Goal: Task Accomplishment & Management: Complete application form

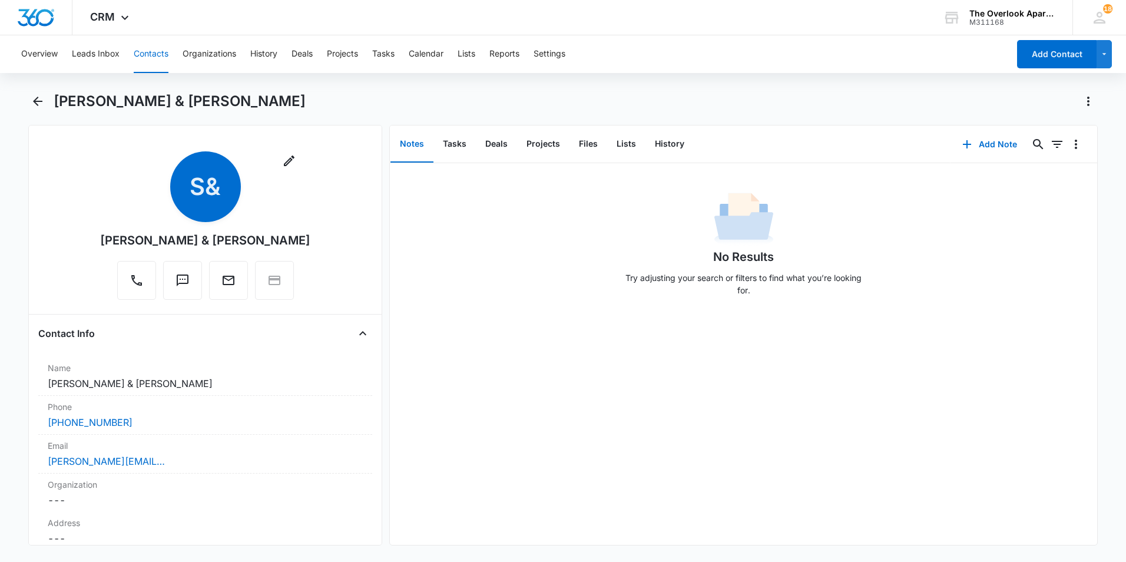
scroll to position [824, 0]
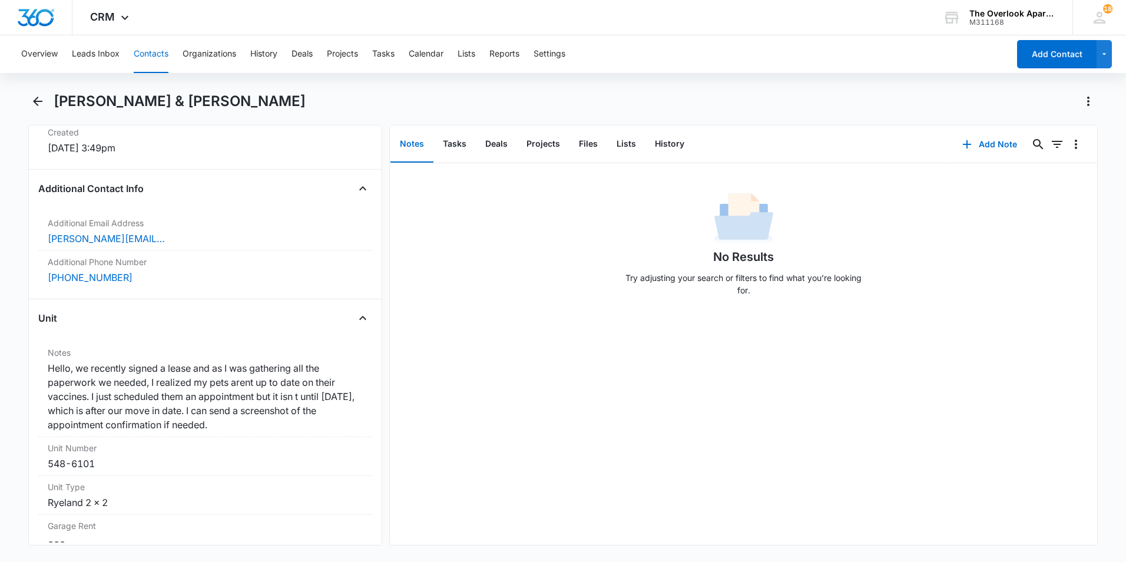
click at [148, 53] on button "Contacts" at bounding box center [151, 54] width 35 height 38
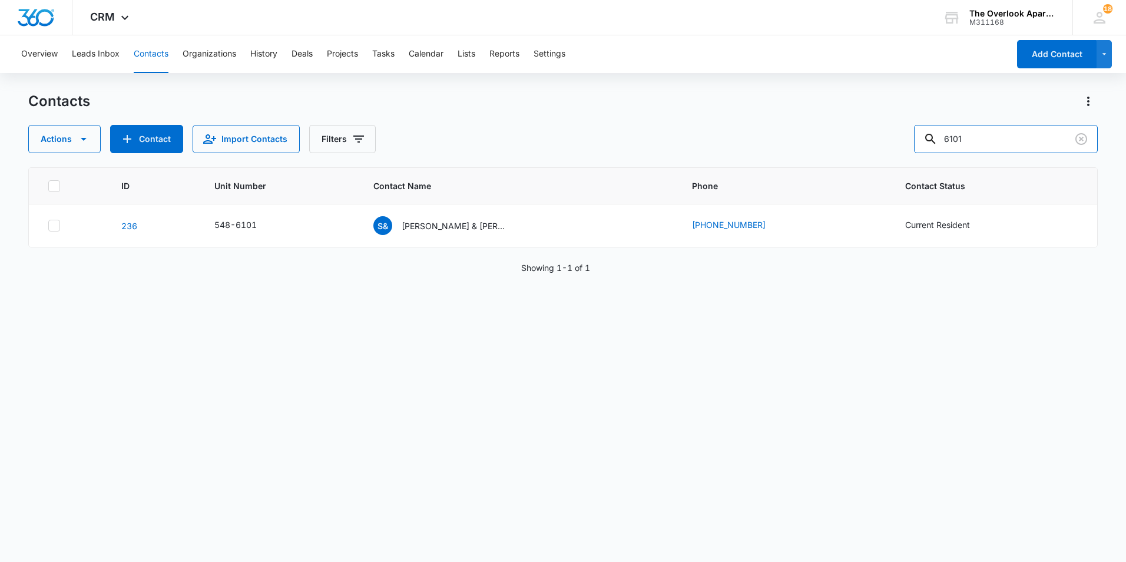
drag, startPoint x: 1011, startPoint y: 132, endPoint x: 672, endPoint y: 161, distance: 340.2
click at [685, 161] on div "Contacts Actions Contact Import Contacts Filters 6101 ID Unit Number Contact Na…" at bounding box center [562, 326] width 1069 height 469
type input "5305"
click at [457, 226] on p "[PERSON_NAME] [PERSON_NAME]" at bounding box center [454, 226] width 106 height 12
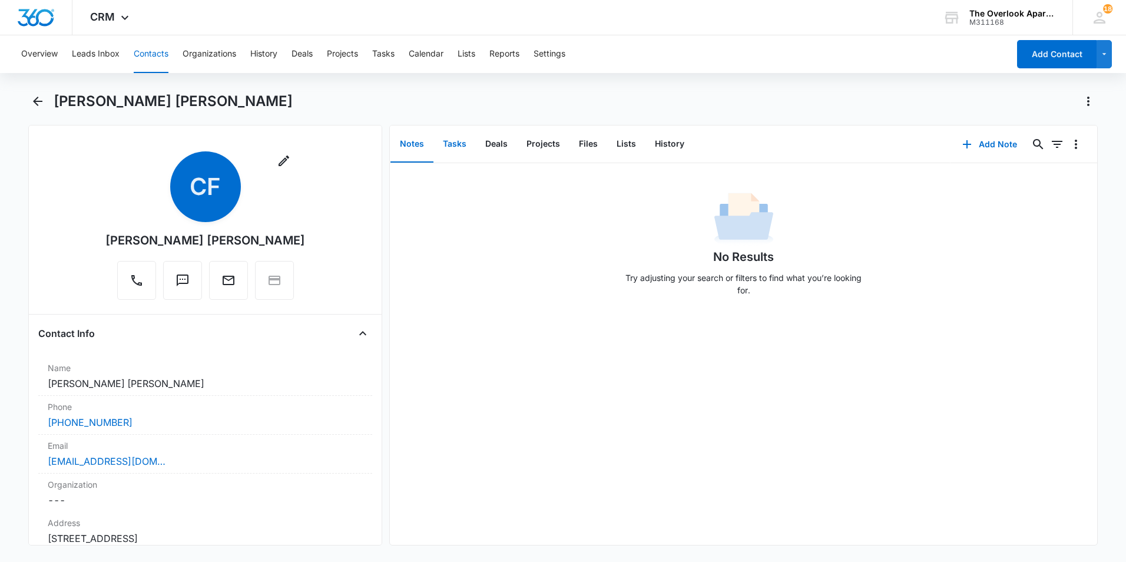
click at [446, 141] on button "Tasks" at bounding box center [454, 144] width 42 height 36
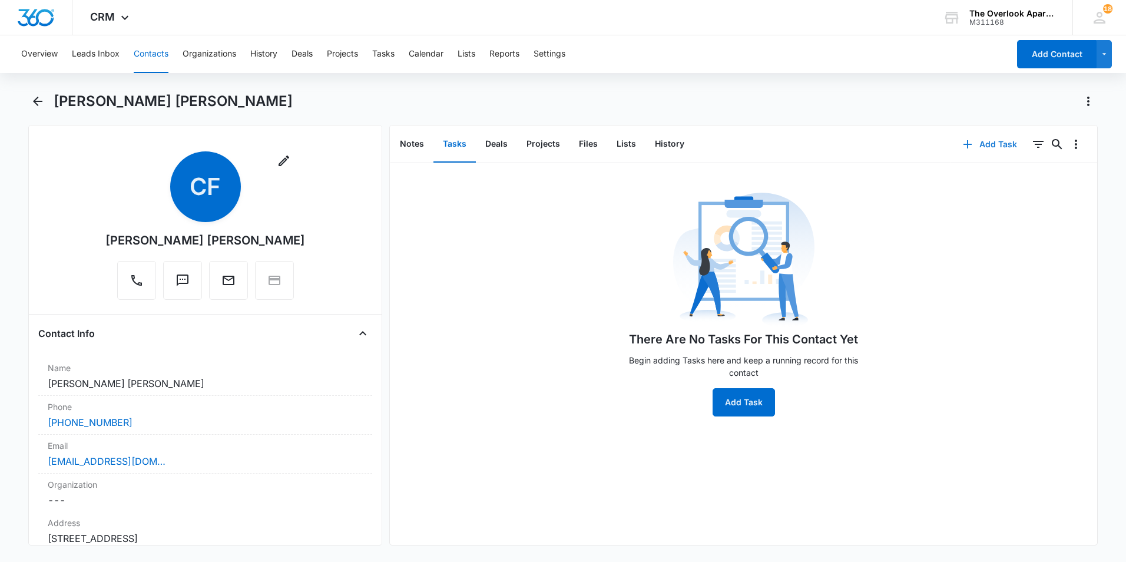
click at [963, 144] on icon "button" at bounding box center [967, 144] width 8 height 8
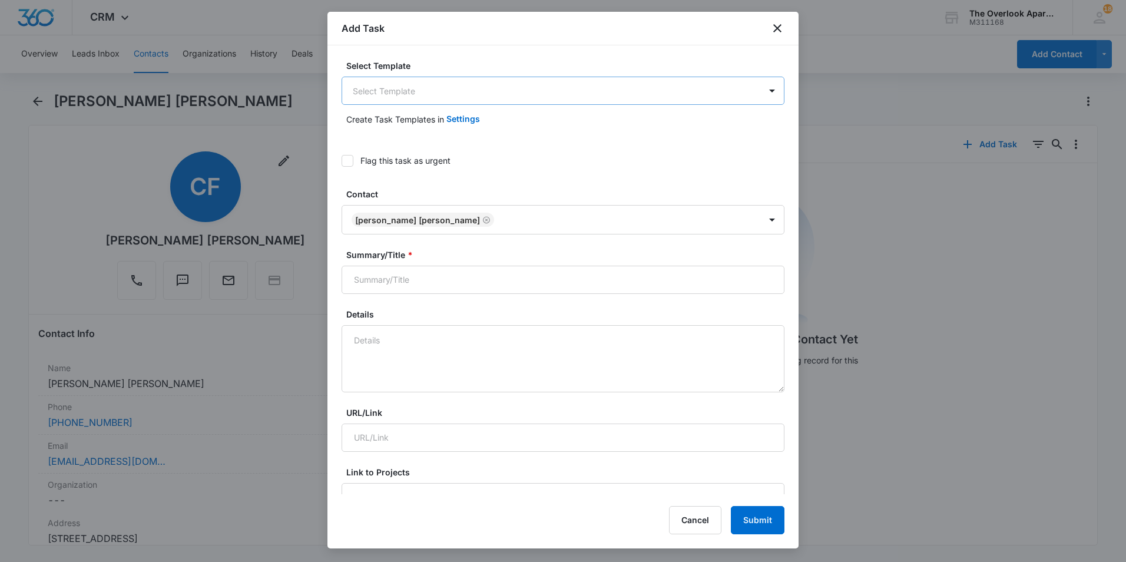
click at [526, 94] on body "CRM Apps Reputation Websites Forms CRM Email Social Shop Payments POS Content A…" at bounding box center [563, 281] width 1126 height 562
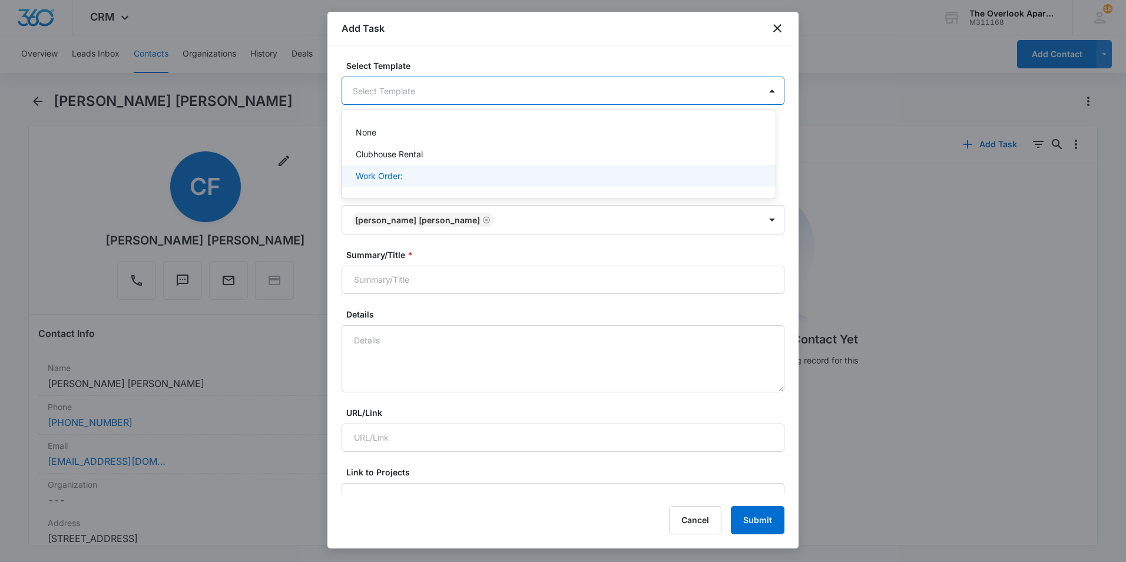
click at [390, 175] on p "Work Order:" at bounding box center [379, 176] width 47 height 12
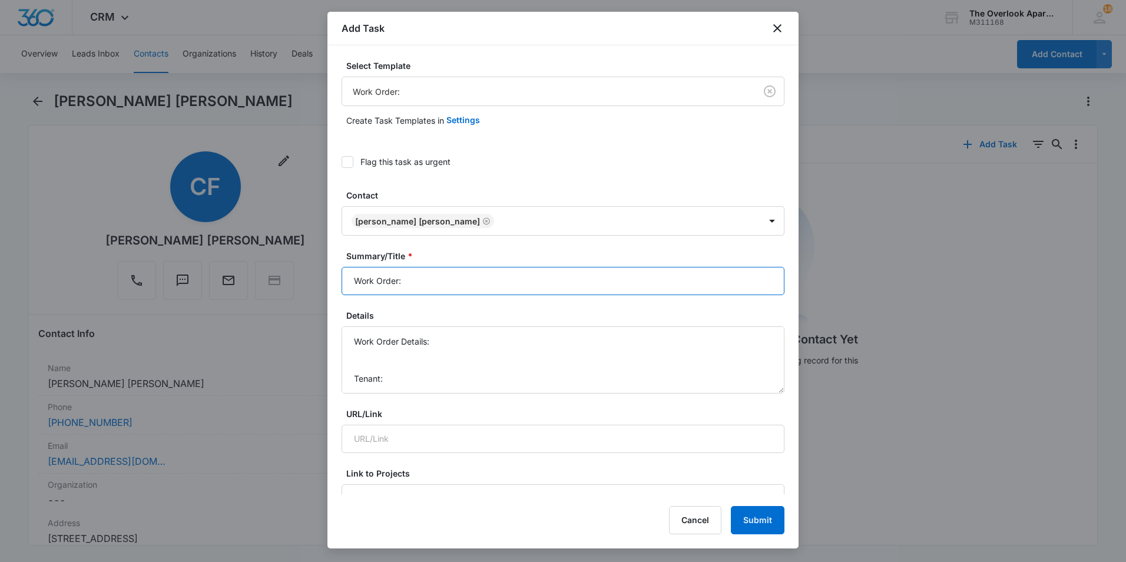
click at [447, 275] on input "Work Order:" at bounding box center [562, 281] width 443 height 28
click at [477, 290] on input "Work Order:" at bounding box center [562, 281] width 443 height 28
type input "Work Order: 5-305"
click at [396, 363] on textarea "Work Order Details: Tenant: Tenant Phone:" at bounding box center [562, 359] width 443 height 67
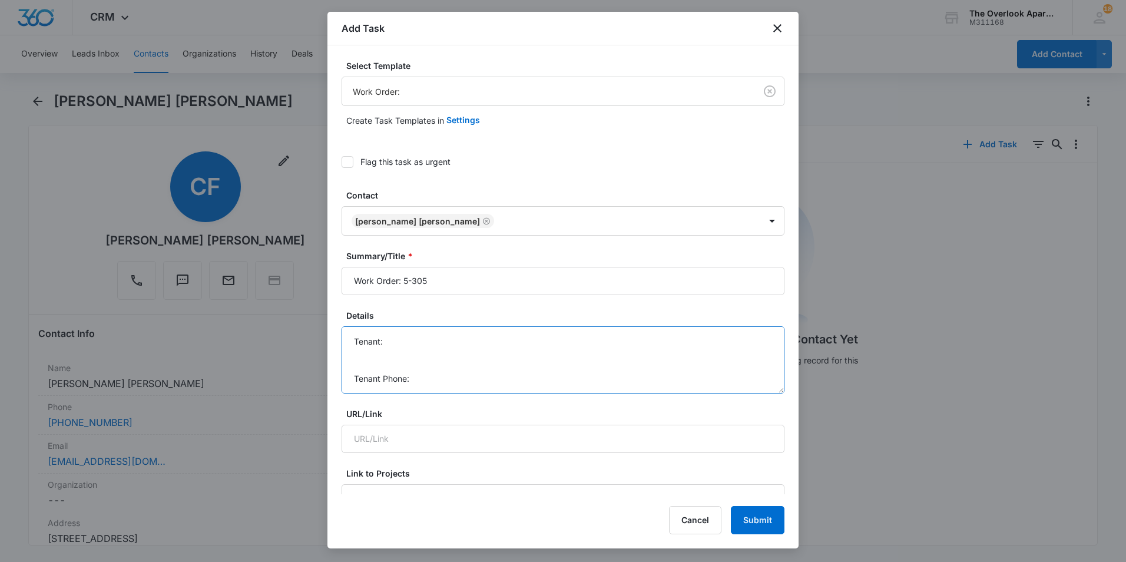
click at [419, 343] on textarea "Work Order Details: - oven not turning on, see if breaker isnt working Tenant: …" at bounding box center [562, 359] width 443 height 67
click at [520, 378] on textarea "Work Order Details: - oven not turning on, see if breaker isnt working Tenant: …" at bounding box center [562, 359] width 443 height 67
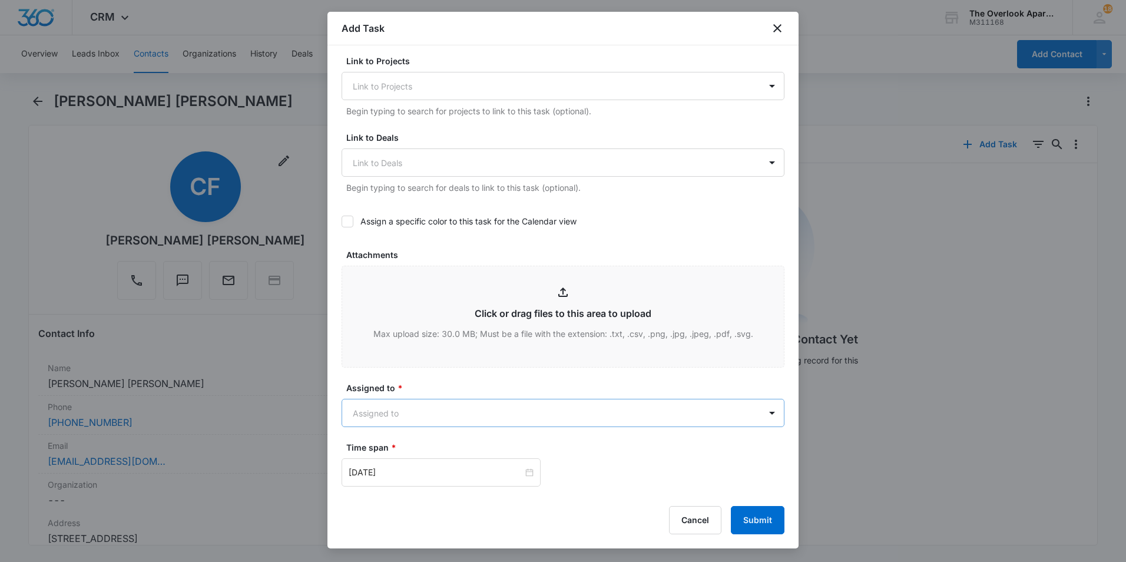
type textarea "Work Order Details: - oven not turning on, see if breaker isnt working Tenant: …"
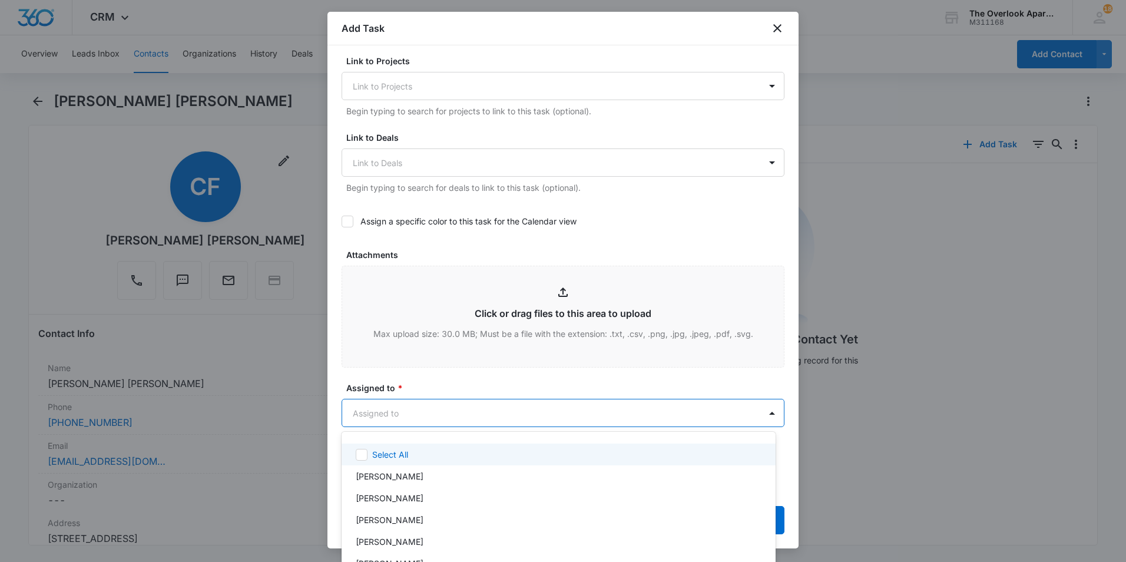
click at [466, 408] on body "CRM Apps Reputation Websites Forms CRM Email Social Shop Payments POS Content A…" at bounding box center [563, 281] width 1126 height 562
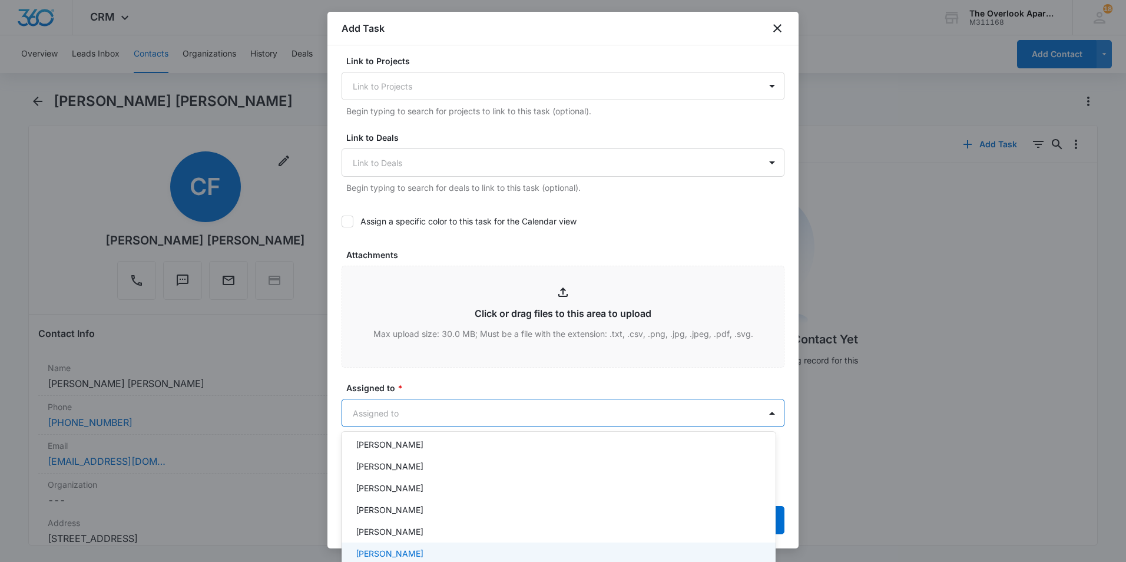
click at [392, 554] on p "William Traylor" at bounding box center [390, 553] width 68 height 12
click at [444, 379] on div at bounding box center [563, 281] width 1126 height 562
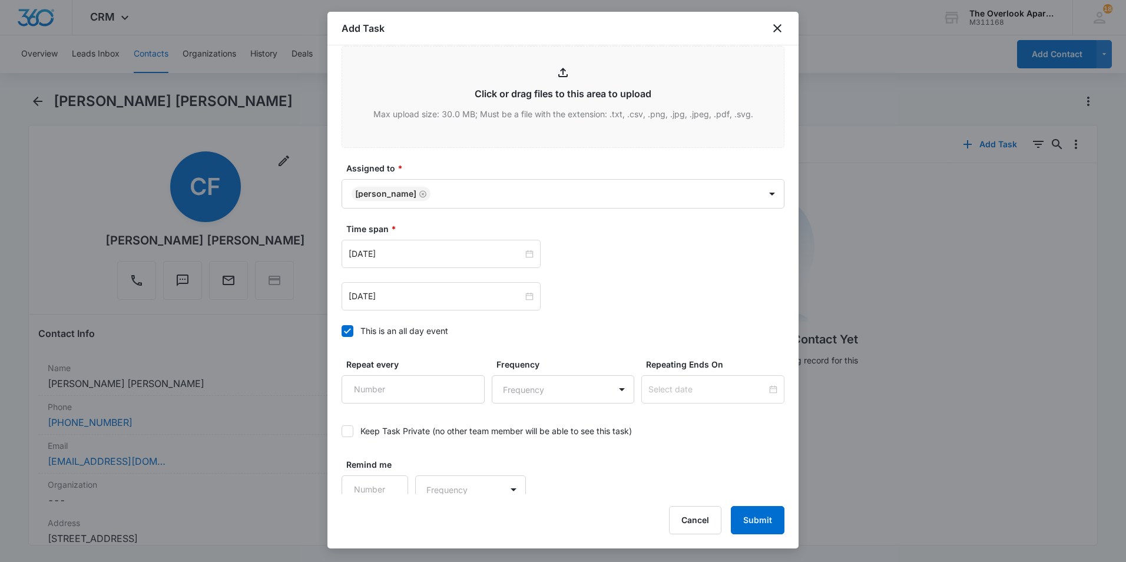
scroll to position [641, 0]
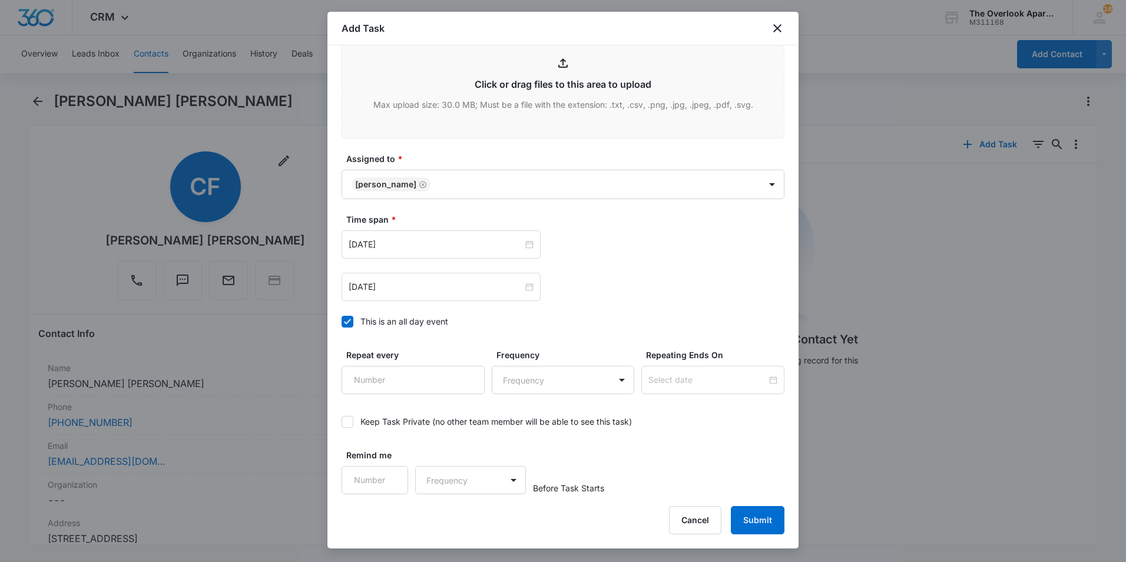
click at [417, 258] on div "Sep 15, 2025 Sep 15, 2025" at bounding box center [562, 265] width 443 height 71
click at [420, 247] on input "Sep 15, 2025" at bounding box center [435, 244] width 174 height 13
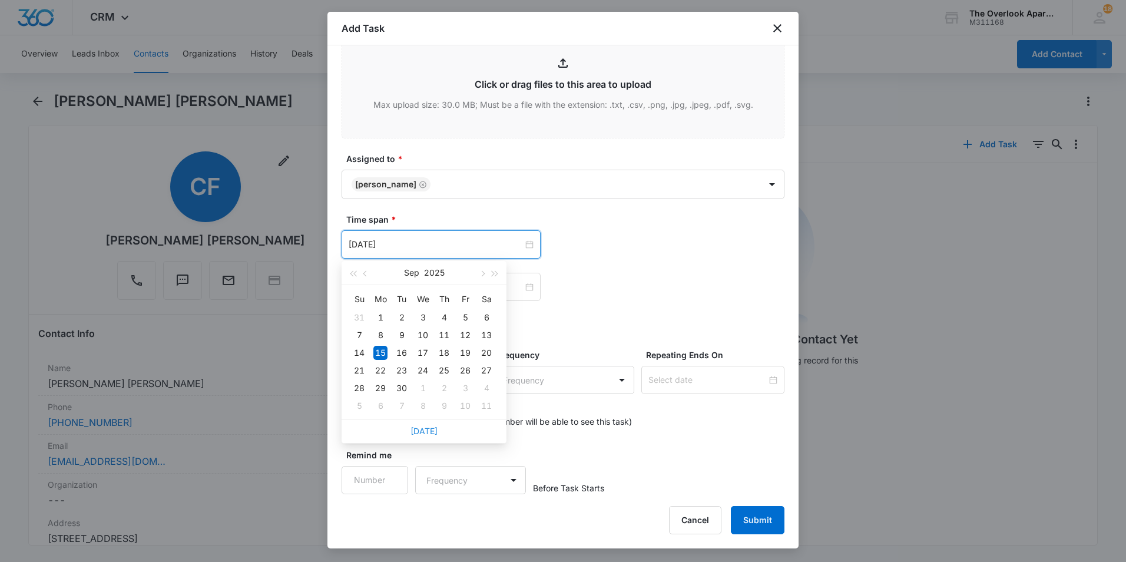
click at [424, 429] on link "Today" at bounding box center [423, 431] width 27 height 10
type input "[DATE]"
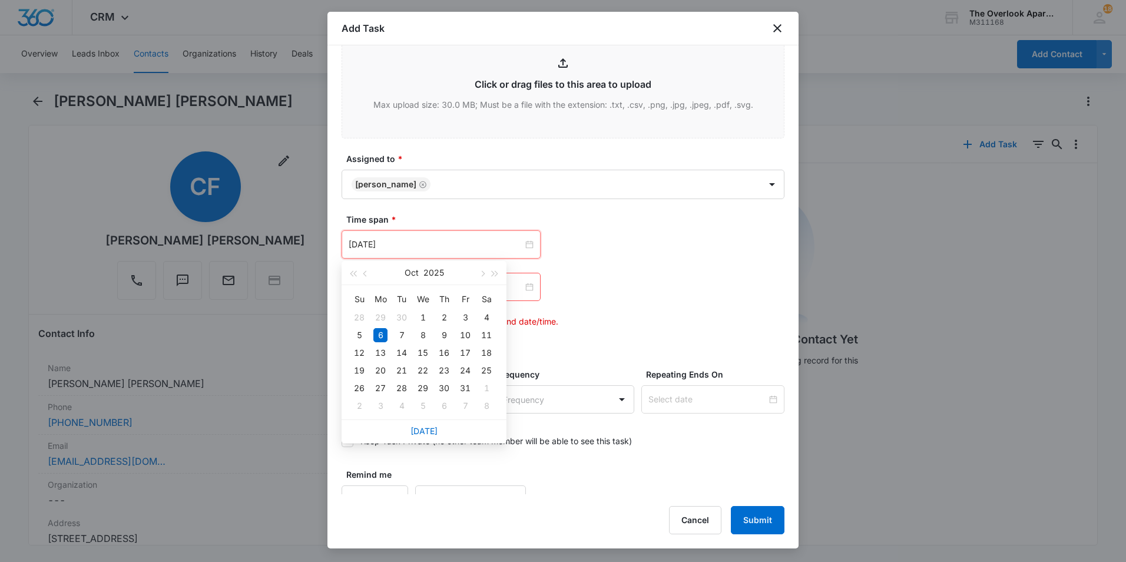
click at [572, 265] on div "Oct 6, 2025 Oct 2025 Su Mo Tu We Th Fr Sa 28 29 30 1 2 3 4 5 6 7 8 9 10 11 12 1…" at bounding box center [562, 278] width 443 height 97
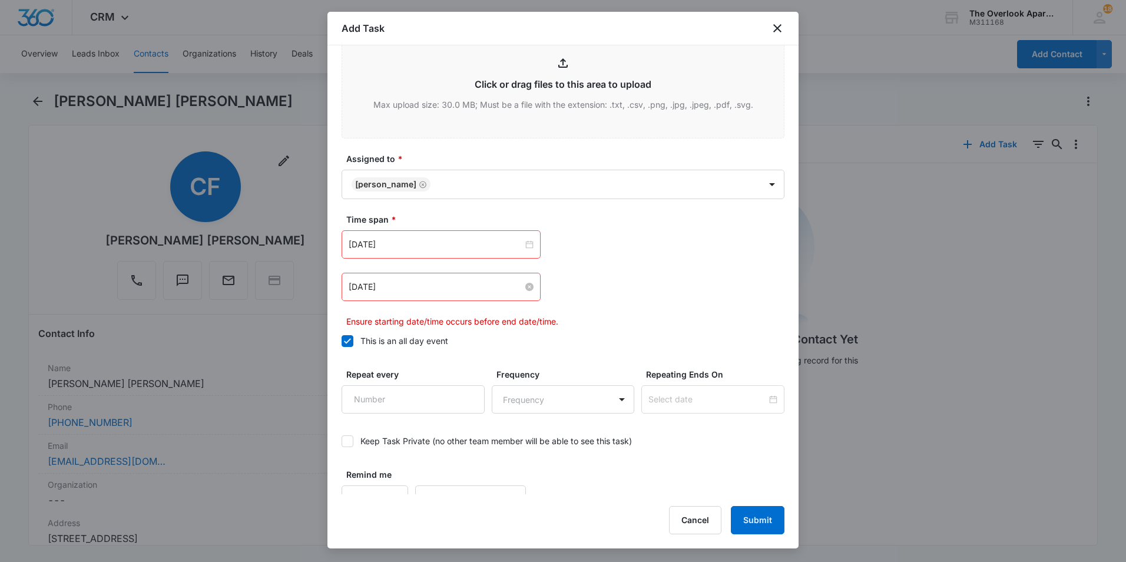
click at [419, 283] on input "Sep 15, 2025" at bounding box center [435, 286] width 174 height 13
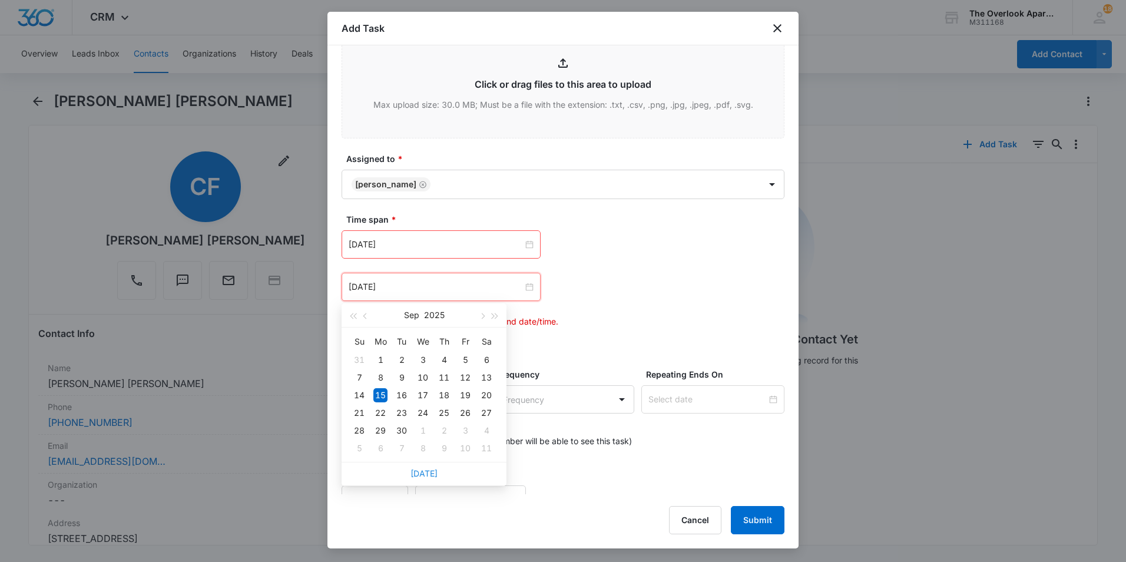
click at [417, 472] on link "Today" at bounding box center [423, 473] width 27 height 10
type input "[DATE]"
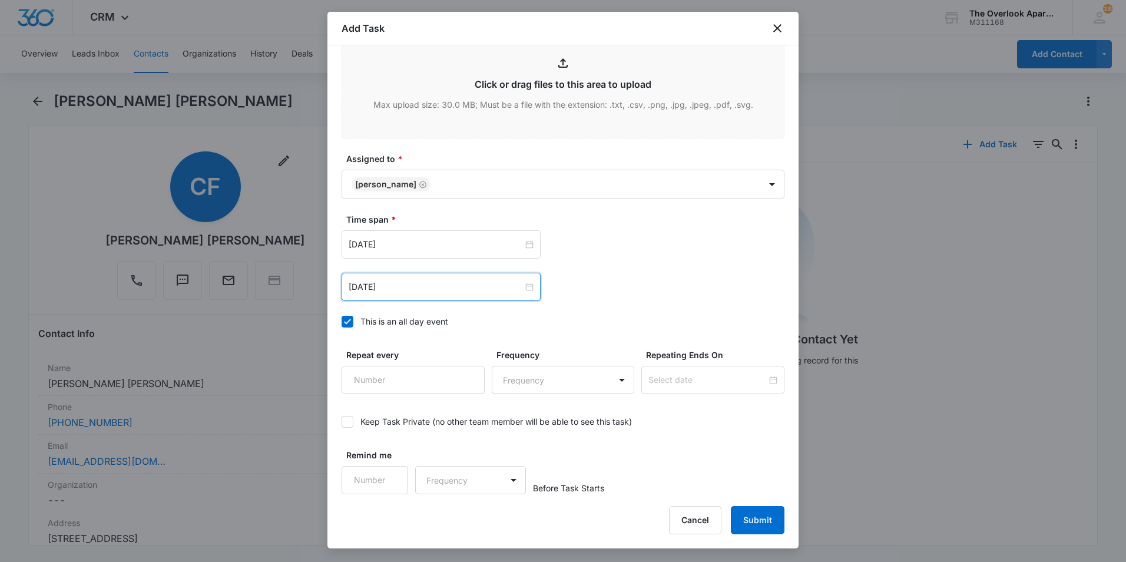
click at [580, 279] on div "Oct 6, 2025 Oct 2025 Su Mo Tu We Th Fr Sa 28 29 30 1 2 3 4 5 6 7 8 9 10 11 12 1…" at bounding box center [562, 287] width 443 height 28
click at [749, 517] on button "Submit" at bounding box center [758, 520] width 54 height 28
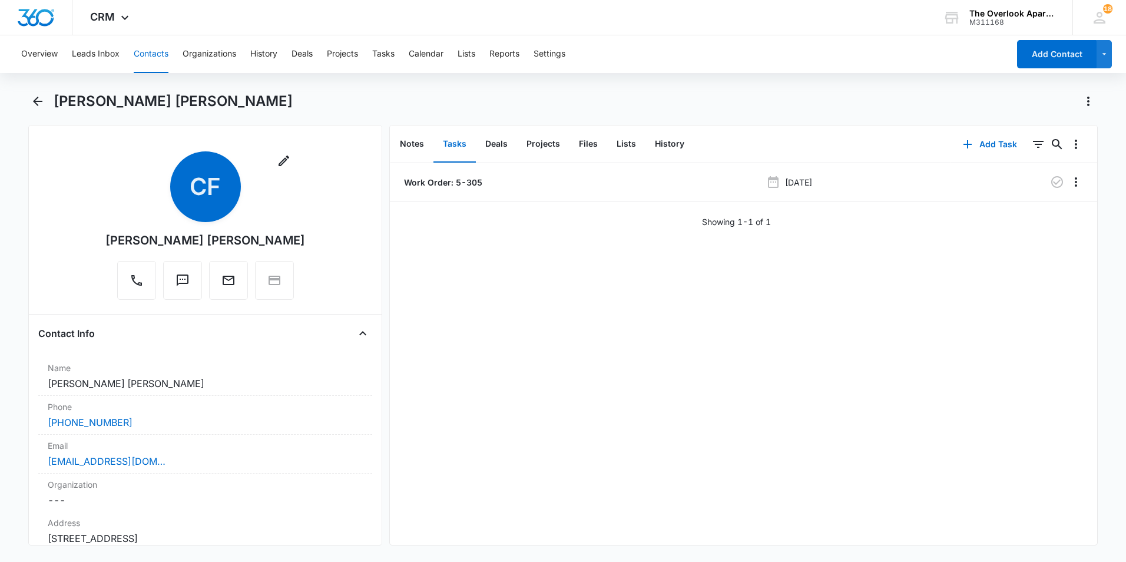
click at [140, 59] on button "Contacts" at bounding box center [151, 54] width 35 height 38
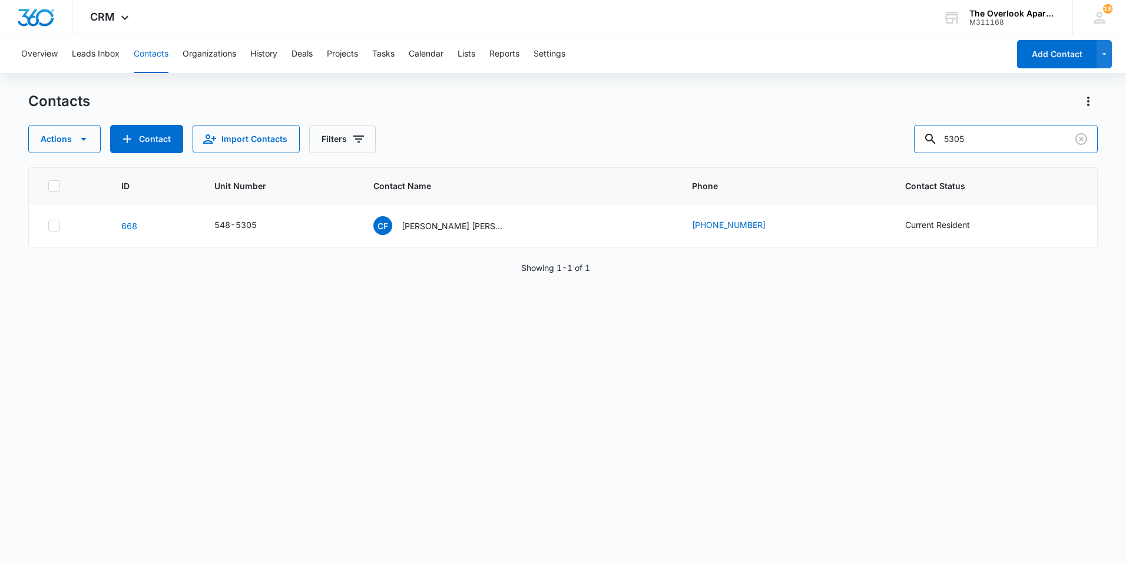
drag, startPoint x: 1004, startPoint y: 139, endPoint x: 732, endPoint y: 141, distance: 272.6
click at [732, 141] on div "Actions Contact Import Contacts Filters 5305" at bounding box center [562, 139] width 1069 height 28
type input "2101"
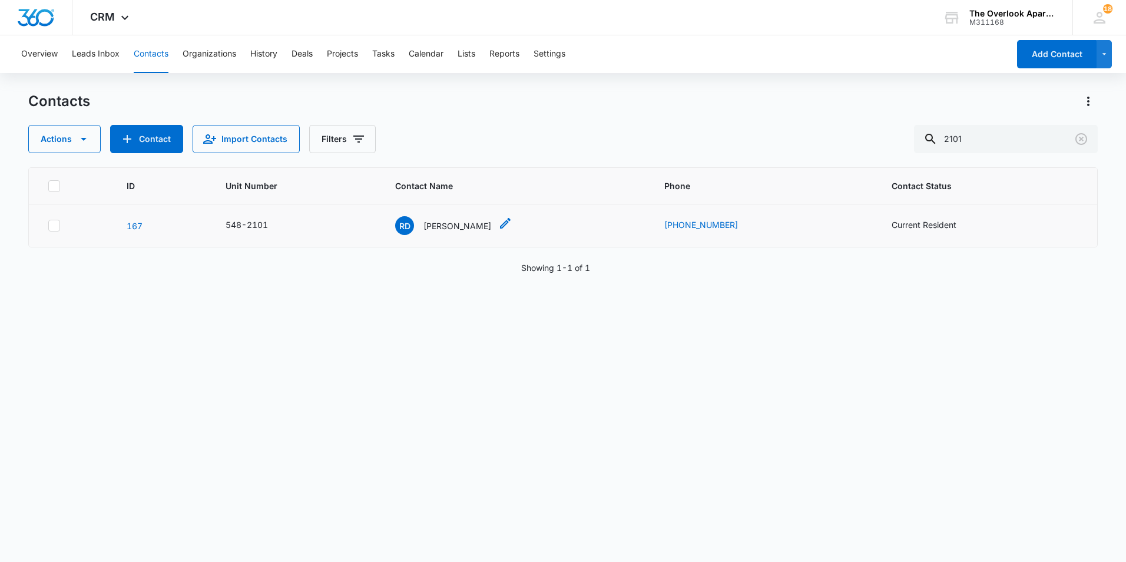
click at [442, 233] on div "RD [PERSON_NAME]" at bounding box center [443, 225] width 96 height 19
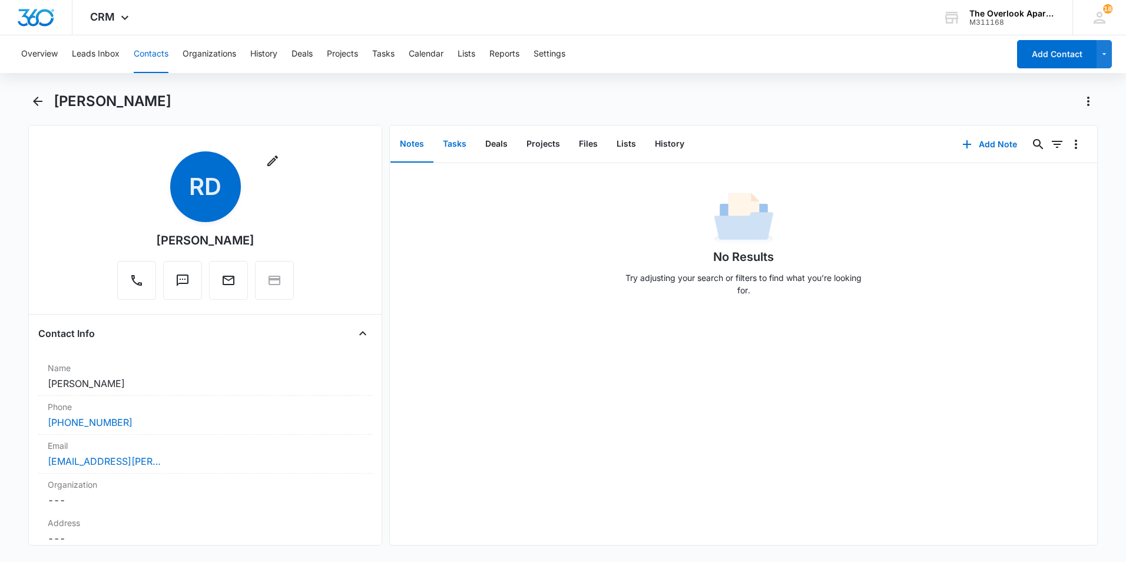
click at [454, 134] on button "Tasks" at bounding box center [454, 144] width 42 height 36
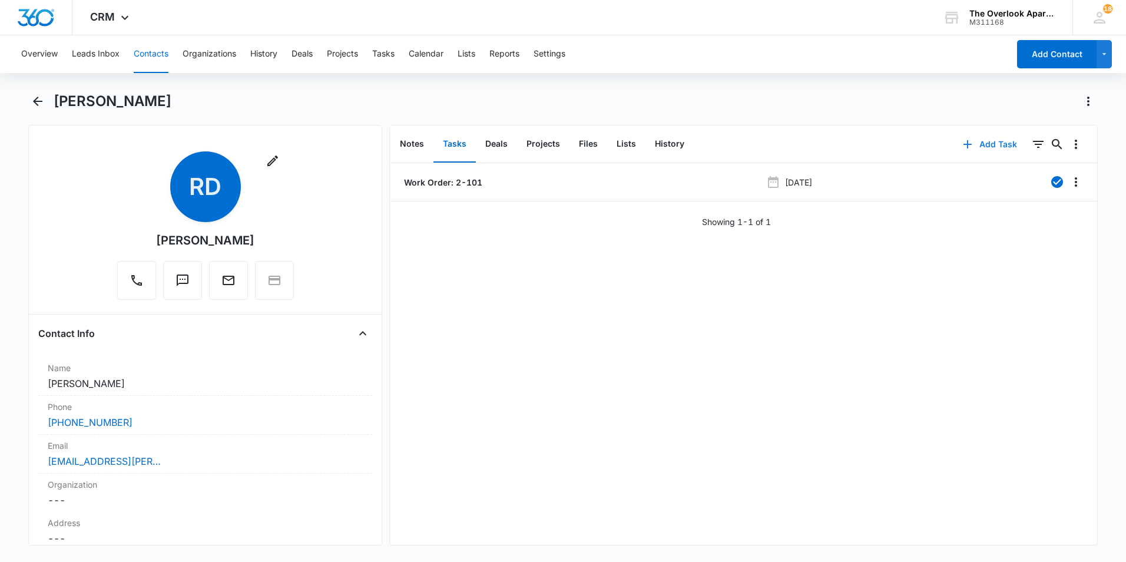
click at [968, 139] on button "Add Task" at bounding box center [990, 144] width 78 height 28
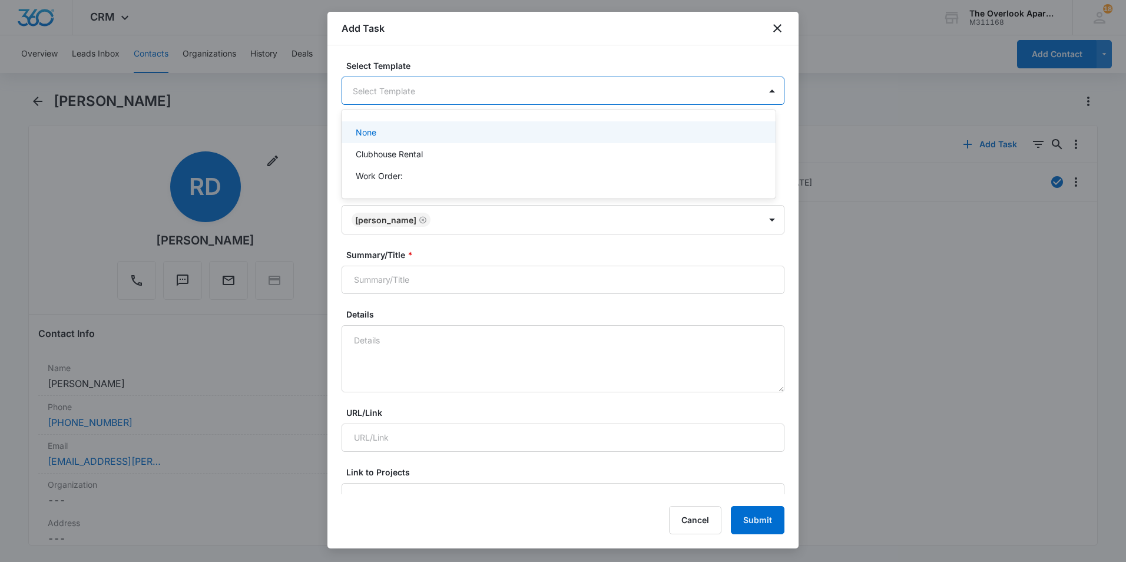
click at [571, 103] on body "CRM Apps Reputation Websites Forms CRM Email Social Shop Payments POS Content A…" at bounding box center [563, 281] width 1126 height 562
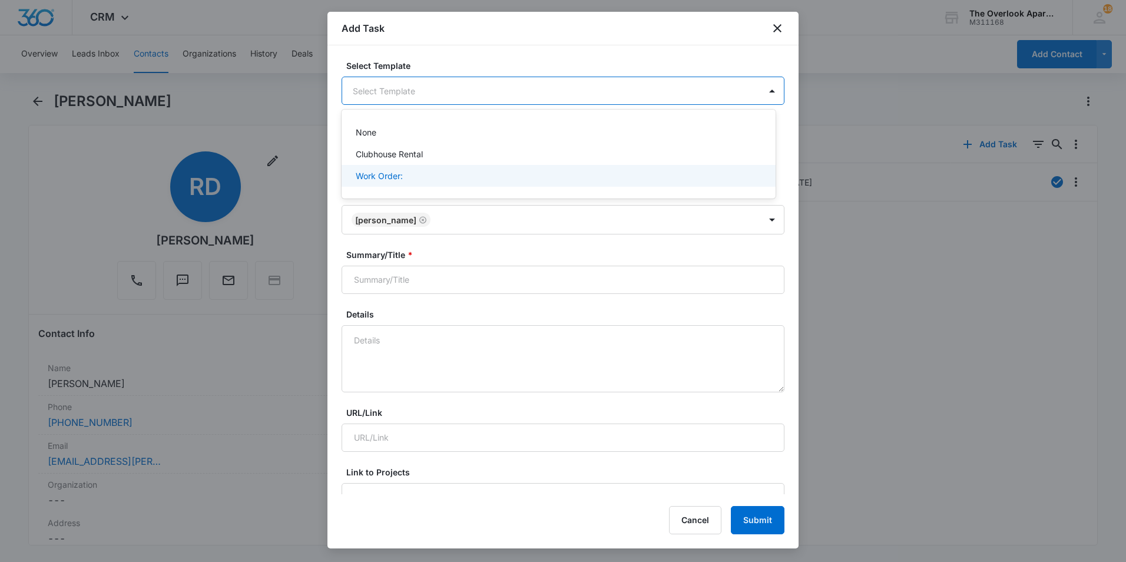
click at [496, 187] on div "None Clubhouse Rental Work Order:" at bounding box center [558, 154] width 434 height 70
click at [413, 172] on div "Work Order:" at bounding box center [557, 176] width 403 height 12
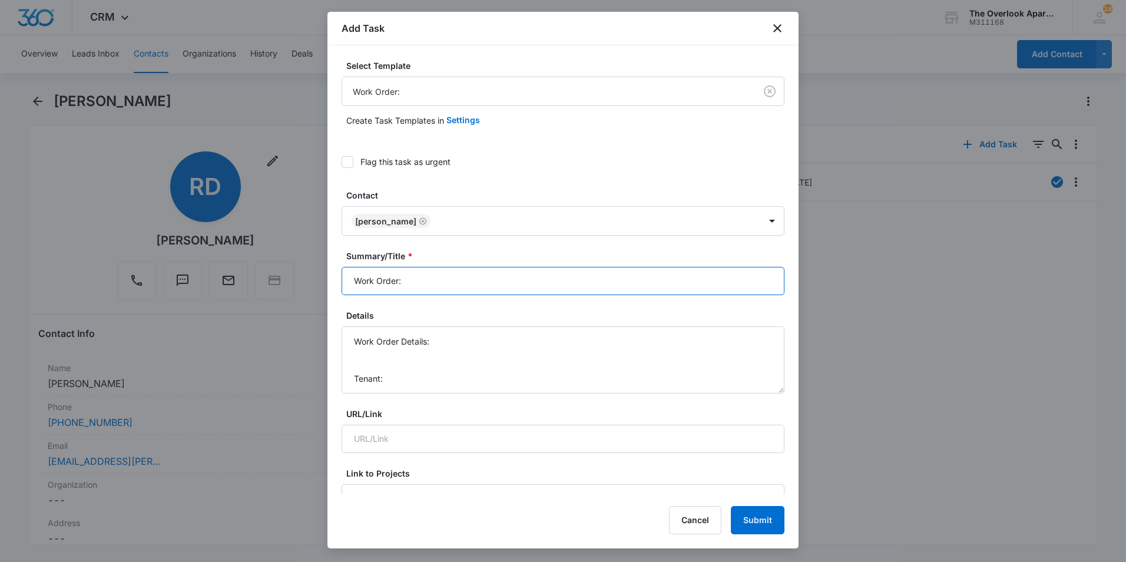
click at [421, 271] on input "Work Order:" at bounding box center [562, 281] width 443 height 28
type input "Work Order: 2-101"
click at [383, 355] on textarea "Work Order Details: Tenant: Tenant Phone:" at bounding box center [562, 359] width 443 height 67
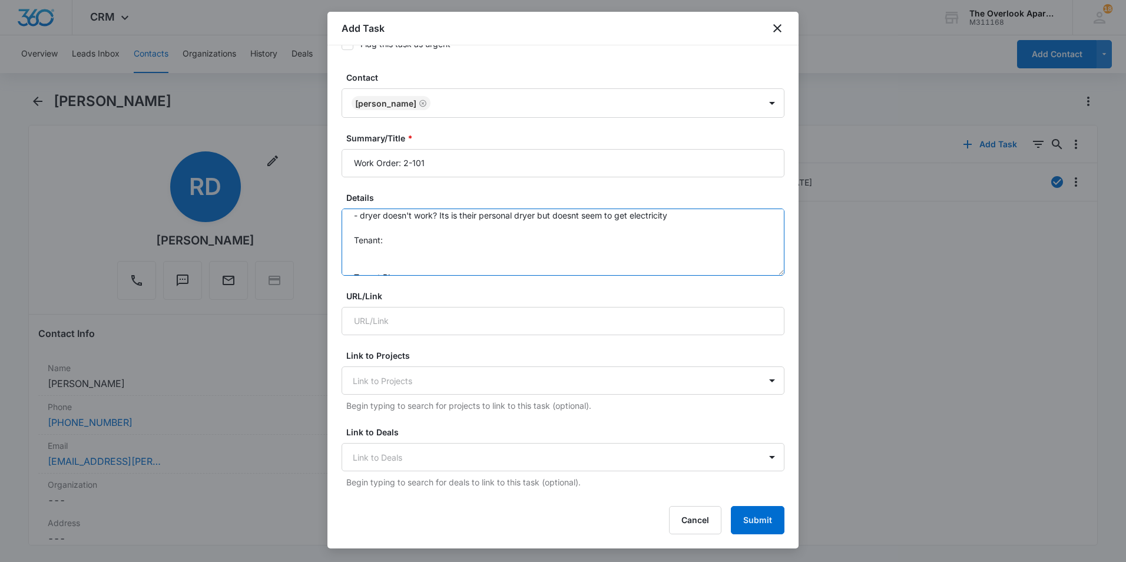
scroll to position [49, 0]
click at [419, 221] on textarea "Work Order Details: - dryer doesn't work? Its is their personal dryer but doesn…" at bounding box center [562, 241] width 443 height 67
click at [440, 258] on textarea "Work Order Details: - dryer doesn't work? Its is their personal dryer but doesn…" at bounding box center [562, 241] width 443 height 67
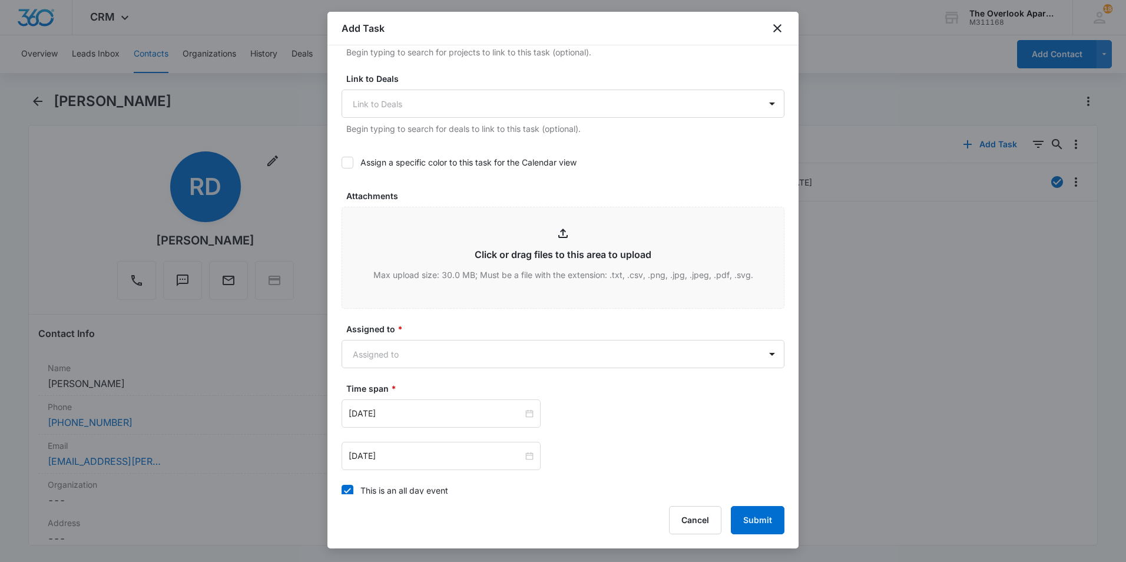
scroll to position [530, 0]
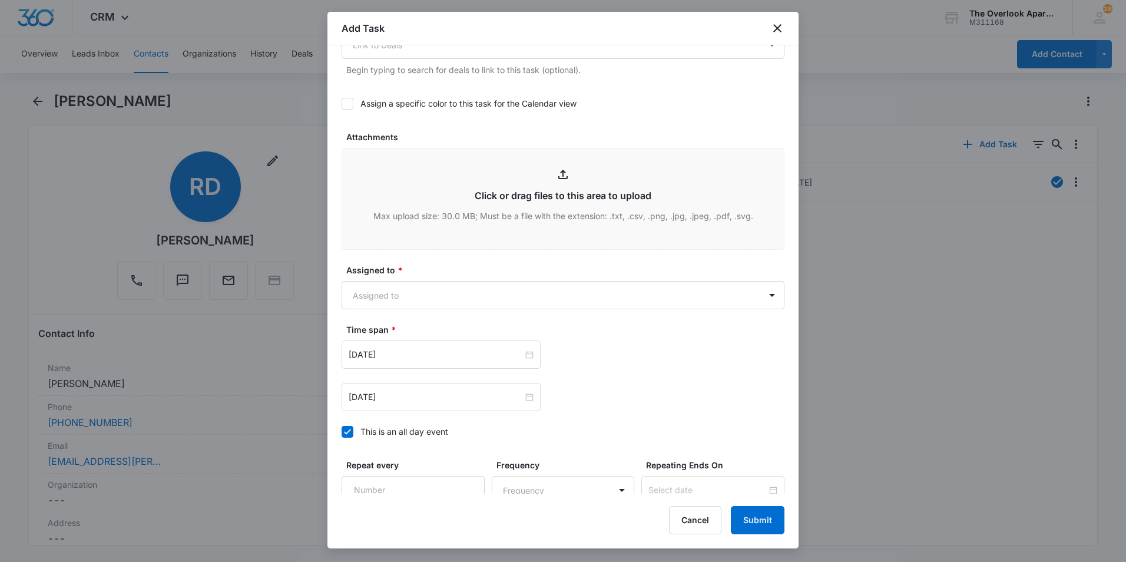
type textarea "Work Order Details: - dryer doesn't work? Its is their personal dryer but doesn…"
click at [414, 349] on input "Sep 15, 2025" at bounding box center [435, 354] width 174 height 13
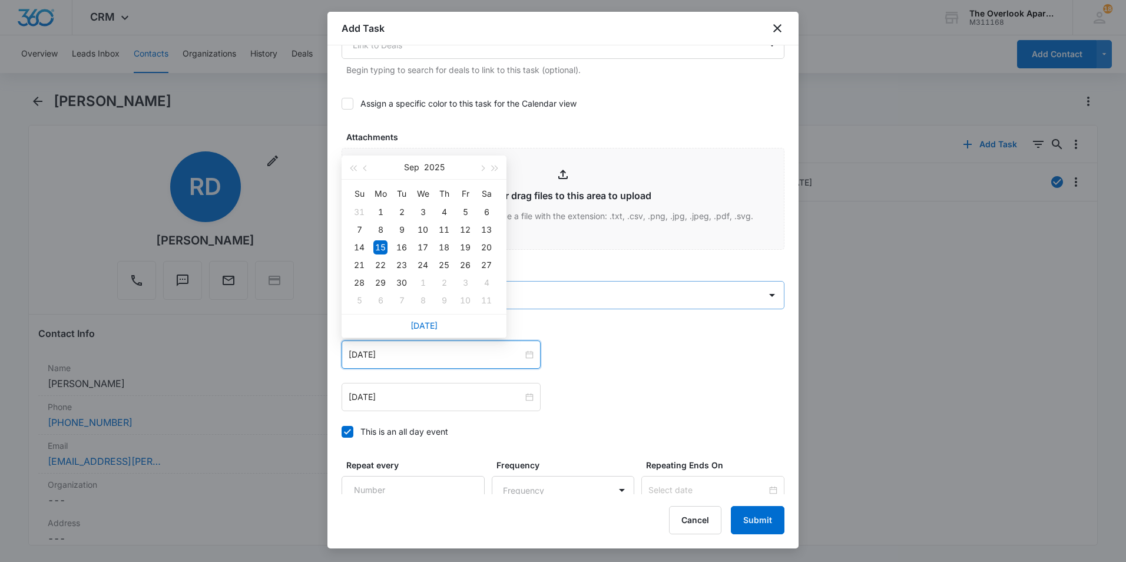
click at [600, 307] on body "CRM Apps Reputation Websites Forms CRM Email Social Shop Payments POS Content A…" at bounding box center [563, 281] width 1126 height 562
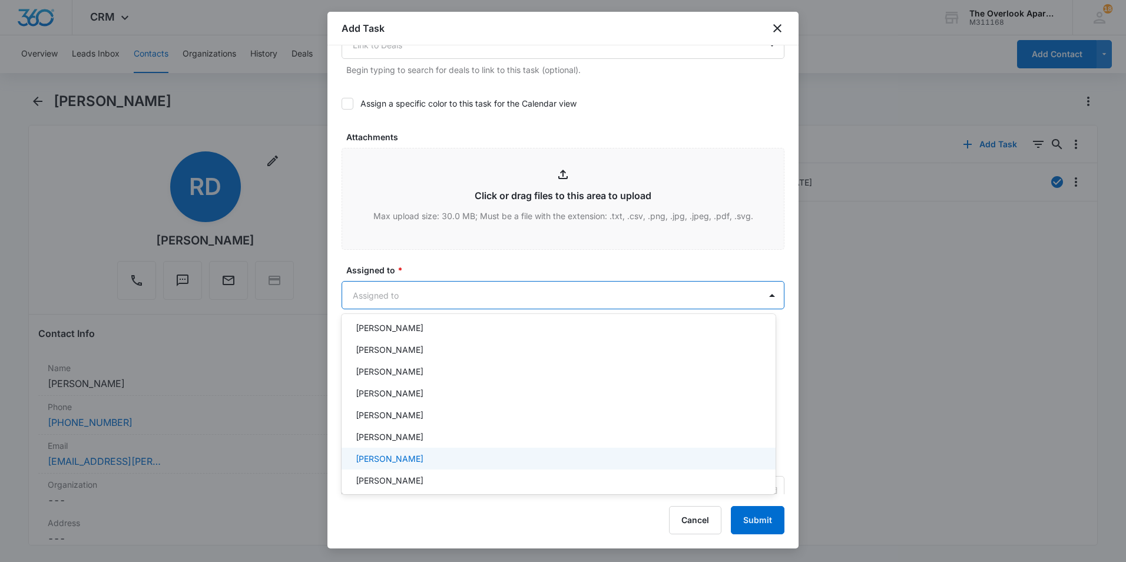
scroll to position [105, 0]
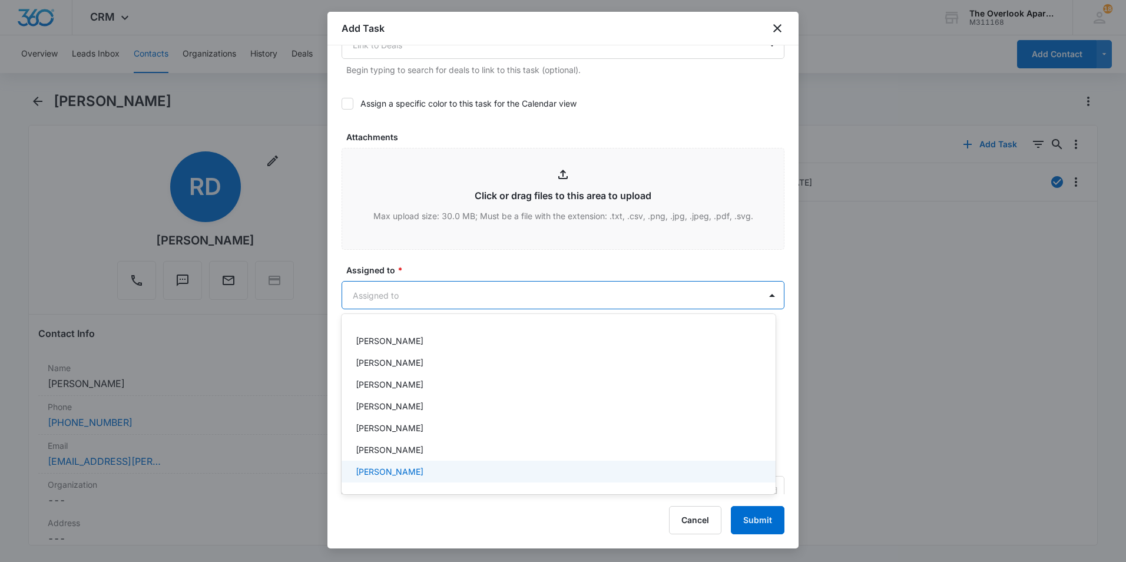
click at [414, 470] on div "William Traylor" at bounding box center [557, 471] width 403 height 12
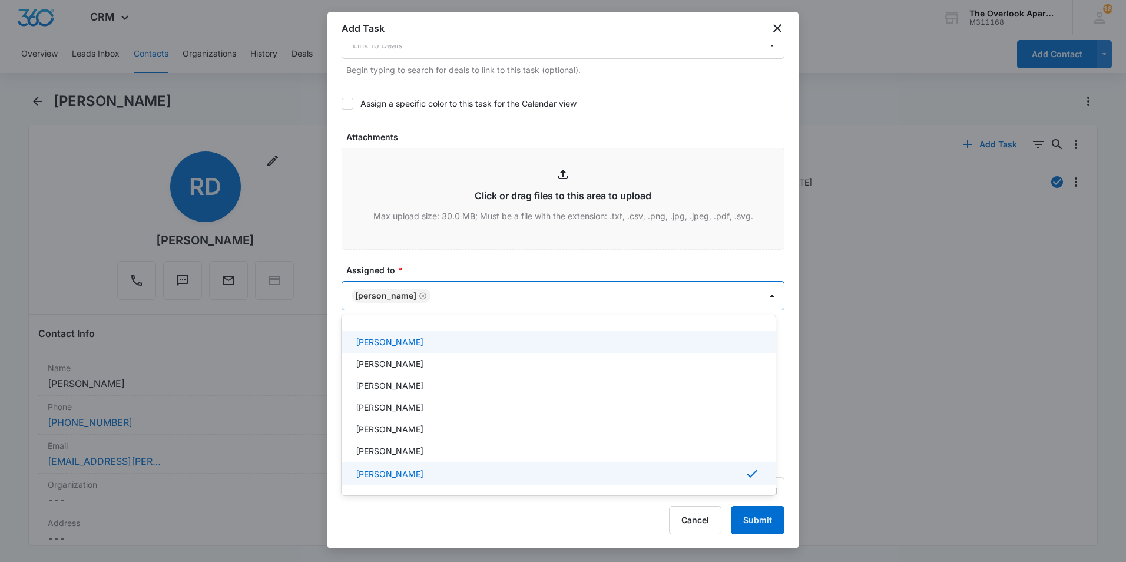
click at [527, 269] on div at bounding box center [563, 281] width 1126 height 562
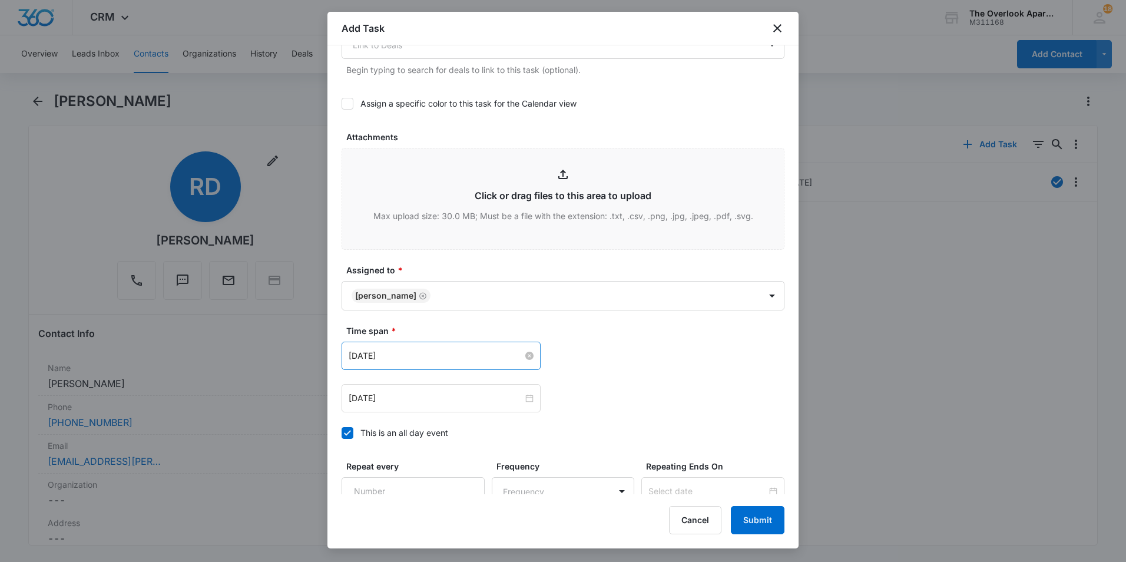
click at [394, 356] on input "Sep 15, 2025" at bounding box center [435, 355] width 174 height 13
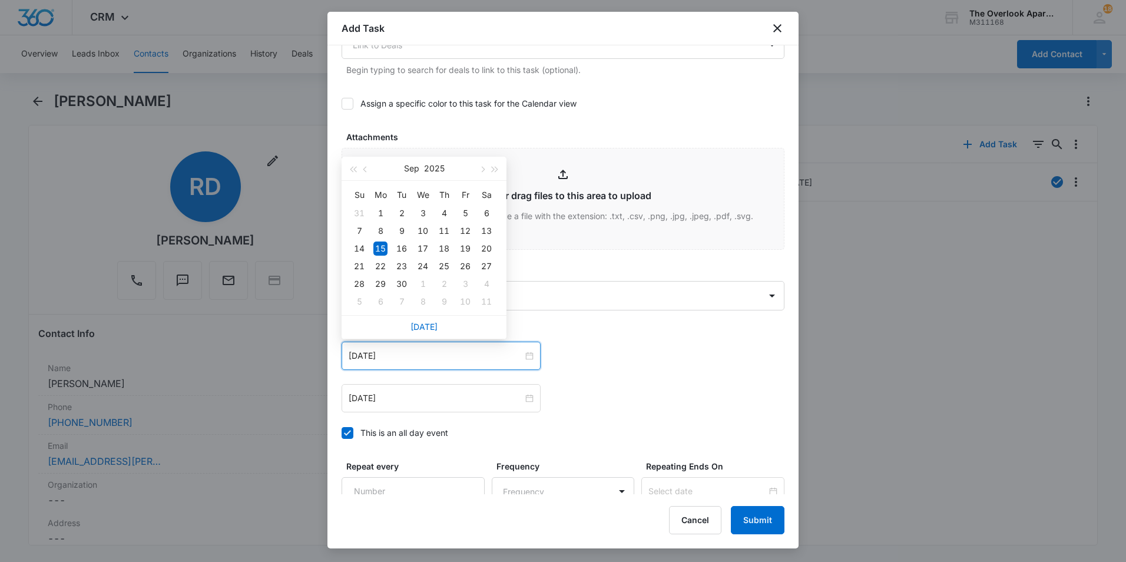
click at [436, 324] on div "Today" at bounding box center [423, 327] width 165 height 24
drag, startPoint x: 436, startPoint y: 324, endPoint x: 440, endPoint y: 337, distance: 12.9
click at [436, 324] on div "Today" at bounding box center [423, 327] width 165 height 24
click at [420, 327] on link "Today" at bounding box center [423, 326] width 27 height 10
type input "[DATE]"
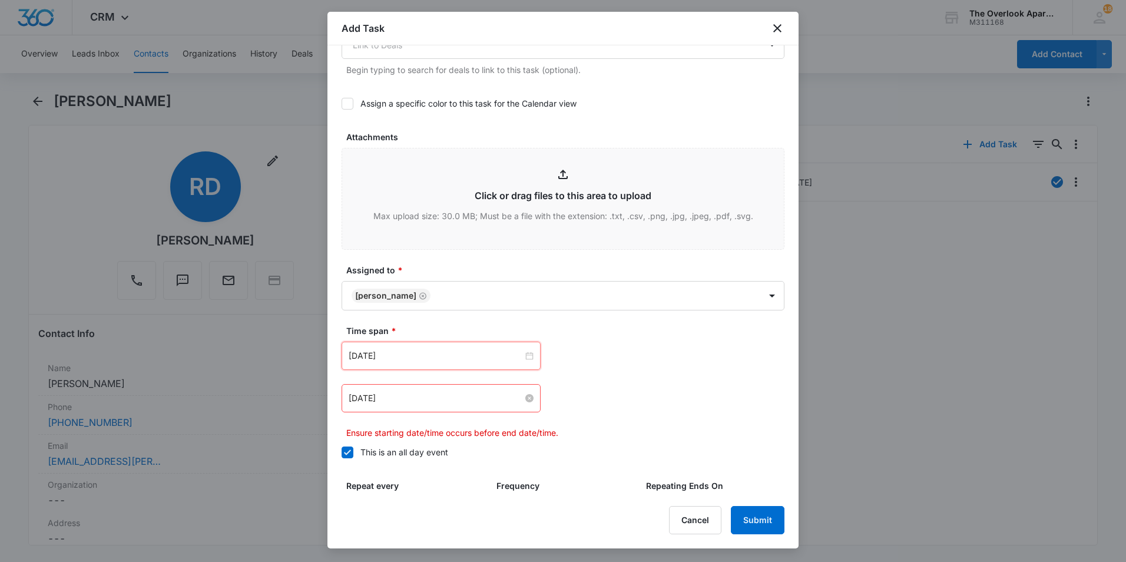
click at [420, 400] on input "Sep 15, 2025" at bounding box center [435, 397] width 174 height 13
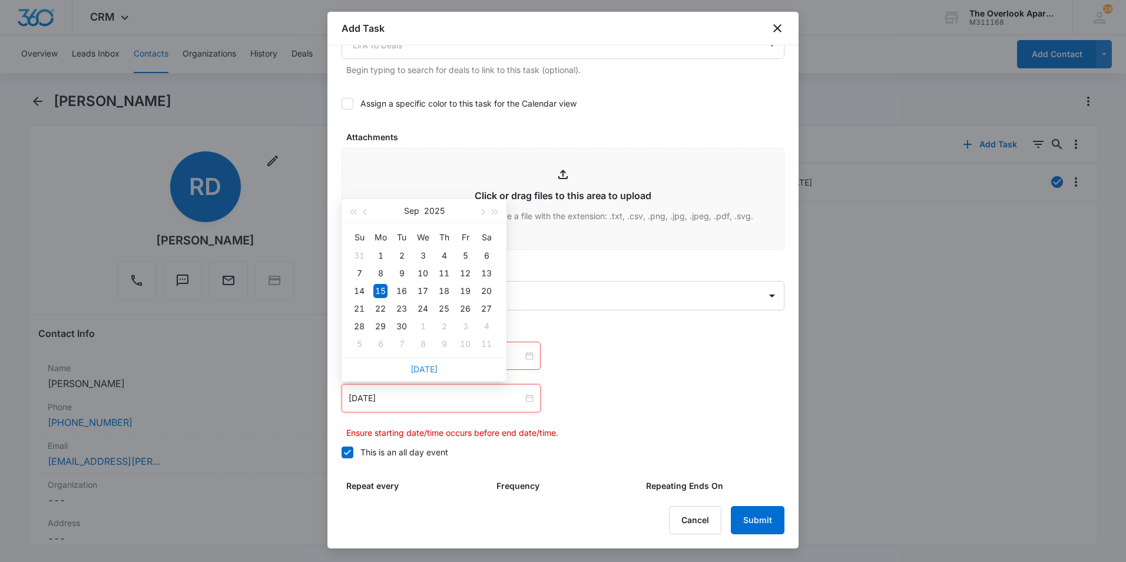
click at [419, 369] on link "Today" at bounding box center [423, 369] width 27 height 10
type input "[DATE]"
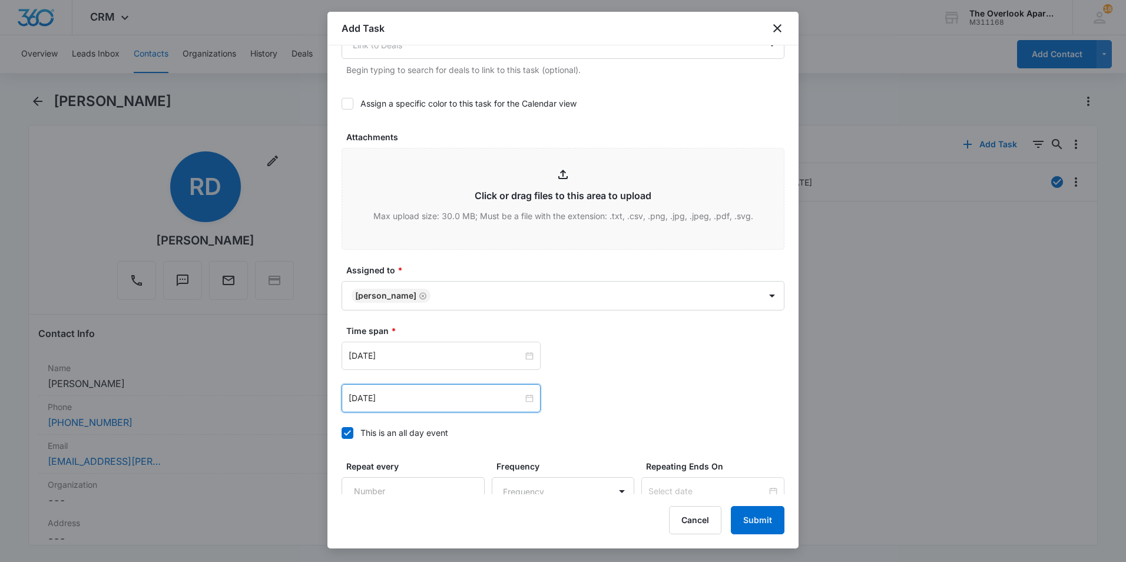
click at [602, 384] on div "Oct 6, 2025 Oct 2025 Su Mo Tu We Th Fr Sa 28 29 30 1 2 3 4 5 6 7 8 9 10 11 12 1…" at bounding box center [562, 398] width 443 height 28
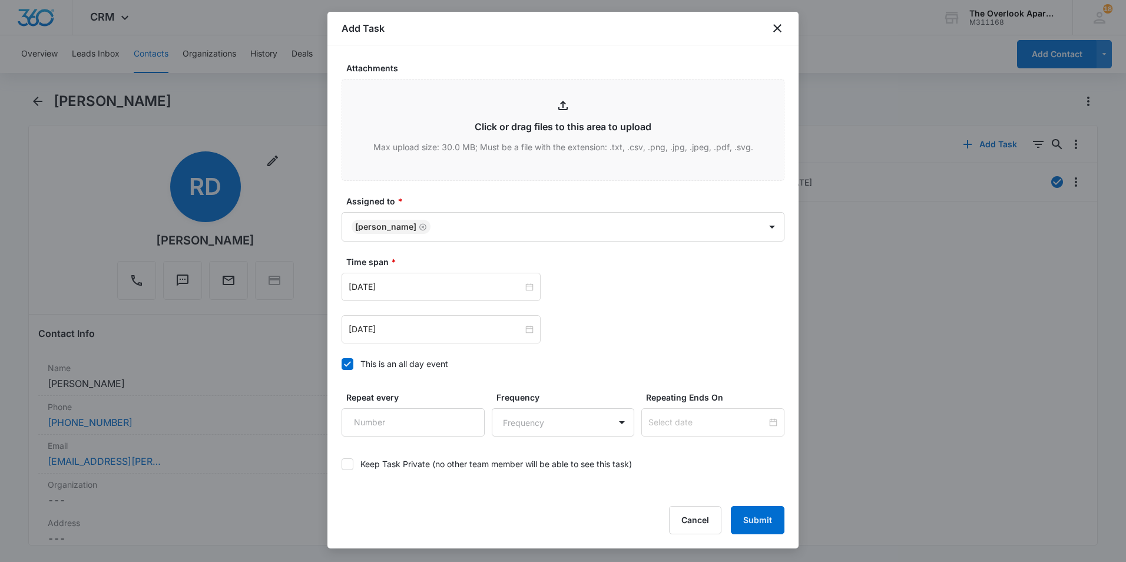
scroll to position [641, 0]
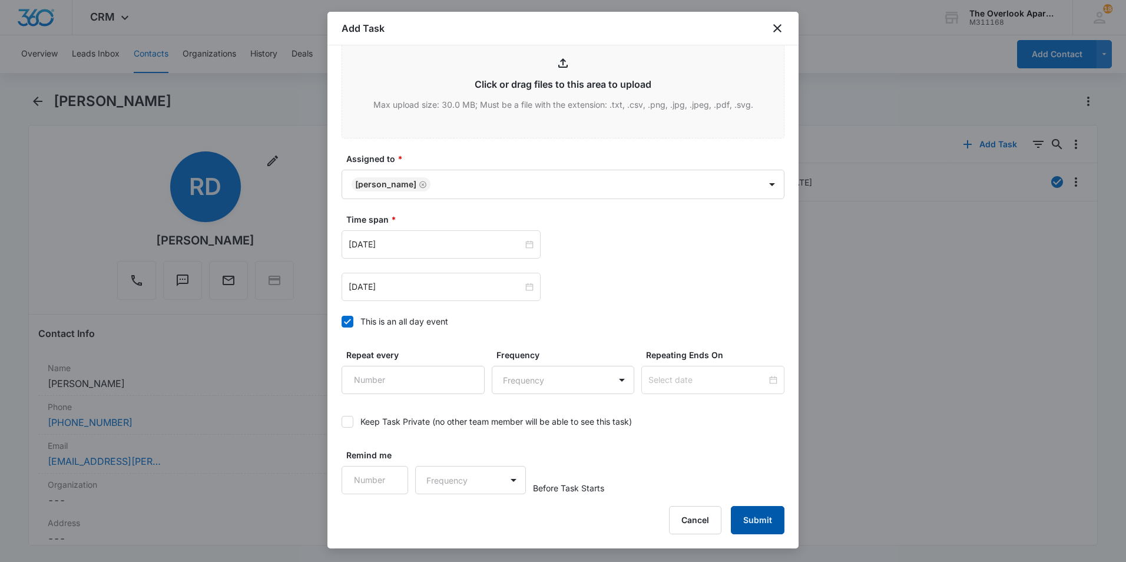
click at [756, 509] on button "Submit" at bounding box center [758, 520] width 54 height 28
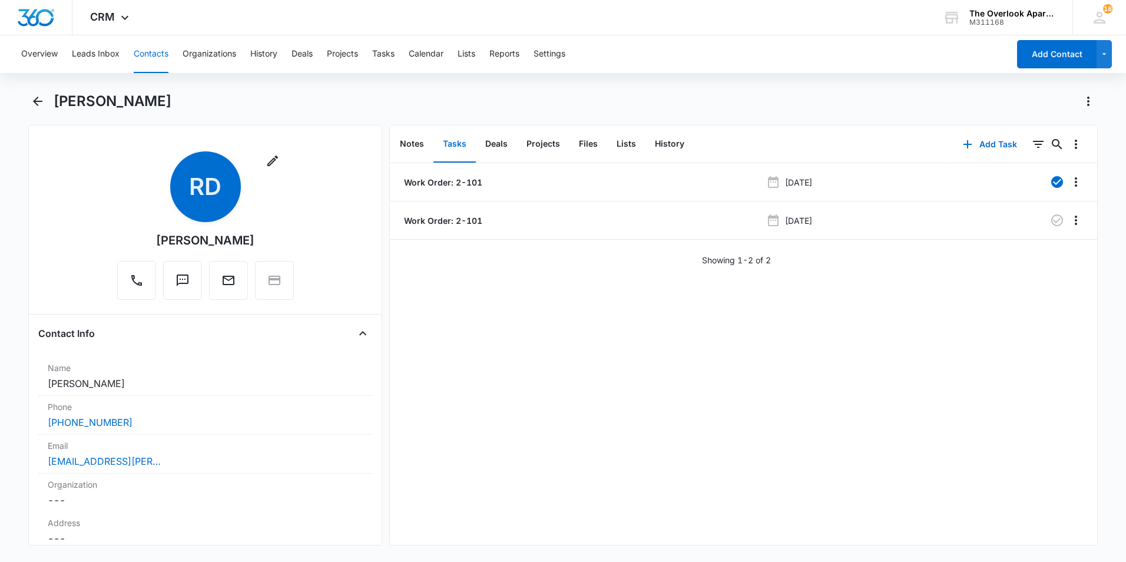
click at [153, 53] on button "Contacts" at bounding box center [151, 54] width 35 height 38
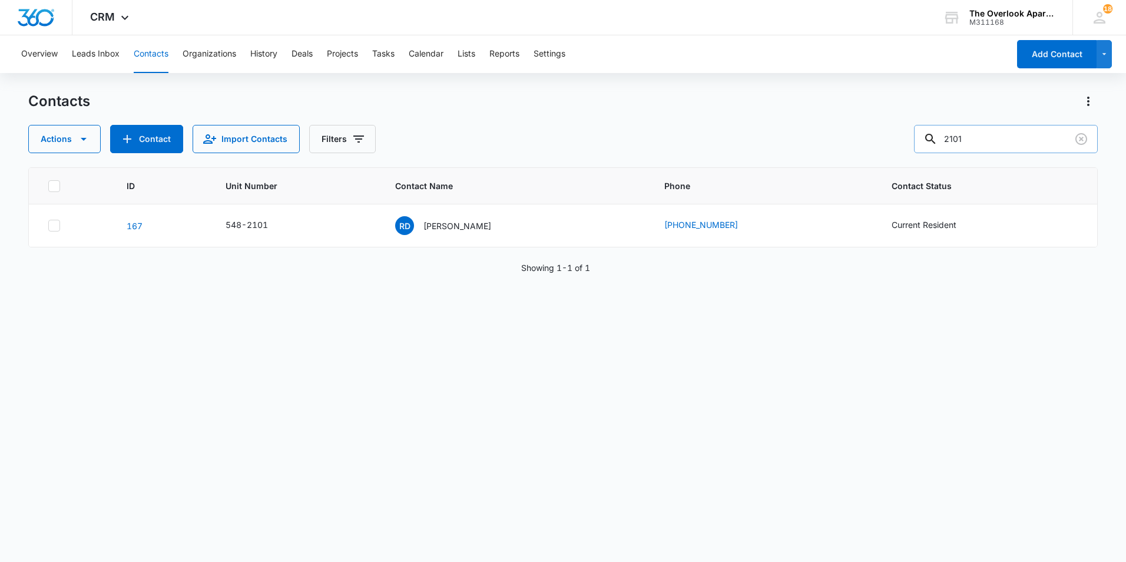
click at [1010, 141] on input "2101" at bounding box center [1006, 139] width 184 height 28
type input "2308"
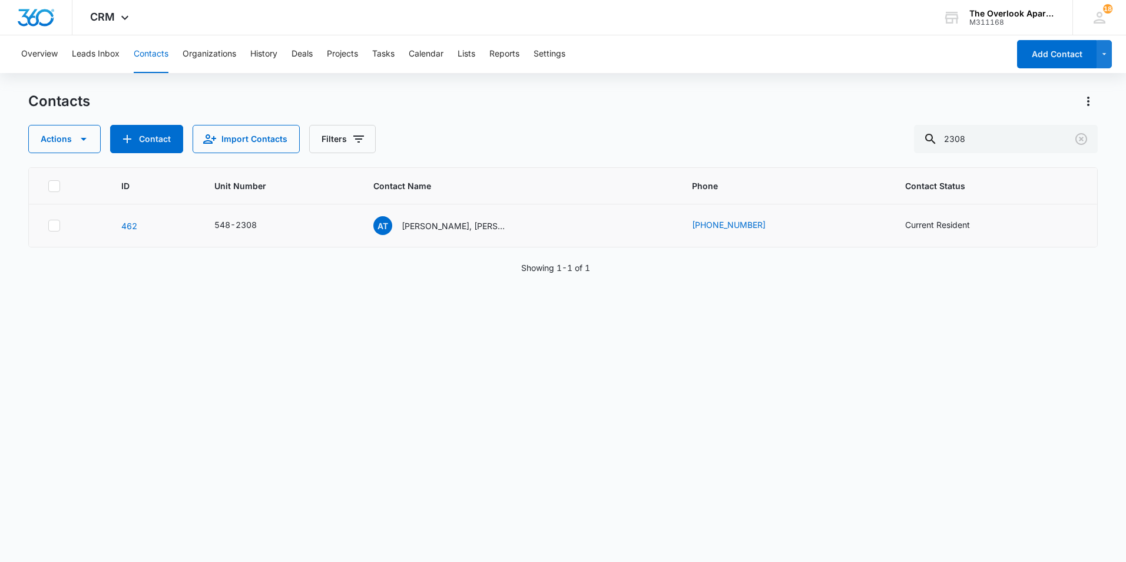
click at [457, 215] on td "AT Ashlyn Taylor, Armondo Marquez & Zarahi Marquez" at bounding box center [518, 225] width 318 height 43
click at [454, 221] on p "Ashlyn Taylor, Armondo Marquez & Zarahi Marquez" at bounding box center [454, 226] width 106 height 12
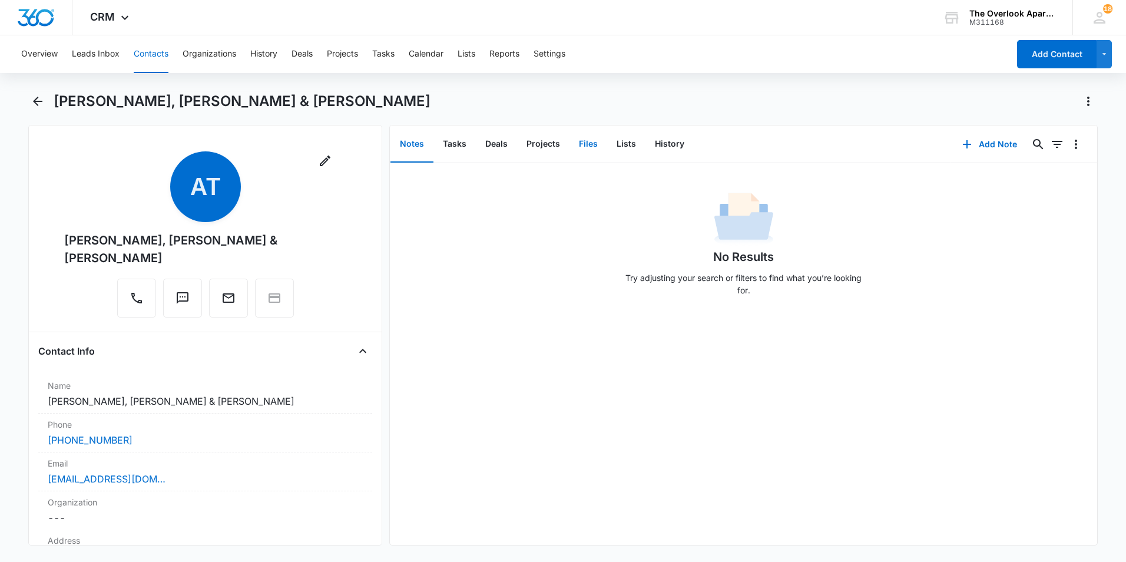
click at [590, 144] on button "Files" at bounding box center [588, 144] width 38 height 36
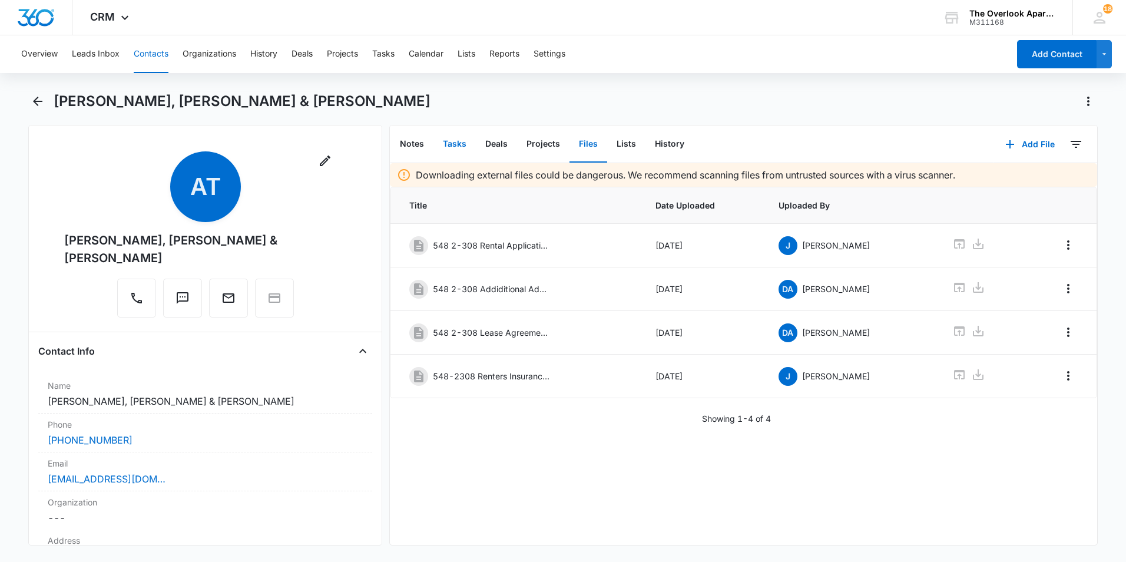
click at [466, 142] on button "Tasks" at bounding box center [454, 144] width 42 height 36
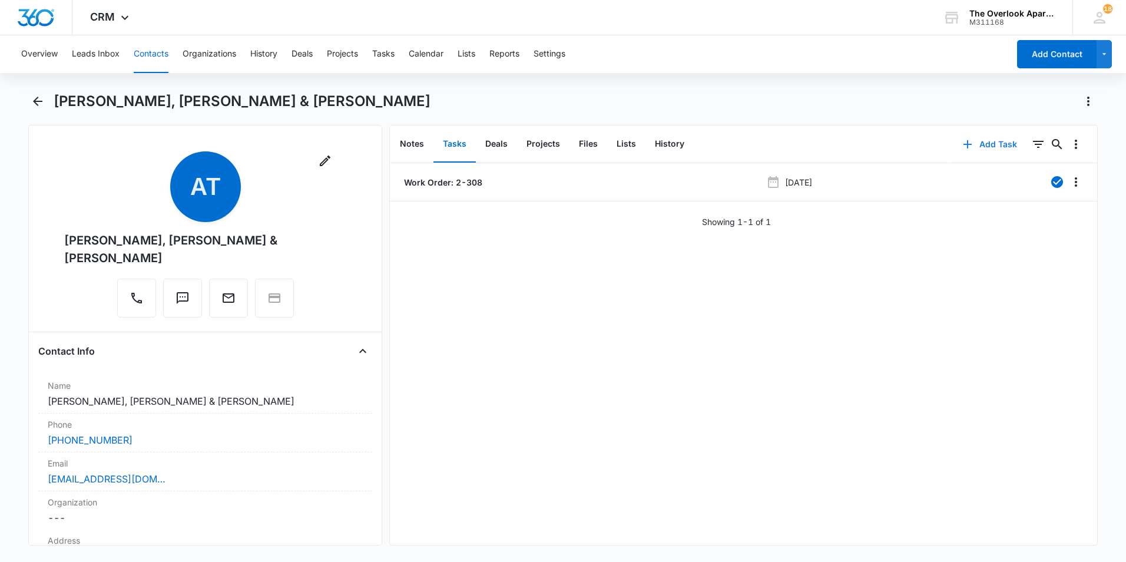
click at [984, 145] on button "Add Task" at bounding box center [990, 144] width 78 height 28
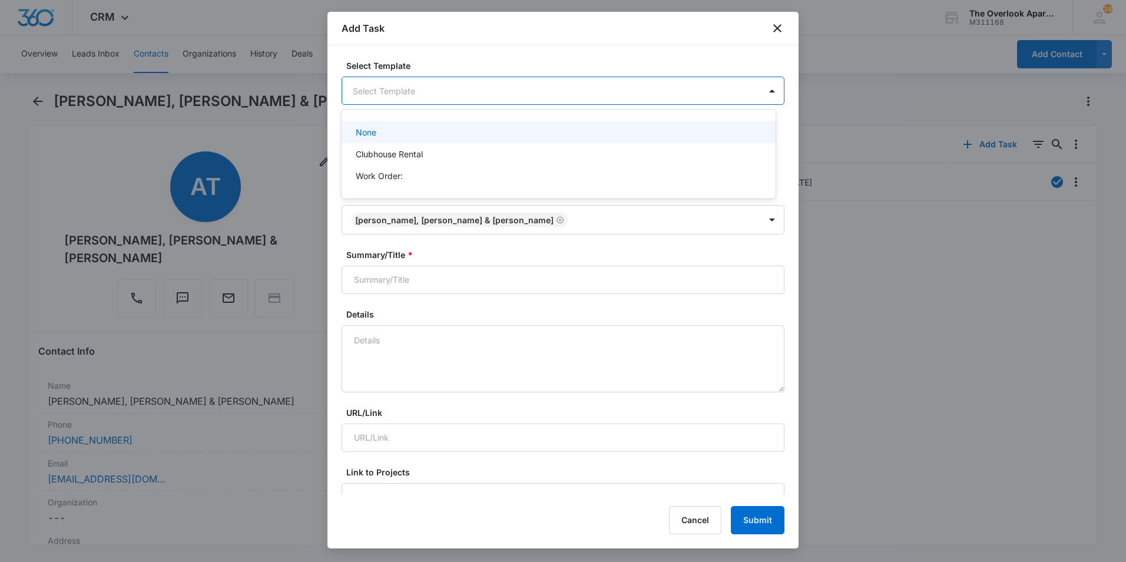
click at [456, 87] on body "CRM Apps Reputation Websites Forms CRM Email Social Shop Payments POS Content A…" at bounding box center [563, 281] width 1126 height 562
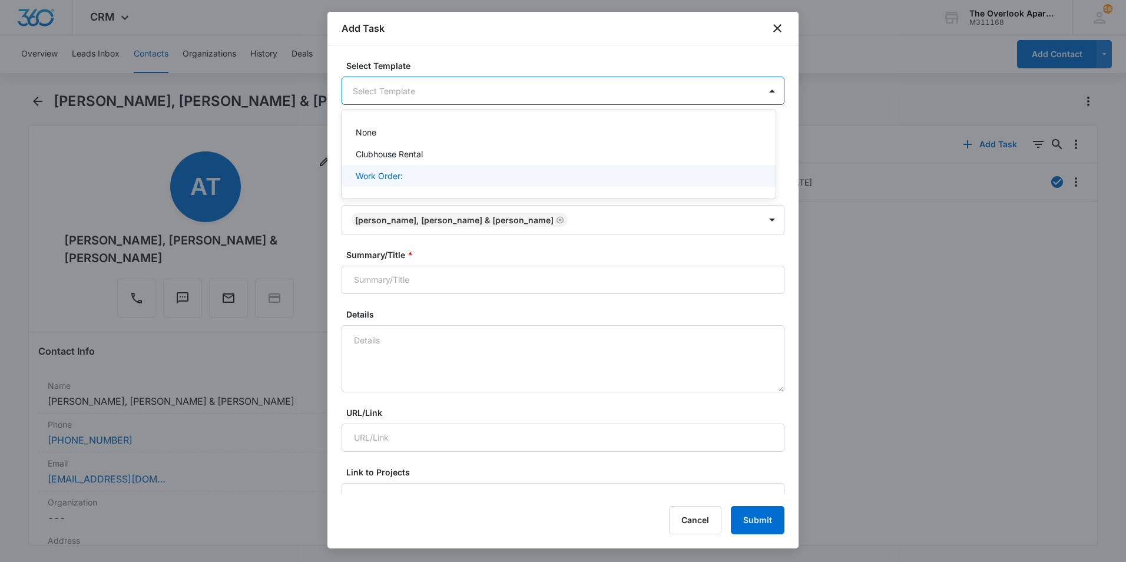
click at [416, 174] on div "Work Order:" at bounding box center [557, 176] width 403 height 12
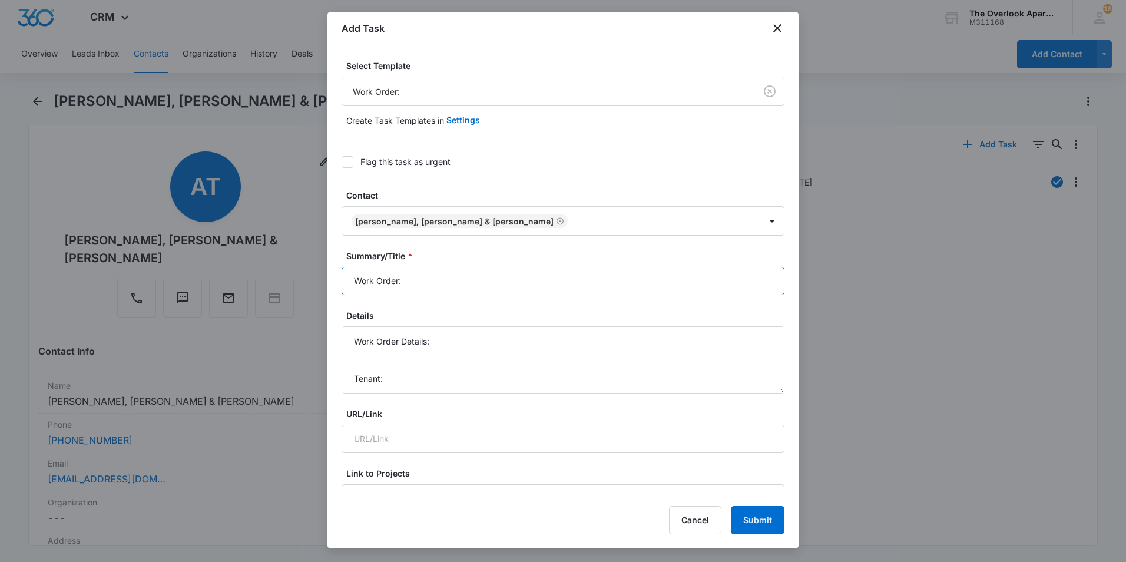
click at [453, 273] on input "Work Order:" at bounding box center [562, 281] width 443 height 28
type input "Work Order: 2-308"
click at [366, 361] on textarea "Work Order Details: Tenant: Tenant Phone:" at bounding box center [562, 359] width 443 height 67
click at [403, 344] on textarea "Work Order Details: - smoke detector was left clinging from wire Tenant: Tenant…" at bounding box center [562, 359] width 443 height 67
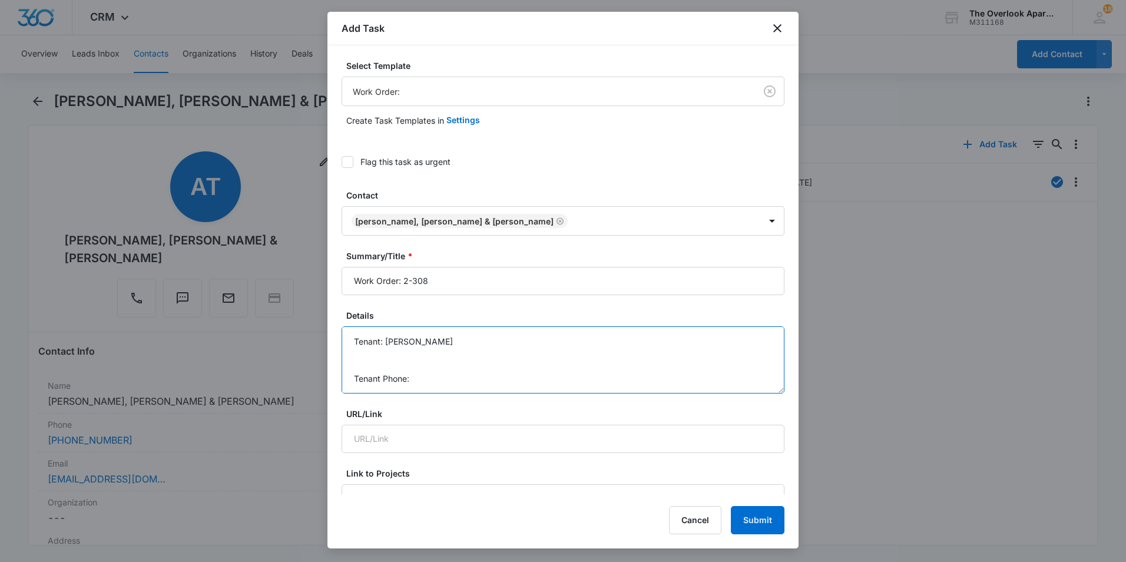
click at [458, 380] on textarea "Work Order Details: - smoke detector was left clinging from wire Tenant: Ashlyn…" at bounding box center [562, 359] width 443 height 67
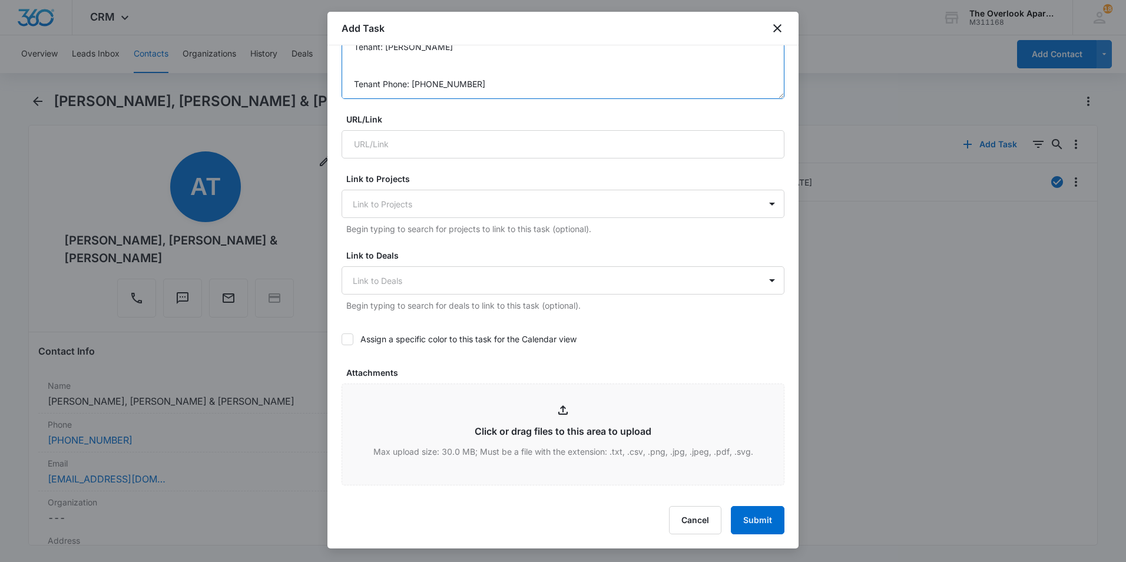
scroll to position [530, 0]
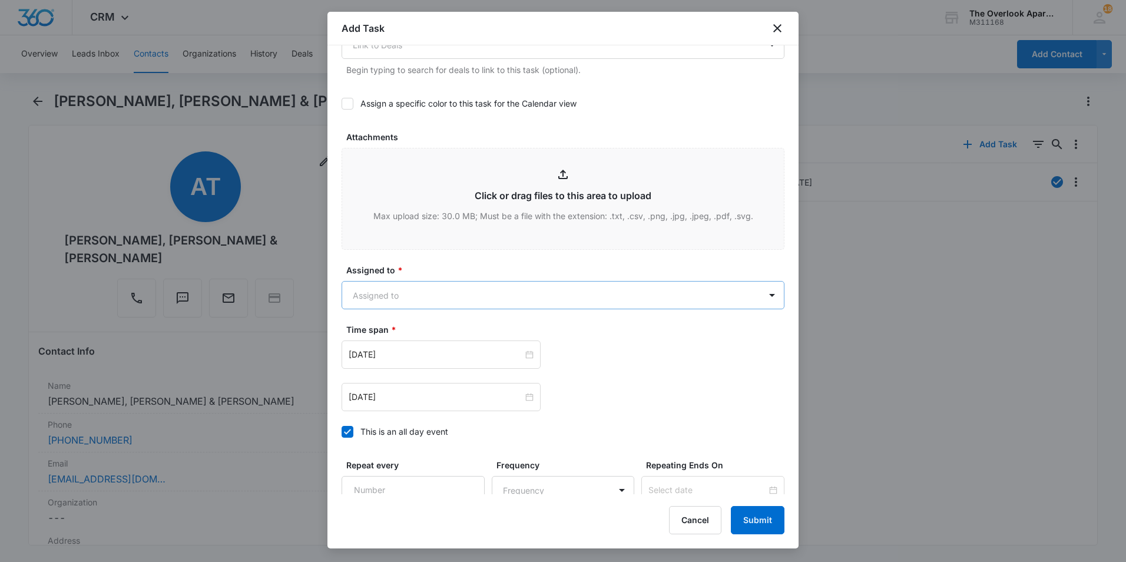
type textarea "Work Order Details: - smoke detector was left clinging from wire Tenant: Ashlyn…"
click at [403, 288] on body "CRM Apps Reputation Websites Forms CRM Email Social Shop Payments POS Content A…" at bounding box center [563, 281] width 1126 height 562
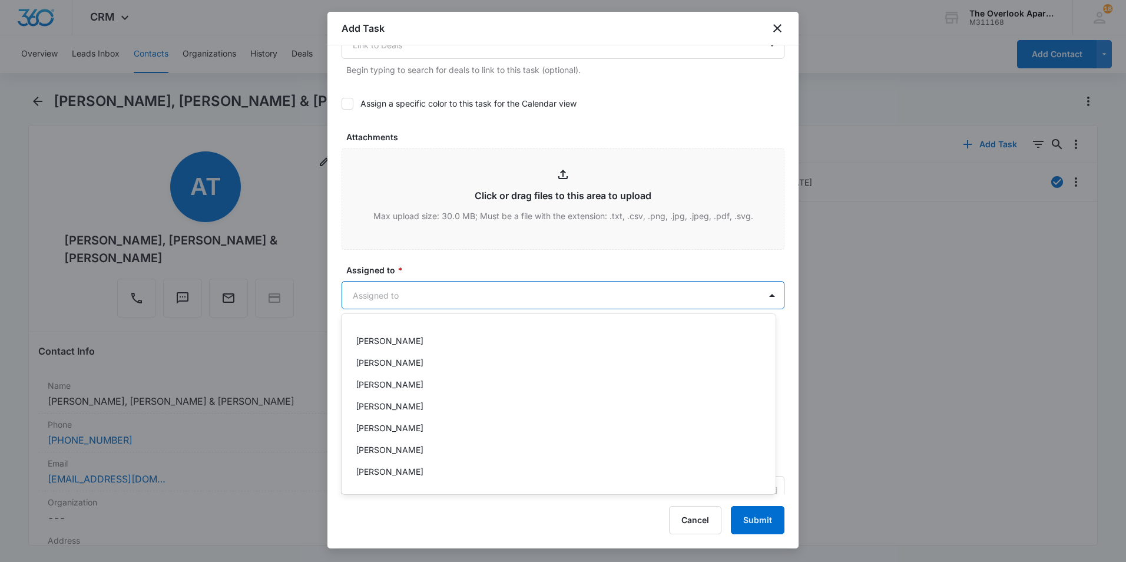
scroll to position [105, 0]
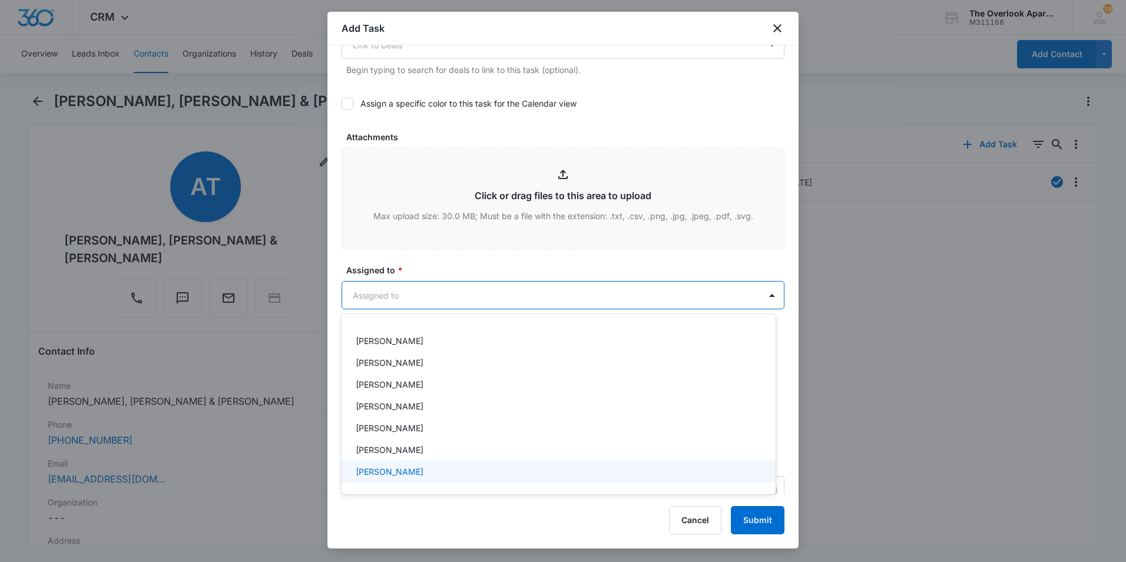
click at [397, 472] on p "William Traylor" at bounding box center [390, 471] width 68 height 12
click at [453, 264] on div at bounding box center [563, 281] width 1126 height 562
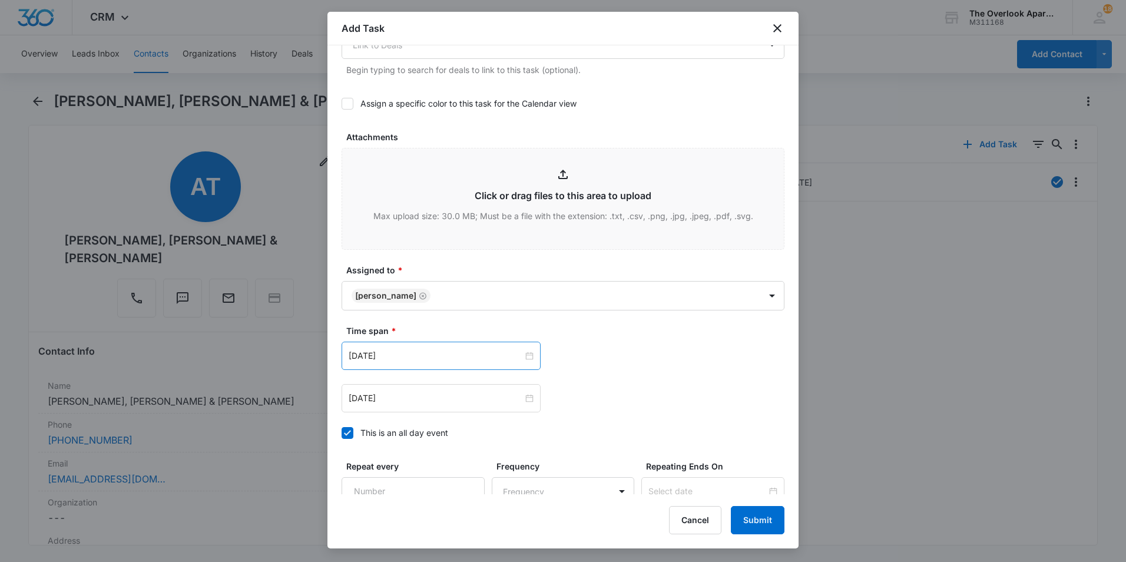
click at [412, 363] on div "Sep 15, 2025" at bounding box center [440, 355] width 199 height 28
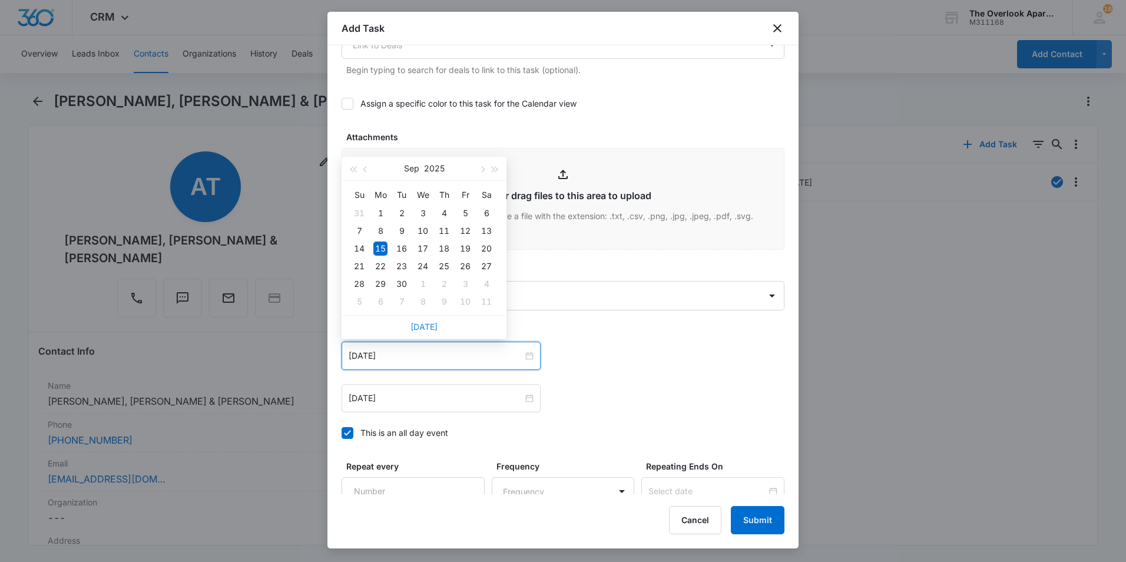
click at [414, 327] on link "Today" at bounding box center [423, 326] width 27 height 10
type input "[DATE]"
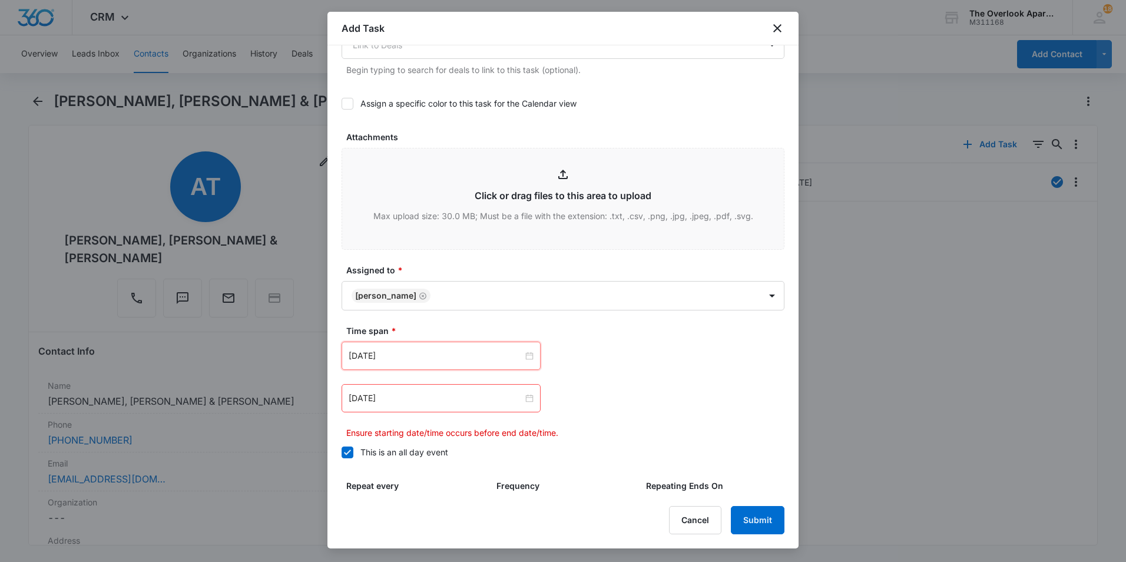
click at [426, 390] on div "Sep 15, 2025" at bounding box center [440, 398] width 199 height 28
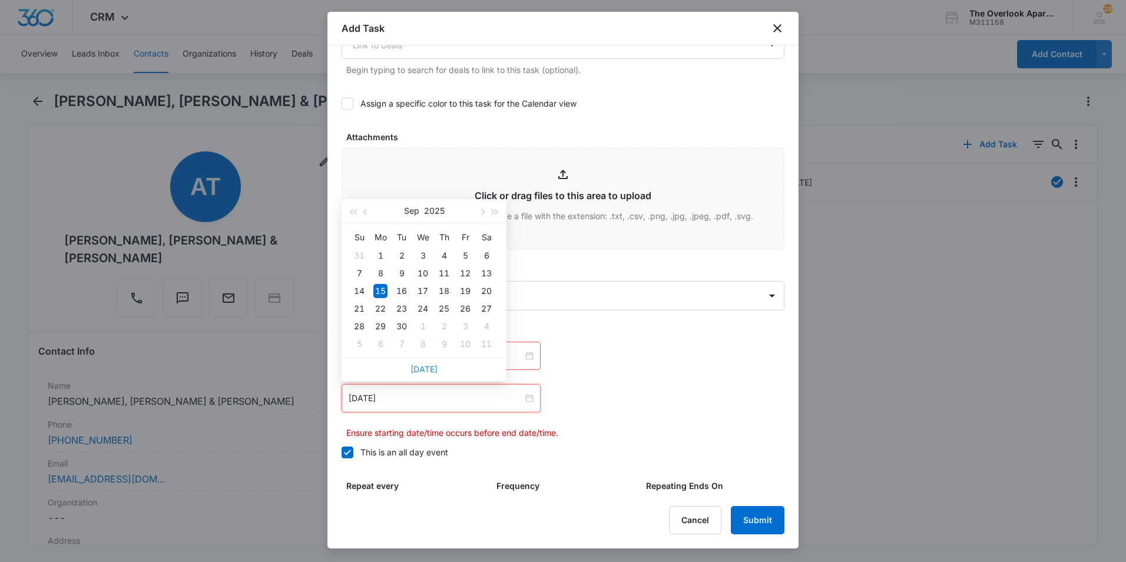
click at [423, 369] on link "Today" at bounding box center [423, 369] width 27 height 10
type input "[DATE]"
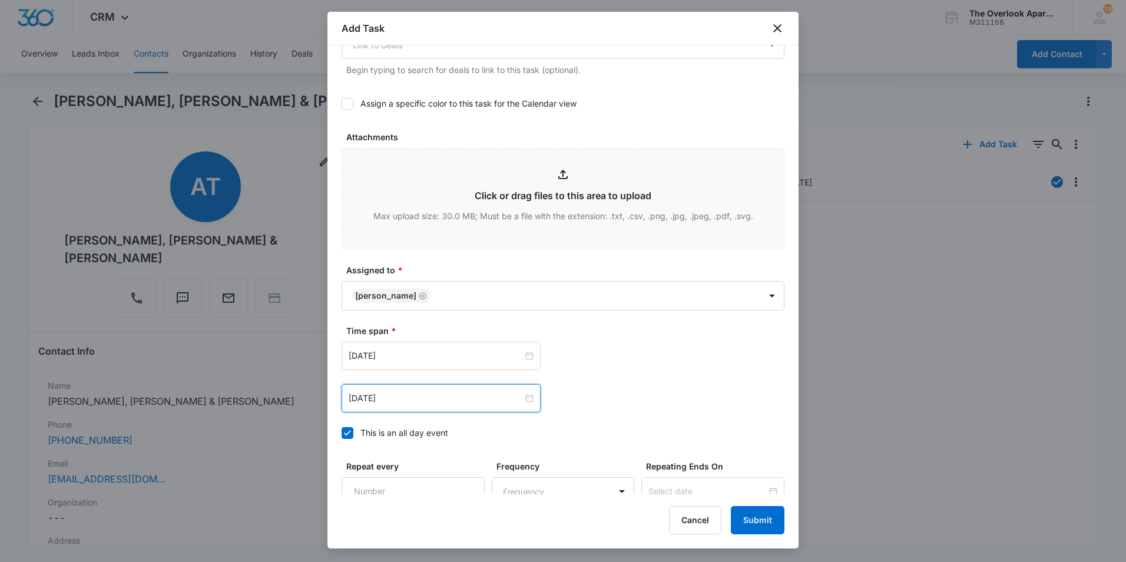
click at [609, 374] on div "Oct 6, 2025 Oct 2025 Su Mo Tu We Th Fr Sa 28 29 30 1 2 3 4 5 6 7 8 9 10 11 12 1…" at bounding box center [562, 376] width 443 height 71
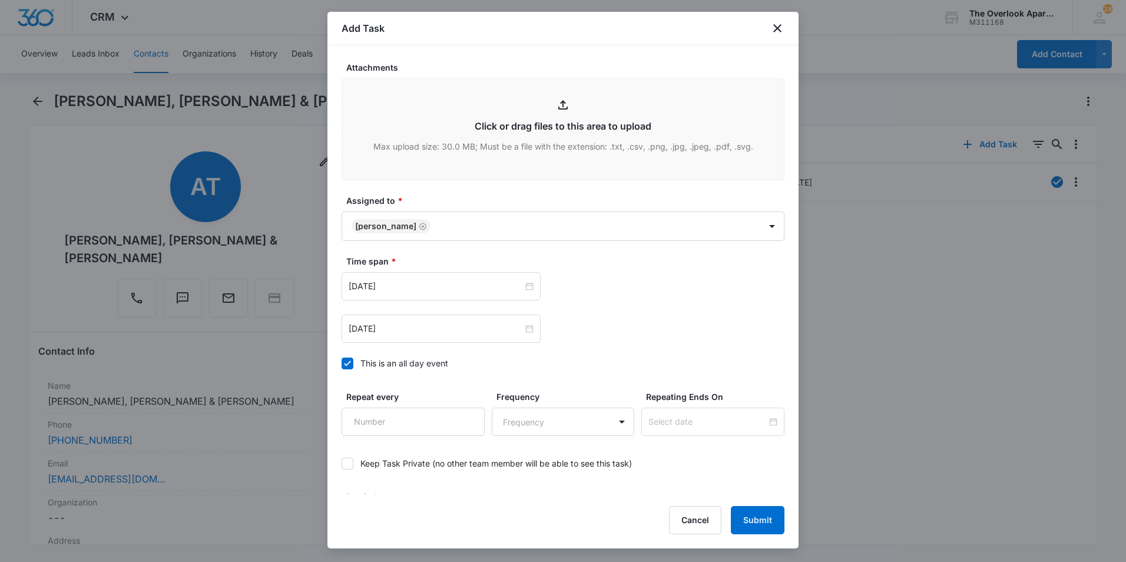
scroll to position [641, 0]
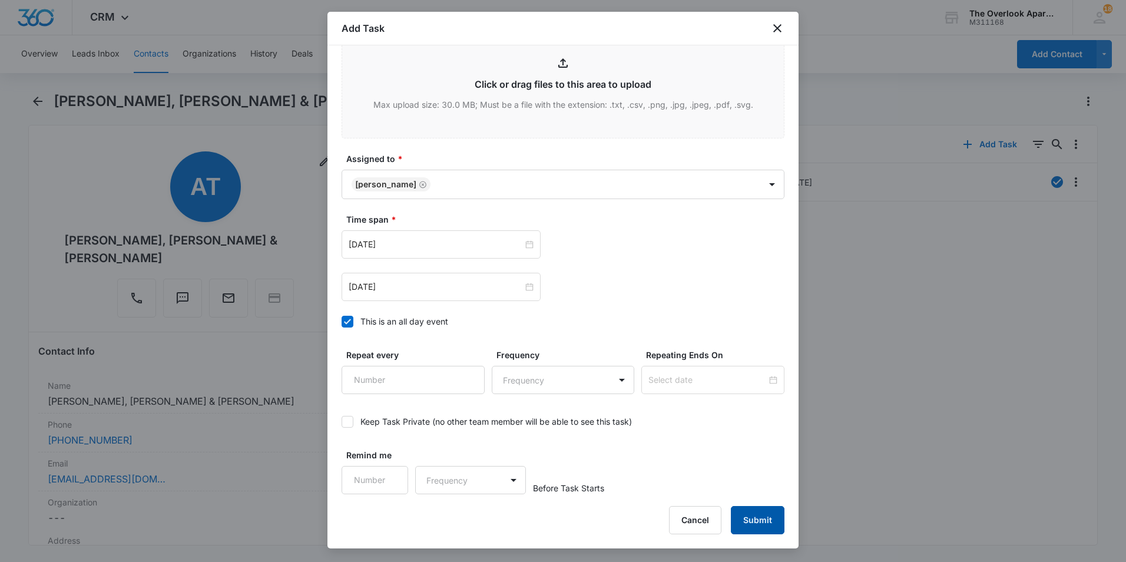
click at [769, 513] on button "Submit" at bounding box center [758, 520] width 54 height 28
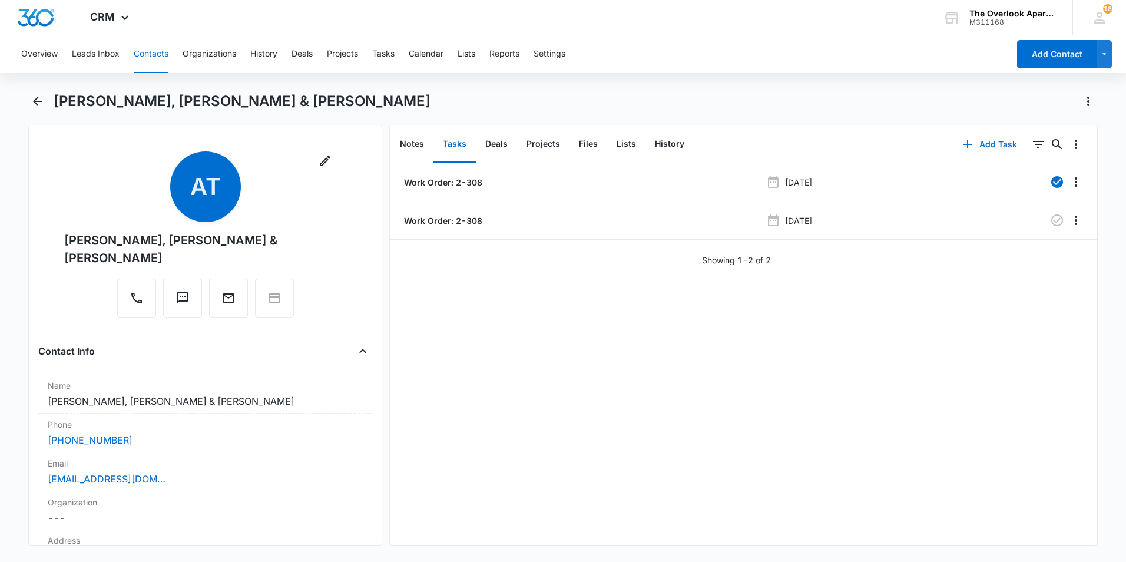
click at [150, 58] on button "Contacts" at bounding box center [151, 54] width 35 height 38
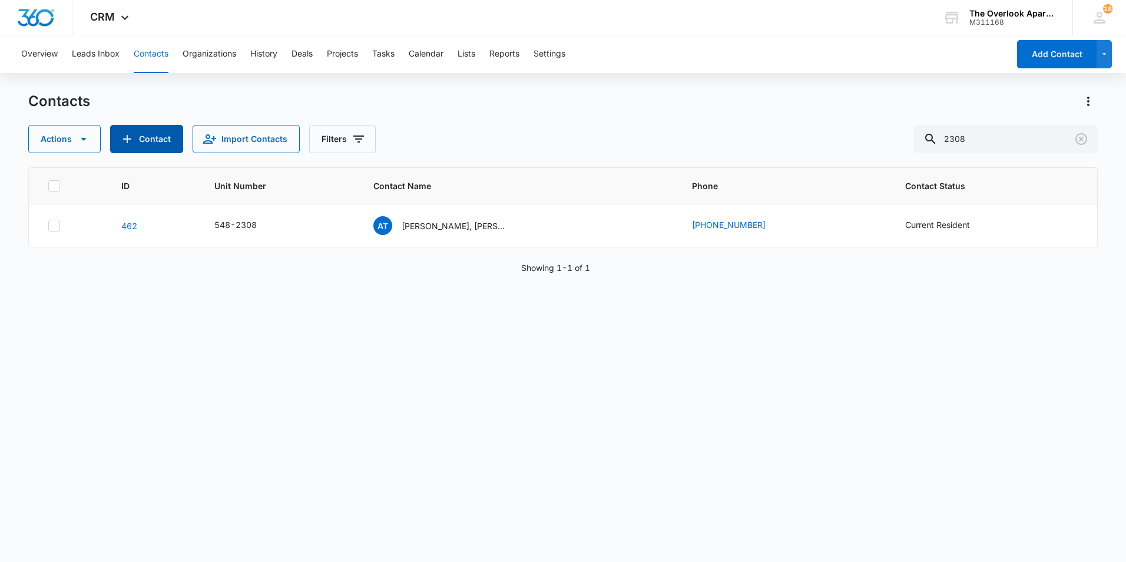
click at [135, 134] on button "Contact" at bounding box center [146, 139] width 73 height 28
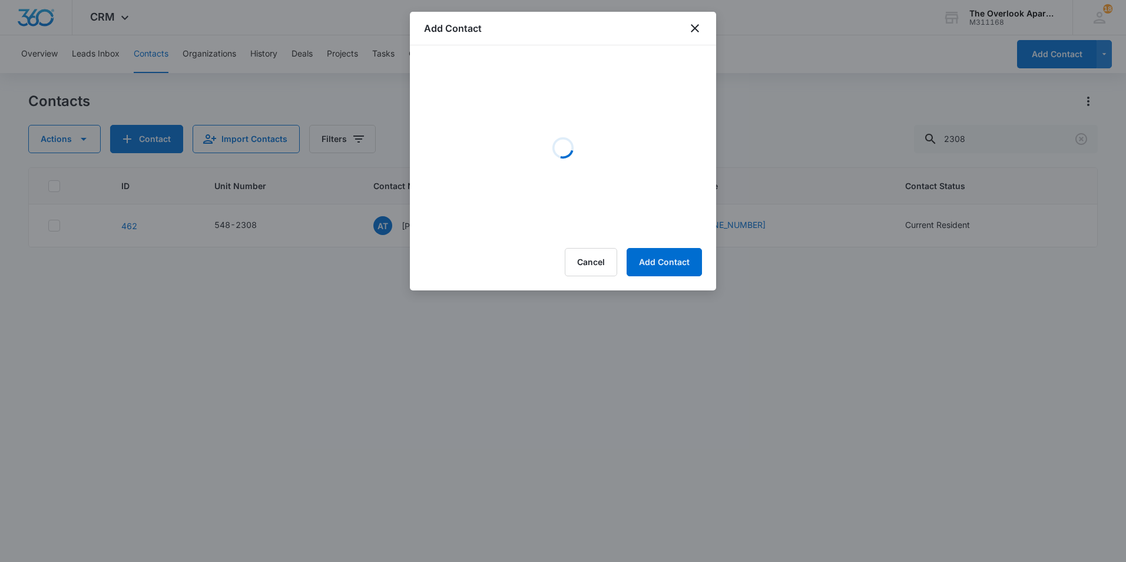
click at [689, 20] on div "Add Contact" at bounding box center [563, 29] width 306 height 34
click at [689, 34] on icon "close" at bounding box center [695, 28] width 14 height 14
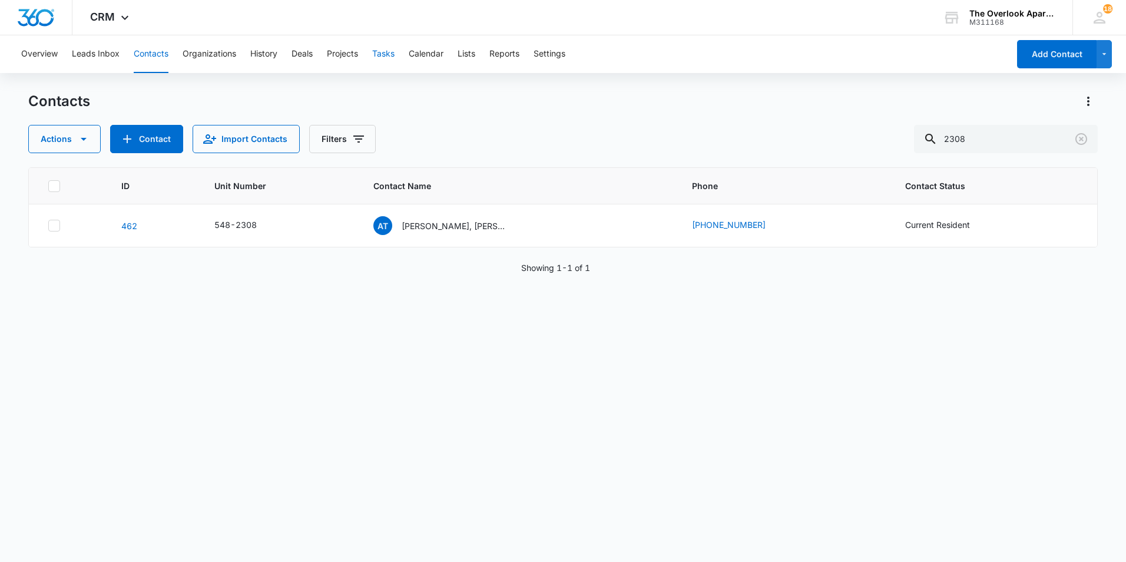
click at [384, 57] on button "Tasks" at bounding box center [383, 54] width 22 height 38
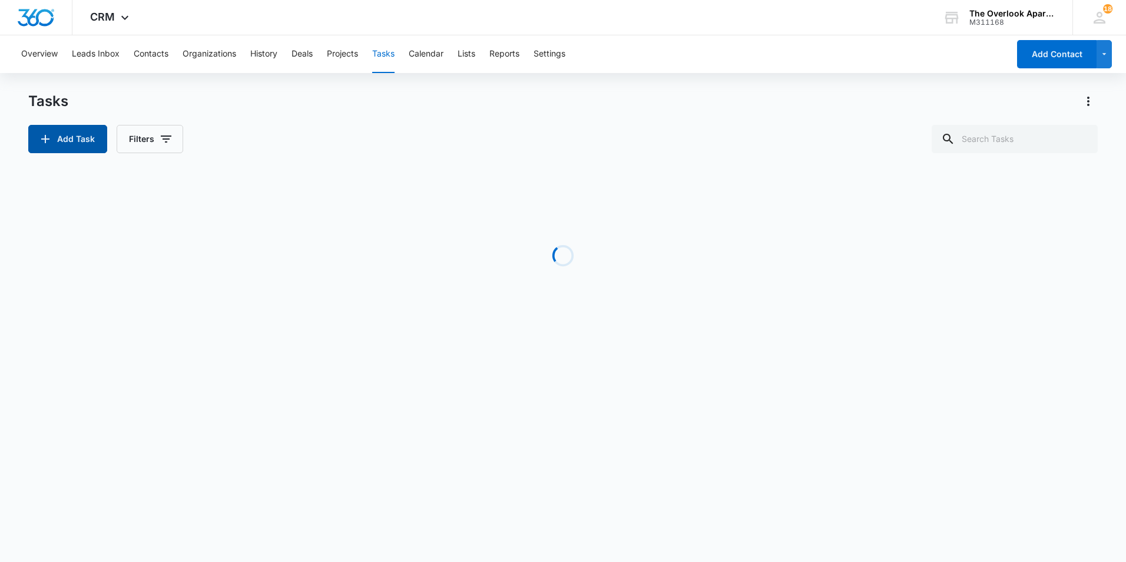
click at [52, 140] on button "Add Task" at bounding box center [67, 139] width 79 height 28
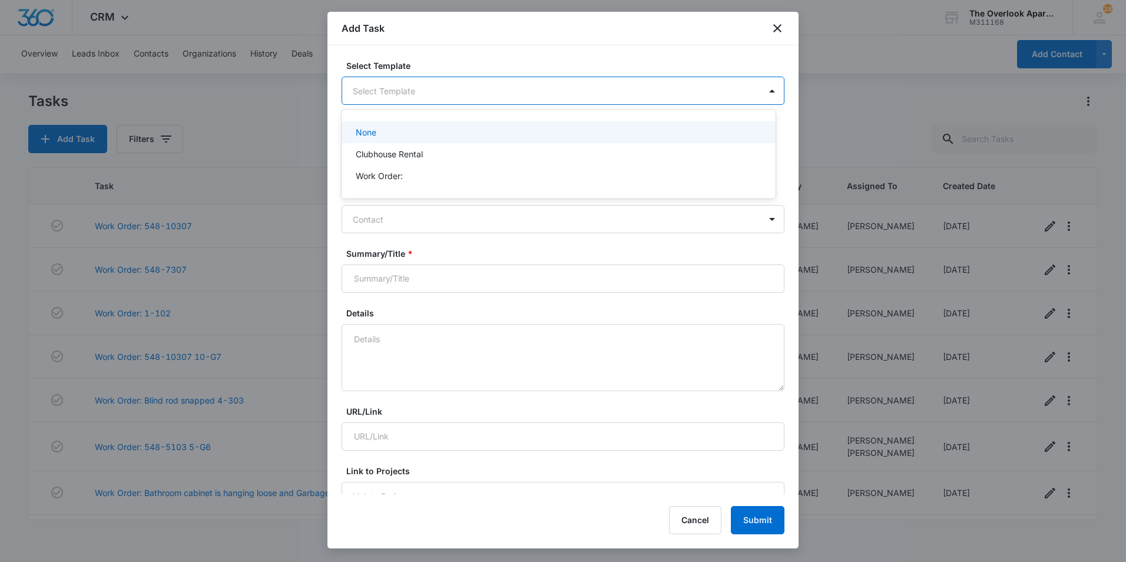
click at [410, 95] on body "CRM Apps Reputation Websites Forms CRM Email Social Shop Payments POS Content A…" at bounding box center [563, 281] width 1126 height 562
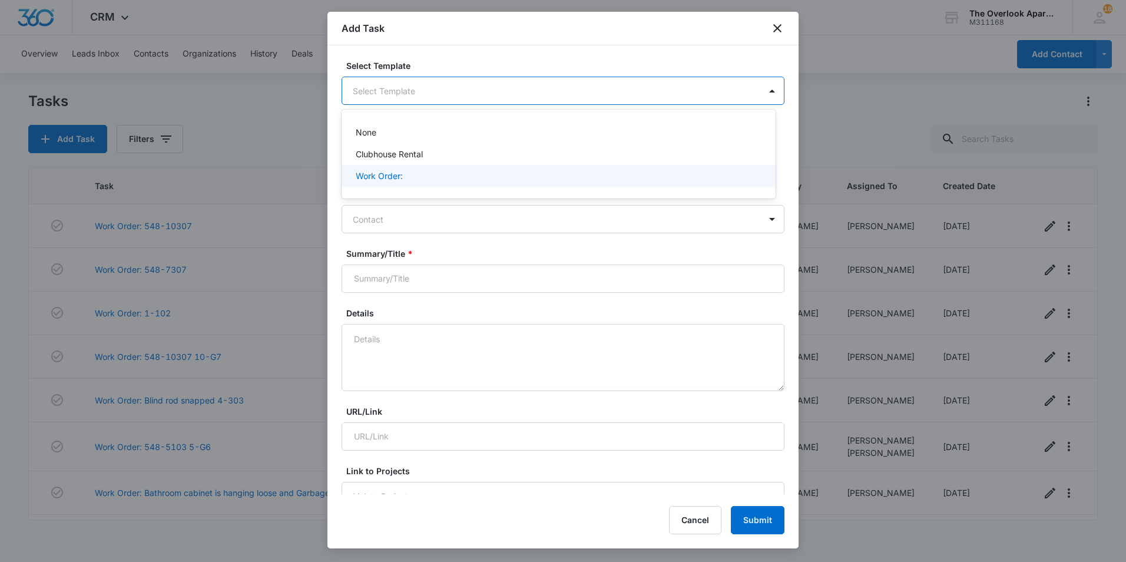
click at [387, 180] on p "Work Order:" at bounding box center [379, 176] width 47 height 12
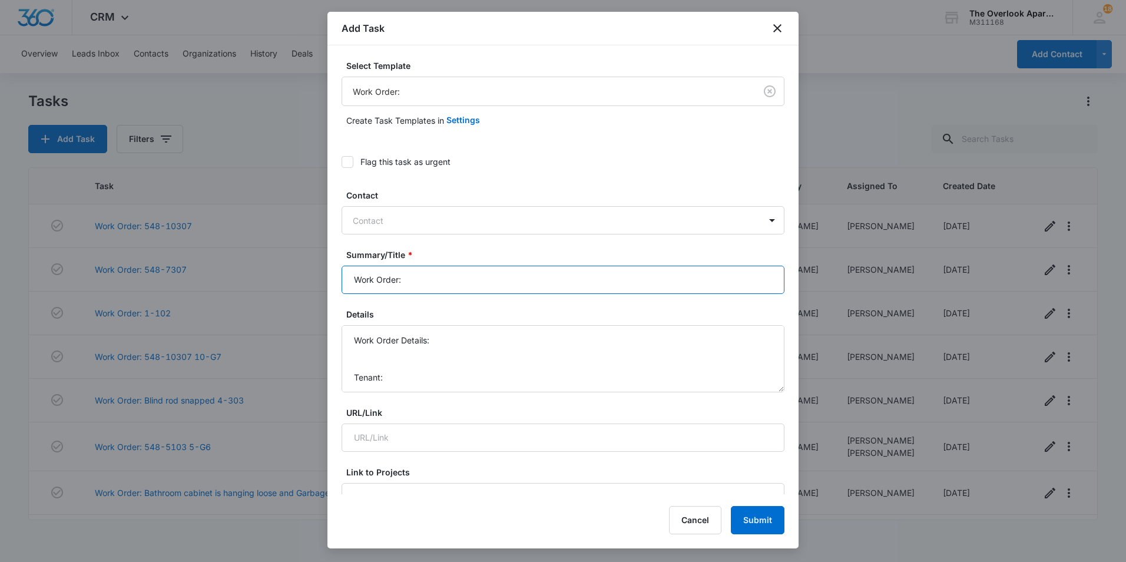
click at [444, 271] on input "Work Order:" at bounding box center [562, 279] width 443 height 28
type input "Work Order: Trailer"
click at [361, 364] on textarea "Work Order Details: Tenant: Tenant Phone:" at bounding box center [562, 358] width 443 height 67
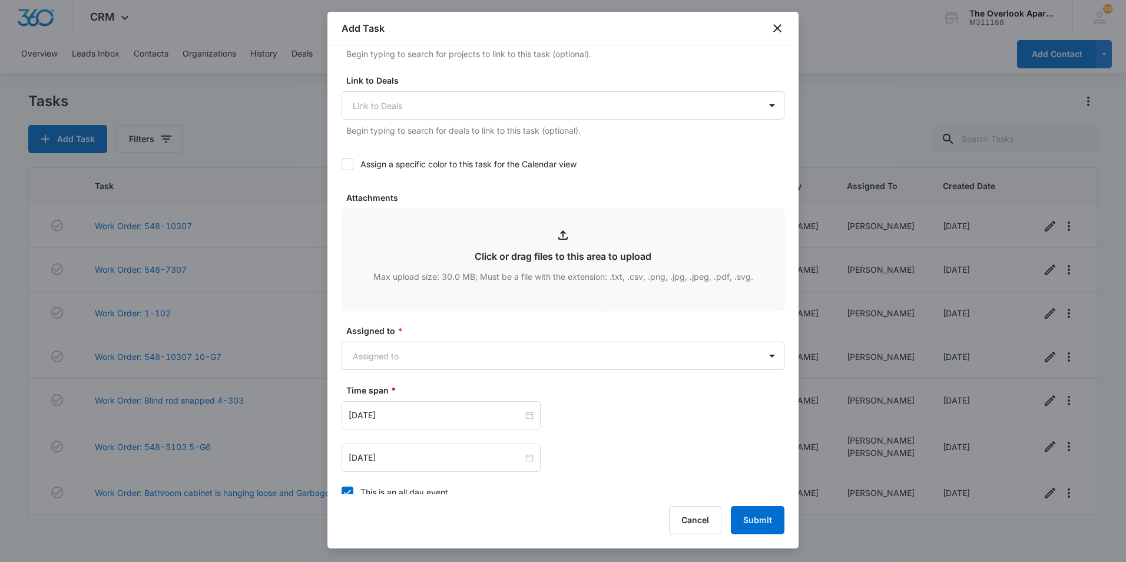
scroll to position [471, 0]
type textarea "Work Order Details: - go see trailer, adjust lights, replace bulbs Tenant: Tena…"
click at [406, 350] on body "CRM Apps Reputation Websites Forms CRM Email Social Shop Payments POS Content A…" at bounding box center [563, 281] width 1126 height 562
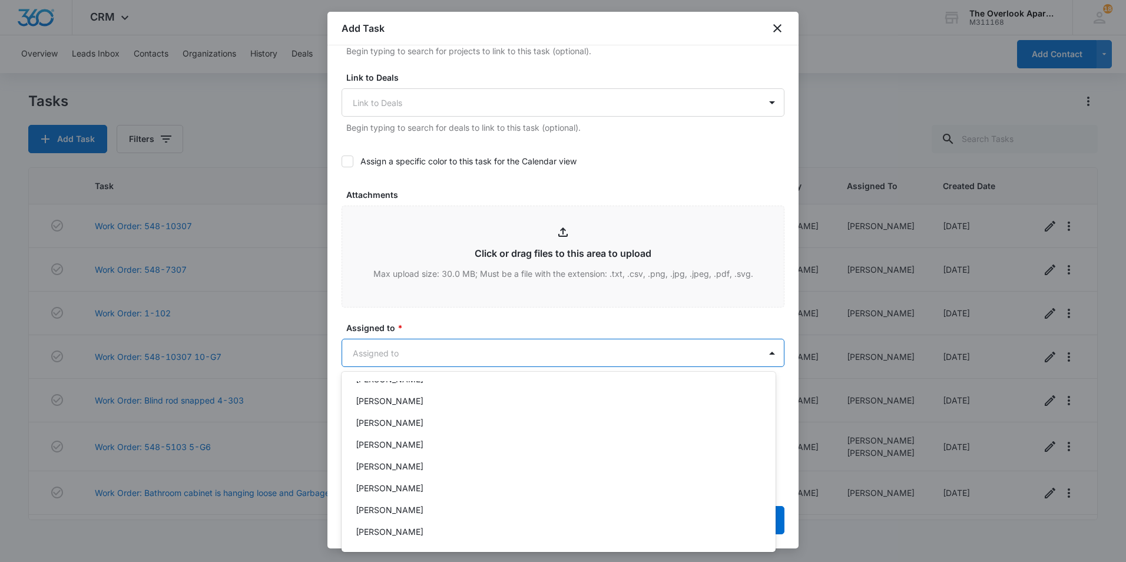
scroll to position [105, 0]
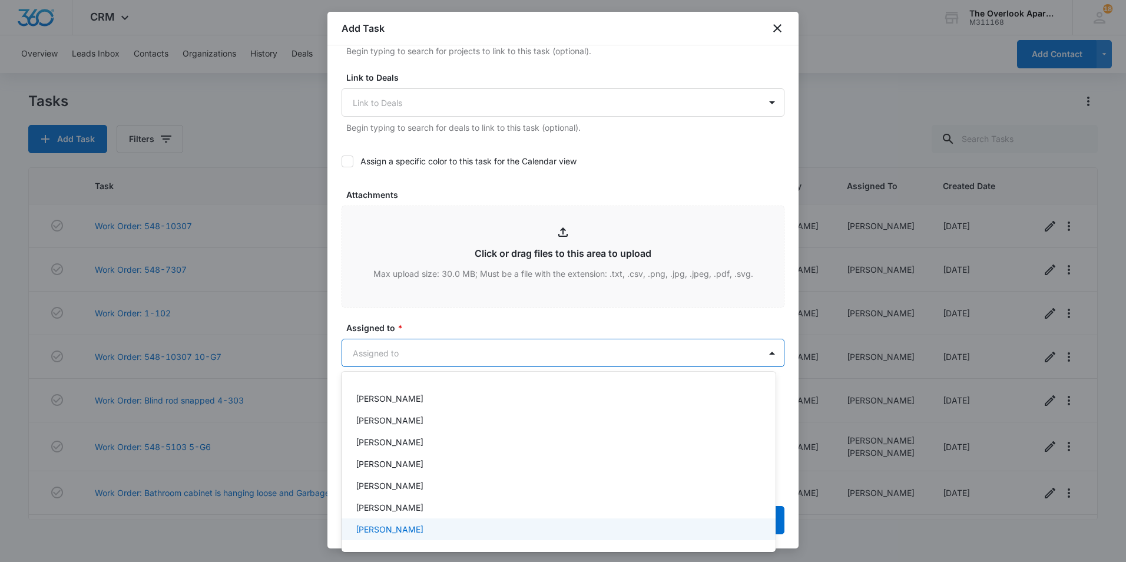
click at [404, 530] on p "William Traylor" at bounding box center [390, 529] width 68 height 12
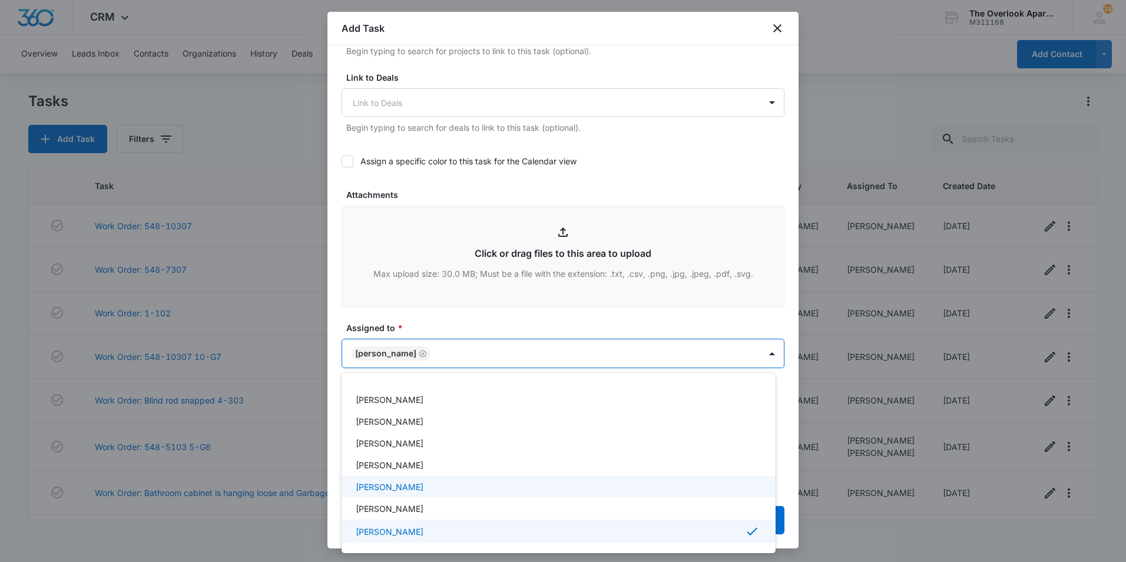
click at [404, 482] on p "[PERSON_NAME]" at bounding box center [390, 486] width 68 height 12
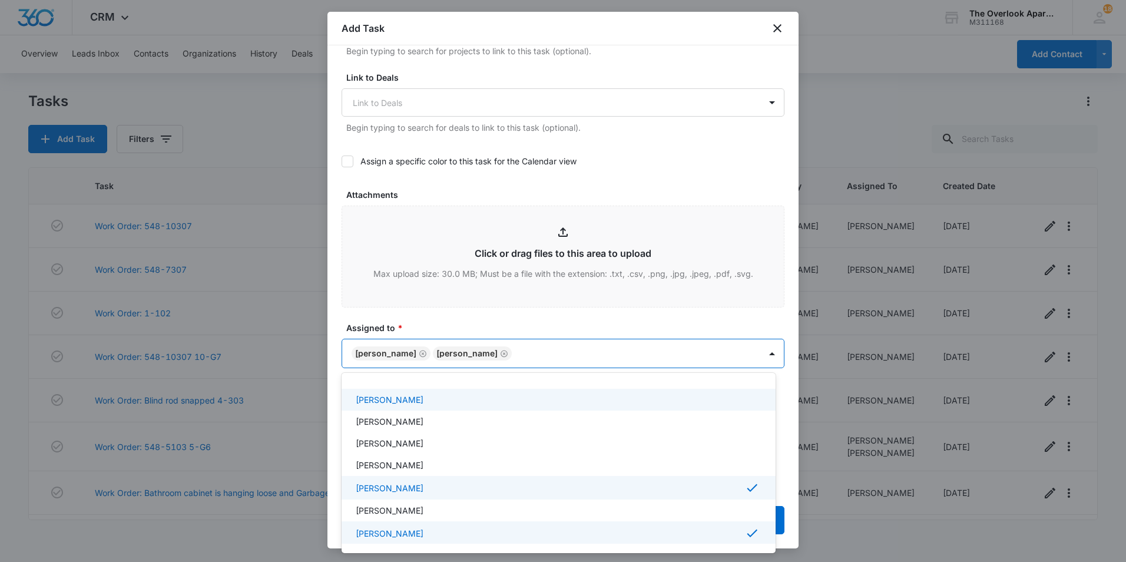
click at [483, 317] on div at bounding box center [563, 281] width 1126 height 562
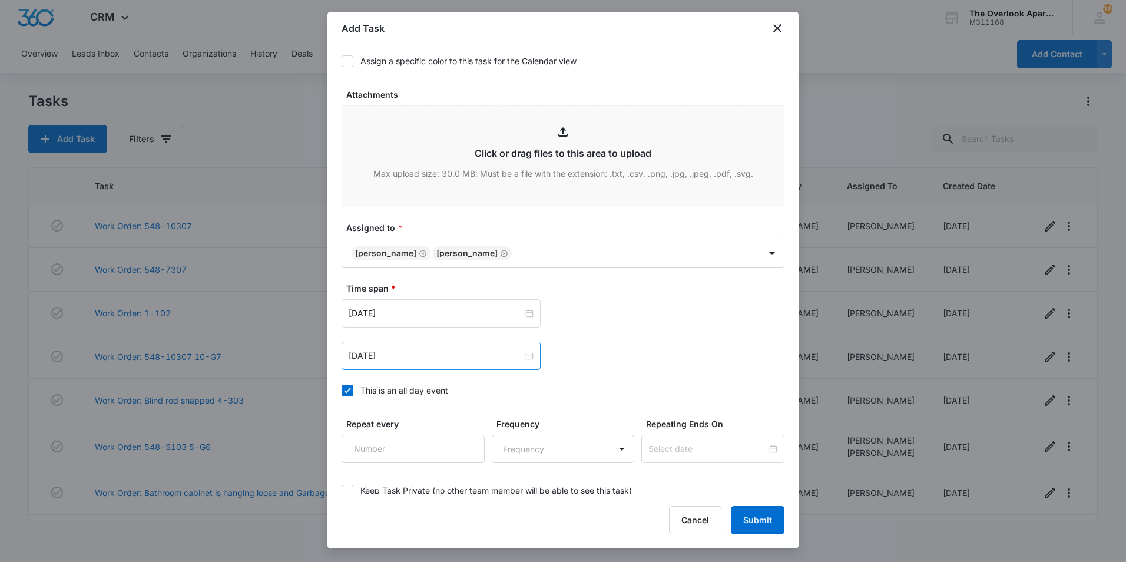
scroll to position [589, 0]
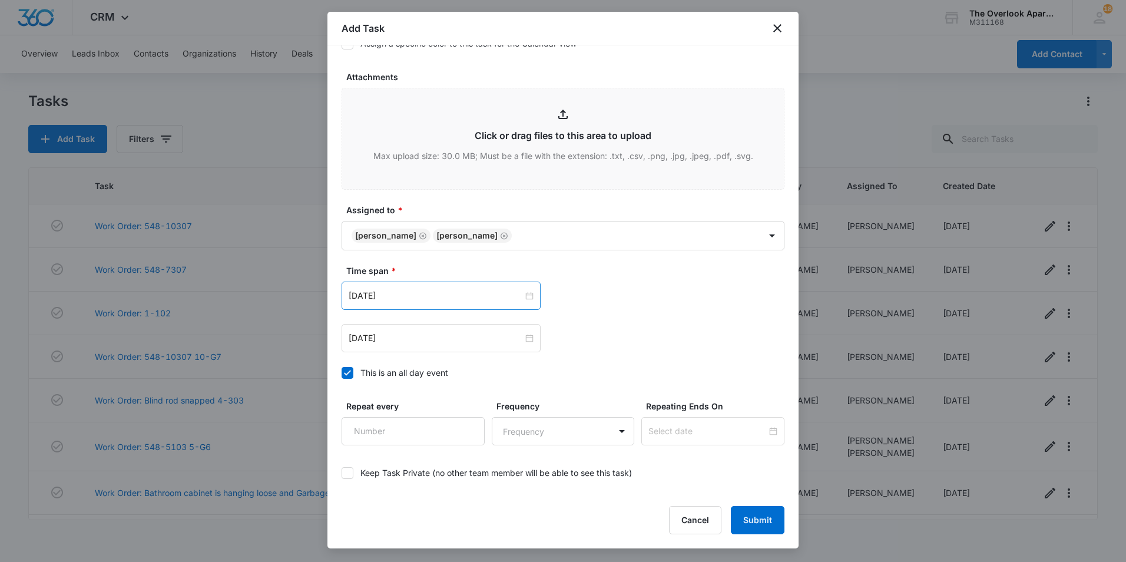
click at [417, 304] on div "Sep 15, 2025" at bounding box center [440, 295] width 199 height 28
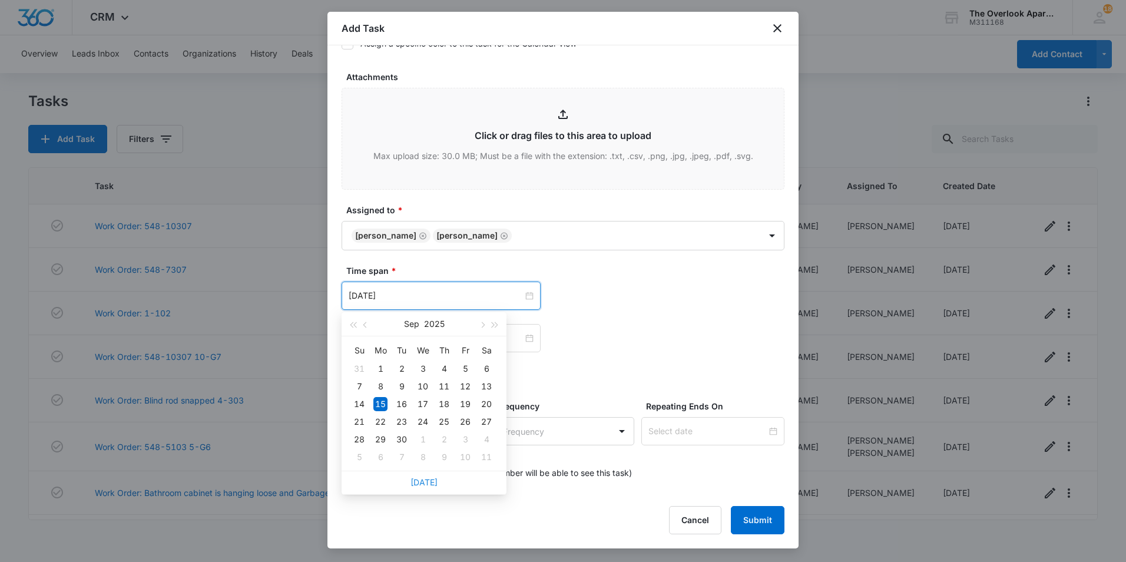
click at [417, 481] on link "Today" at bounding box center [423, 482] width 27 height 10
type input "[DATE]"
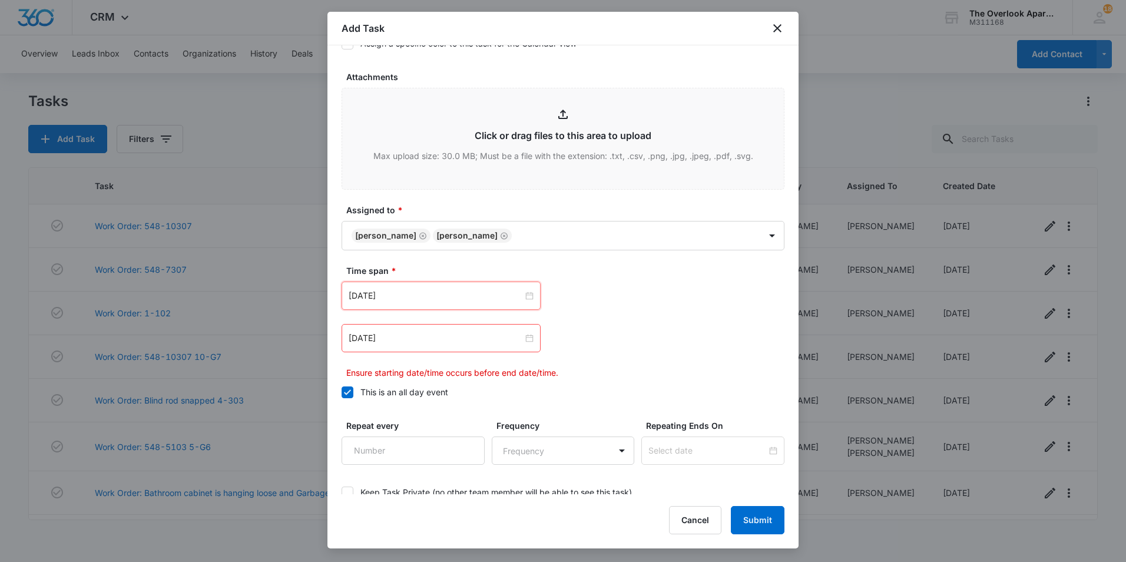
click at [424, 330] on div "Sep 15, 2025" at bounding box center [440, 338] width 199 height 28
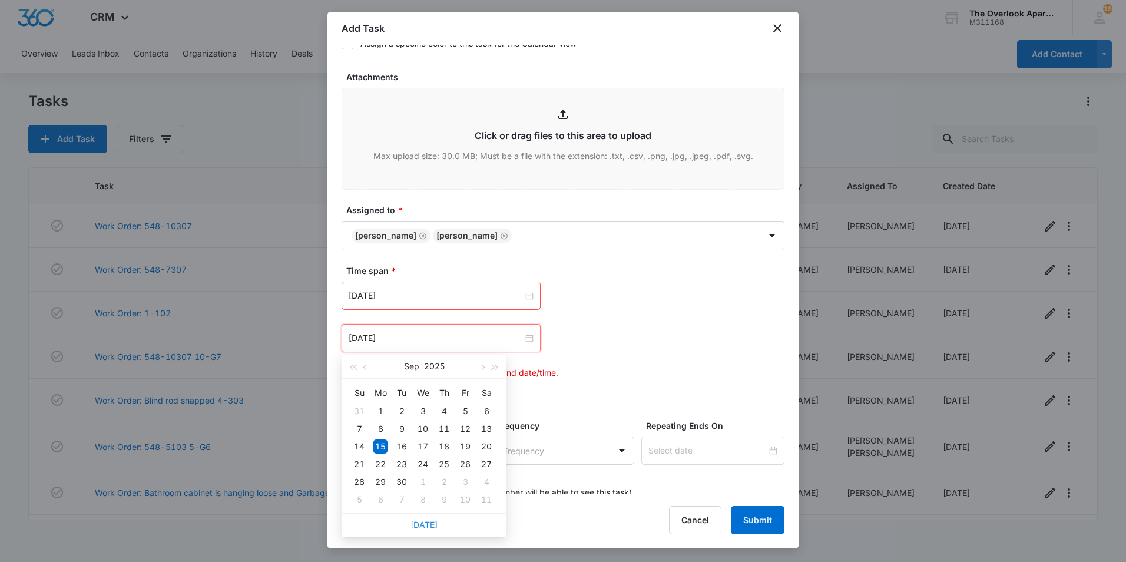
click at [422, 527] on link "Today" at bounding box center [423, 524] width 27 height 10
type input "[DATE]"
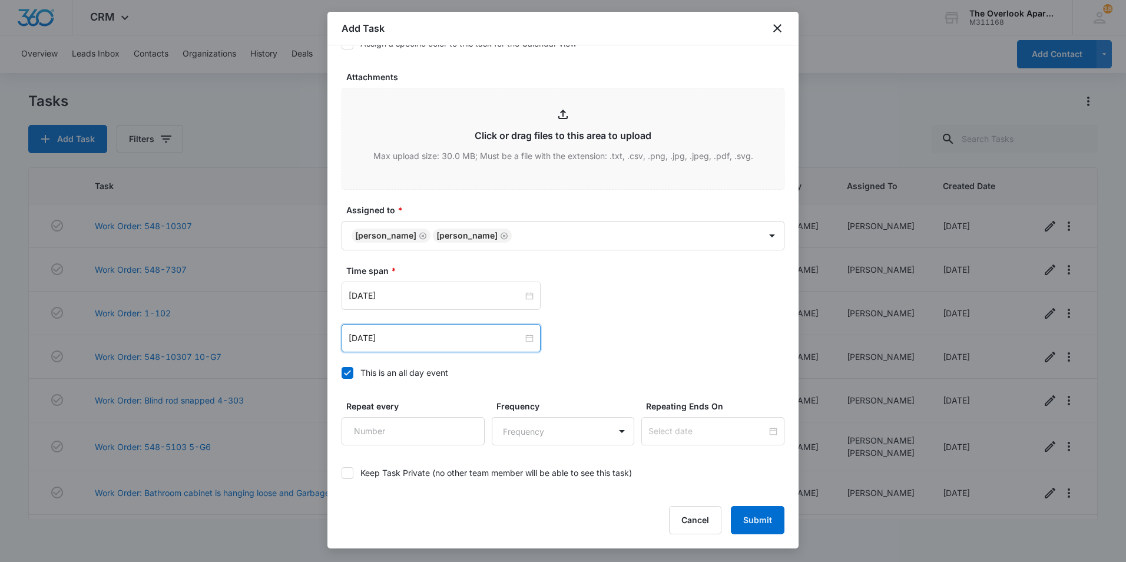
click at [613, 387] on form "Select Template Work Order: Create Task Templates in Settings Flag this task as…" at bounding box center [562, 8] width 443 height 1074
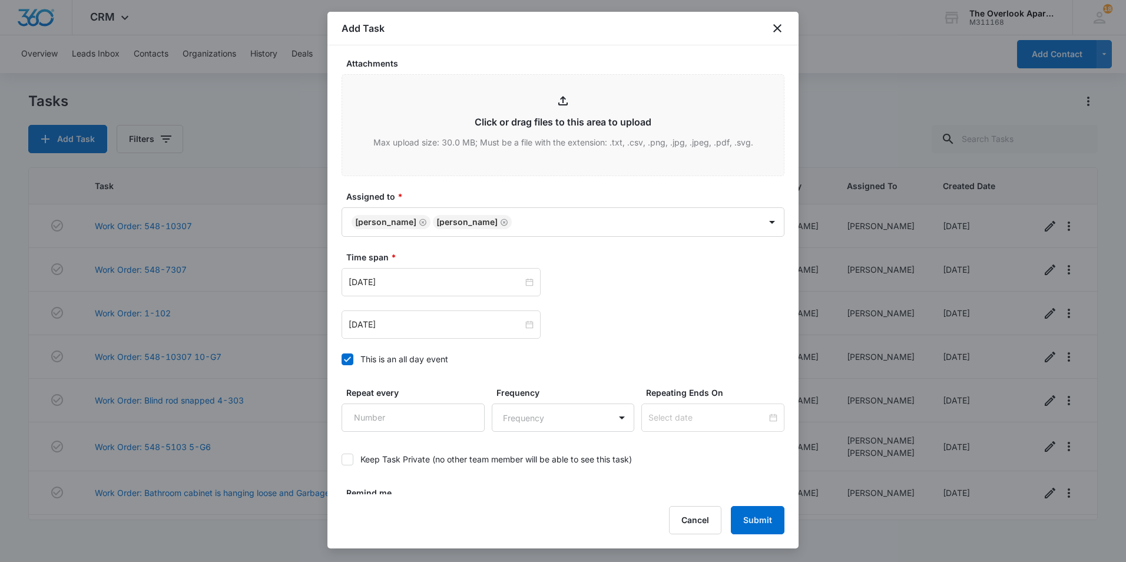
scroll to position [640, 0]
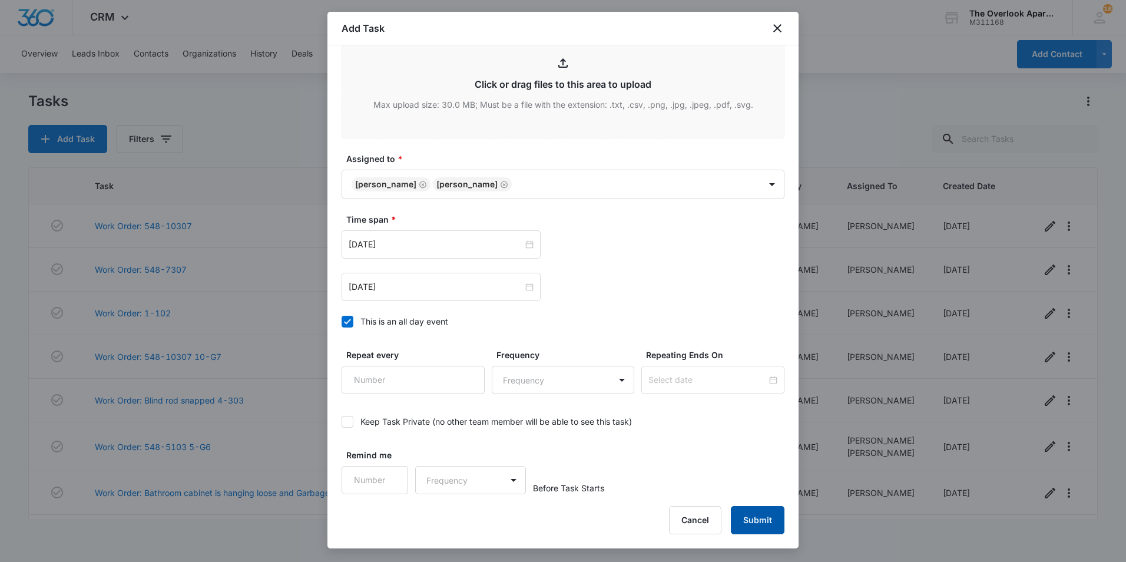
click at [762, 515] on button "Submit" at bounding box center [758, 520] width 54 height 28
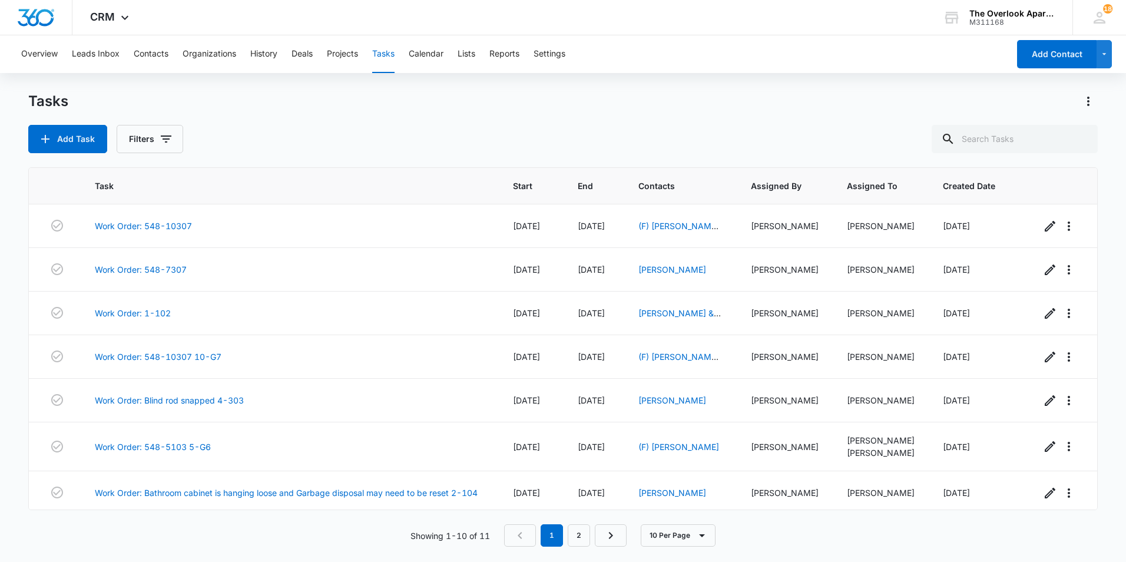
click at [387, 55] on button "Tasks" at bounding box center [383, 54] width 22 height 38
click at [56, 139] on button "Add Task" at bounding box center [67, 139] width 79 height 28
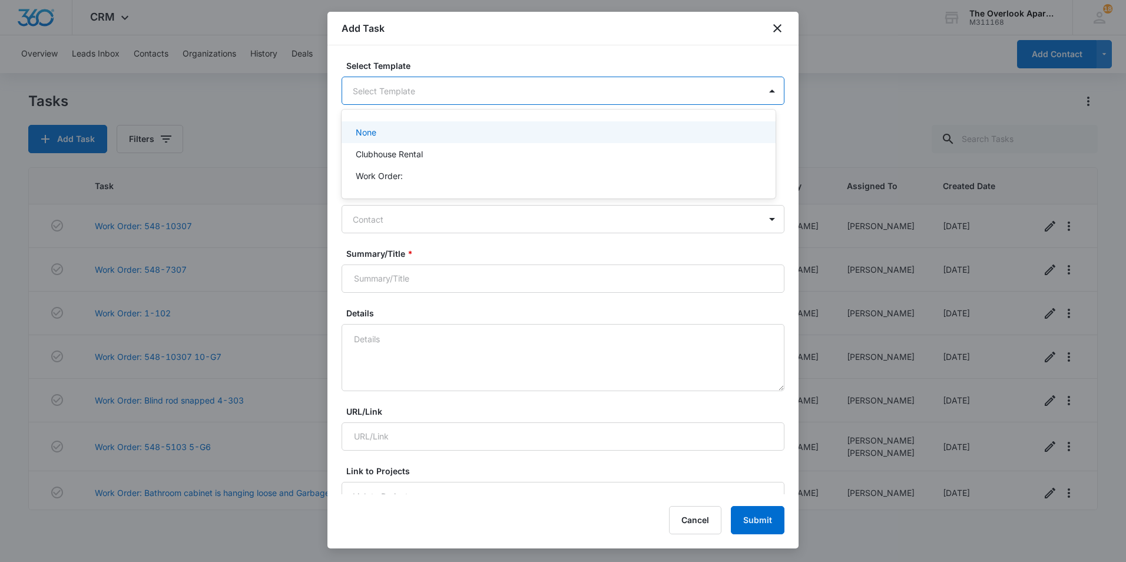
click at [441, 97] on body "CRM Apps Reputation Websites Forms CRM Email Social Shop Payments POS Content A…" at bounding box center [563, 281] width 1126 height 562
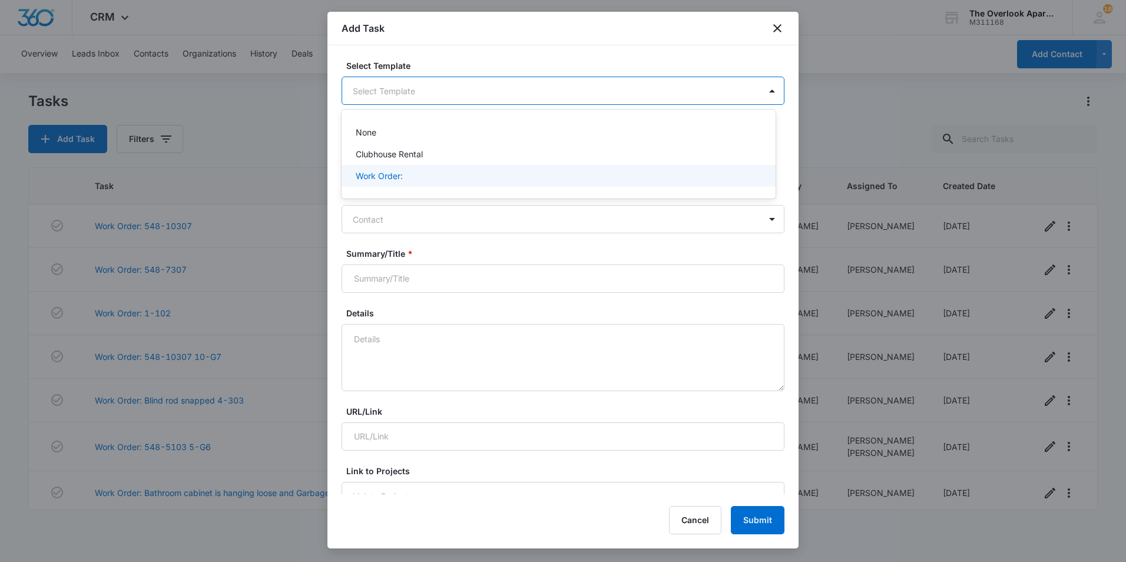
click at [403, 171] on div "Work Order:" at bounding box center [557, 176] width 403 height 12
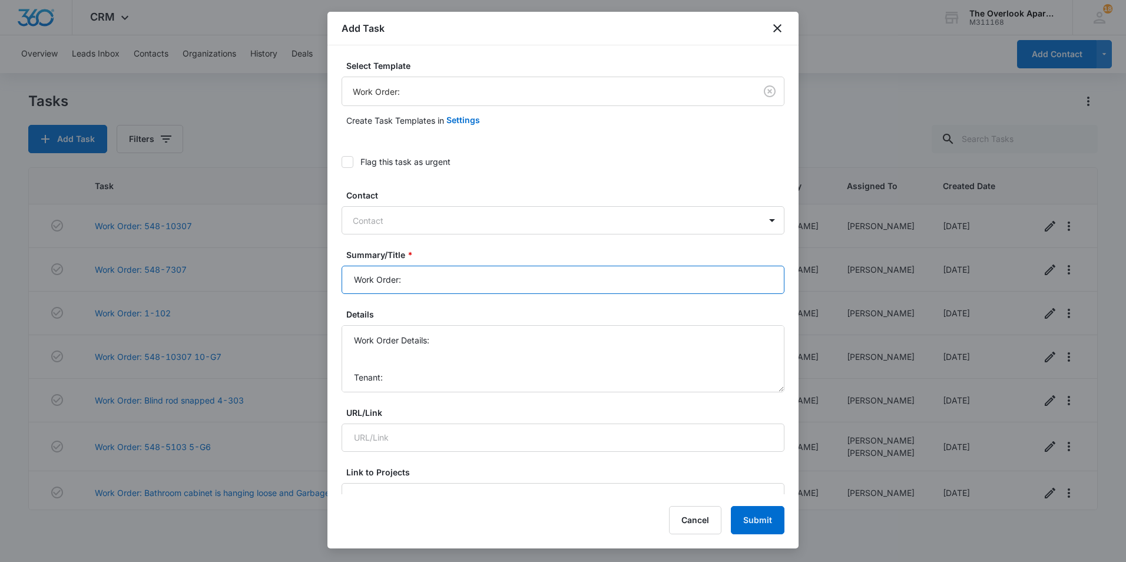
click at [440, 292] on input "Work Order:" at bounding box center [562, 279] width 443 height 28
type input "Work Order: 4-306"
click at [393, 378] on textarea "Work Order Details: Tenant: Tenant Phone:" at bounding box center [562, 358] width 443 height 67
paste textarea "Stephen C. Foster"
click at [420, 357] on textarea "Work Order Details: Tenant: Stephen C. Foster Tenant Phone:" at bounding box center [562, 358] width 443 height 67
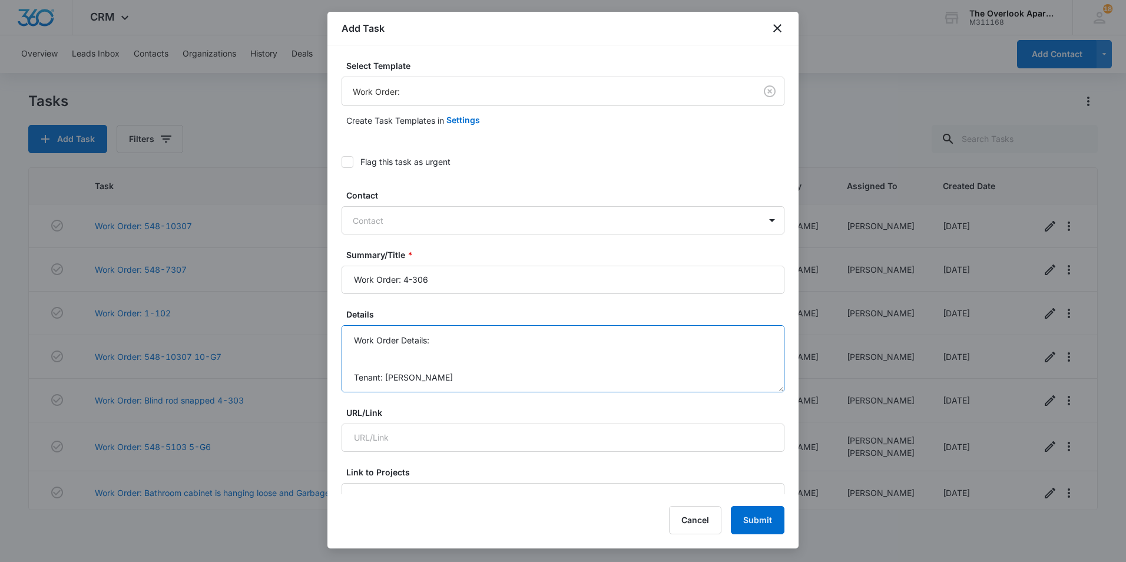
click at [410, 357] on textarea "Work Order Details: Tenant: Stephen C. Foster Tenant Phone:" at bounding box center [562, 358] width 443 height 67
type textarea "Work Order Details: - garage isnt closing all the way, check sensors please Ten…"
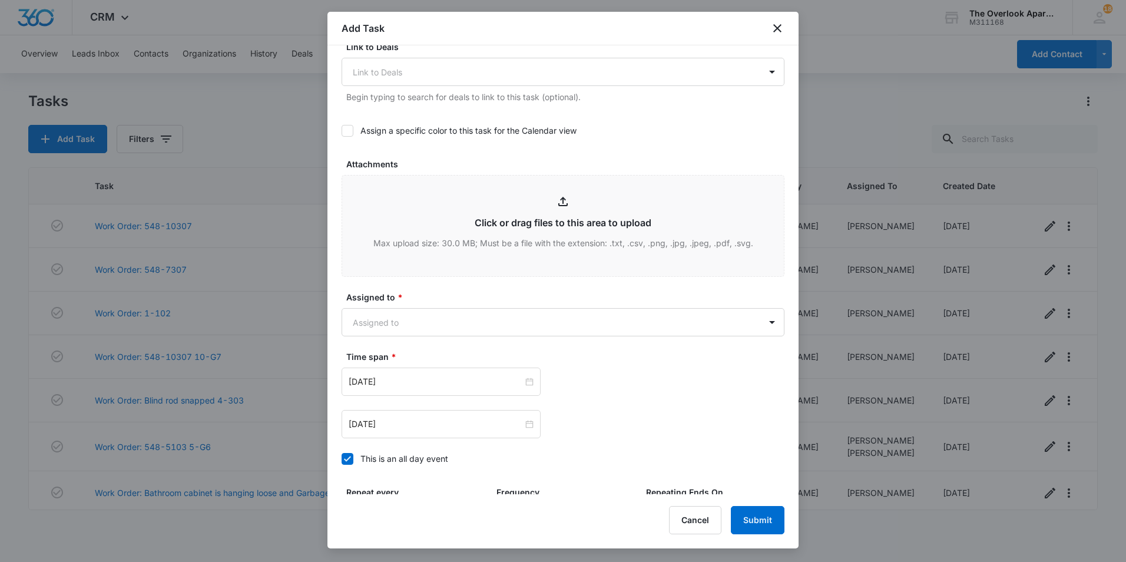
scroll to position [530, 0]
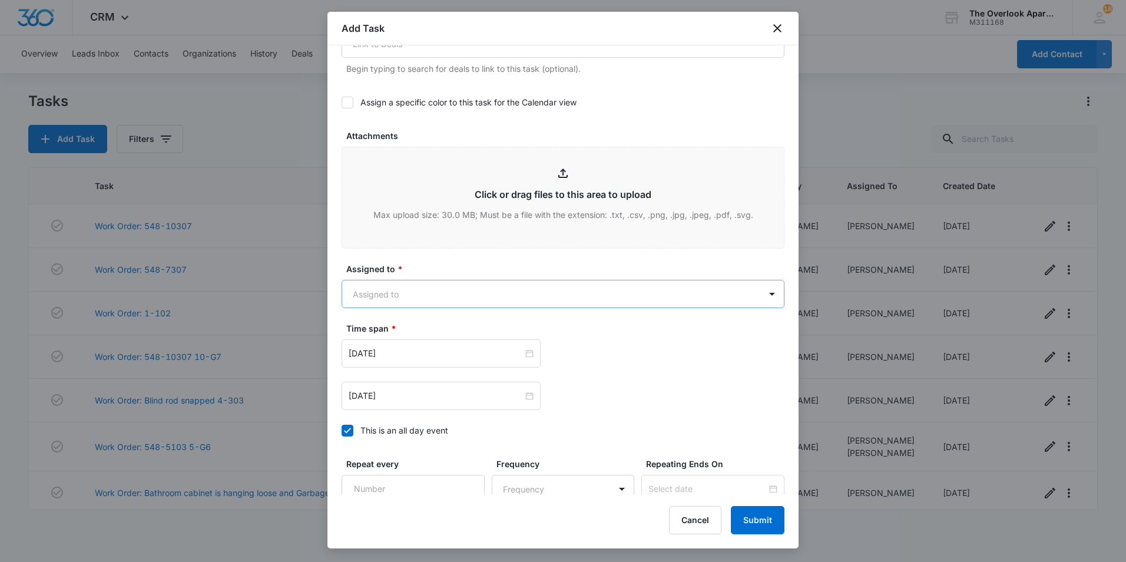
click at [406, 287] on body "CRM Apps Reputation Websites Forms CRM Email Social Shop Payments POS Content A…" at bounding box center [563, 281] width 1126 height 562
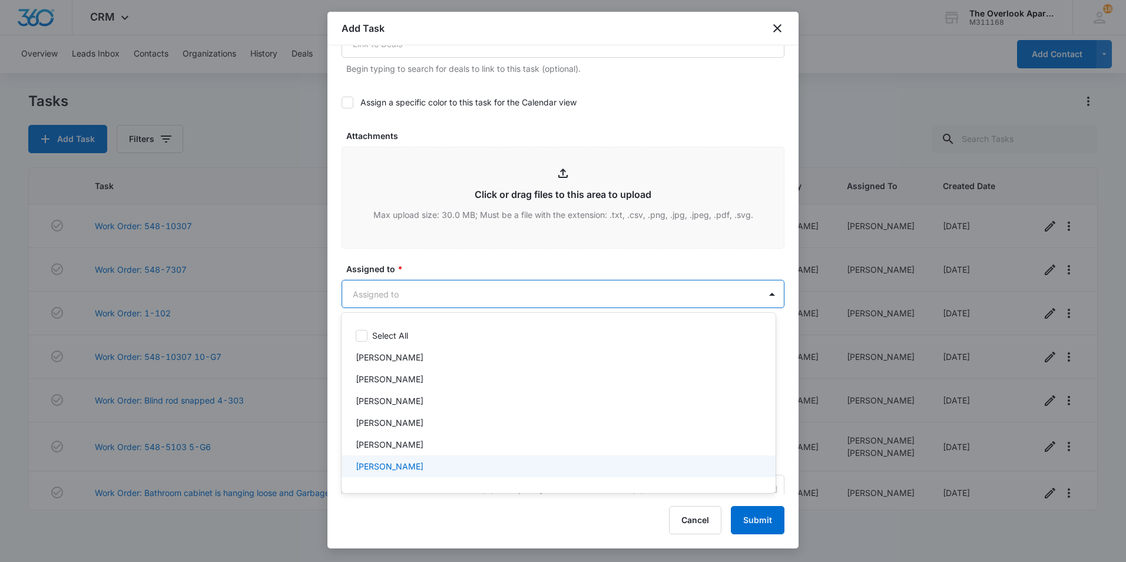
scroll to position [105, 0]
click at [416, 470] on div "William Traylor" at bounding box center [557, 470] width 403 height 12
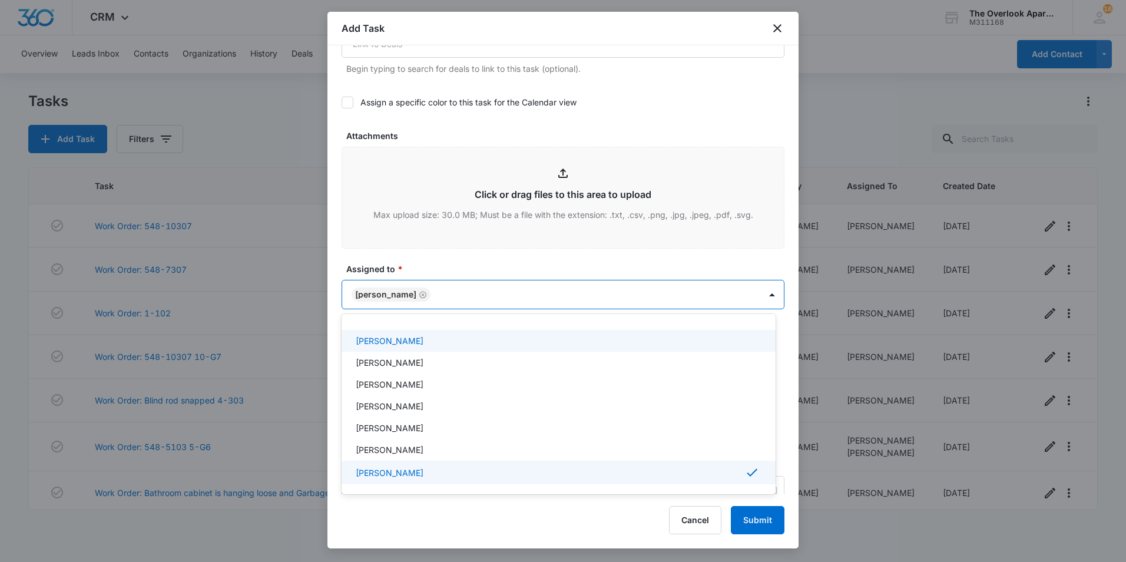
click at [475, 238] on div at bounding box center [563, 281] width 1126 height 562
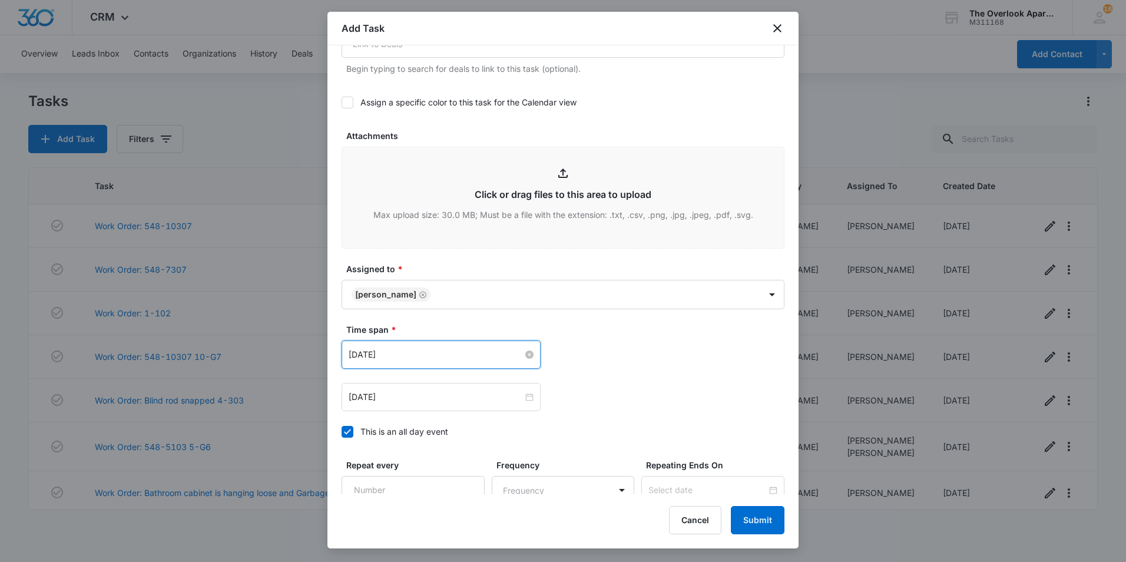
click at [438, 348] on input "Sep 15, 2025" at bounding box center [435, 354] width 174 height 13
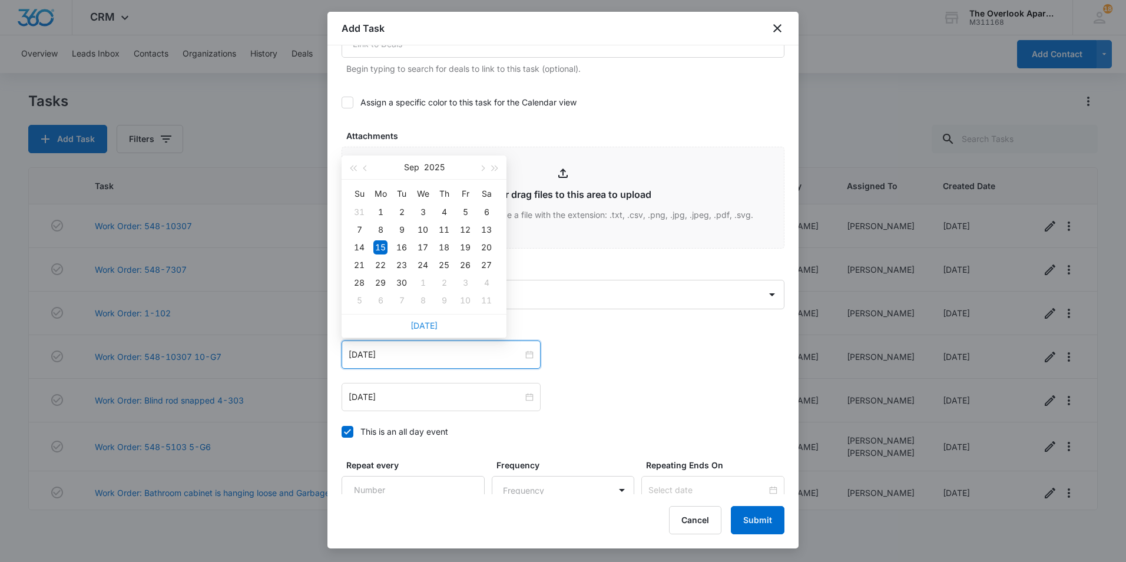
click at [426, 328] on link "Today" at bounding box center [423, 325] width 27 height 10
type input "[DATE]"
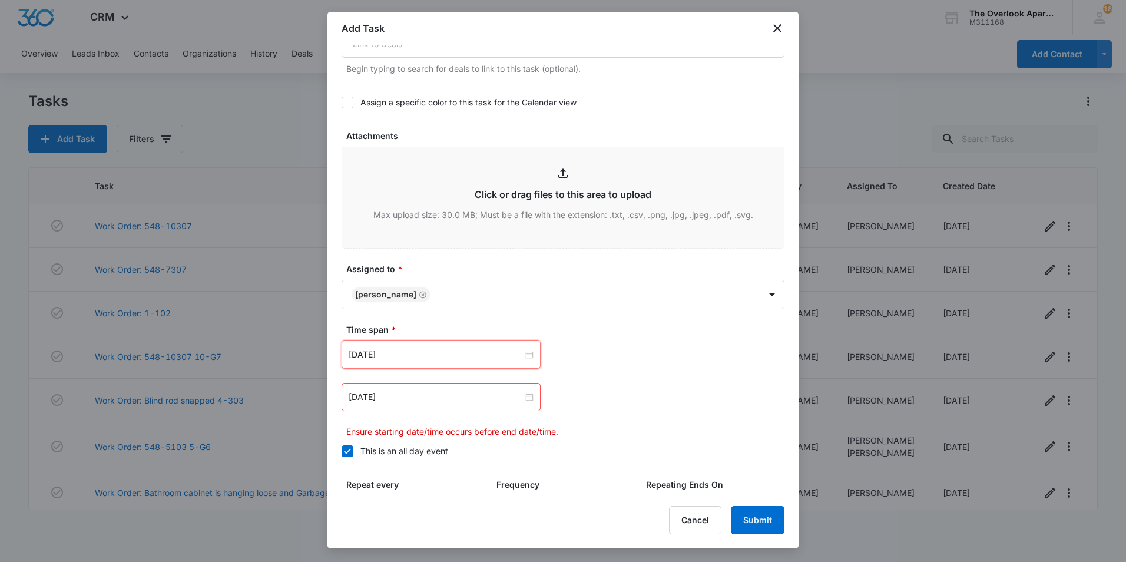
click at [434, 414] on div "Oct 6, 2025 Oct 2025 Su Mo Tu We Th Fr Sa 28 29 30 1 2 3 4 5 6 7 8 9 10 11 12 1…" at bounding box center [562, 388] width 443 height 97
click at [429, 400] on input "Sep 15, 2025" at bounding box center [435, 396] width 174 height 13
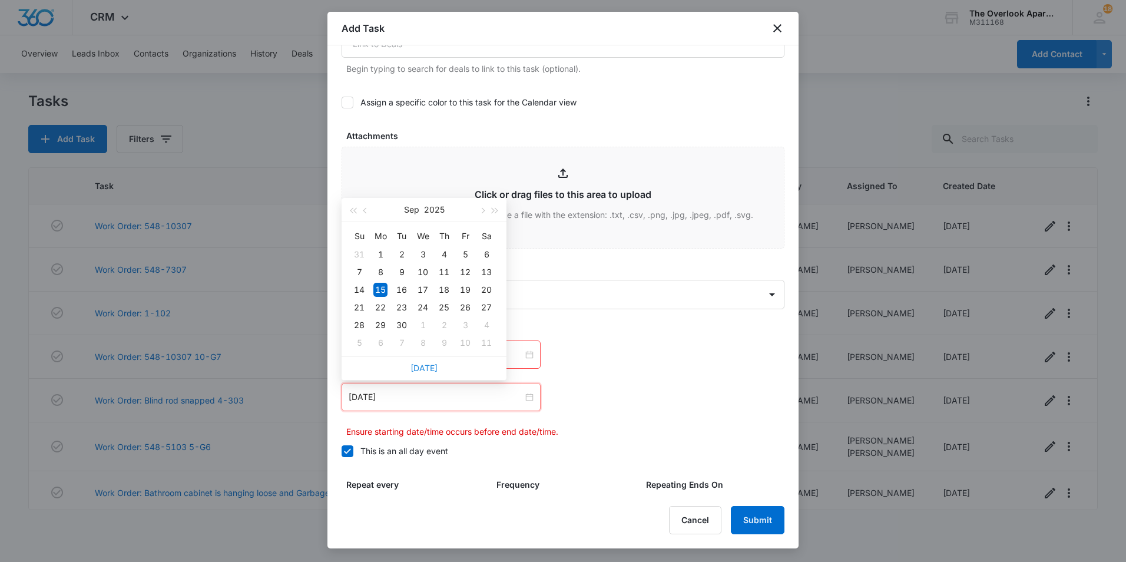
click at [425, 367] on link "Today" at bounding box center [423, 368] width 27 height 10
type input "[DATE]"
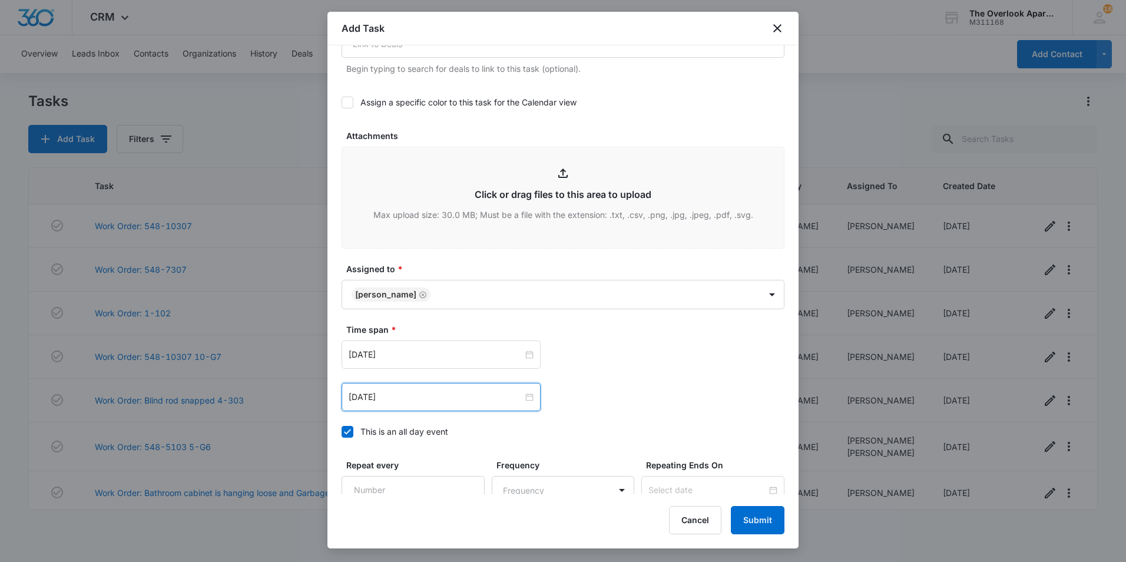
click at [663, 387] on div "Oct 6, 2025 Oct 2025 Su Mo Tu We Th Fr Sa 28 29 30 1 2 3 4 5 6 7 8 9 10 11 12 1…" at bounding box center [562, 397] width 443 height 28
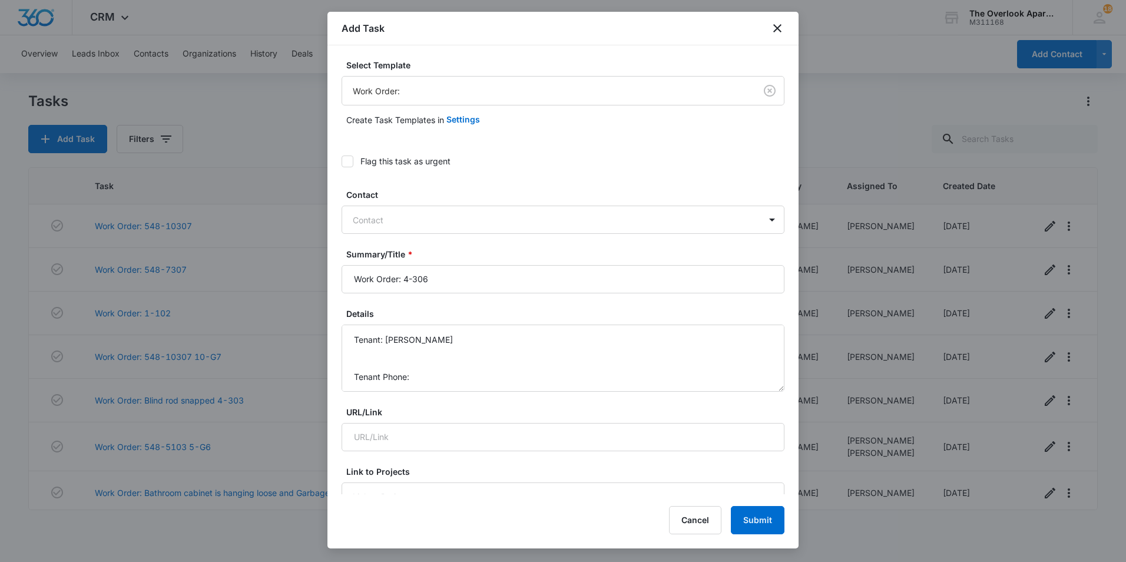
scroll to position [0, 0]
click at [418, 380] on textarea "Work Order Details: - garage isnt closing all the way, check sensors please Ten…" at bounding box center [562, 358] width 443 height 67
paste textarea "(970) 219-9458"
type textarea "Work Order Details: - garage isnt closing all the way, check sensors please Ten…"
click at [488, 277] on input "Work Order: 4-306" at bounding box center [562, 279] width 443 height 28
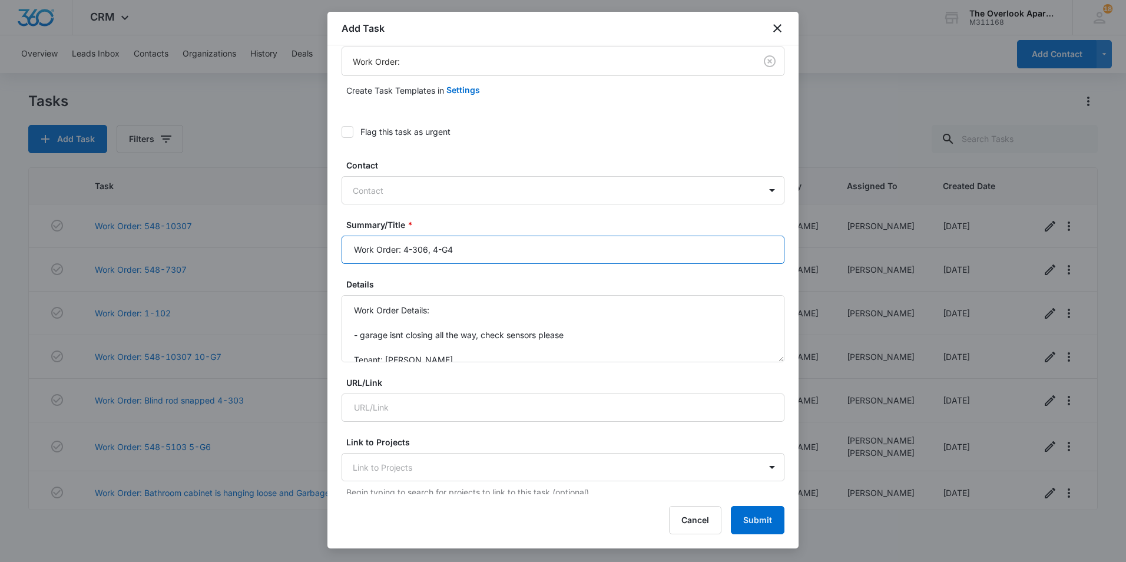
scroll to position [59, 0]
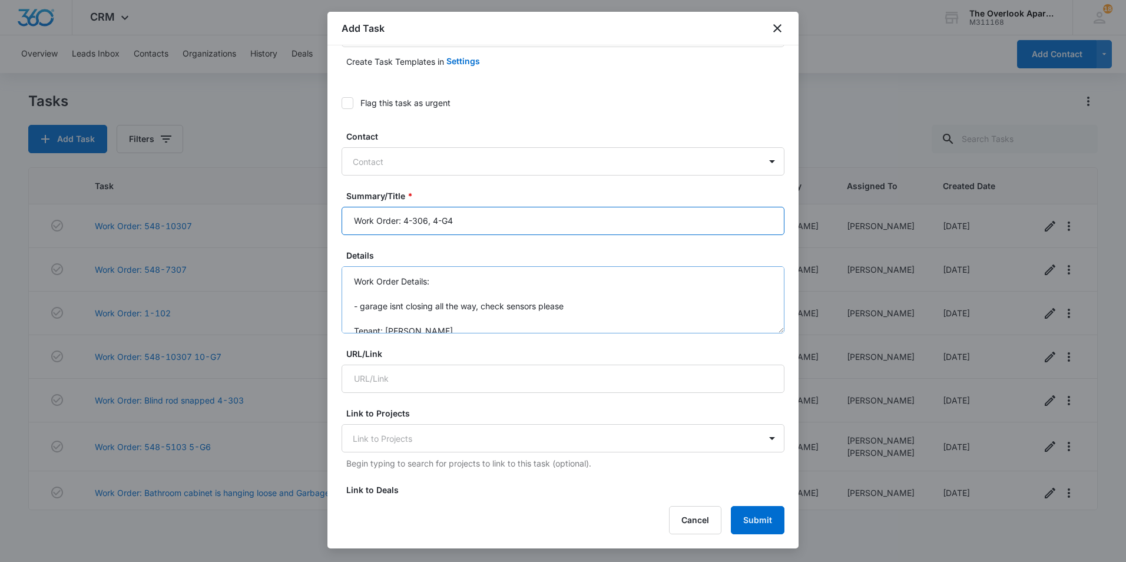
type input "Work Order: 4-306, 4-G4"
click at [578, 301] on textarea "Work Order Details: - garage isnt closing all the way, check sensors please Ten…" at bounding box center [562, 299] width 443 height 67
drag, startPoint x: 423, startPoint y: 317, endPoint x: 400, endPoint y: 318, distance: 23.0
click at [400, 318] on textarea "Work Order Details: - garage isnt closing all the way, check sensors please - A…" at bounding box center [562, 299] width 443 height 67
click at [429, 315] on textarea "Work Order Details: - garage isnt closing all the way, check sensors please - A…" at bounding box center [562, 299] width 443 height 67
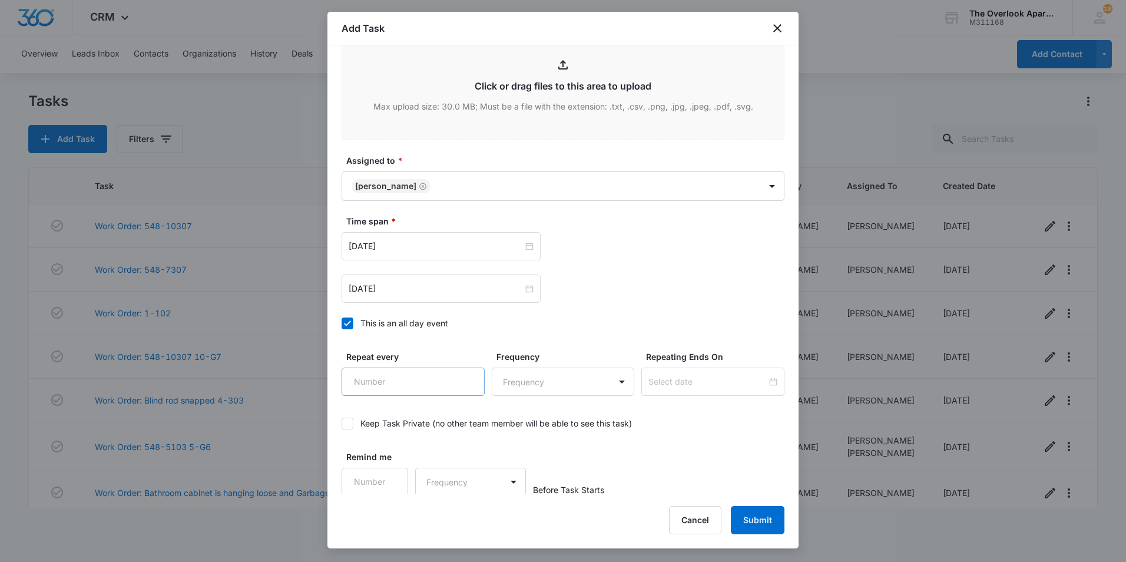
scroll to position [640, 0]
type textarea "Work Order Details: - garage isnt closing all the way, check sensors please - A…"
click at [768, 525] on button "Submit" at bounding box center [758, 520] width 54 height 28
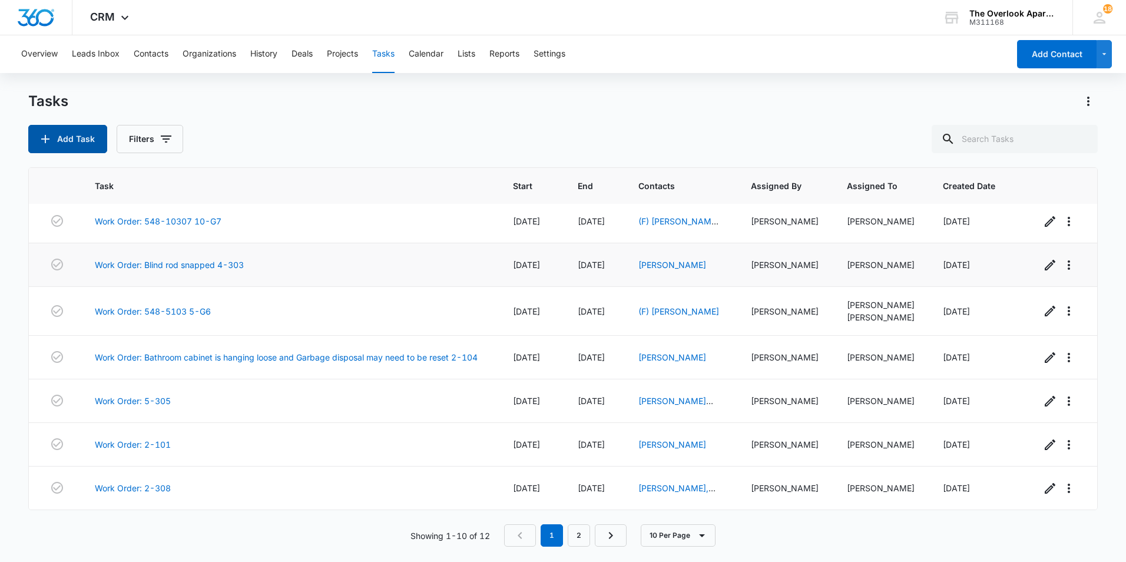
scroll to position [146, 0]
click at [1063, 354] on icon "button" at bounding box center [1068, 357] width 14 height 14
click at [1044, 358] on icon "button" at bounding box center [1049, 357] width 11 height 11
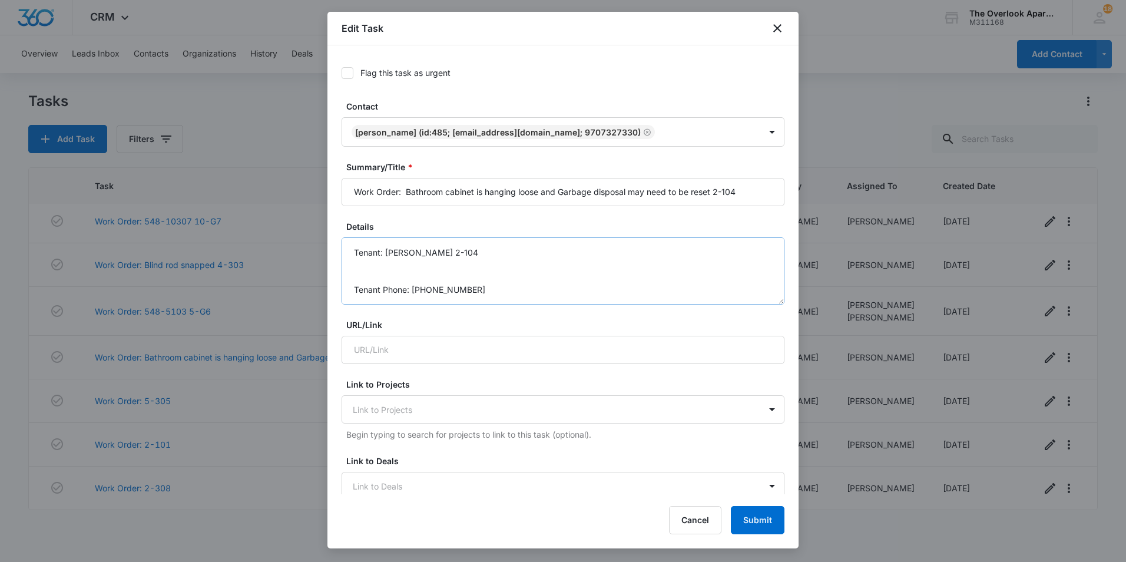
scroll to position [0, 0]
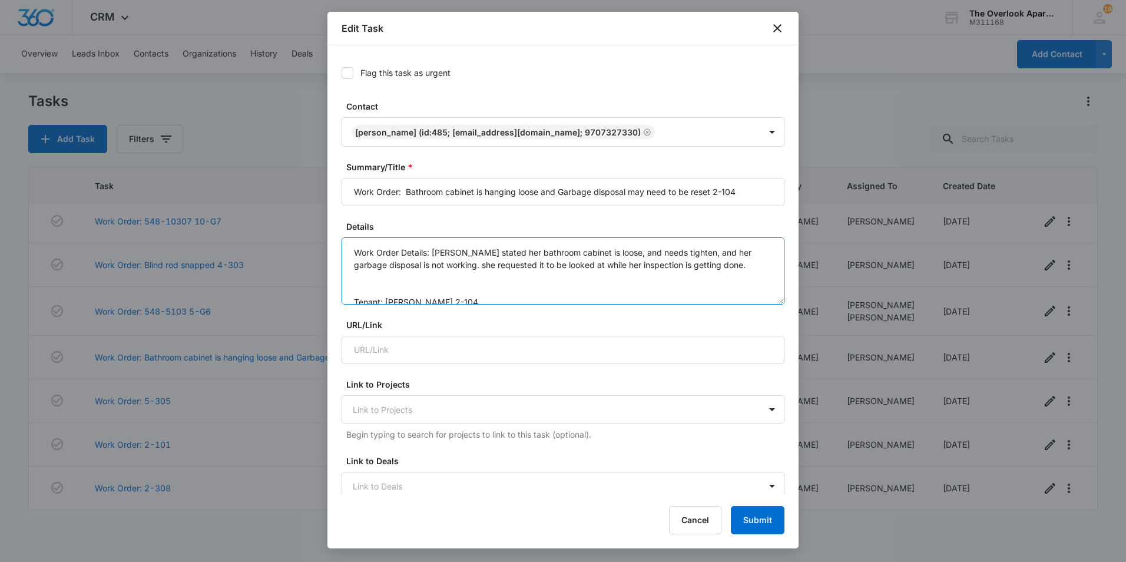
click at [436, 251] on textarea "Work Order Details: Tenant stated her bathroom cabinet is loose, and needs tigh…" at bounding box center [562, 270] width 443 height 67
click at [433, 249] on textarea "Work Order Details: Tenant stated her bathroom cabinet is loose, and needs tigh…" at bounding box center [562, 270] width 443 height 67
click at [774, 26] on icon "close" at bounding box center [777, 28] width 14 height 14
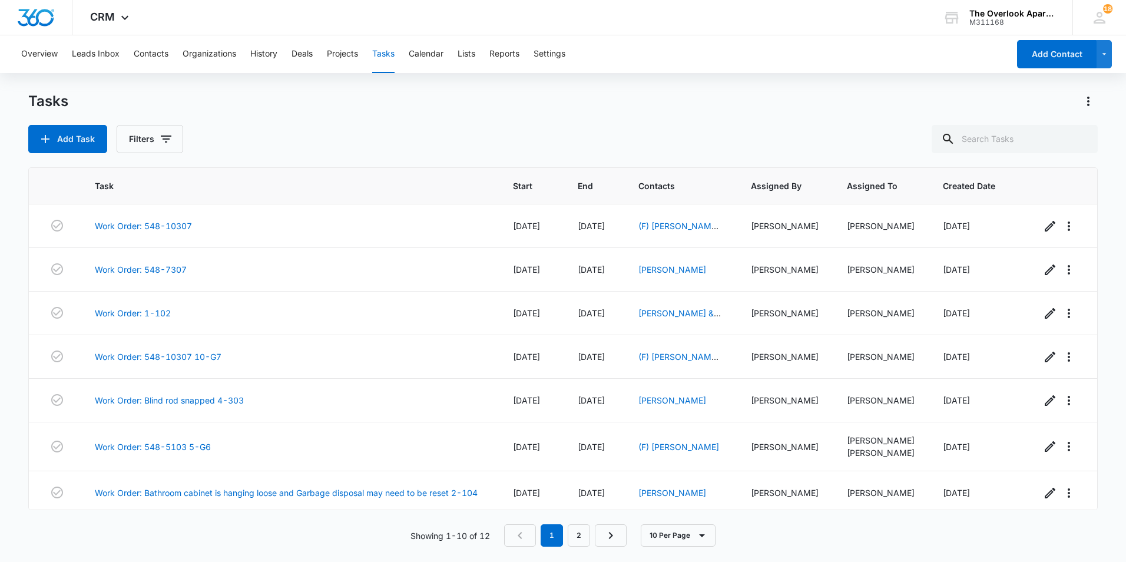
click at [569, 50] on div "Overview Leads Inbox Contacts Organizations History Deals Projects Tasks Calend…" at bounding box center [511, 54] width 994 height 38
click at [563, 51] on button "Settings" at bounding box center [549, 54] width 32 height 38
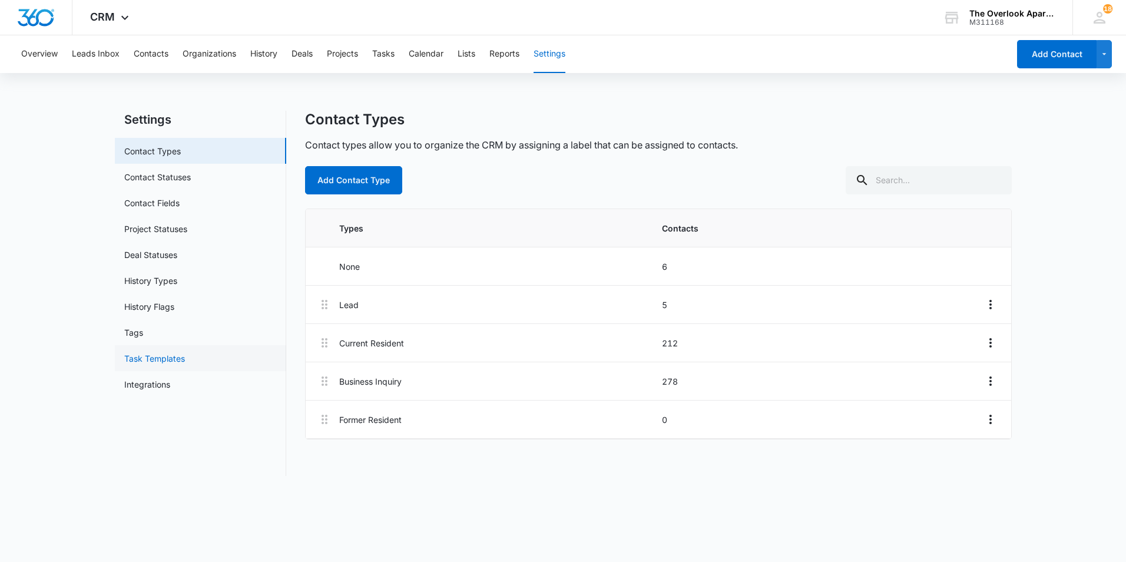
click at [171, 361] on link "Task Templates" at bounding box center [154, 358] width 61 height 12
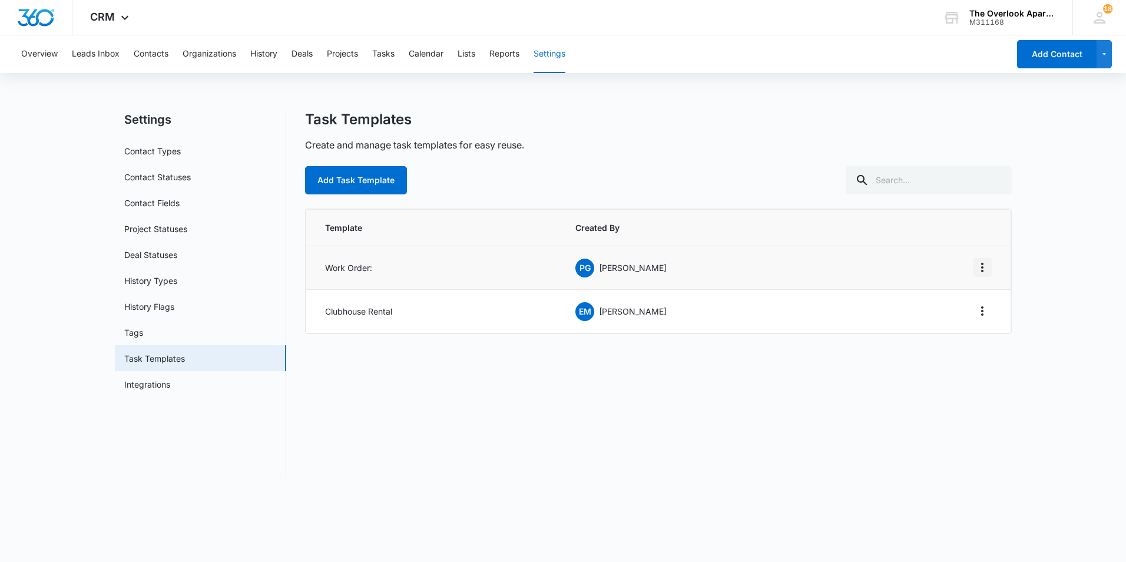
click at [988, 263] on icon "Overflow Menu" at bounding box center [982, 267] width 14 height 14
click at [948, 297] on div "Edit" at bounding box center [950, 300] width 25 height 8
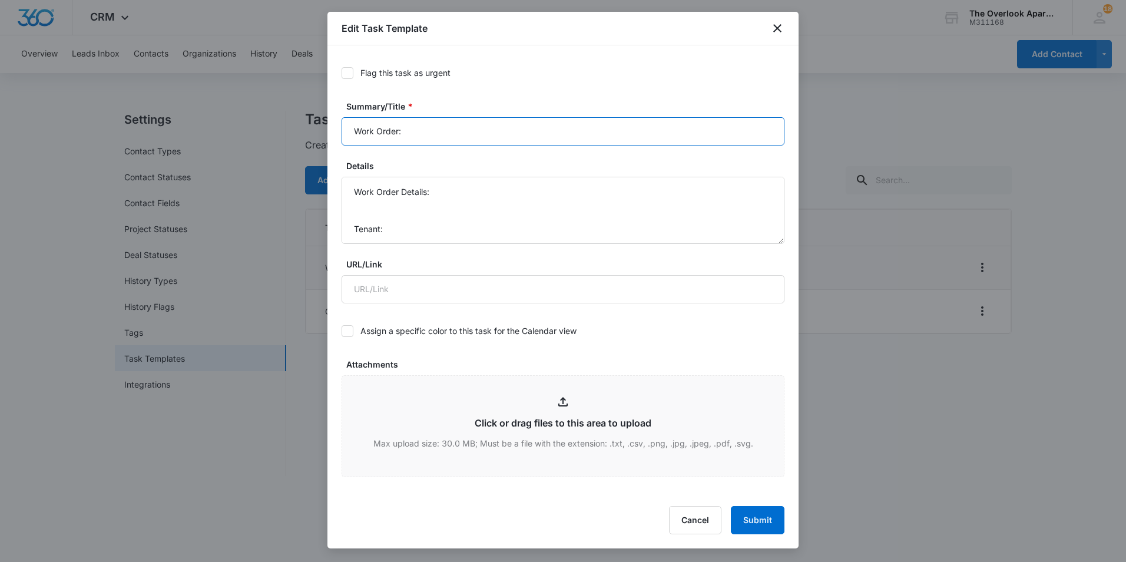
click at [466, 125] on input "Work Order:" at bounding box center [562, 131] width 443 height 28
click at [421, 125] on input "Work Order: (Unit)" at bounding box center [562, 131] width 443 height 28
click at [421, 127] on input "Work Order: (Unit)" at bounding box center [562, 131] width 443 height 28
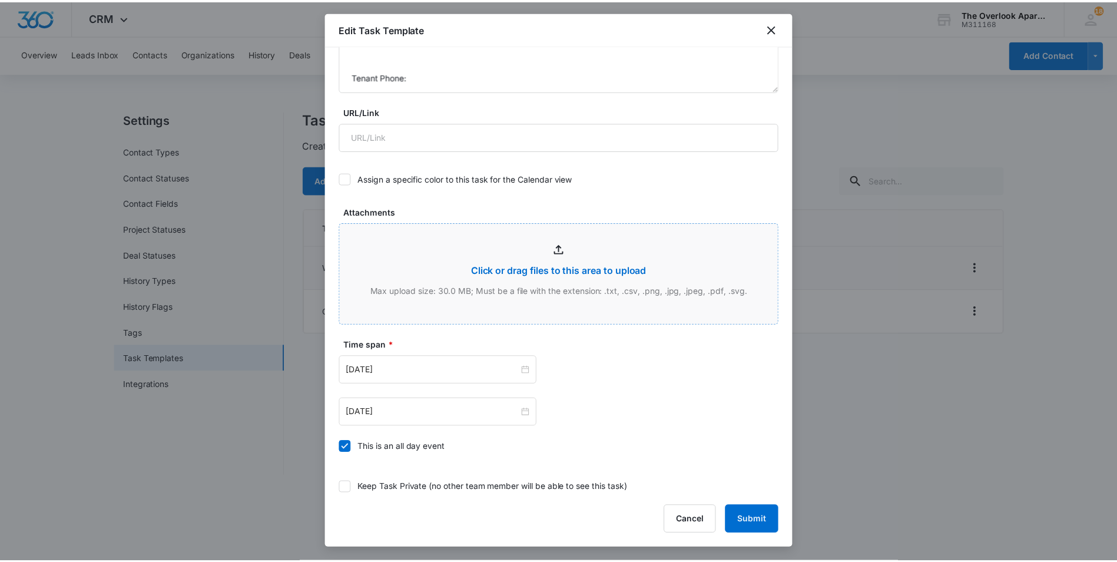
scroll to position [159, 0]
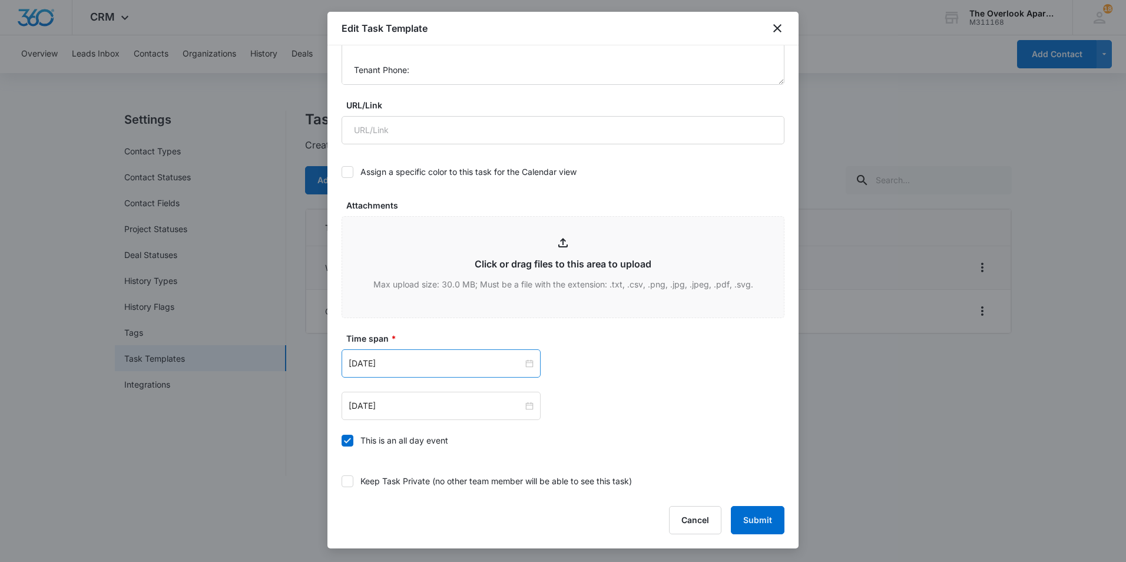
type input "Work Order: (Unit Only)"
click at [428, 353] on div "Sep 15, 2025" at bounding box center [440, 363] width 199 height 28
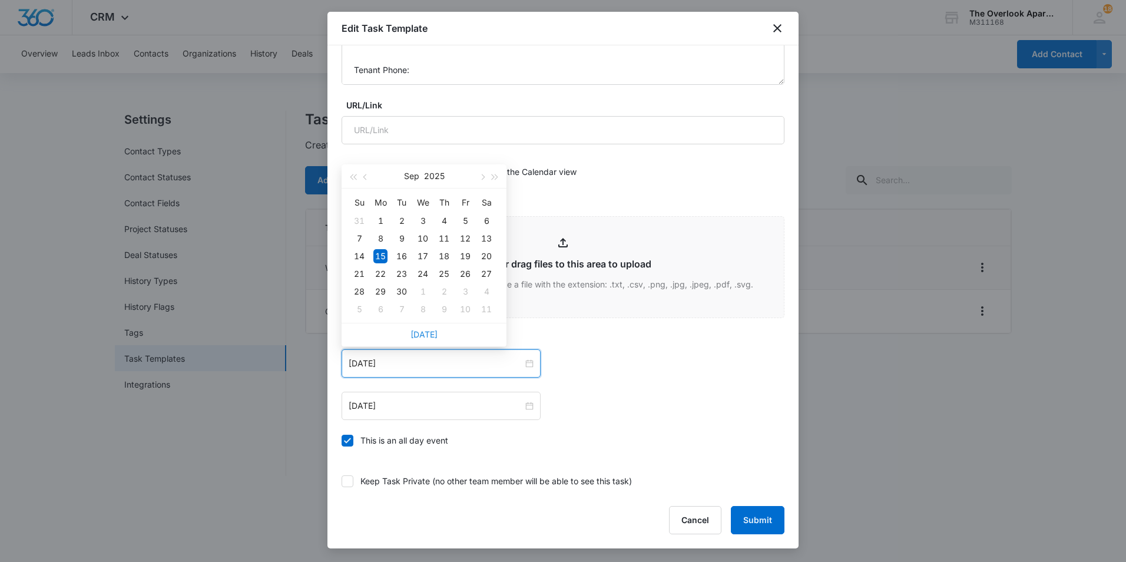
click at [429, 337] on link "Today" at bounding box center [423, 334] width 27 height 10
type input "[DATE]"
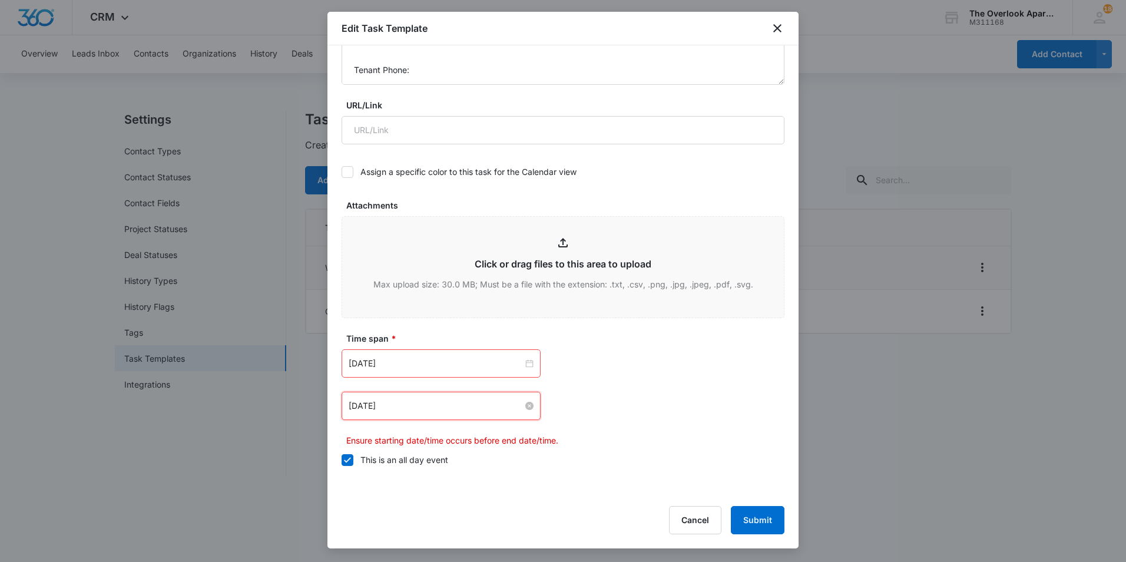
click at [424, 407] on input "Sep 15, 2025" at bounding box center [435, 405] width 174 height 13
click at [423, 374] on link "Today" at bounding box center [423, 376] width 27 height 10
type input "[DATE]"
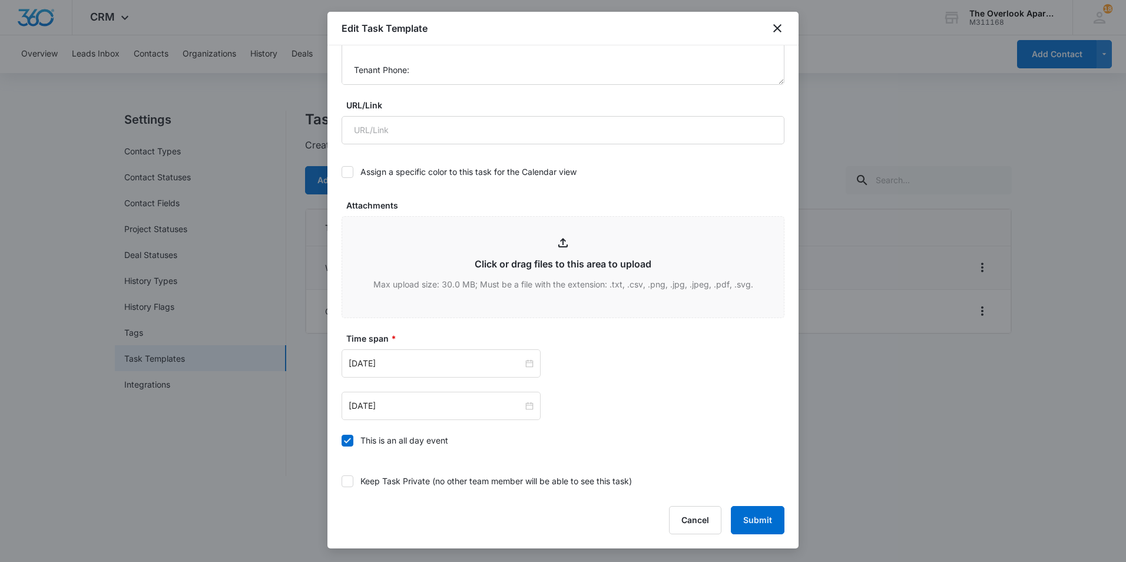
click at [640, 406] on div "Oct 6, 2025 Oct 2025 Su Mo Tu We Th Fr Sa 28 29 30 1 2 3 4 5 6 7 8 9 10 11 12 1…" at bounding box center [562, 405] width 443 height 28
click at [777, 524] on button "Submit" at bounding box center [758, 520] width 54 height 28
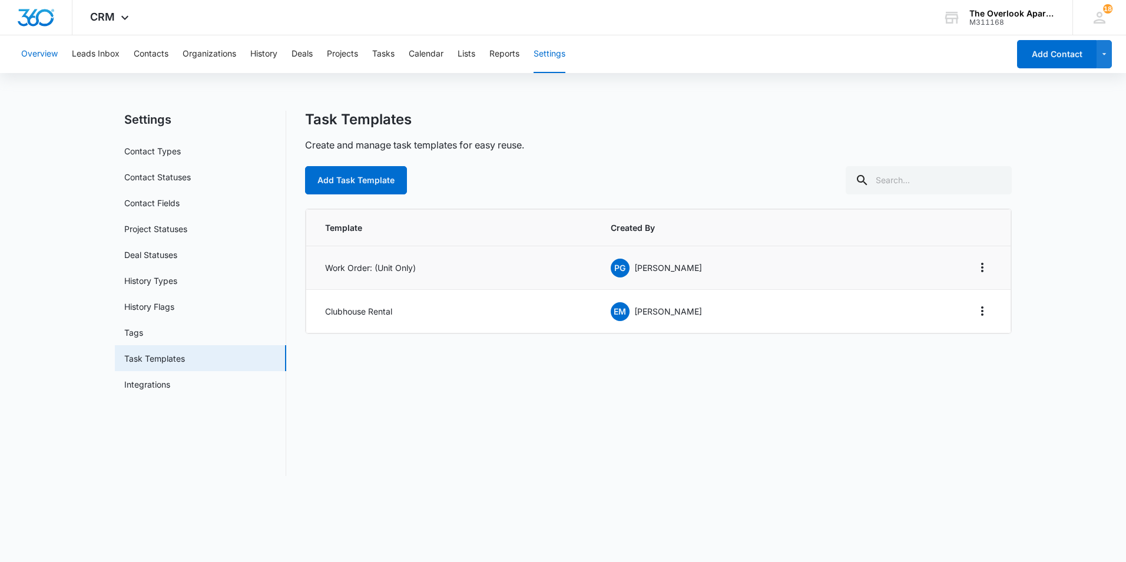
click at [47, 51] on button "Overview" at bounding box center [39, 54] width 36 height 38
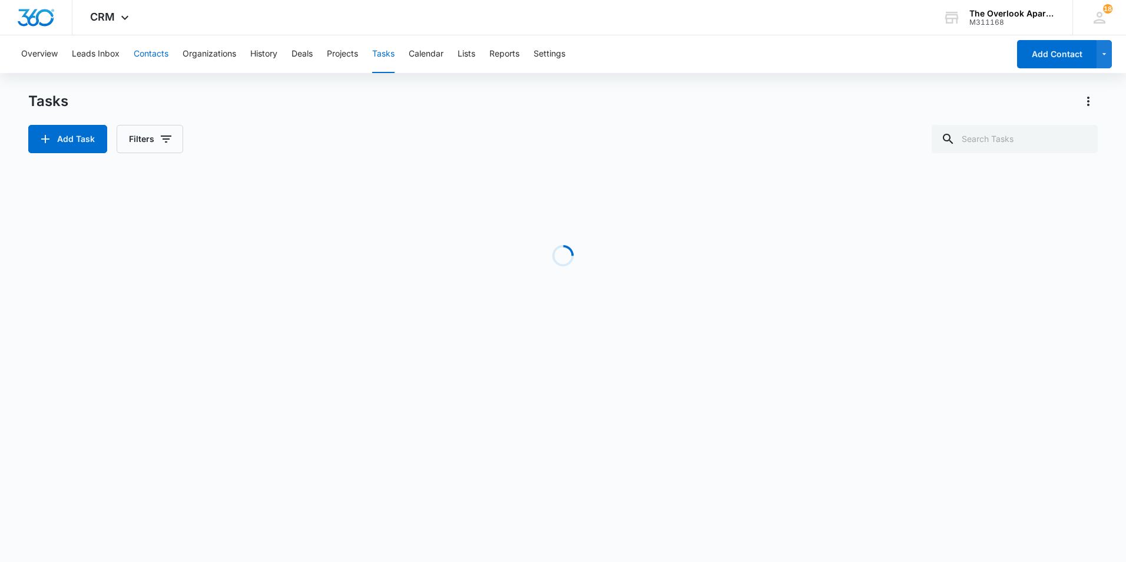
click at [139, 49] on button "Contacts" at bounding box center [151, 54] width 35 height 38
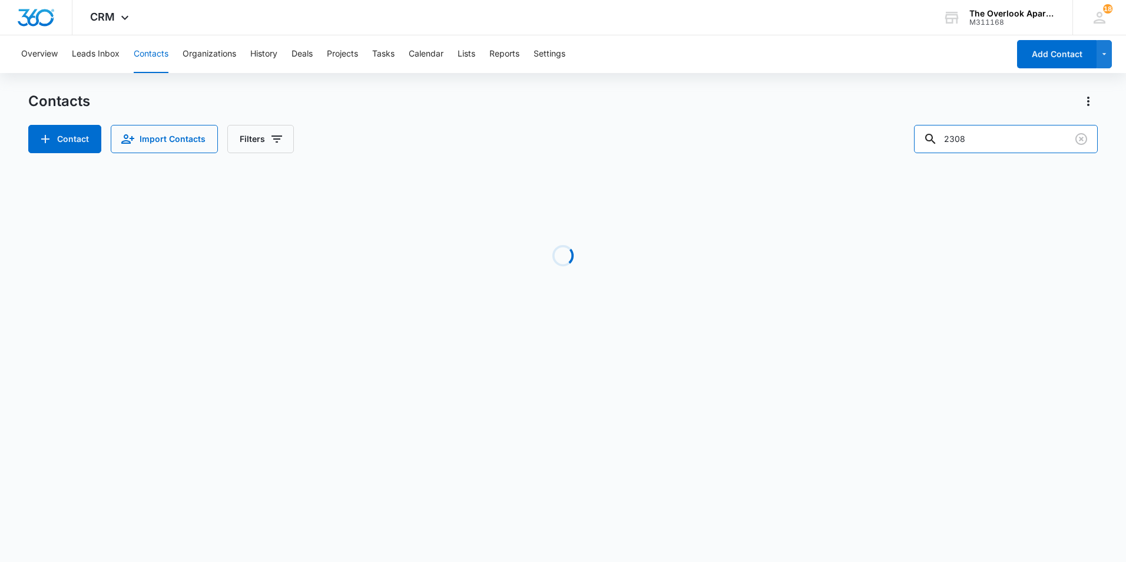
drag, startPoint x: 1005, startPoint y: 131, endPoint x: 423, endPoint y: 166, distance: 583.2
click at [428, 166] on div "Contacts Contact Import Contacts Filters 2308 Loading No Results" at bounding box center [562, 225] width 1069 height 266
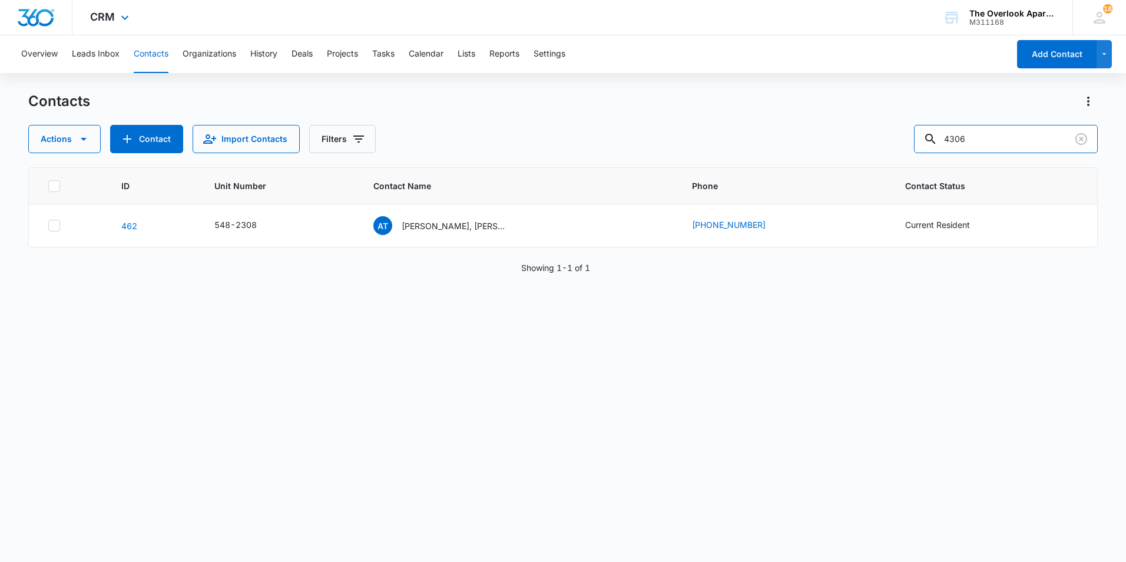
type input "4306"
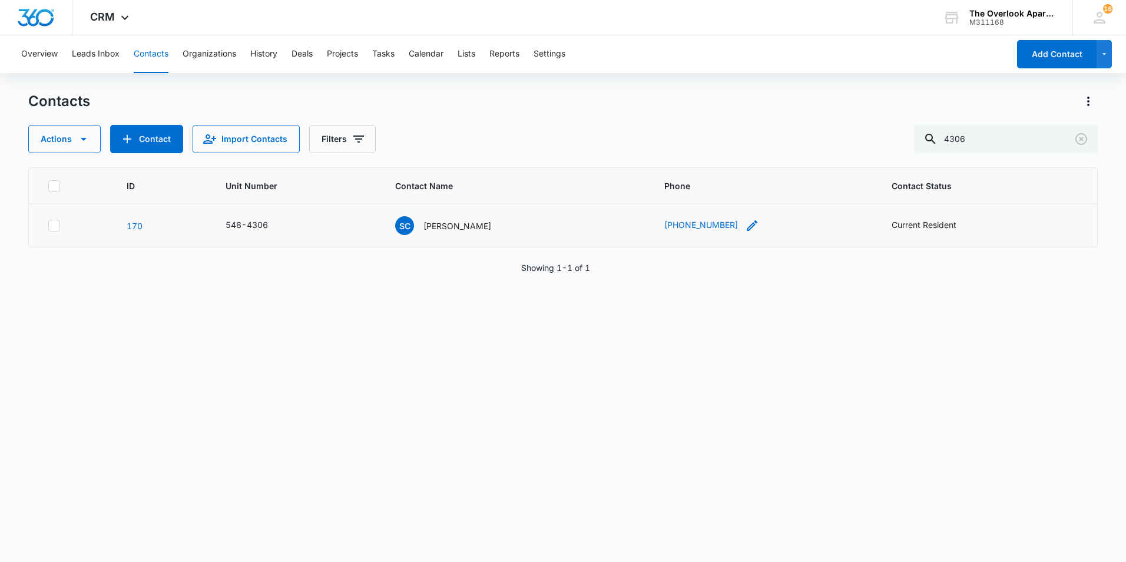
click at [750, 223] on icon "Phone - (970) 219-9458 - Select to Edit Field" at bounding box center [751, 225] width 11 height 11
drag, startPoint x: 719, startPoint y: 148, endPoint x: 610, endPoint y: 151, distance: 108.9
click at [610, 151] on div "Contacts Actions Contact Import Contacts Filters 4306 ID Unit Number Contact Na…" at bounding box center [562, 326] width 1069 height 469
drag, startPoint x: 726, startPoint y: 150, endPoint x: 647, endPoint y: 160, distance: 80.0
click at [647, 160] on input "Phone" at bounding box center [716, 150] width 148 height 28
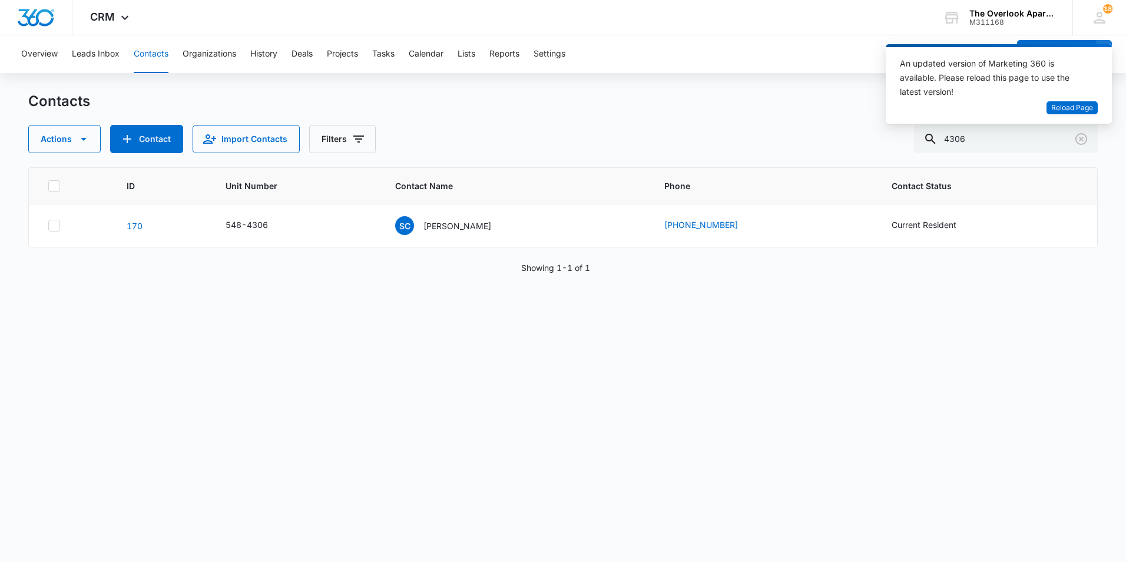
click at [131, 69] on div "Overview Leads Inbox Contacts Organizations History Deals Projects Tasks Calend…" at bounding box center [511, 54] width 994 height 38
click at [1048, 107] on button "Reload Page" at bounding box center [1071, 108] width 51 height 14
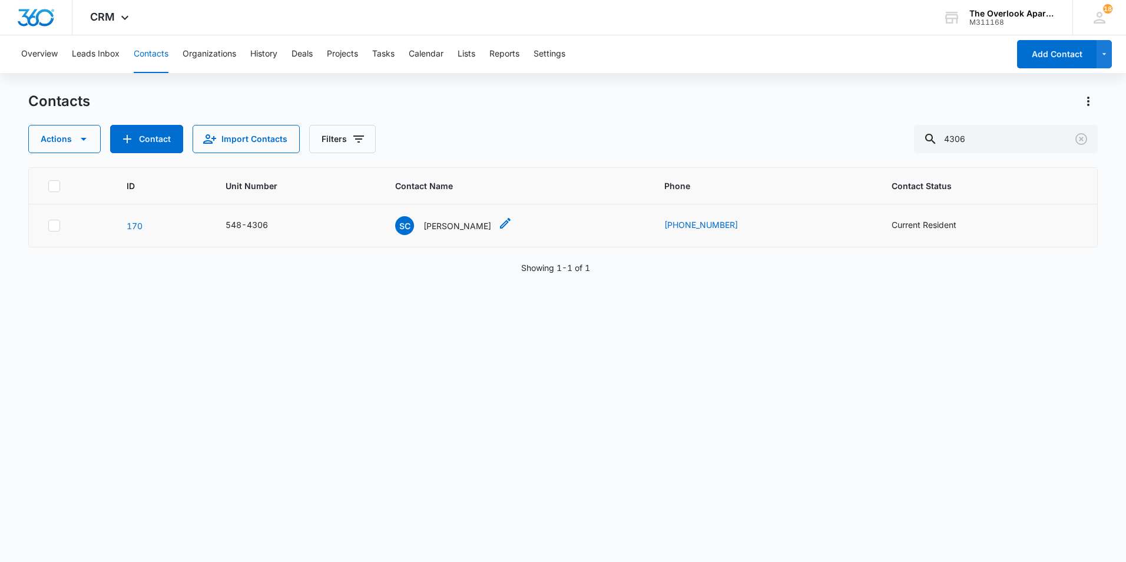
click at [474, 223] on p "[PERSON_NAME]" at bounding box center [457, 226] width 68 height 12
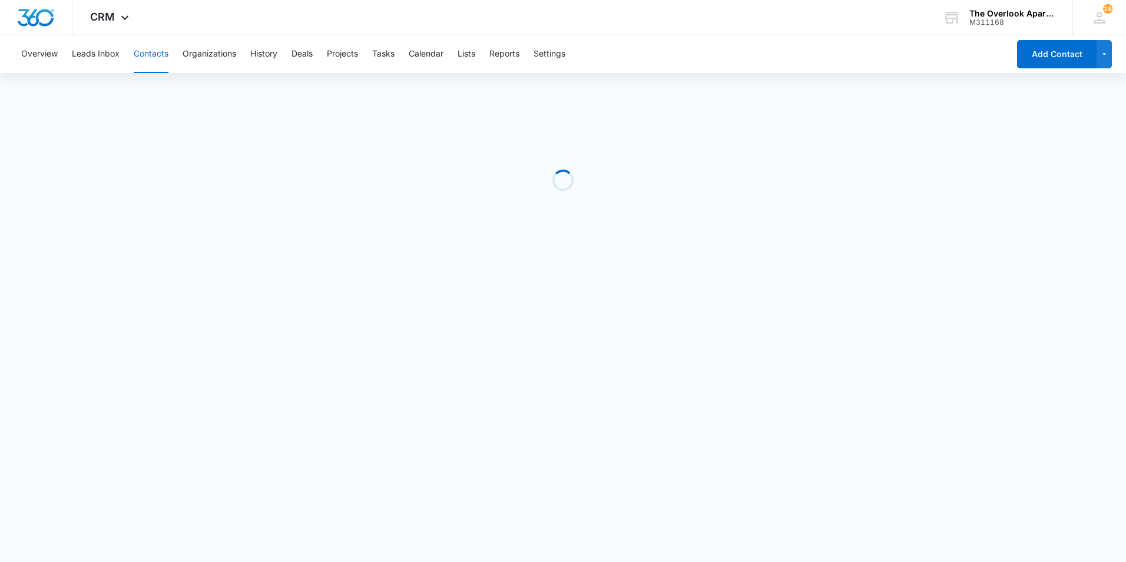
click at [142, 58] on button "Contacts" at bounding box center [151, 54] width 35 height 38
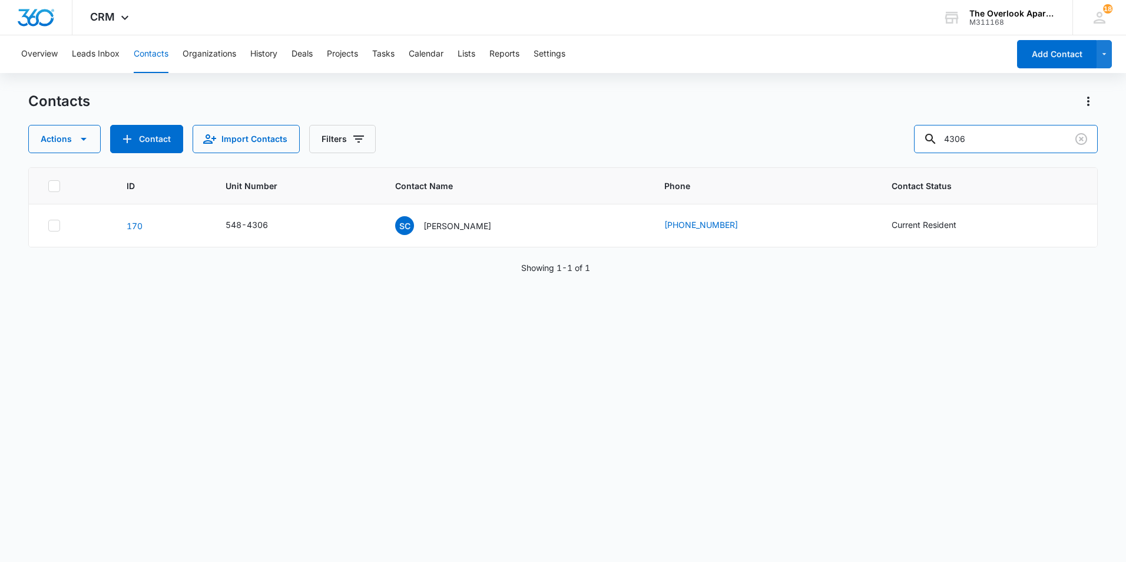
drag, startPoint x: 1007, startPoint y: 145, endPoint x: 509, endPoint y: 148, distance: 497.4
click at [509, 148] on div "Actions Contact Import Contacts Filters 4306" at bounding box center [562, 139] width 1069 height 28
click at [1057, 141] on input "text" at bounding box center [1014, 139] width 166 height 28
type input "5101"
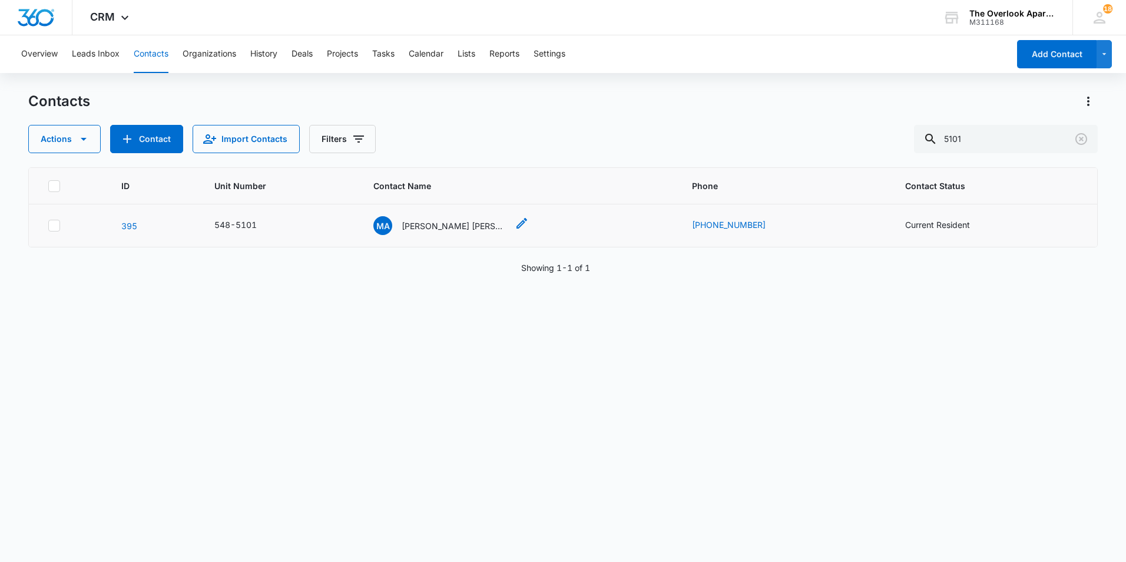
click at [449, 226] on p "Miguel Angel Castrejon Marban Jesus Garcia Gonzalez Javier Olvera Perez & Gilbe…" at bounding box center [454, 226] width 106 height 12
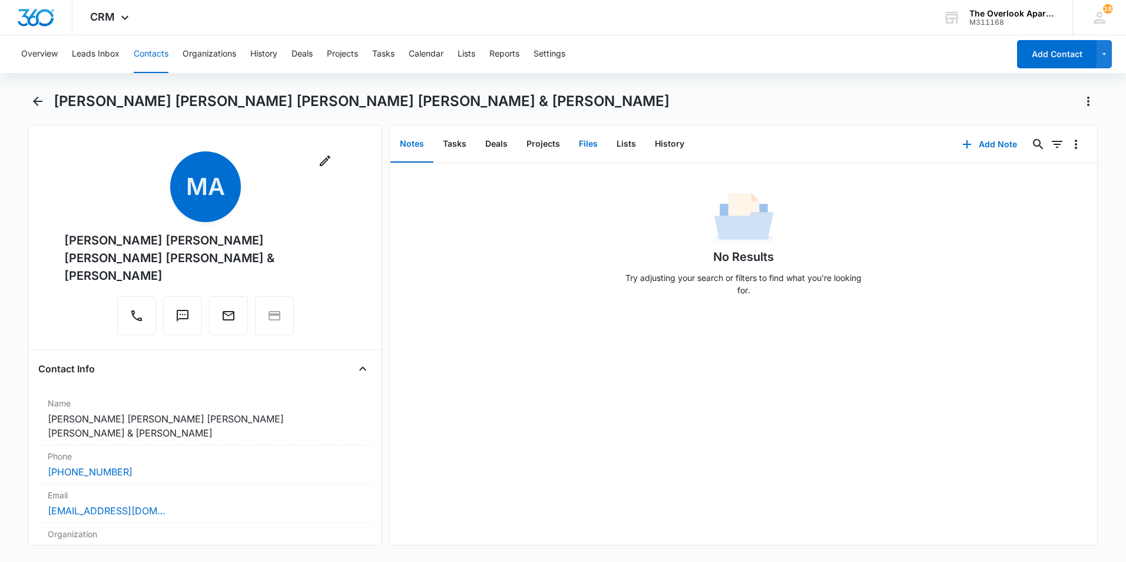
click at [599, 150] on button "Files" at bounding box center [588, 144] width 38 height 36
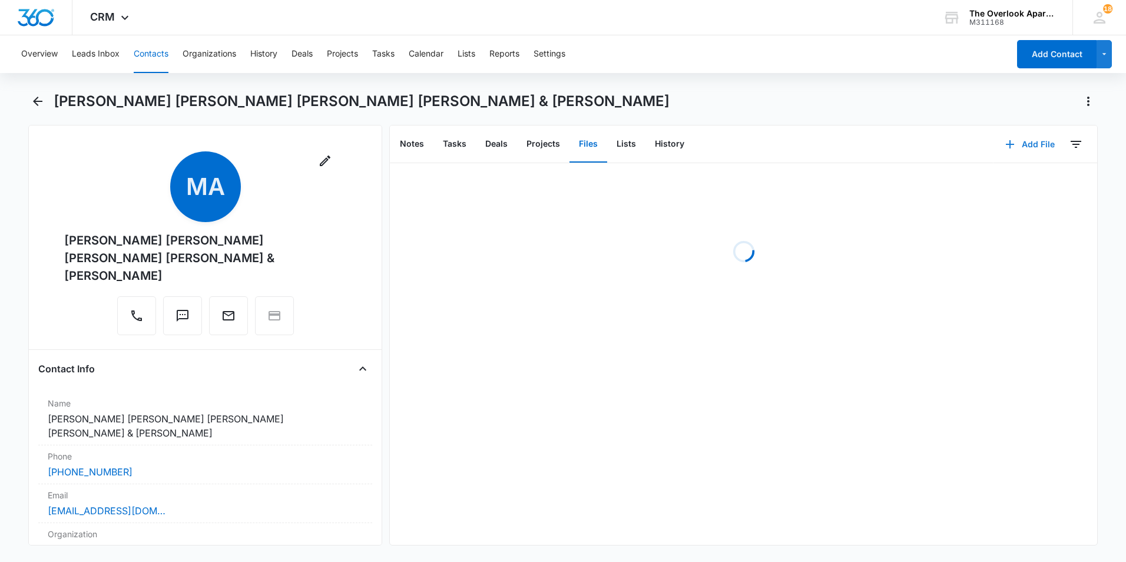
click at [1002, 143] on icon "button" at bounding box center [1009, 144] width 14 height 14
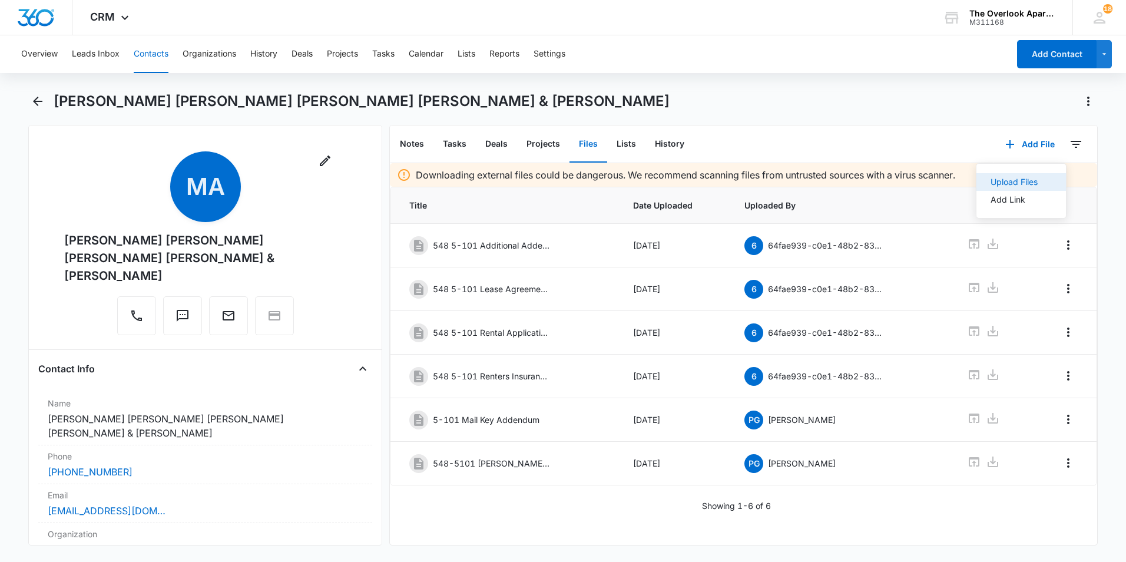
click at [990, 178] on div "Upload Files" at bounding box center [1013, 182] width 47 height 8
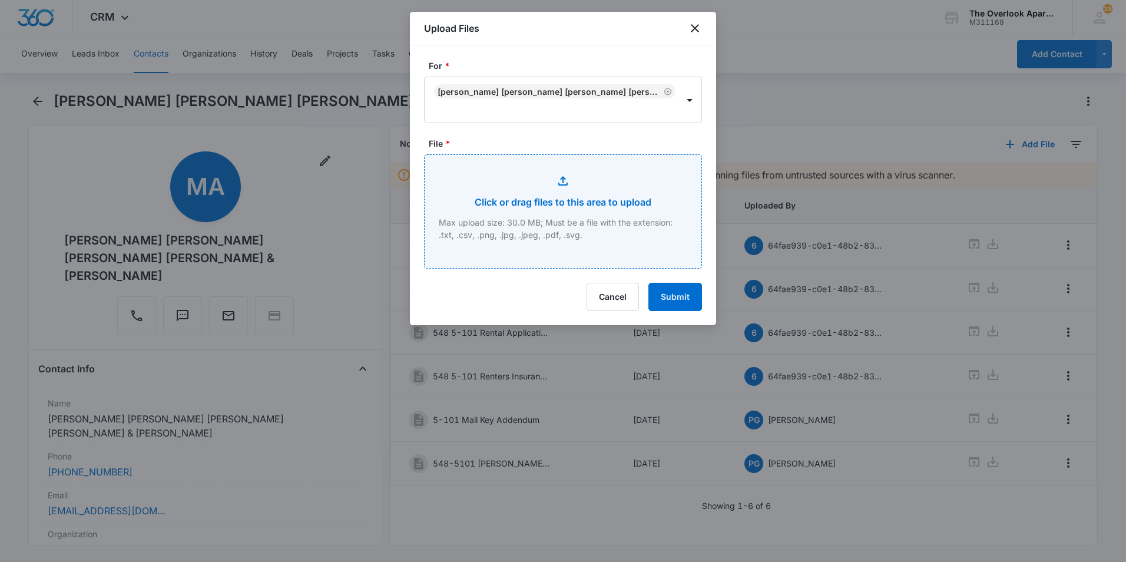
click at [542, 187] on input "File *" at bounding box center [562, 211] width 277 height 113
type input "C:\fakepath\5-101.pdf"
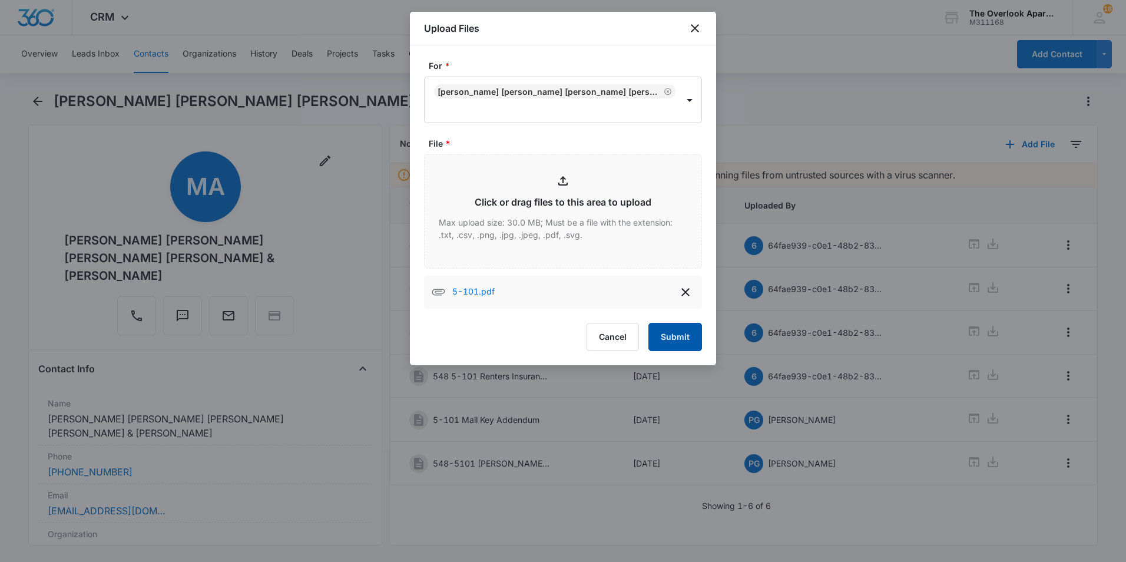
click at [686, 328] on button "Submit" at bounding box center [675, 337] width 54 height 28
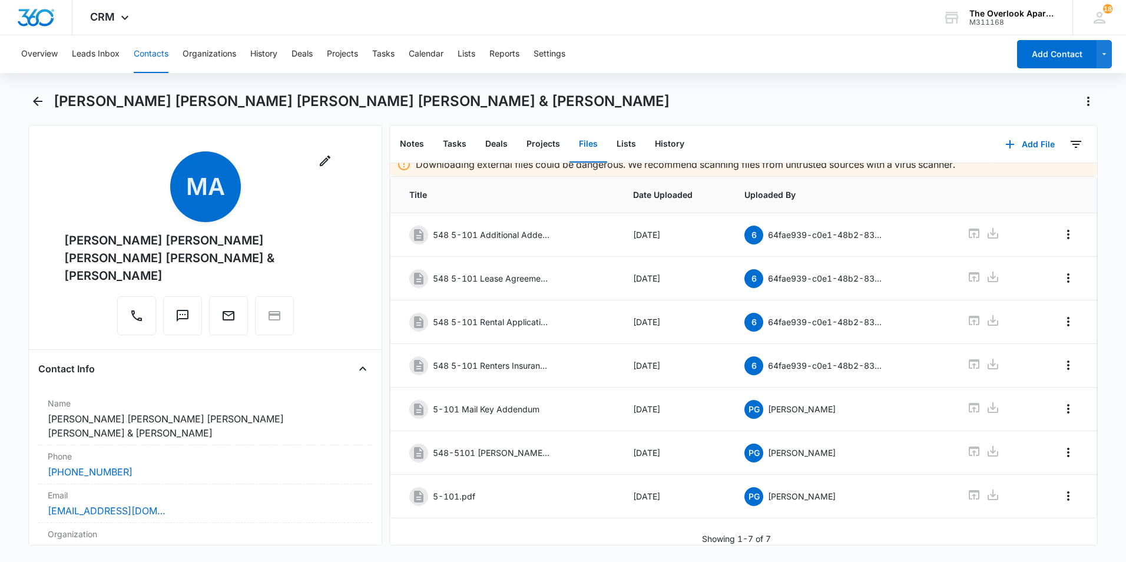
scroll to position [19, 0]
click at [1062, 491] on icon "Overflow Menu" at bounding box center [1068, 496] width 14 height 14
click at [1027, 516] on div "Edit" at bounding box center [1027, 520] width 25 height 8
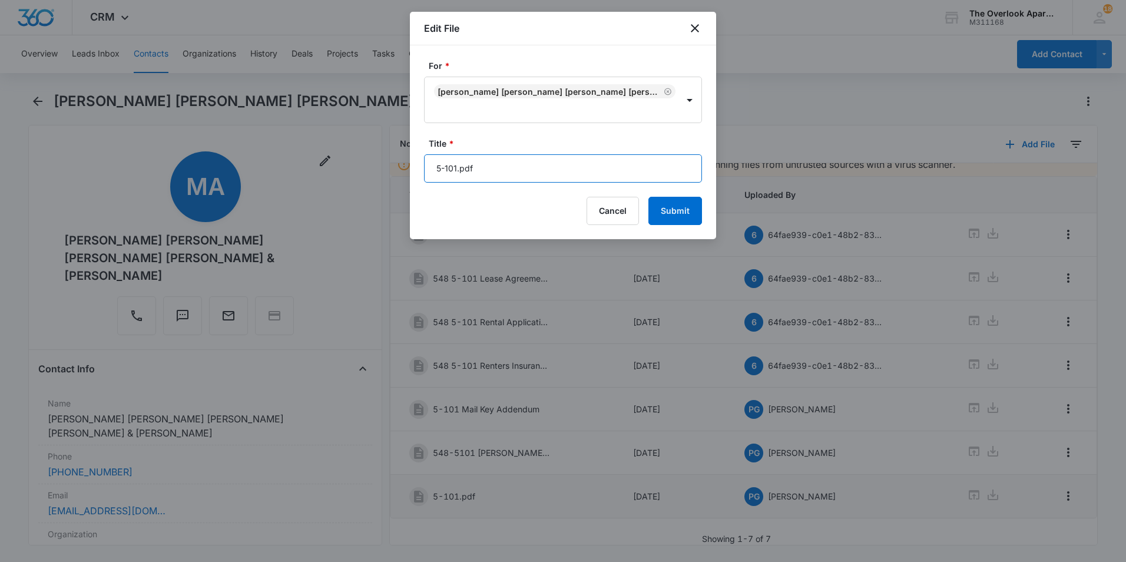
drag, startPoint x: 563, startPoint y: 175, endPoint x: 0, endPoint y: 224, distance: 564.9
click at [0, 223] on html "CRM Apps Reputation Websites Forms CRM Email Social Shop Payments POS Content A…" at bounding box center [563, 281] width 1126 height 562
click at [585, 171] on input "548 5-101 Lease" at bounding box center [563, 168] width 278 height 28
type input "548 5-101 Lease [DATE]-[DATE]"
click at [683, 206] on button "Submit" at bounding box center [675, 211] width 54 height 28
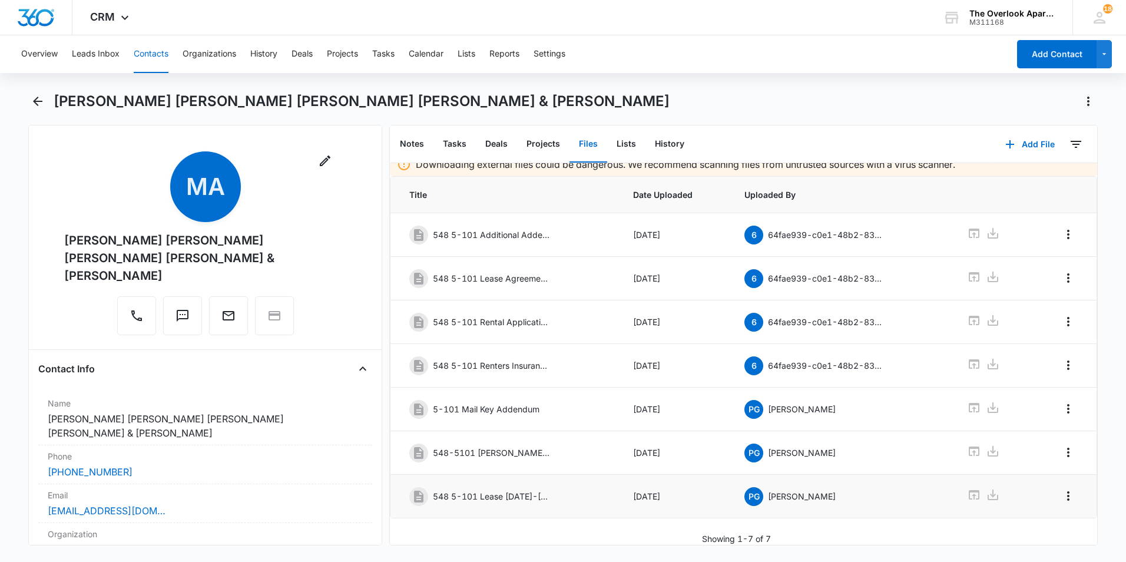
click at [150, 50] on button "Contacts" at bounding box center [151, 54] width 35 height 38
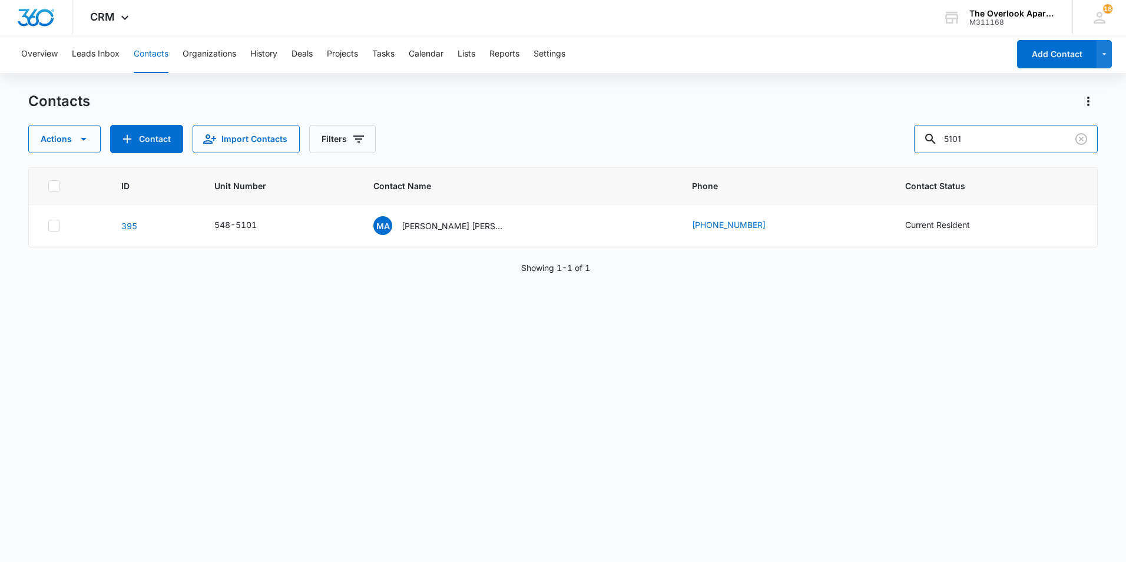
drag, startPoint x: 1021, startPoint y: 137, endPoint x: 634, endPoint y: 194, distance: 391.6
click at [665, 198] on div "Contacts Actions Contact Import Contacts Filters 5101 ID Unit Number Contact Na…" at bounding box center [562, 326] width 1069 height 469
type input "2306"
click at [449, 220] on p "Wyatt Robinson, Lexi Bryan" at bounding box center [454, 226] width 106 height 12
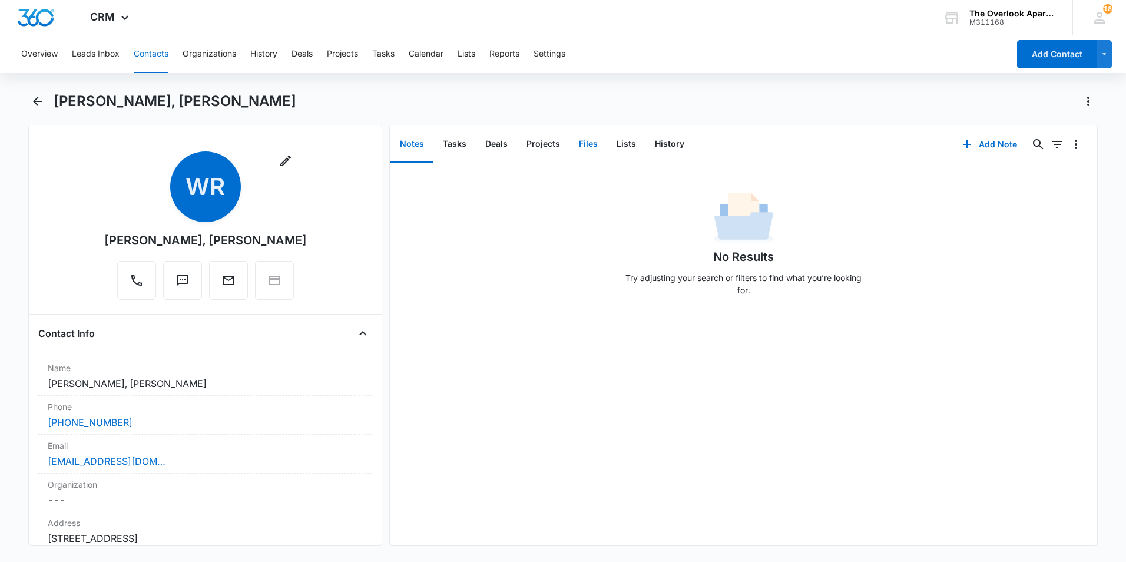
click at [595, 141] on button "Files" at bounding box center [588, 144] width 38 height 36
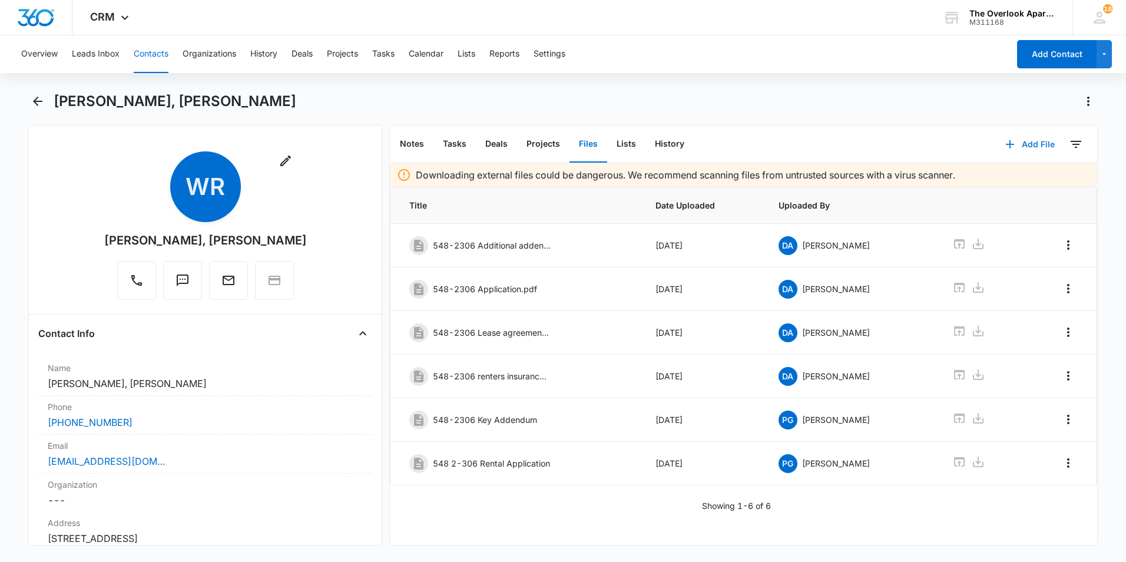
click at [1005, 144] on icon "button" at bounding box center [1009, 144] width 8 height 8
click at [1000, 180] on div "Upload Files" at bounding box center [1013, 182] width 47 height 8
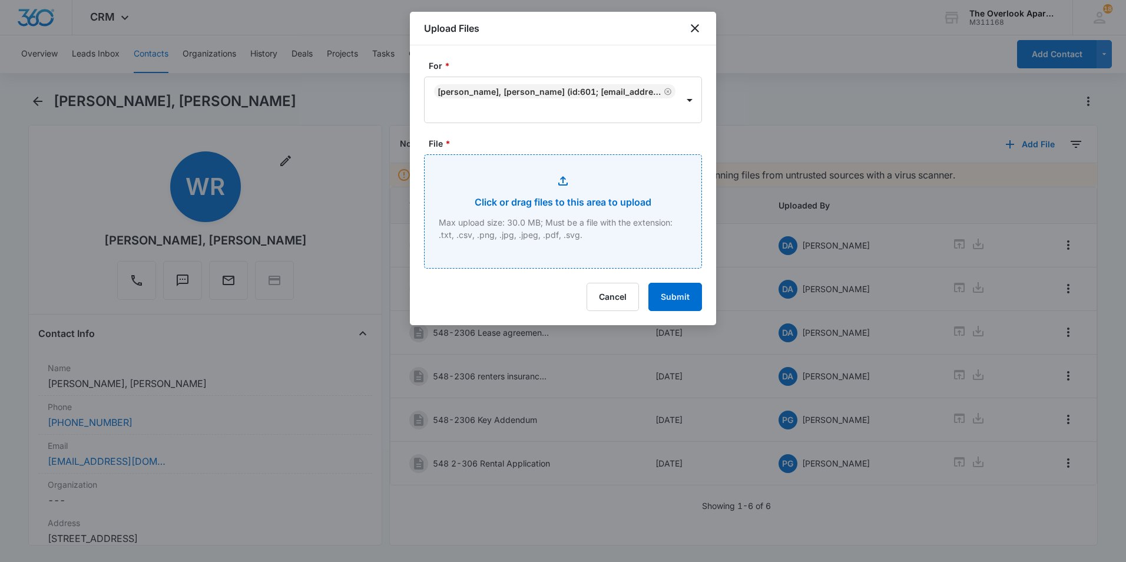
click at [603, 207] on input "File *" at bounding box center [562, 211] width 277 height 113
type input "C:\fakepath\2-306.pdf"
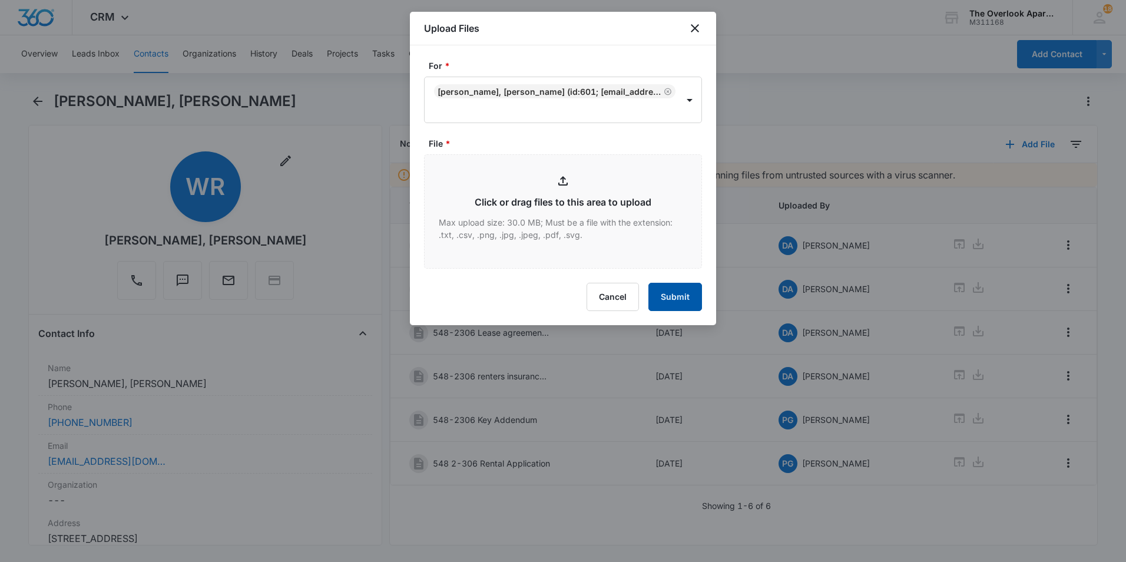
drag, startPoint x: 706, startPoint y: 303, endPoint x: 699, endPoint y: 299, distance: 8.2
click at [704, 302] on div "For * Wyatt Robinson, Lexi Bryan (ID:601; Wyattr251@gmail.com; 7194310873) File…" at bounding box center [563, 185] width 306 height 280
click at [695, 297] on button "Submit" at bounding box center [675, 297] width 54 height 28
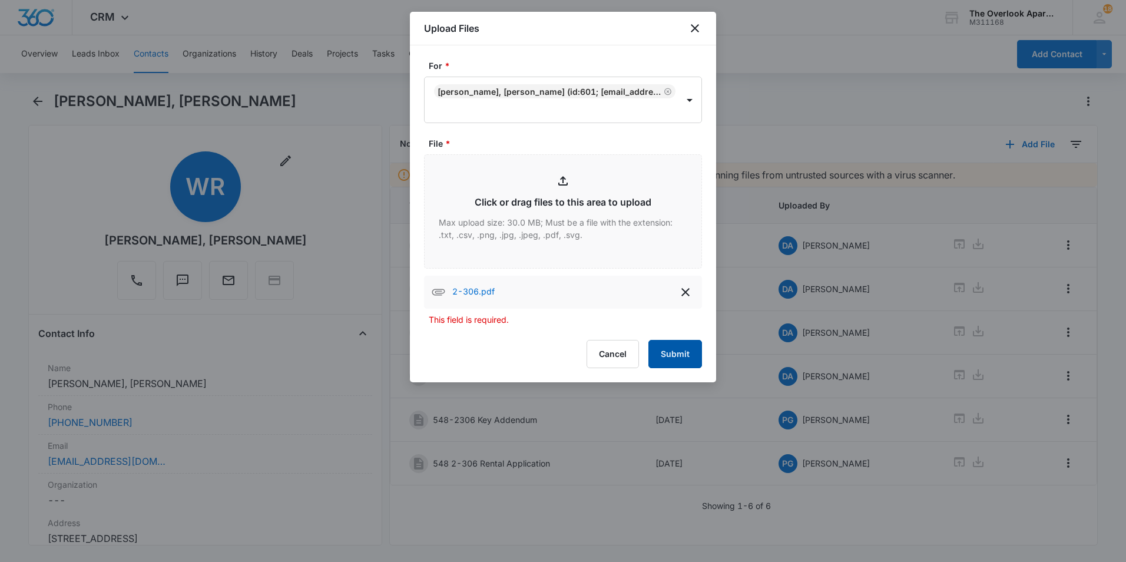
click at [691, 349] on button "Submit" at bounding box center [675, 354] width 54 height 28
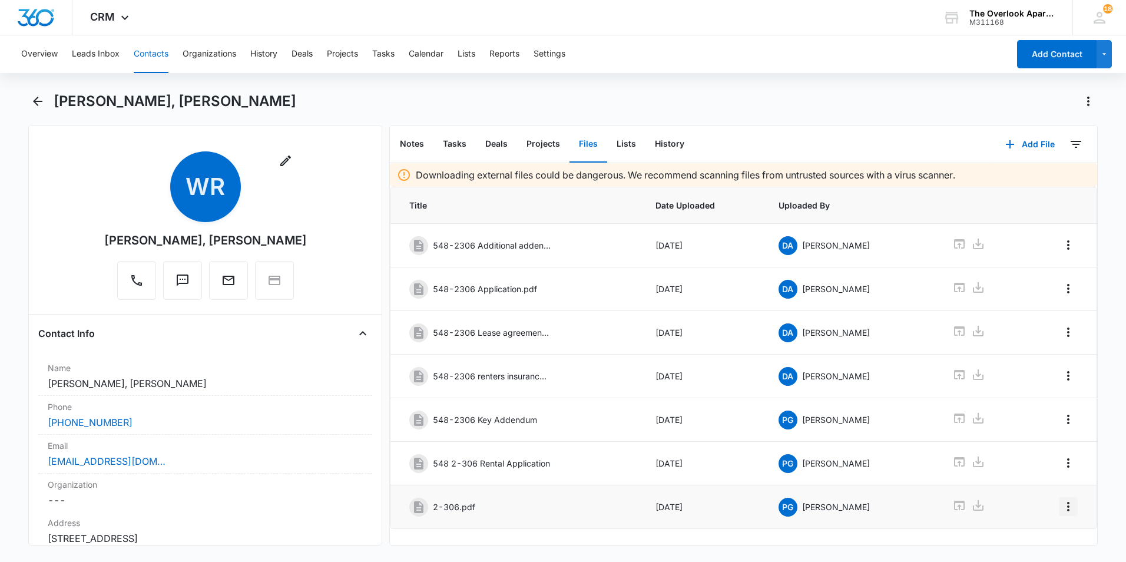
click at [1063, 505] on icon "Overflow Menu" at bounding box center [1068, 506] width 14 height 14
click at [1029, 452] on div "Edit" at bounding box center [1027, 456] width 25 height 8
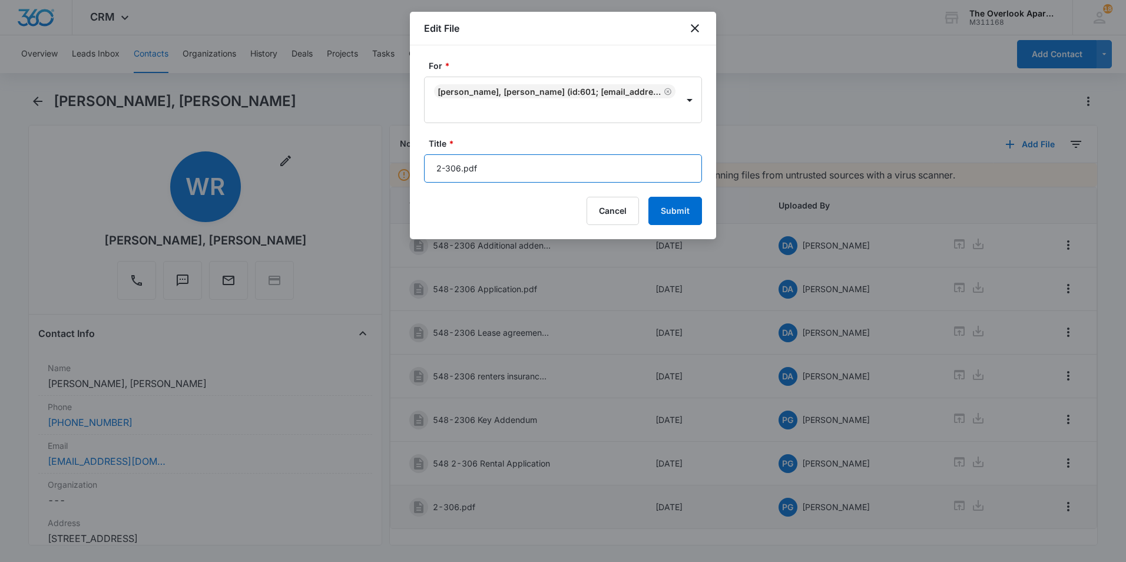
drag, startPoint x: 514, startPoint y: 178, endPoint x: 94, endPoint y: 185, distance: 421.0
click at [95, 187] on body "CRM Apps Reputation Websites Forms CRM Email Social Shop Payments POS Content A…" at bounding box center [563, 281] width 1126 height 562
type input "548 2-306 Lease 9/29/25-3/31/26"
click at [648, 197] on button "Submit" at bounding box center [675, 211] width 54 height 28
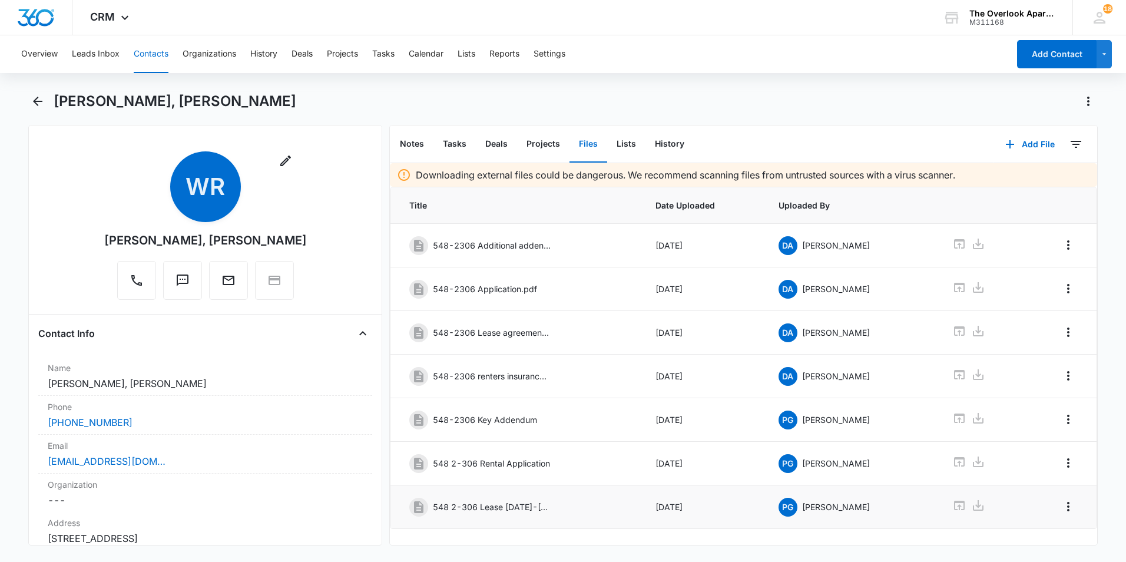
click at [154, 51] on button "Contacts" at bounding box center [151, 54] width 35 height 38
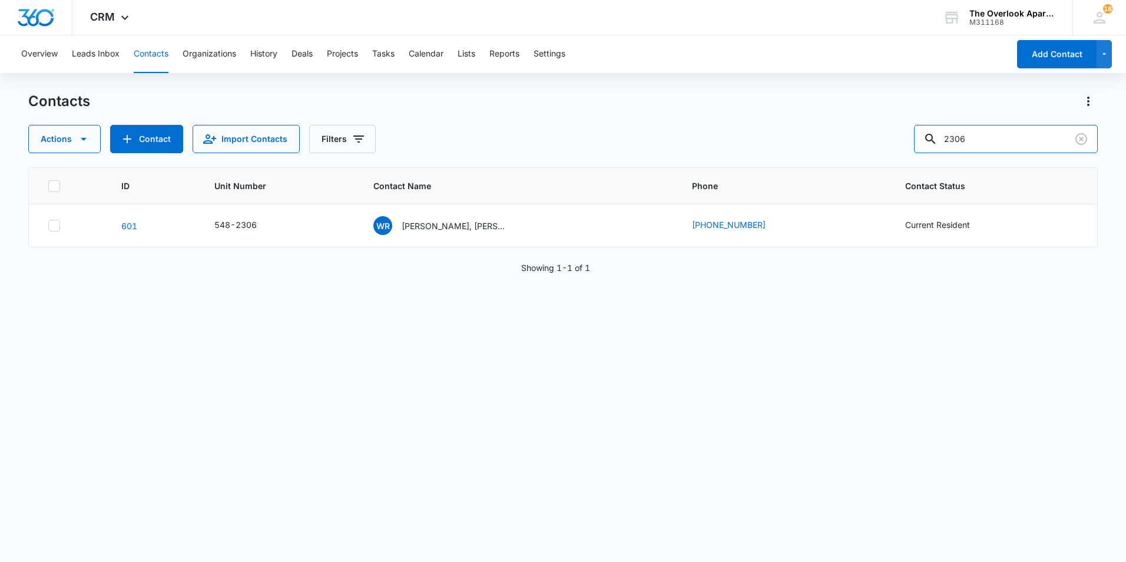
drag, startPoint x: 1002, startPoint y: 132, endPoint x: 650, endPoint y: 164, distance: 352.9
click at [656, 164] on div "Contacts Actions Contact Import Contacts Filters 2306 ID Unit Number Contact Na…" at bounding box center [562, 326] width 1069 height 469
type input "10201"
click at [456, 232] on div "RF Rogelio Flores Soto, David Dehuma Ramirez, Pablo Botello Suarez & Antonio Ro…" at bounding box center [447, 225] width 134 height 19
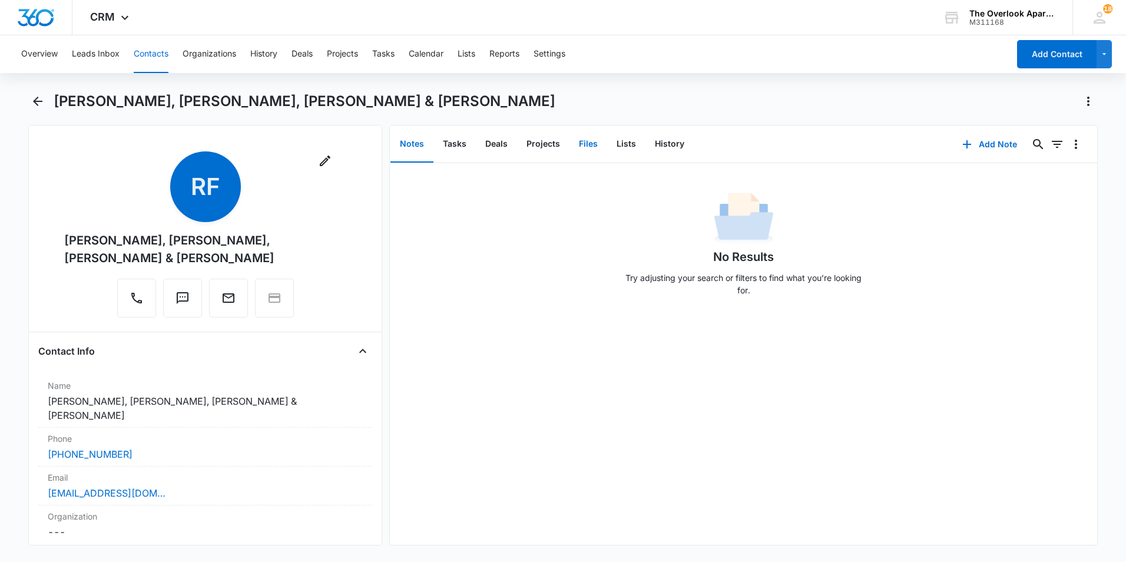
click at [587, 137] on button "Files" at bounding box center [588, 144] width 38 height 36
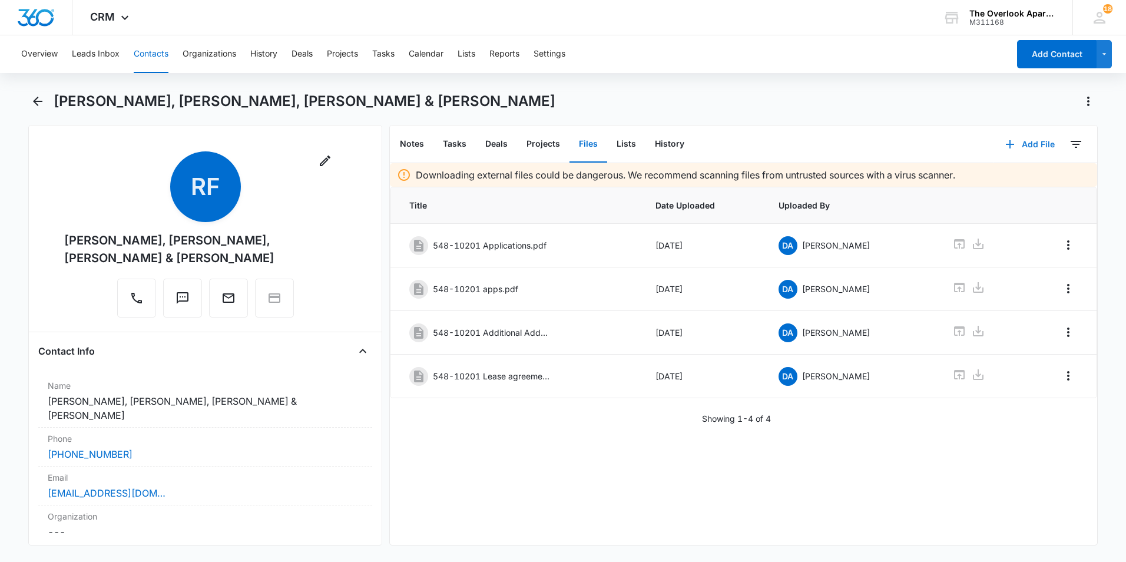
click at [993, 147] on button "Add File" at bounding box center [1029, 144] width 73 height 28
click at [990, 182] on div "Upload Files" at bounding box center [1013, 182] width 47 height 8
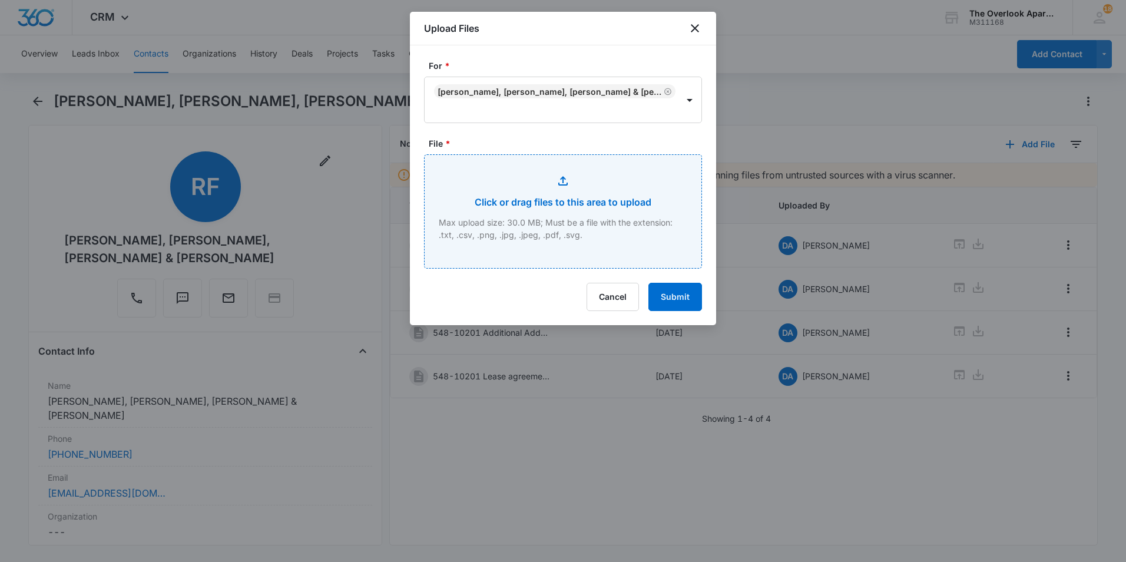
click at [518, 172] on input "File *" at bounding box center [562, 211] width 277 height 113
type input "C:\fakepath\10-201.pdf"
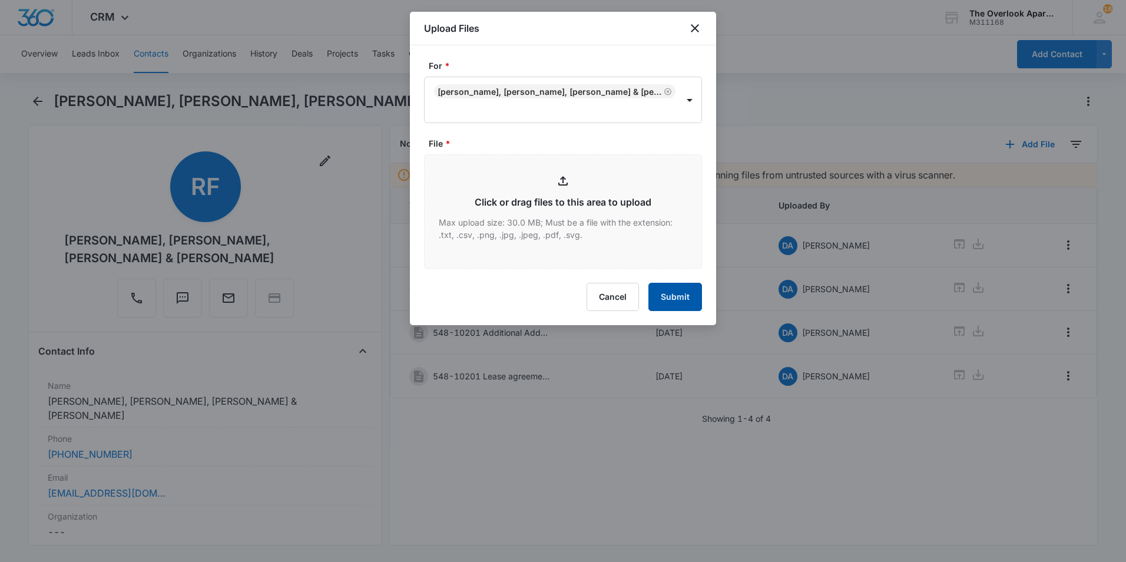
click at [687, 301] on form "For * Rogelio Flores Soto, David Dehuma Ramirez, Pablo Botello Suarez & Antonio…" at bounding box center [563, 184] width 278 height 251
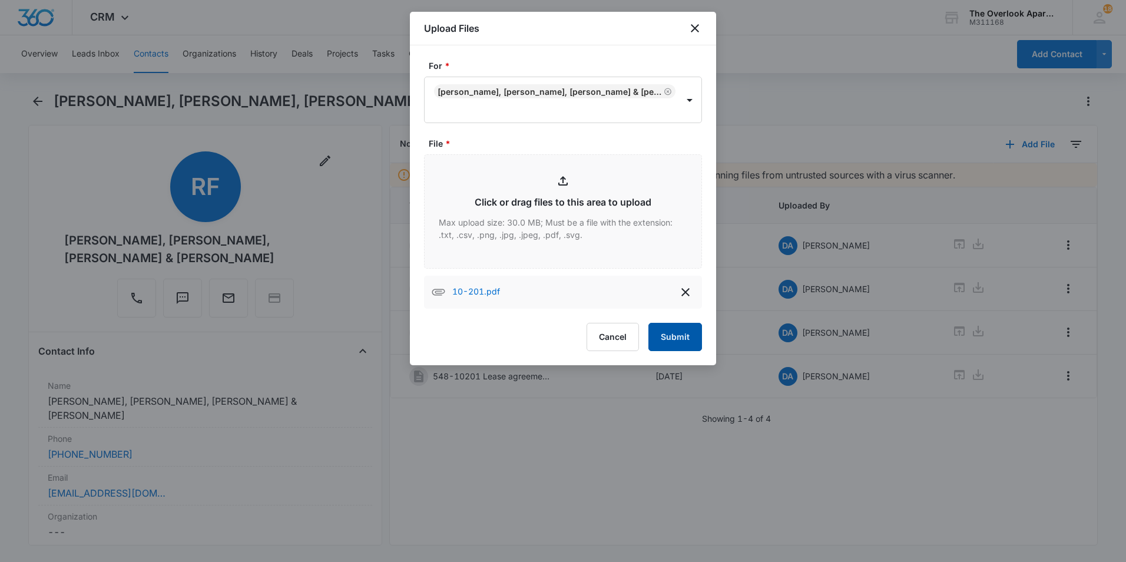
click at [675, 340] on button "Submit" at bounding box center [675, 337] width 54 height 28
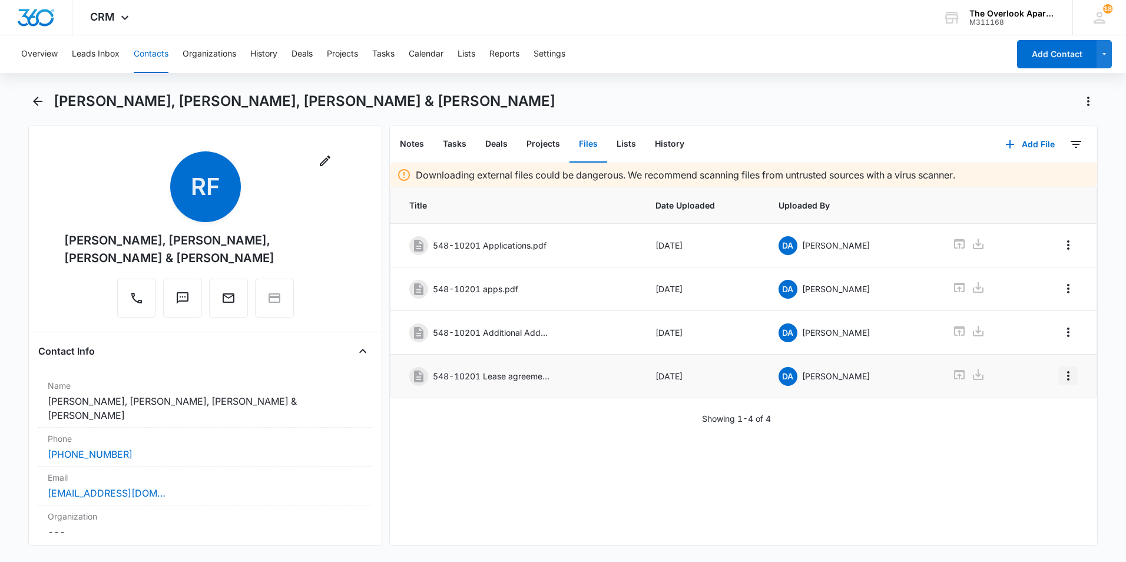
click at [1061, 370] on icon "Overflow Menu" at bounding box center [1068, 376] width 14 height 14
click at [1067, 419] on button "Overflow Menu" at bounding box center [1067, 419] width 19 height 19
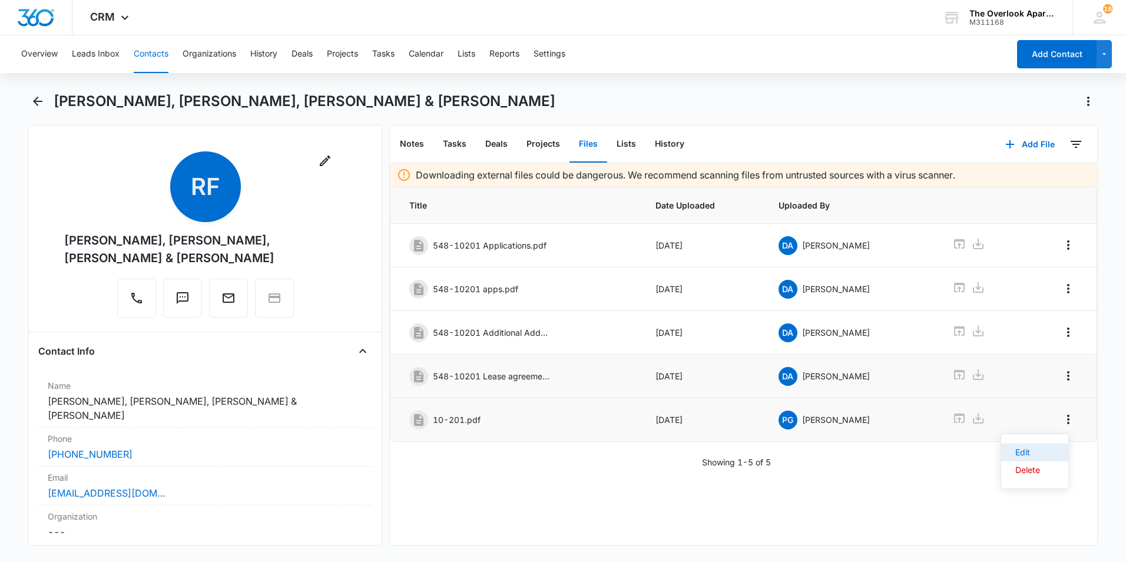
click at [1024, 451] on div "Edit" at bounding box center [1027, 452] width 25 height 8
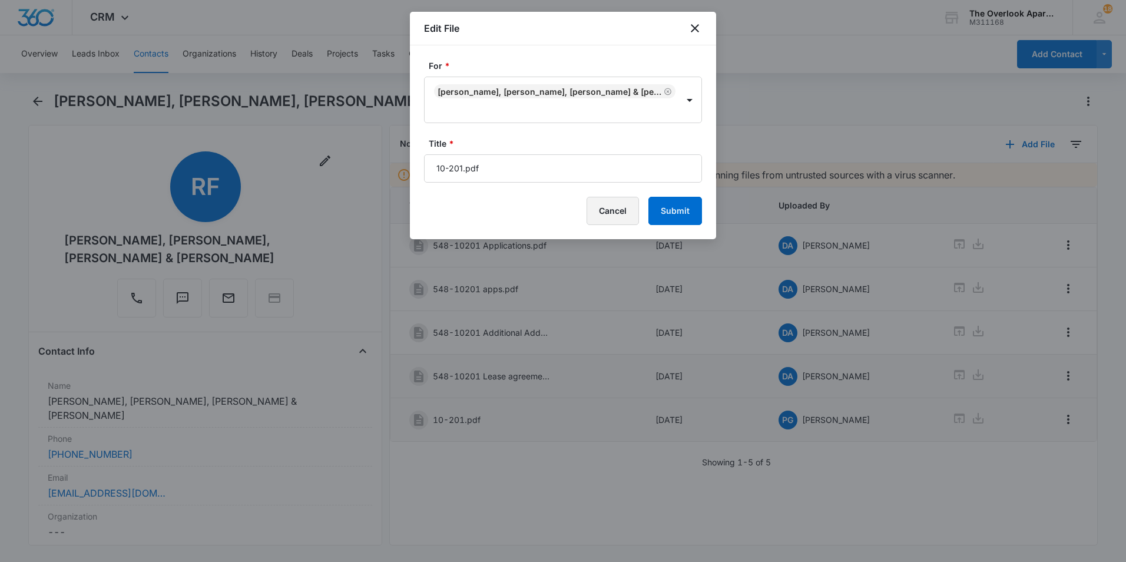
click at [601, 211] on button "Cancel" at bounding box center [612, 211] width 52 height 28
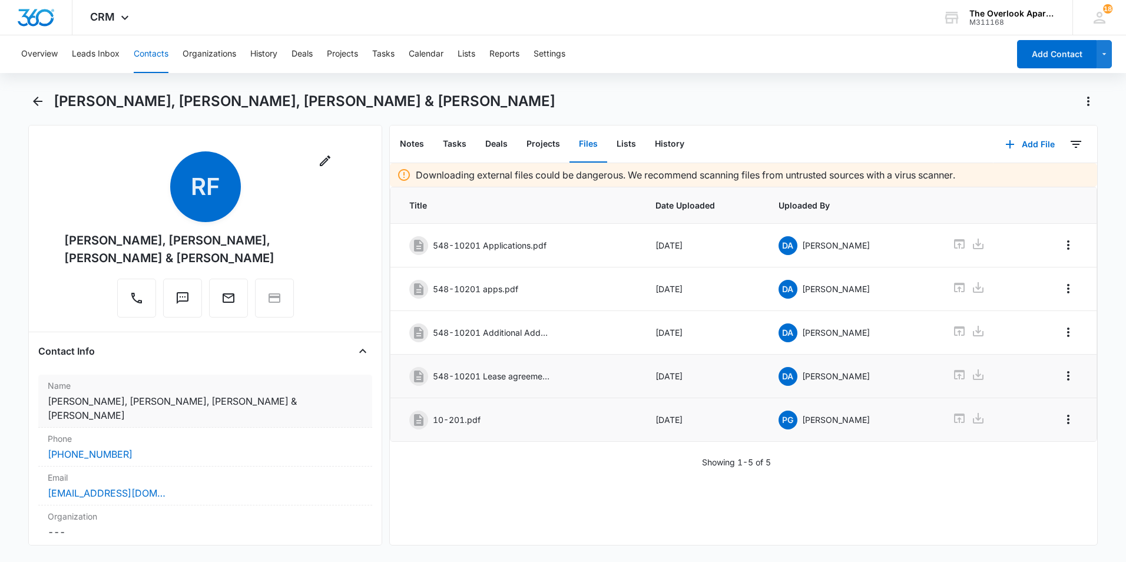
click at [174, 418] on dd "Cancel Save Changes Rogelio Flores Soto, David Dehuma Ramirez, Pablo Botello Su…" at bounding box center [205, 408] width 315 height 28
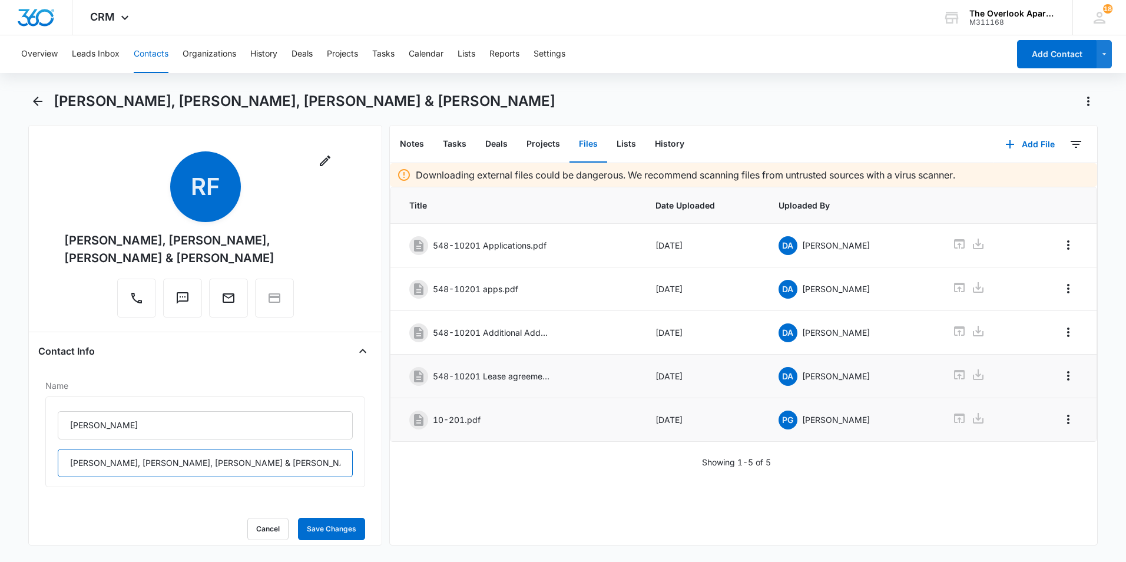
scroll to position [0, 61]
drag, startPoint x: 64, startPoint y: 463, endPoint x: 417, endPoint y: 460, distance: 353.8
click at [417, 460] on div "Remove RF Rogelio Flores Soto, David Dehuma Ramirez, Pablo Botello Suarez & Ant…" at bounding box center [562, 335] width 1069 height 420
drag, startPoint x: 150, startPoint y: 428, endPoint x: -2, endPoint y: 431, distance: 151.9
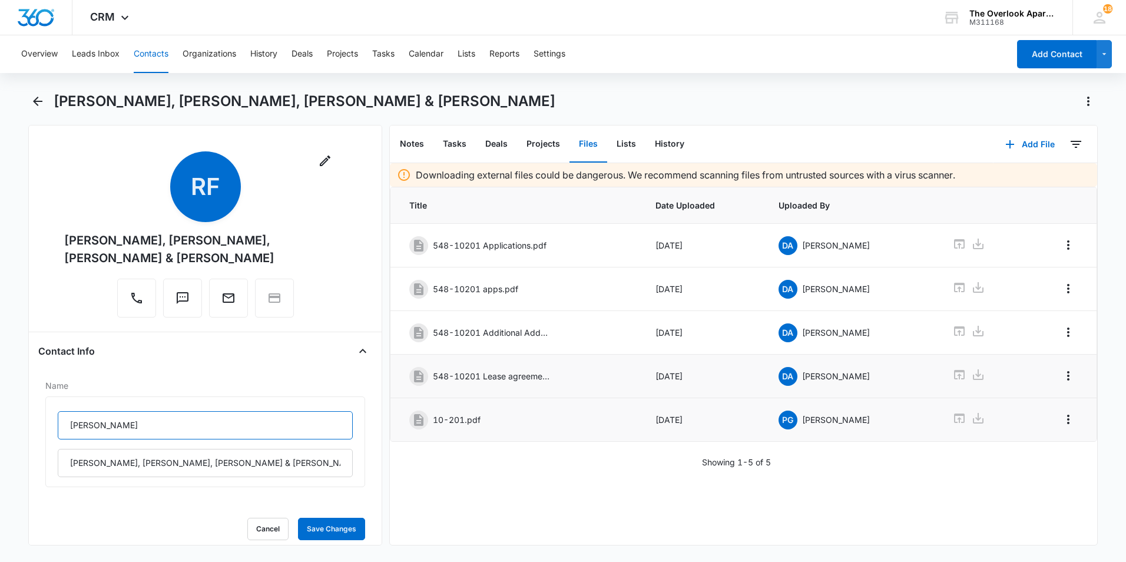
click at [0, 431] on html "CRM Apps Reputation Websites Forms CRM Email Social Shop Payments POS Content A…" at bounding box center [563, 281] width 1126 height 562
drag, startPoint x: 64, startPoint y: 464, endPoint x: 476, endPoint y: 476, distance: 412.2
click at [476, 476] on div "Remove RF Rogelio Flores Soto, David Dehuma Ramirez, Pablo Botello Suarez & Ant…" at bounding box center [562, 335] width 1069 height 420
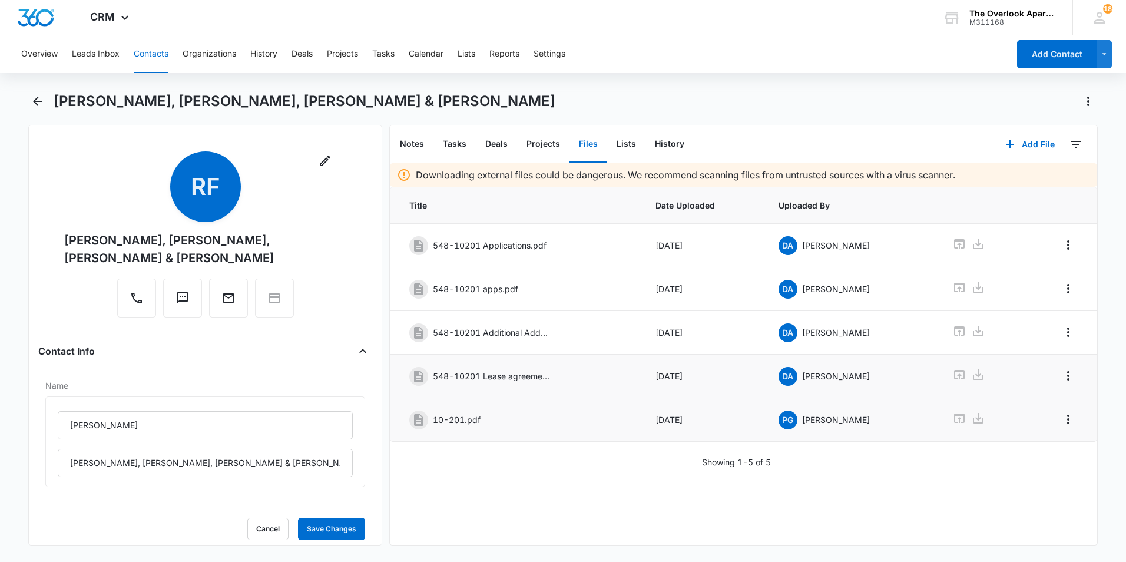
click at [156, 49] on button "Contacts" at bounding box center [151, 54] width 35 height 38
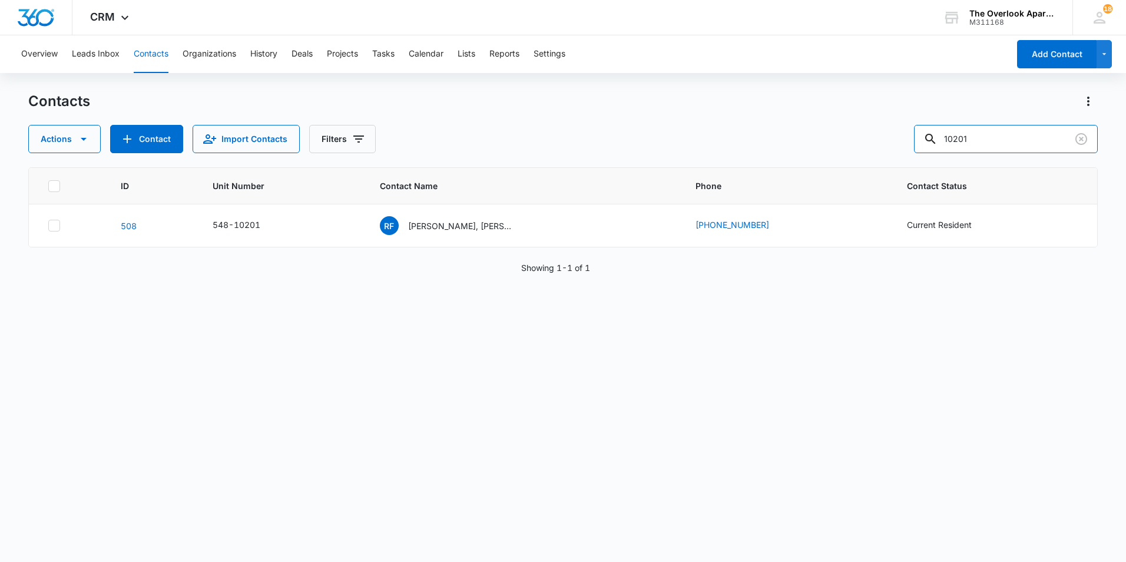
drag, startPoint x: 1008, startPoint y: 139, endPoint x: 786, endPoint y: 167, distance: 223.7
click at [787, 167] on div "Contacts Actions Contact Import Contacts Filters 10201 ID Unit Number Contact N…" at bounding box center [562, 326] width 1069 height 469
type input "2101"
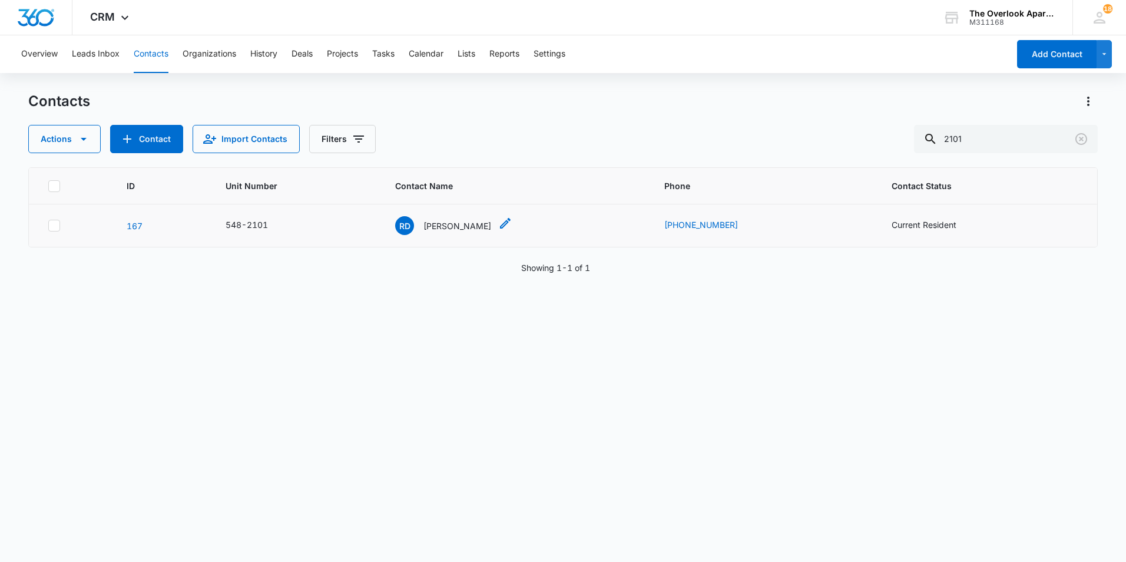
click at [462, 227] on p "[PERSON_NAME]" at bounding box center [457, 226] width 68 height 12
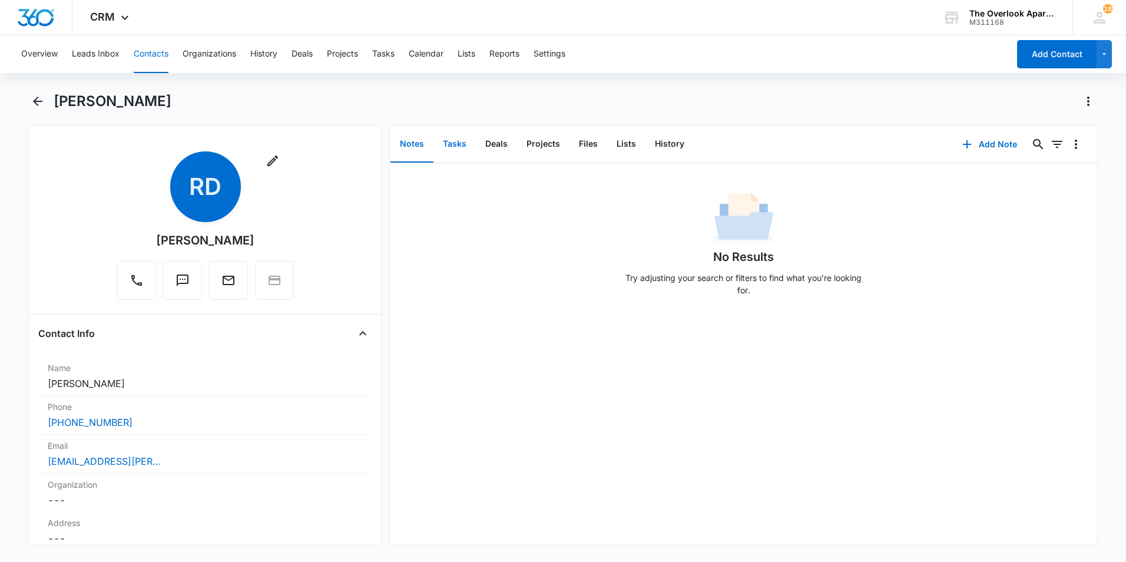
click at [460, 148] on button "Tasks" at bounding box center [454, 144] width 42 height 36
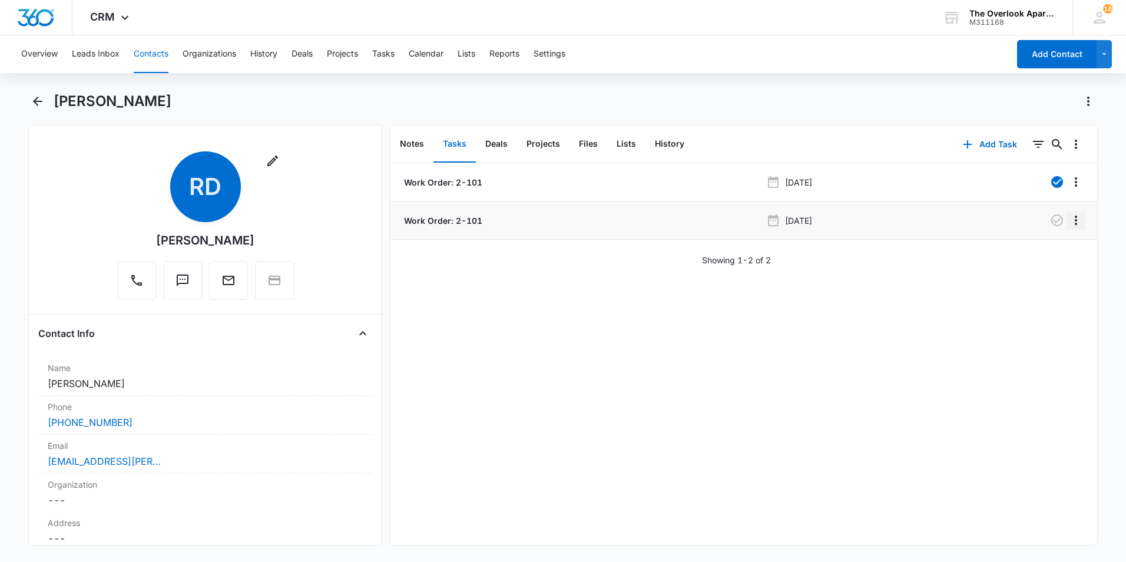
click at [1068, 216] on icon "Overflow Menu" at bounding box center [1075, 220] width 14 height 14
click at [1028, 249] on div "Edit" at bounding box center [1035, 253] width 25 height 8
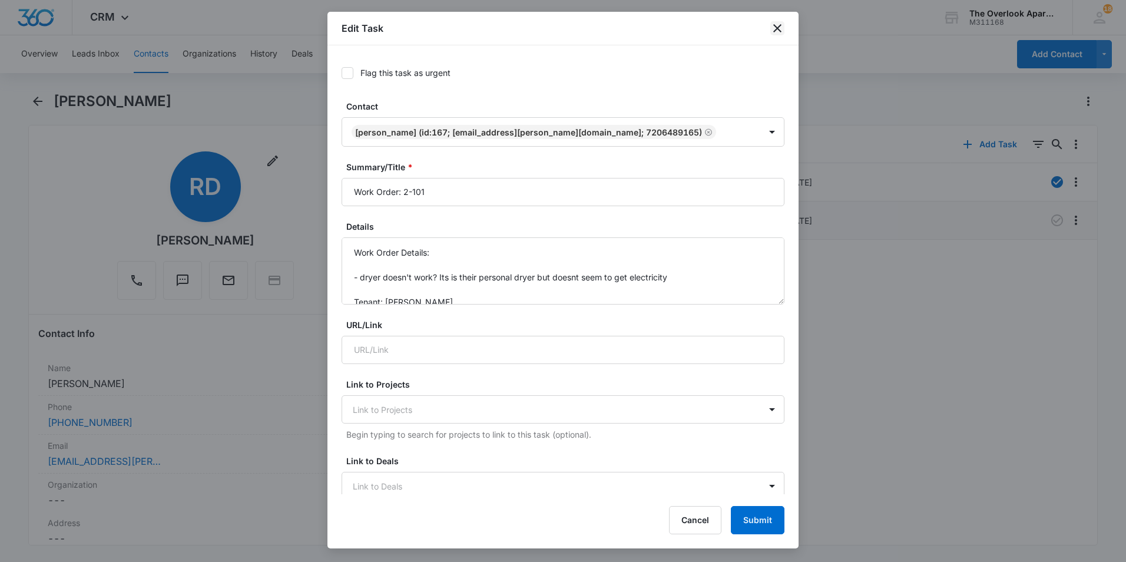
click at [774, 25] on icon "close" at bounding box center [777, 28] width 8 height 8
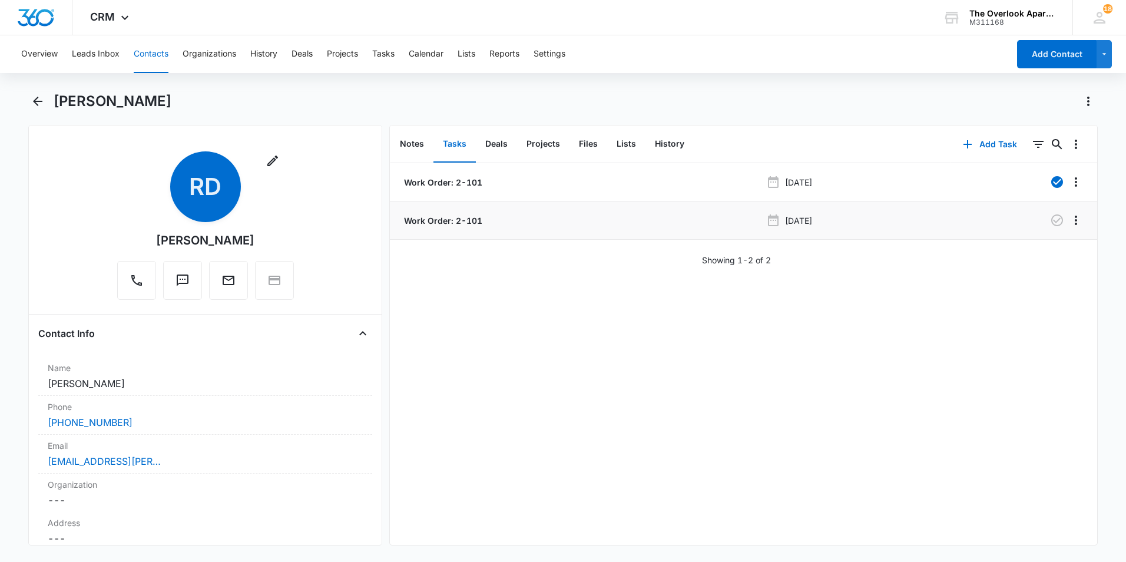
click at [440, 219] on p "Work Order: 2-101" at bounding box center [441, 220] width 81 height 12
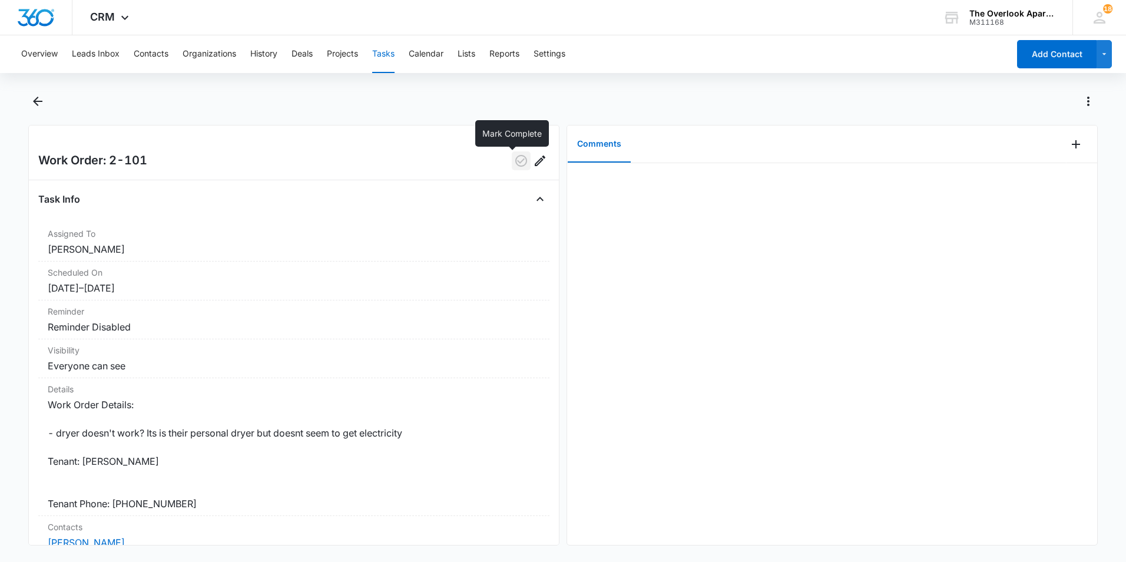
click at [514, 161] on icon "button" at bounding box center [521, 161] width 14 height 14
click at [1068, 139] on icon "Add Comment" at bounding box center [1075, 144] width 14 height 14
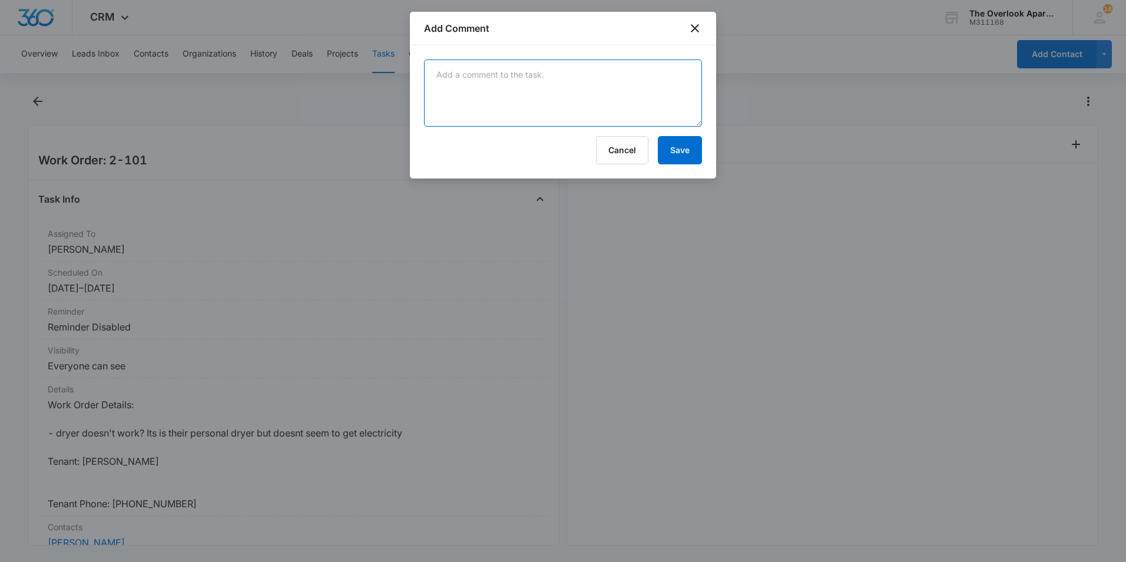
click at [597, 62] on textarea at bounding box center [563, 92] width 278 height 67
type textarea "Tenant called 10/6 stating he figured it out. Closed out. PG"
click at [693, 158] on button "Save" at bounding box center [680, 150] width 44 height 28
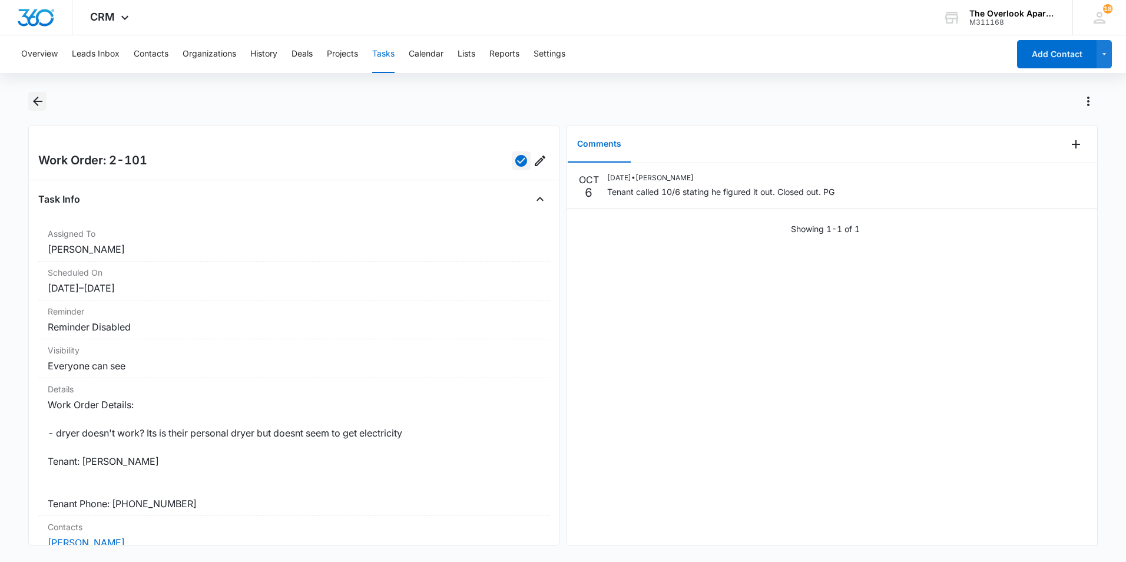
click at [39, 99] on icon "Back" at bounding box center [38, 101] width 14 height 14
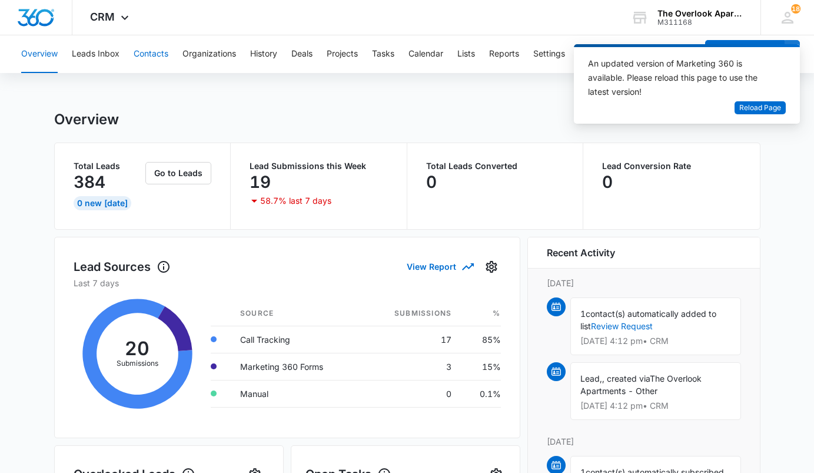
click at [161, 54] on button "Contacts" at bounding box center [151, 54] width 35 height 38
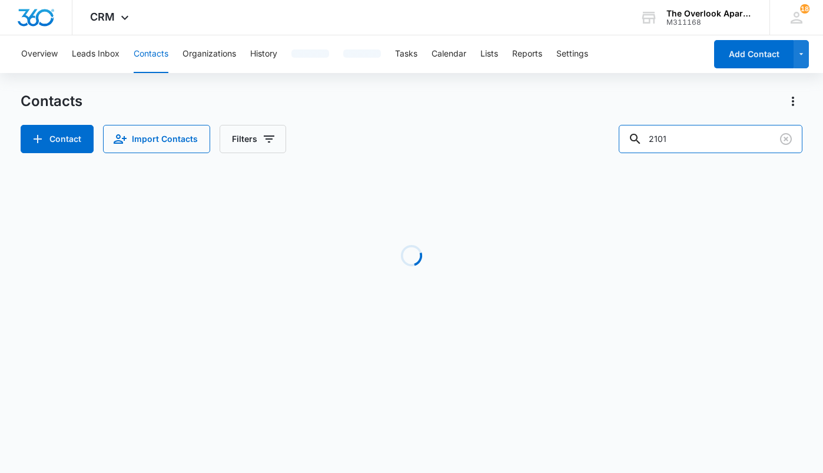
drag, startPoint x: 719, startPoint y: 135, endPoint x: 429, endPoint y: 169, distance: 292.1
click at [429, 169] on div "Contacts Contact Import Contacts Filters 2101 Loading No Results" at bounding box center [412, 225] width 782 height 266
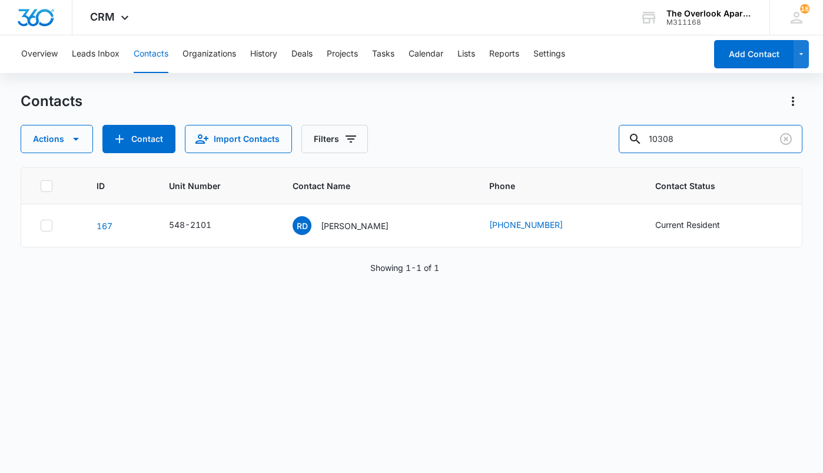
type input "10308"
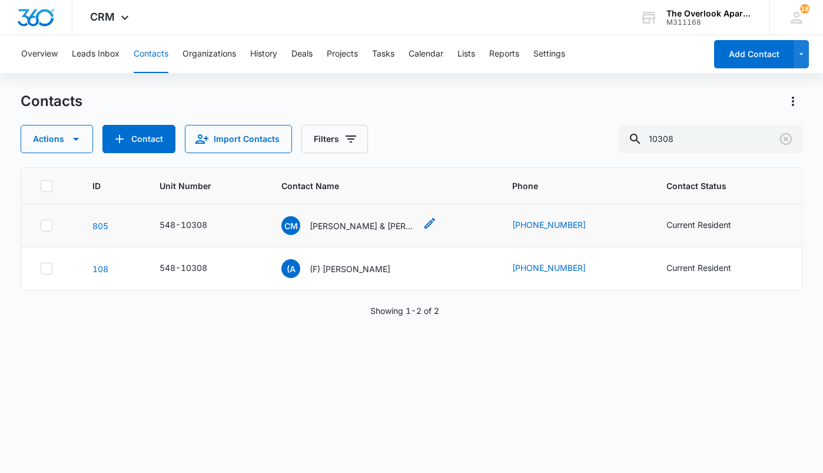
click at [356, 220] on p "[PERSON_NAME] & [PERSON_NAME] large if possible" at bounding box center [363, 226] width 106 height 12
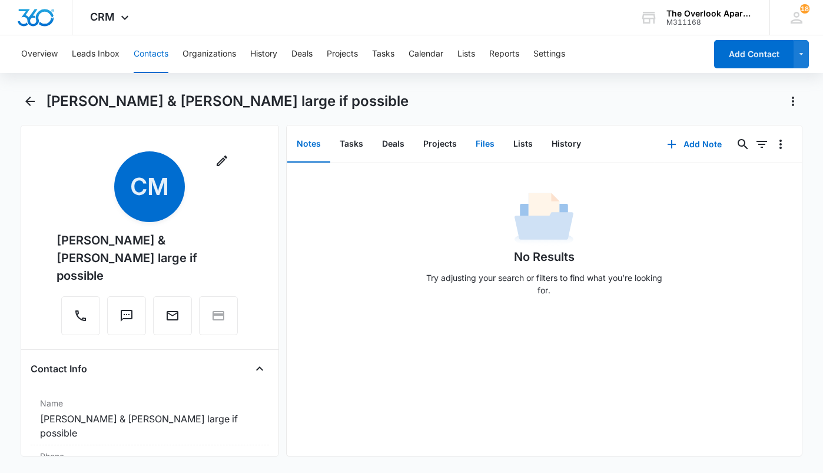
click at [479, 143] on button "Files" at bounding box center [485, 144] width 38 height 36
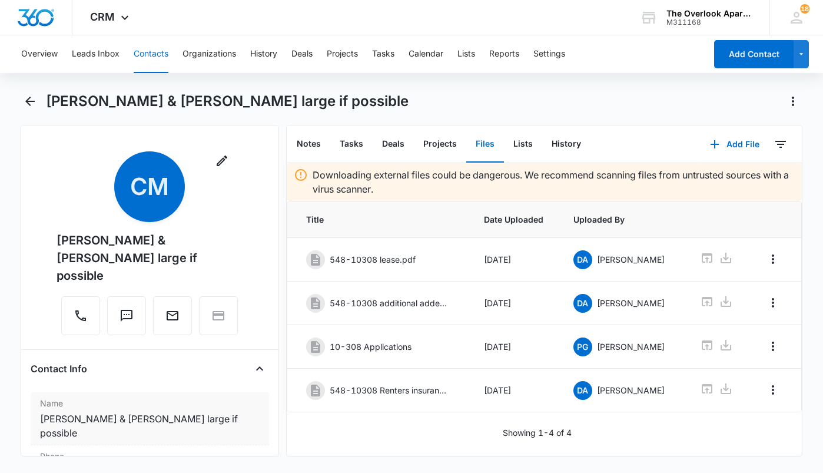
click at [105, 411] on dd "Cancel Save Changes [PERSON_NAME] & [PERSON_NAME] large if possible" at bounding box center [150, 425] width 220 height 28
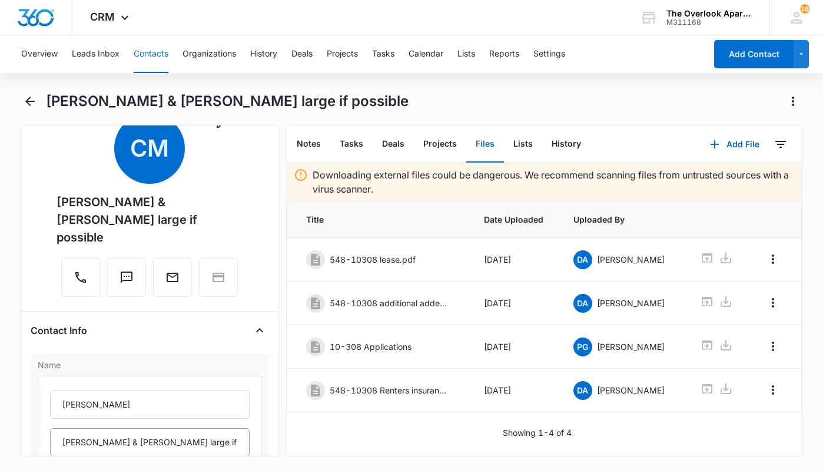
scroll to position [59, 0]
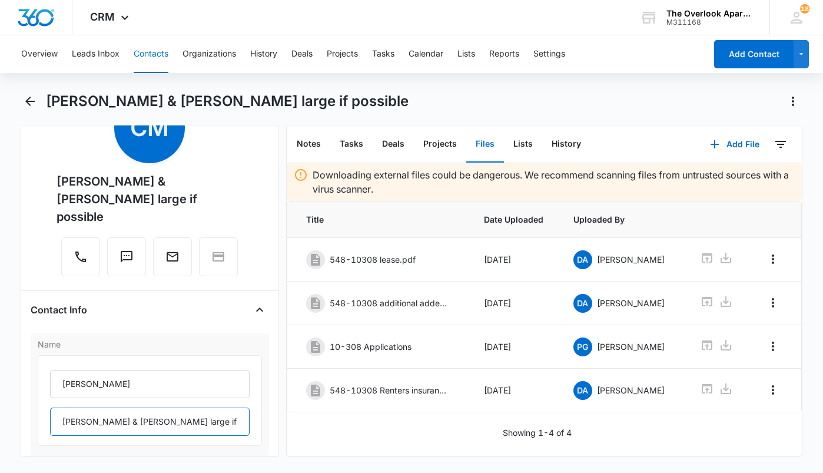
drag, startPoint x: 234, startPoint y: 403, endPoint x: 153, endPoint y: 407, distance: 80.8
click at [153, 407] on input "[PERSON_NAME] & [PERSON_NAME] large if possible" at bounding box center [150, 421] width 200 height 28
type input "[PERSON_NAME] & [PERSON_NAME]"
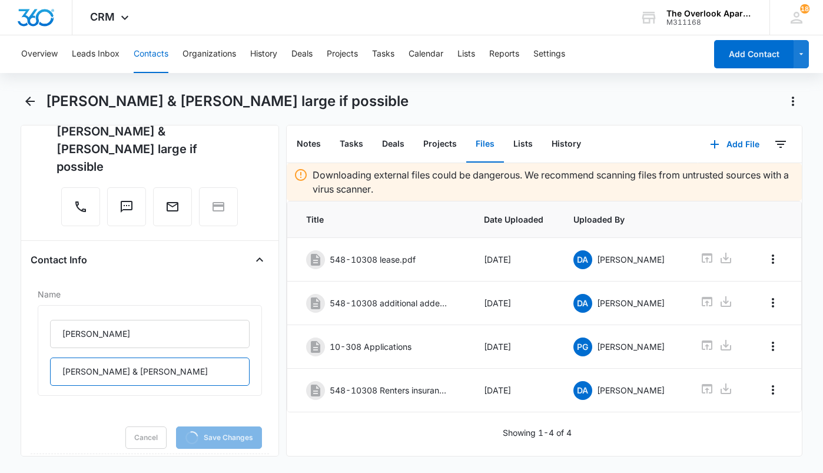
scroll to position [235, 0]
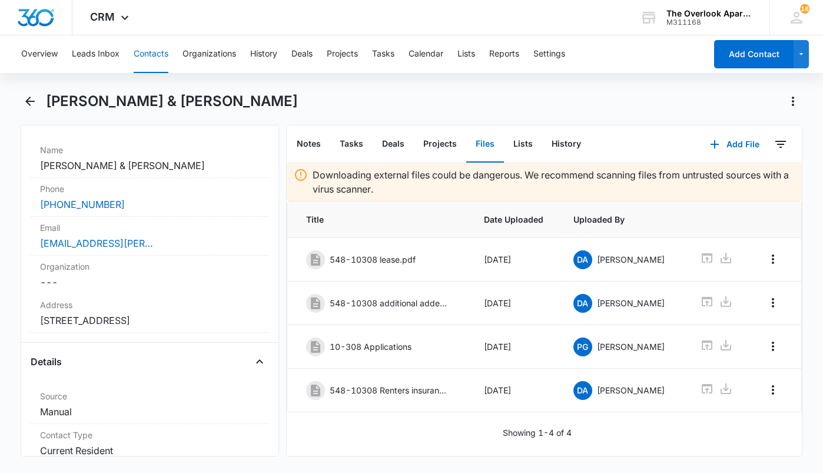
click at [141, 55] on button "Contacts" at bounding box center [151, 54] width 35 height 38
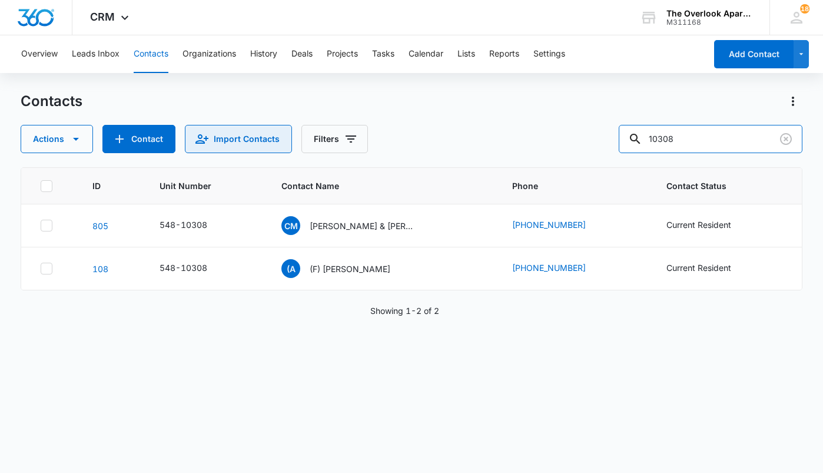
drag, startPoint x: 702, startPoint y: 139, endPoint x: 274, endPoint y: 152, distance: 428.2
click at [329, 152] on div "Actions Contact Import Contacts Filters 10308" at bounding box center [412, 139] width 782 height 28
type input "3201"
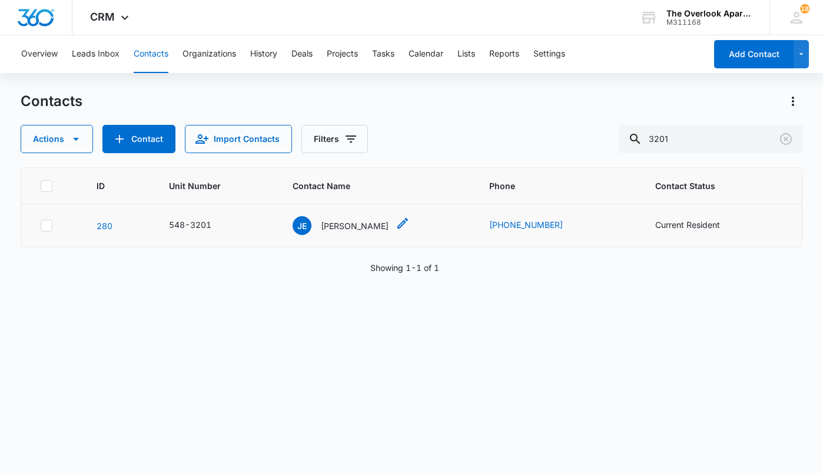
click at [340, 223] on p "[PERSON_NAME]" at bounding box center [355, 226] width 68 height 12
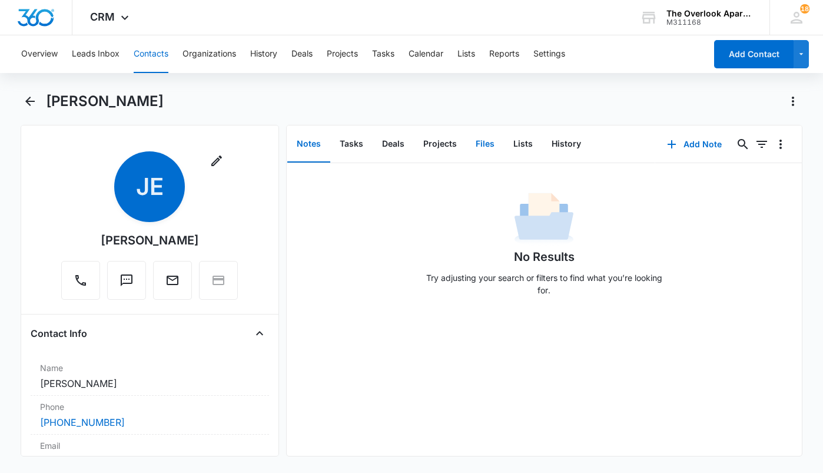
click at [487, 142] on button "Files" at bounding box center [485, 144] width 38 height 36
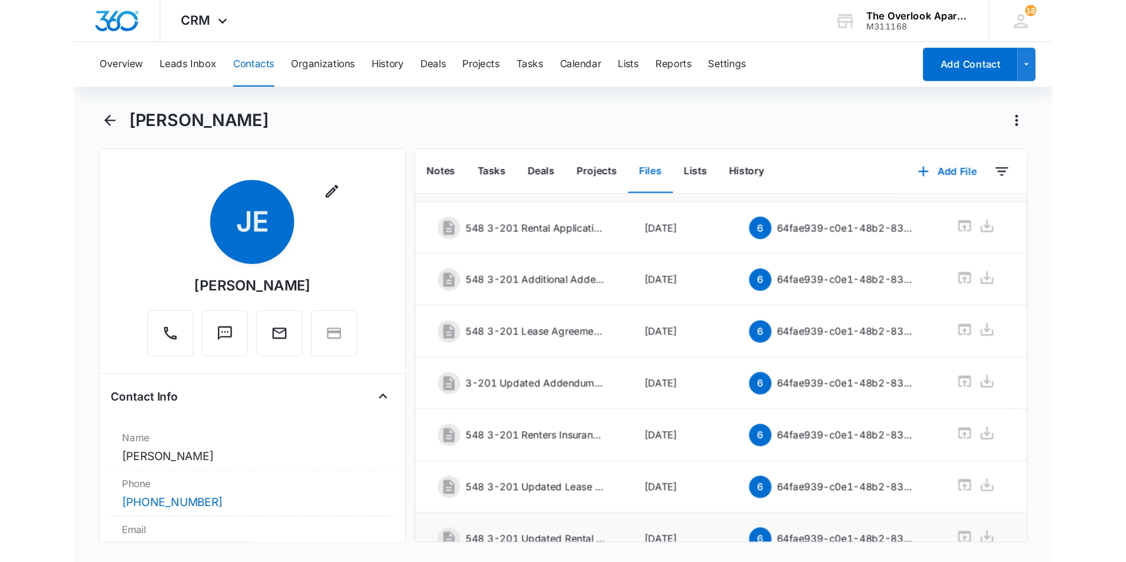
scroll to position [175, 0]
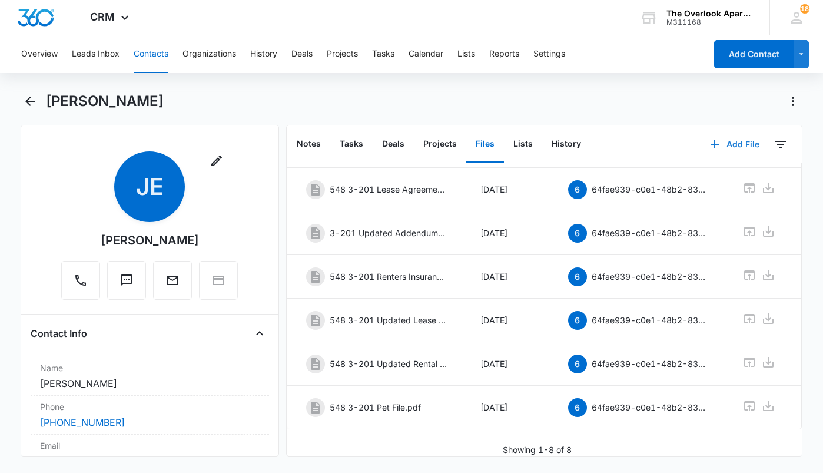
click at [708, 150] on icon "button" at bounding box center [715, 144] width 14 height 14
click at [709, 180] on div "Upload Files" at bounding box center [718, 182] width 47 height 8
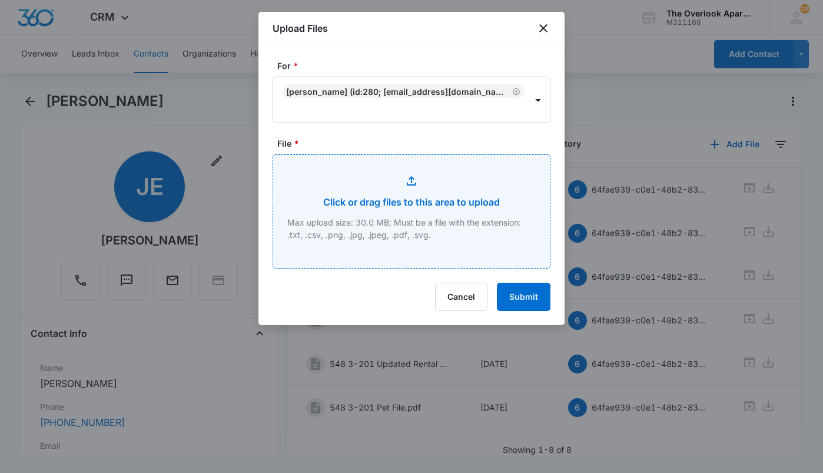
click at [462, 225] on input "File *" at bounding box center [411, 211] width 277 height 113
type input "C:\fakepath\3-201.pdf"
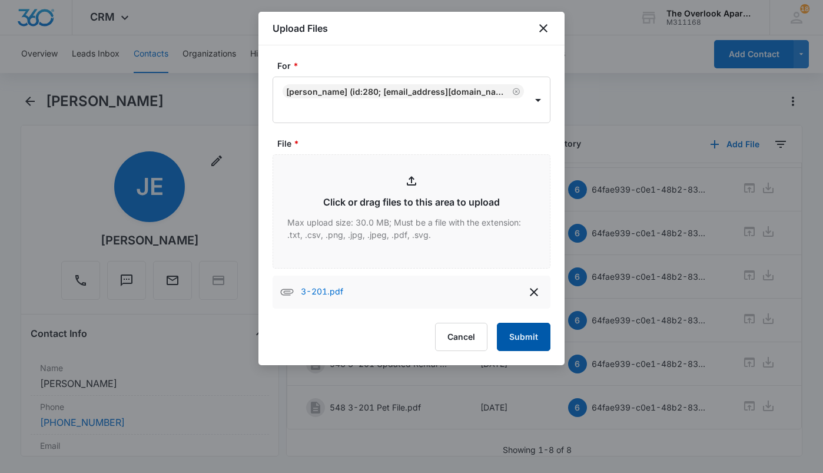
click at [518, 324] on button "Submit" at bounding box center [524, 337] width 54 height 28
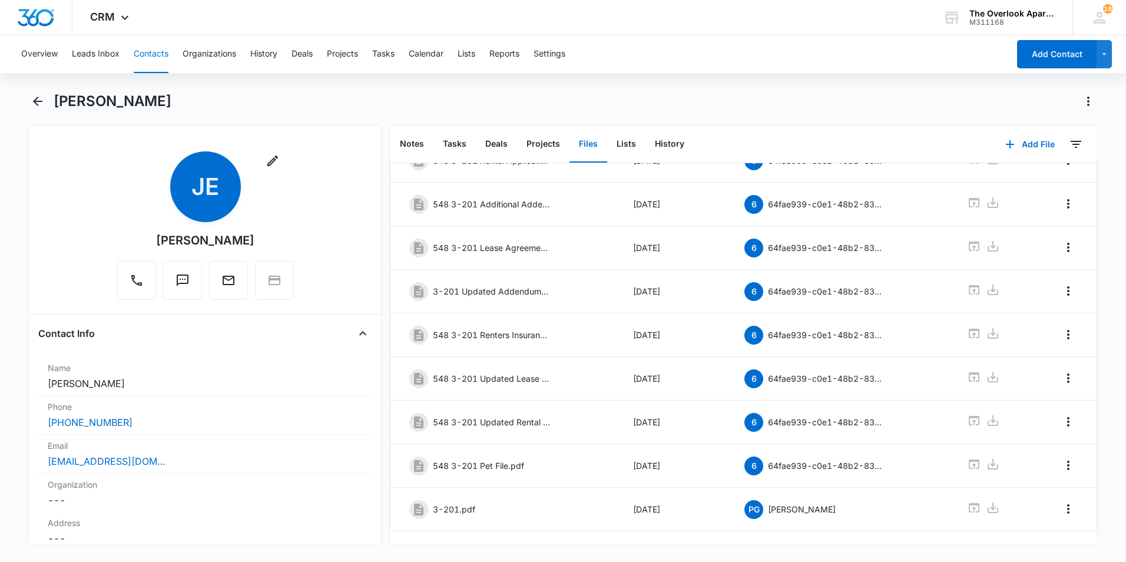
scroll to position [107, 0]
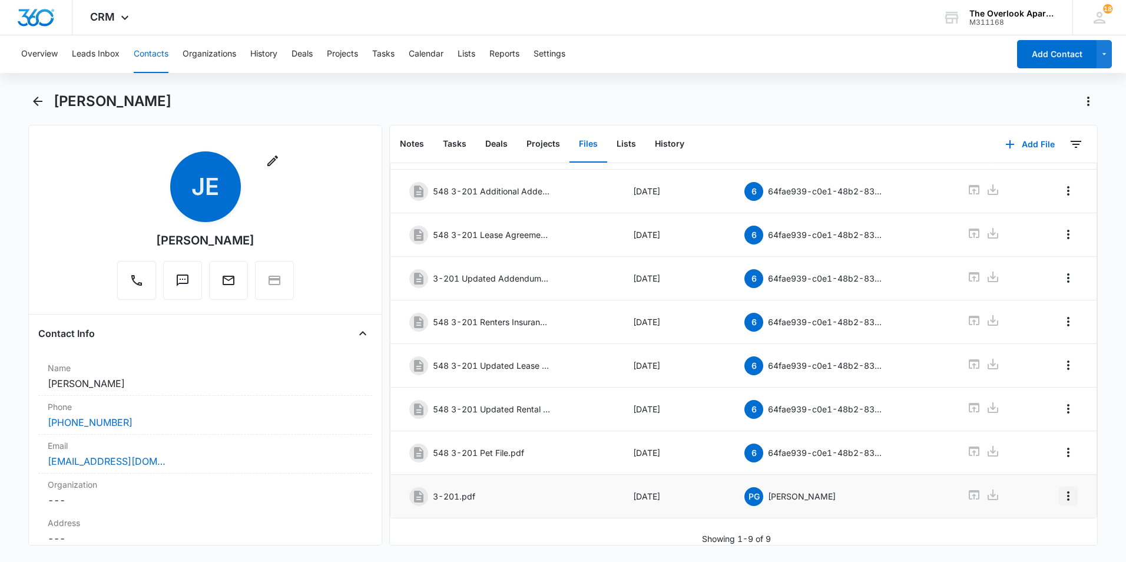
click at [822, 472] on icon "Overflow Menu" at bounding box center [1068, 496] width 14 height 14
click at [822, 472] on div "Edit" at bounding box center [1027, 520] width 25 height 8
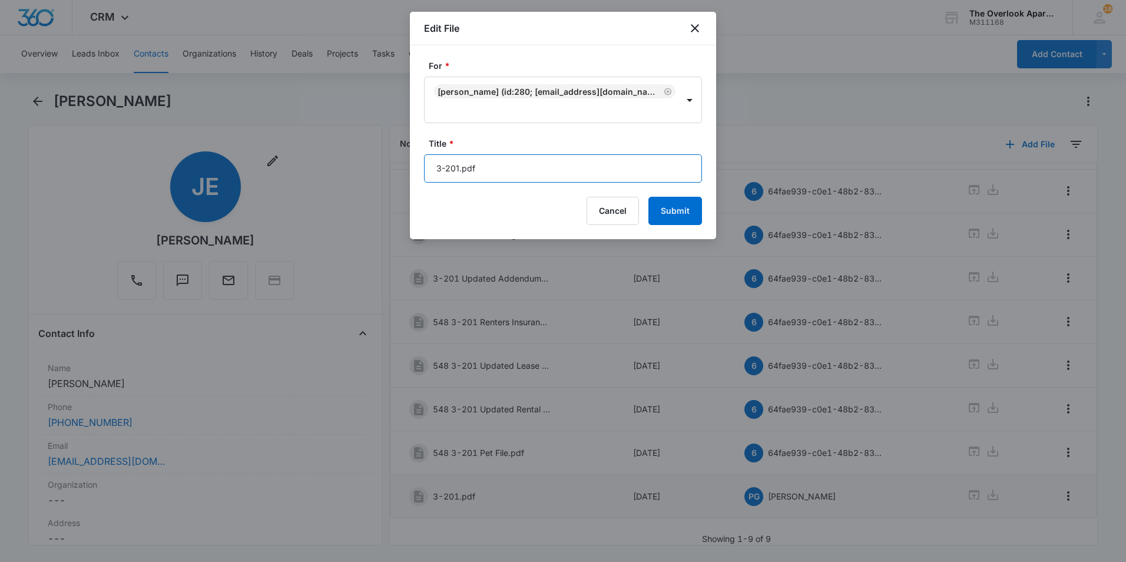
drag, startPoint x: 477, startPoint y: 152, endPoint x: 160, endPoint y: 167, distance: 317.7
click at [171, 164] on body "CRM Apps Reputation Websites Forms CRM Email Social Shop Payments POS Content A…" at bounding box center [563, 281] width 1126 height 562
type input "548 3-201 Relinquishing Pet Addendum"
click at [648, 197] on button "Submit" at bounding box center [675, 211] width 54 height 28
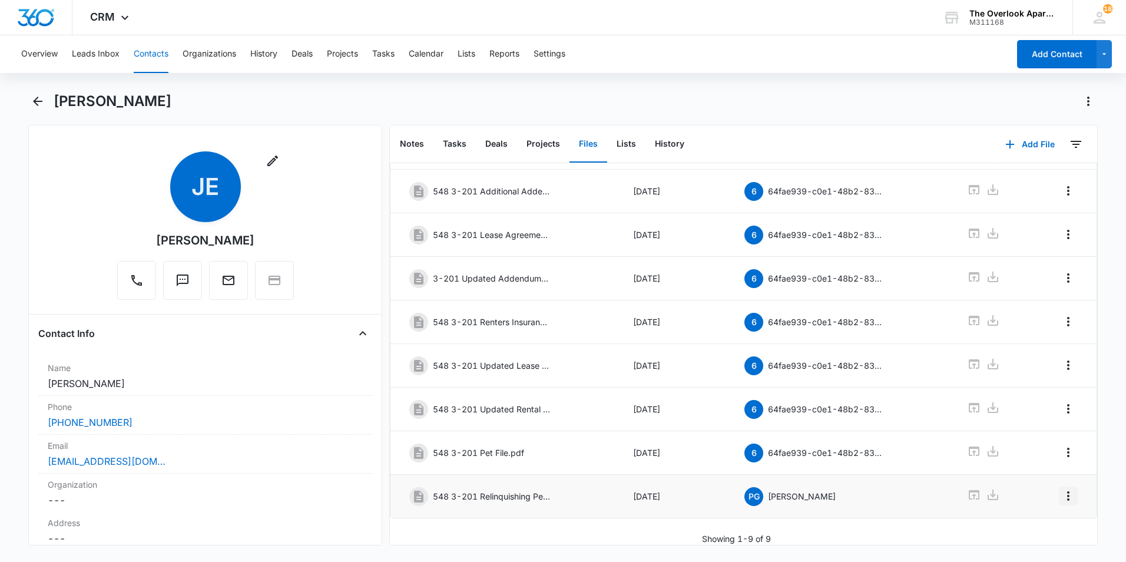
click at [822, 472] on icon "Overflow Menu" at bounding box center [1068, 496] width 14 height 14
click at [822, 472] on div "Delete" at bounding box center [1027, 537] width 25 height 8
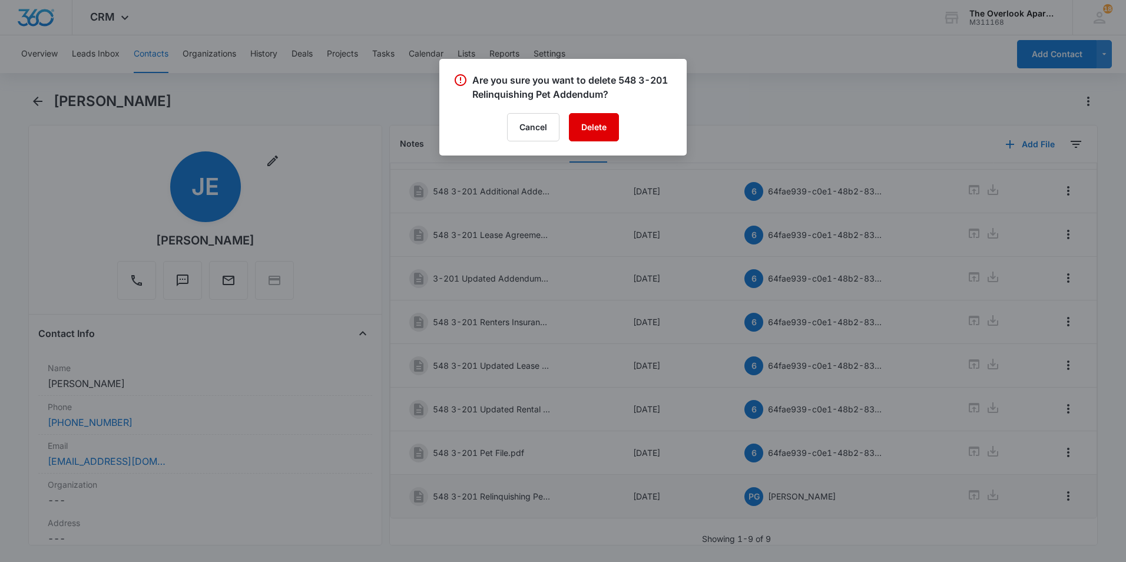
click at [611, 127] on button "Delete" at bounding box center [594, 127] width 50 height 28
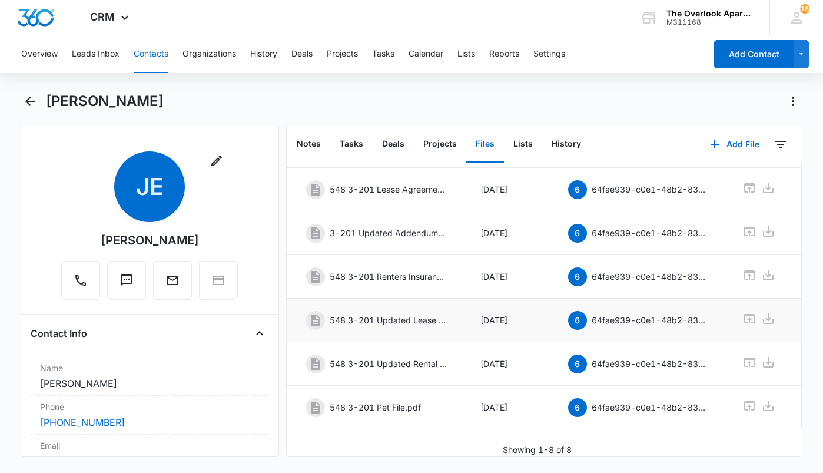
scroll to position [175, 0]
click at [708, 149] on icon "button" at bounding box center [715, 144] width 14 height 14
click at [696, 184] on div "Upload Files" at bounding box center [718, 182] width 47 height 8
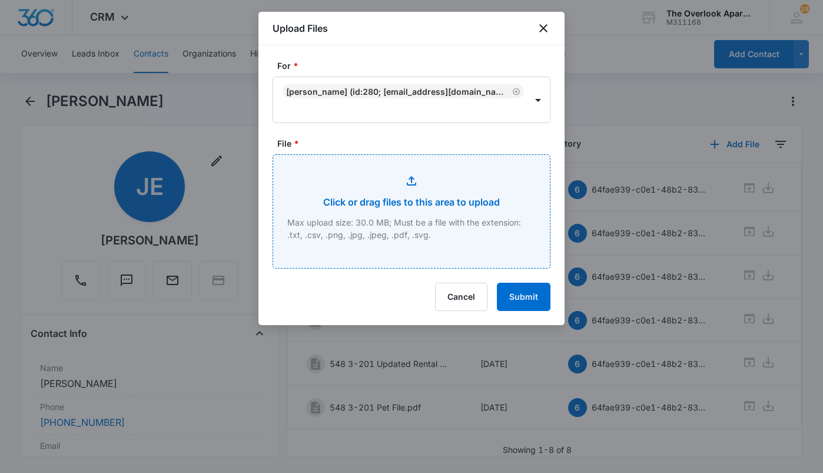
click at [424, 194] on input "File *" at bounding box center [411, 211] width 277 height 113
type input "C:\fakepath\3-201.pdf"
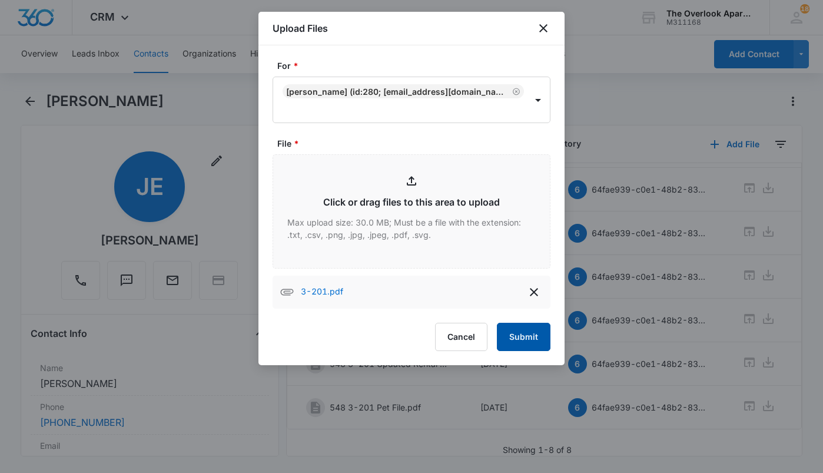
click at [530, 334] on button "Submit" at bounding box center [524, 337] width 54 height 28
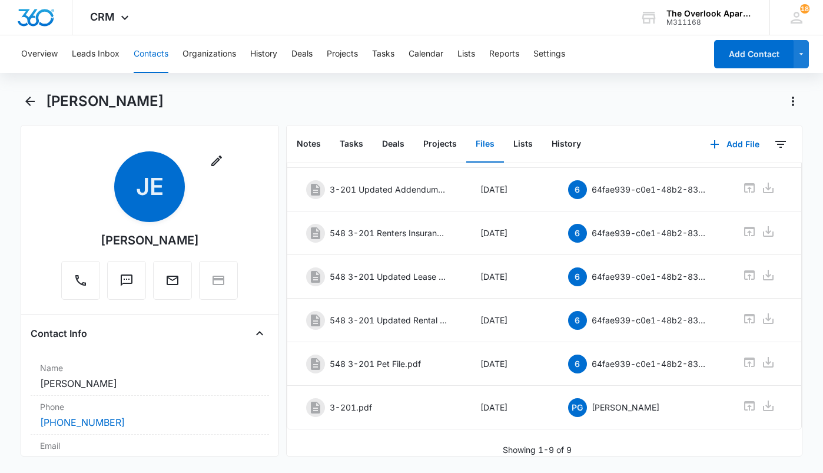
scroll to position [0, 48]
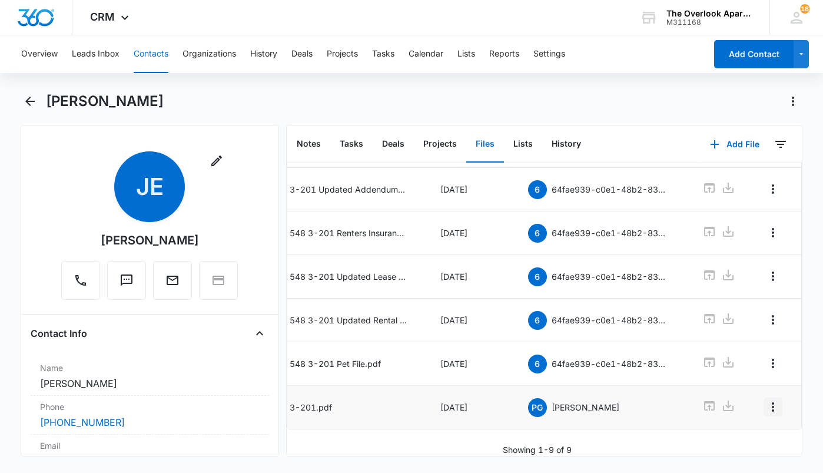
click at [766, 400] on icon "Overflow Menu" at bounding box center [773, 407] width 14 height 14
click at [730, 420] on div "Edit" at bounding box center [732, 422] width 25 height 8
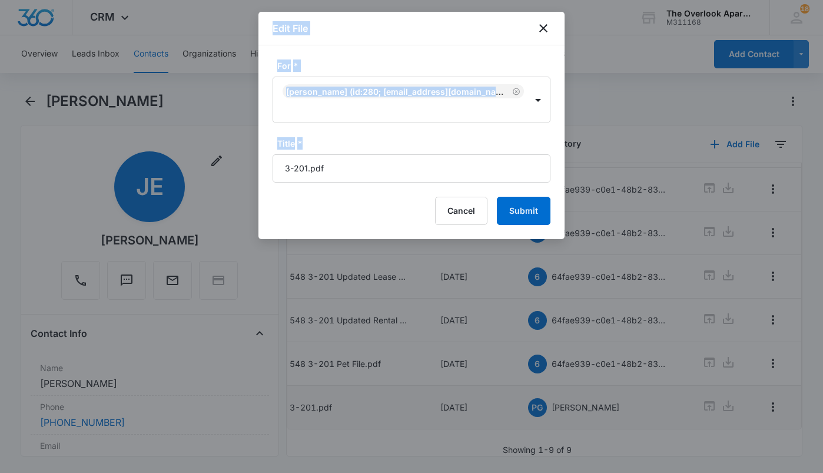
drag, startPoint x: 320, startPoint y: 155, endPoint x: 87, endPoint y: 184, distance: 234.9
click at [87, 184] on body "CRM Apps Reputation Websites Forms CRM Email Social Shop Payments POS Content A…" at bounding box center [411, 236] width 823 height 473
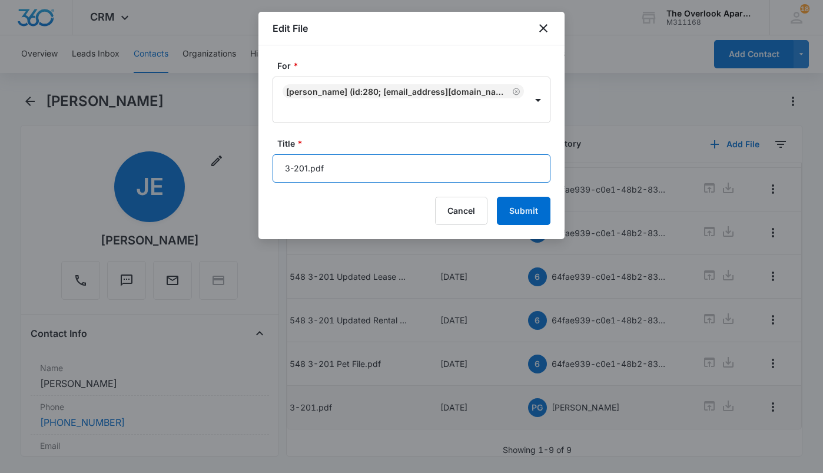
drag, startPoint x: 348, startPoint y: 171, endPoint x: 178, endPoint y: 183, distance: 171.1
click at [178, 184] on body "CRM Apps Reputation Websites Forms CRM Email Social Shop Payments POS Content A…" at bounding box center [411, 236] width 823 height 473
click at [497, 197] on button "Submit" at bounding box center [524, 211] width 54 height 28
type input "548 3-201 Pet Relinquishing Addendum"
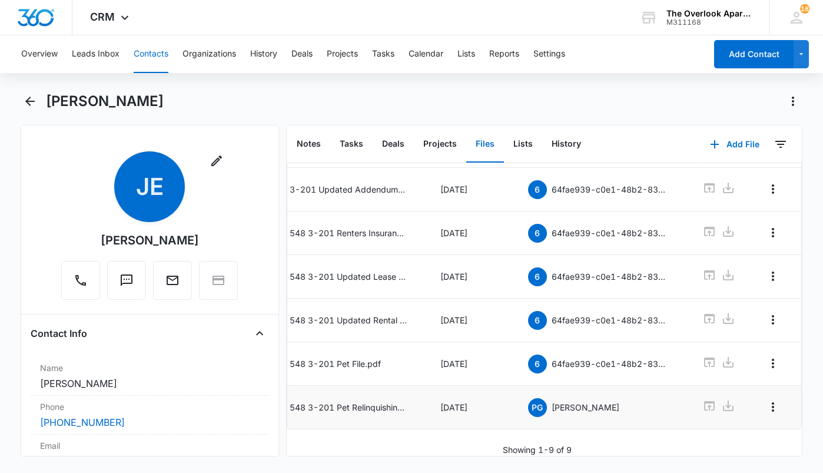
scroll to position [218, 0]
click at [155, 51] on button "Contacts" at bounding box center [151, 54] width 35 height 38
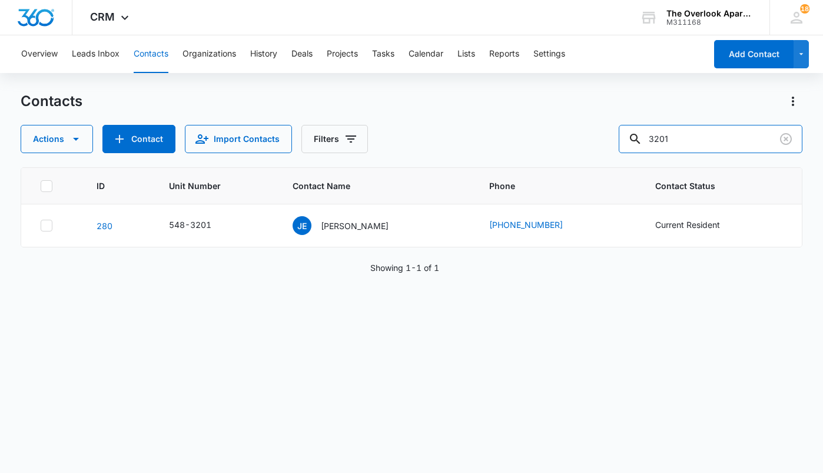
drag, startPoint x: 549, startPoint y: 158, endPoint x: 513, endPoint y: 166, distance: 36.1
click at [520, 164] on div "Contacts Actions Contact Import Contacts Filters 3201 ID Unit Number Contact Na…" at bounding box center [412, 282] width 782 height 380
drag, startPoint x: 651, startPoint y: 141, endPoint x: 443, endPoint y: 150, distance: 208.6
click at [441, 151] on div "Actions Contact Import Contacts Filters 2101" at bounding box center [412, 139] width 782 height 28
type input "1206"
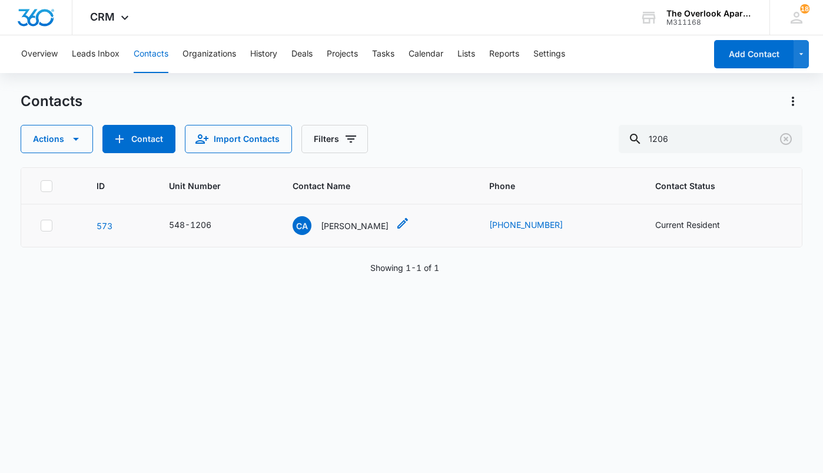
click at [365, 223] on p "[PERSON_NAME]" at bounding box center [355, 226] width 68 height 12
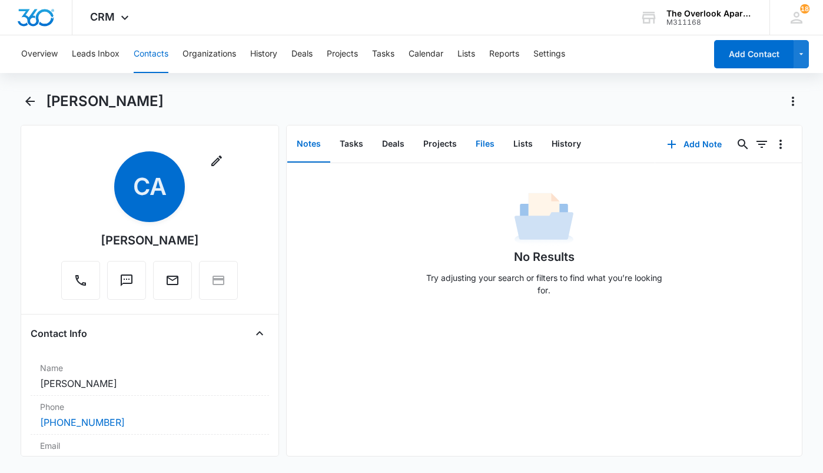
click at [484, 142] on button "Files" at bounding box center [485, 144] width 38 height 36
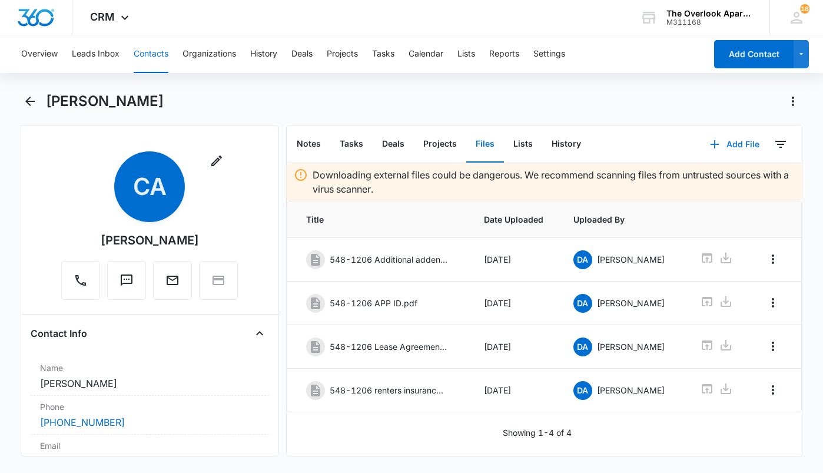
click at [698, 158] on button "Add File" at bounding box center [734, 144] width 73 height 28
click at [698, 148] on button "Add File" at bounding box center [734, 144] width 73 height 28
click at [712, 141] on icon "button" at bounding box center [715, 144] width 14 height 14
click at [707, 180] on div "Upload Files" at bounding box center [718, 182] width 47 height 8
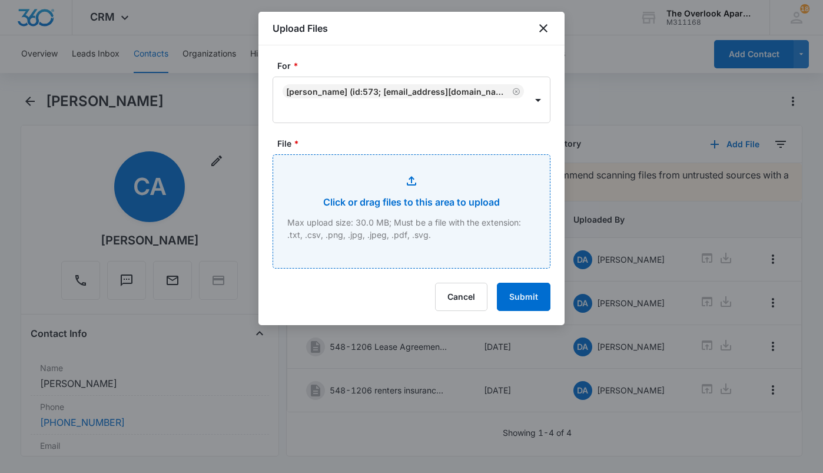
click at [380, 202] on input "File *" at bounding box center [411, 211] width 277 height 113
type input "C:\fakepath\1206.pdf"
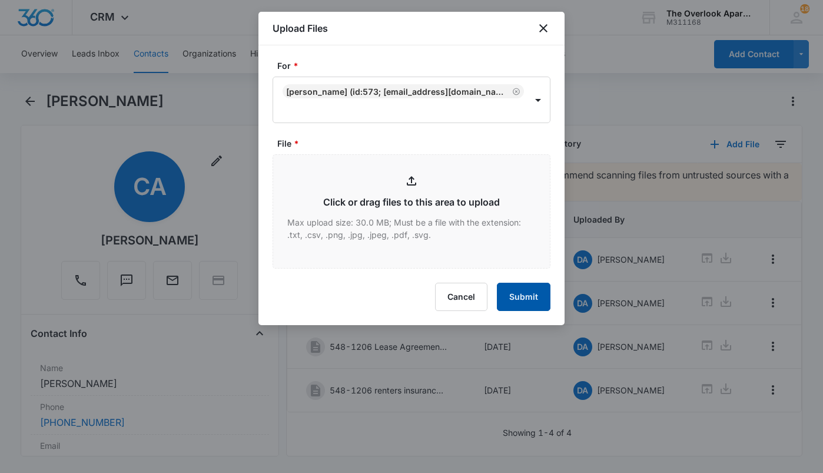
click at [510, 294] on button "Submit" at bounding box center [524, 297] width 54 height 28
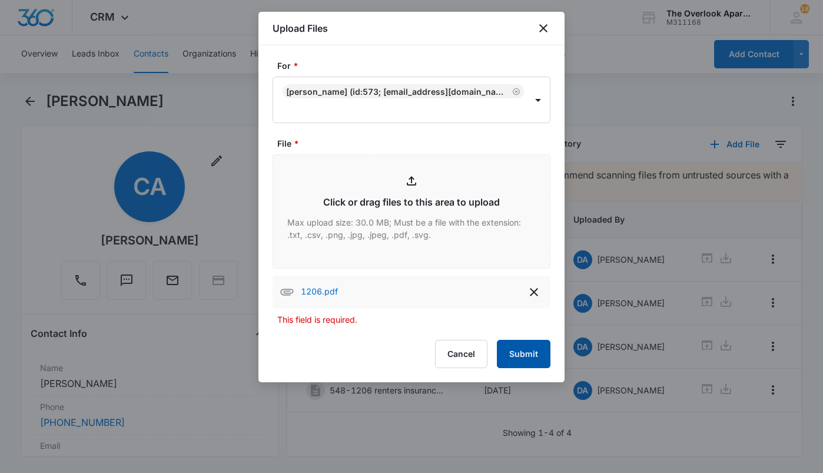
click at [530, 347] on button "Submit" at bounding box center [524, 354] width 54 height 28
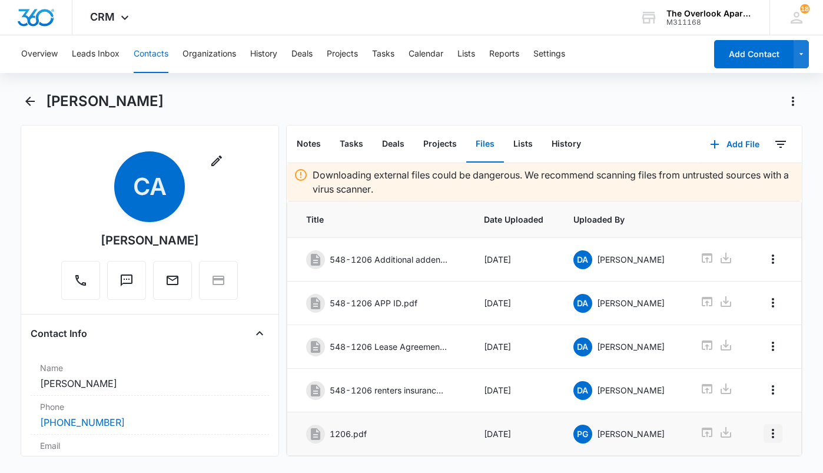
click at [766, 427] on icon "Overflow Menu" at bounding box center [773, 433] width 14 height 14
click at [735, 386] on div "Edit" at bounding box center [732, 383] width 25 height 8
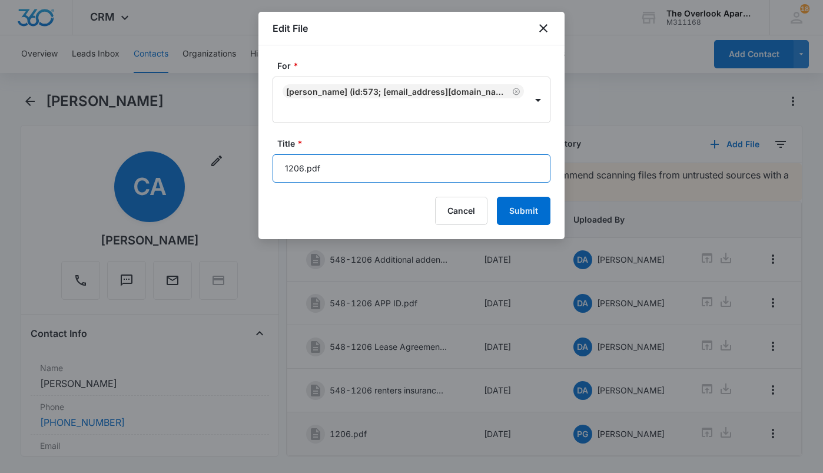
drag, startPoint x: 394, startPoint y: 165, endPoint x: -14, endPoint y: 228, distance: 412.2
click at [0, 228] on html "CRM Apps Reputation Websites Forms CRM Email Social Shop Payments POS Content A…" at bounding box center [411, 236] width 823 height 473
type input "548 1-206 Pet Additional Addendum"
click at [497, 197] on button "Submit" at bounding box center [524, 211] width 54 height 28
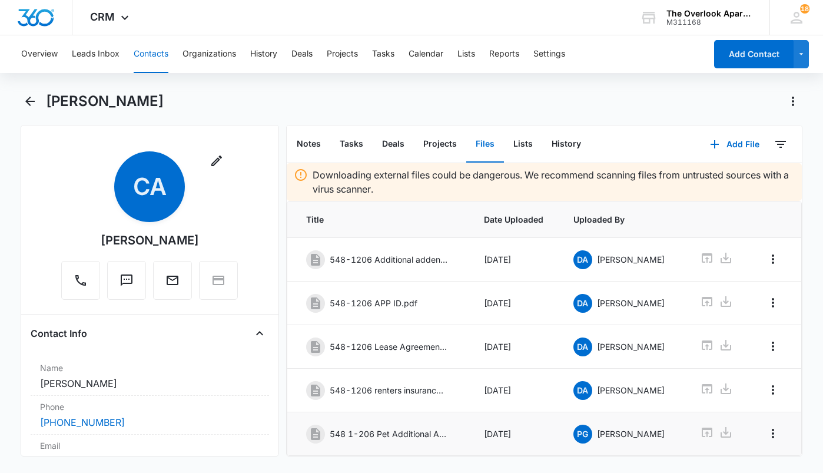
click at [145, 49] on button "Contacts" at bounding box center [151, 54] width 35 height 38
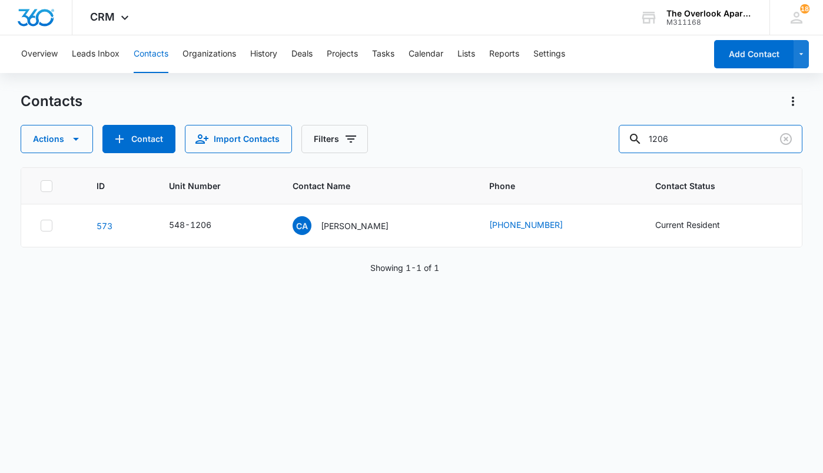
drag, startPoint x: 464, startPoint y: 165, endPoint x: 411, endPoint y: 166, distance: 53.0
click at [413, 166] on div "Contacts Actions Contact Import Contacts Filters 1206 ID Unit Number Contact Na…" at bounding box center [412, 282] width 782 height 380
type input "2101"
click at [362, 230] on p "[PERSON_NAME]" at bounding box center [355, 226] width 68 height 12
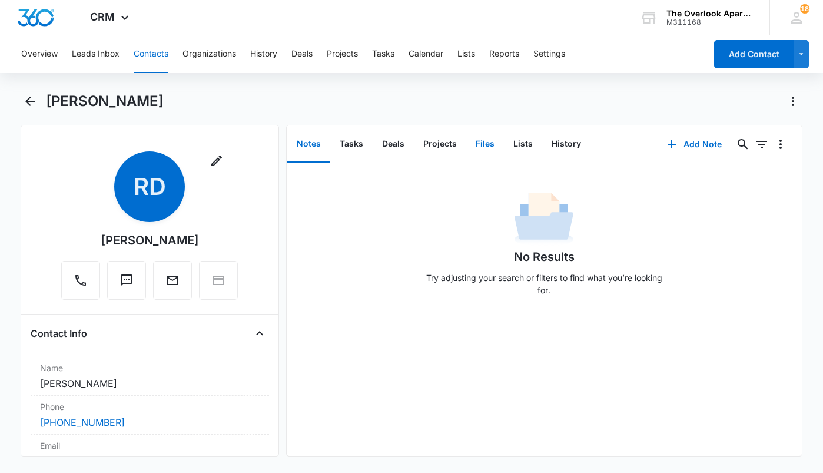
click at [470, 150] on button "Files" at bounding box center [485, 144] width 38 height 36
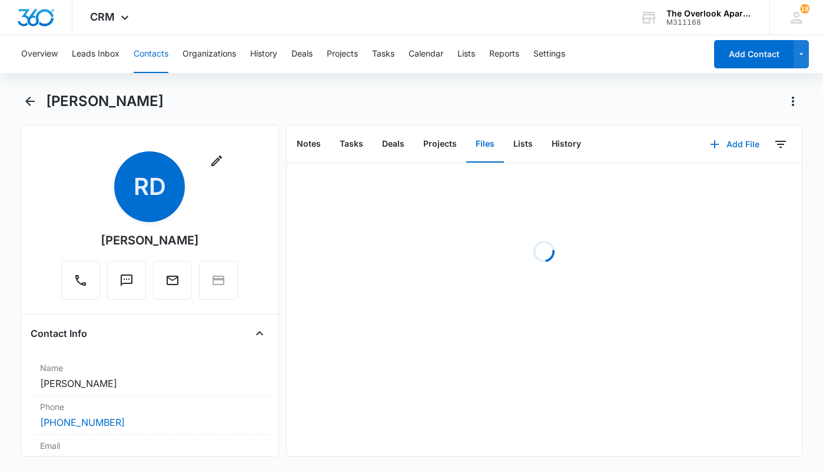
click at [716, 140] on button "Add File" at bounding box center [734, 144] width 73 height 28
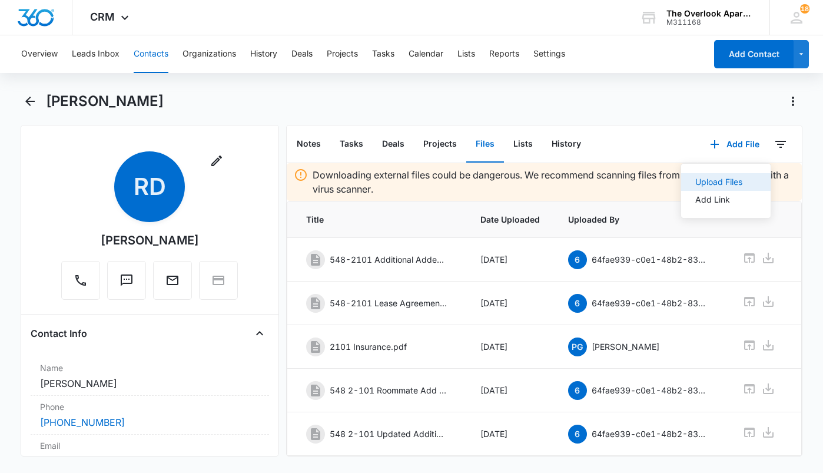
click at [704, 179] on div "Upload Files" at bounding box center [718, 182] width 47 height 8
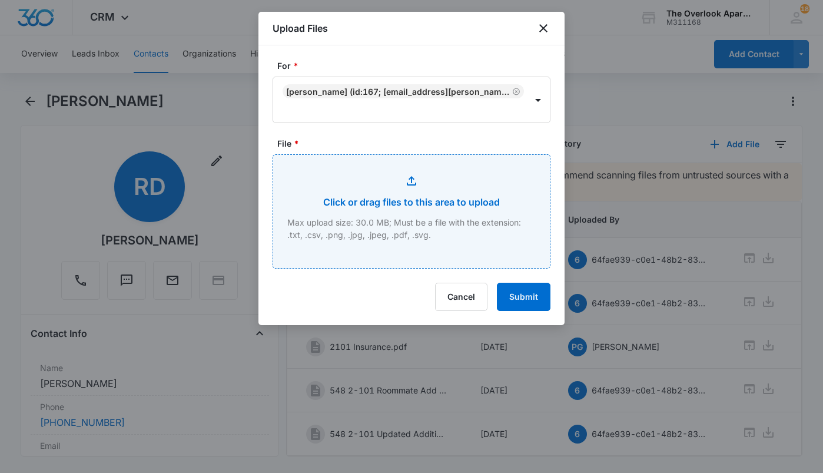
click at [324, 191] on input "File *" at bounding box center [411, 211] width 277 height 113
type input "C:\fakepath\2-101.pdf"
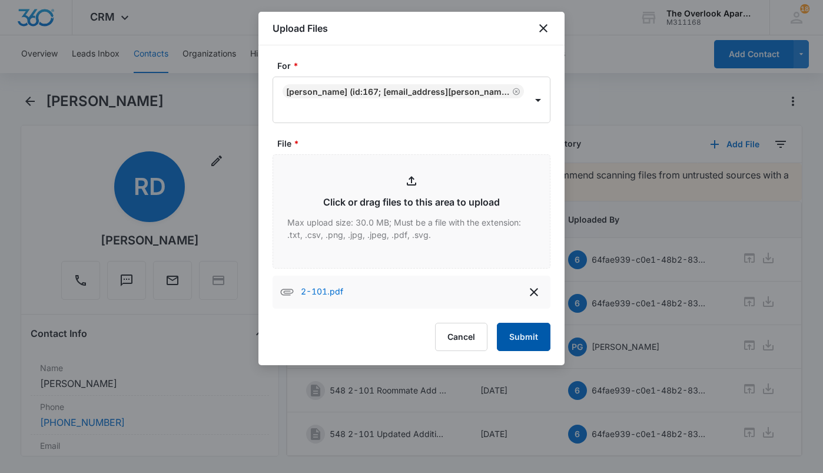
click at [540, 336] on button "Submit" at bounding box center [524, 337] width 54 height 28
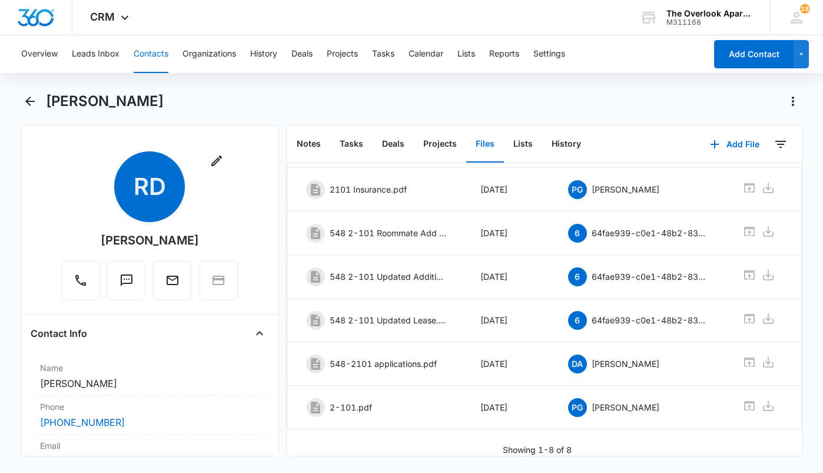
scroll to position [0, 48]
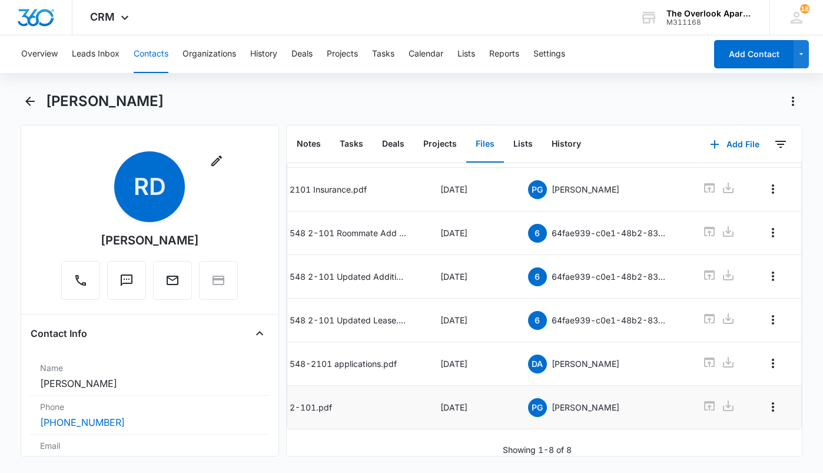
drag, startPoint x: 775, startPoint y: 393, endPoint x: 763, endPoint y: 388, distance: 13.4
click at [774, 393] on td at bounding box center [775, 408] width 52 height 44
click at [766, 400] on icon "Overflow Menu" at bounding box center [773, 407] width 14 height 14
click at [738, 416] on button "Edit" at bounding box center [739, 422] width 67 height 18
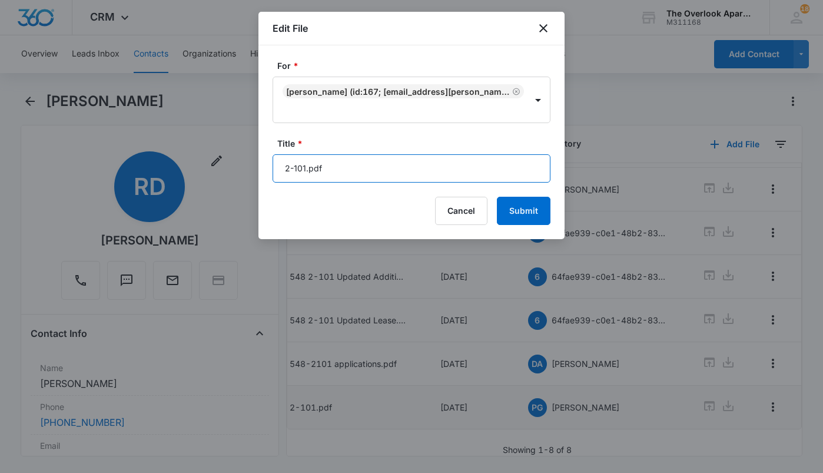
drag, startPoint x: 399, startPoint y: 170, endPoint x: -98, endPoint y: 169, distance: 496.2
click at [0, 169] on html "CRM Apps Reputation Websites Forms CRM Email Social Shop Payments POS Content A…" at bounding box center [411, 236] width 823 height 473
type input "548 2-101 Washer/Dryer Relinquish Addendum"
click at [497, 197] on button "Submit" at bounding box center [524, 211] width 54 height 28
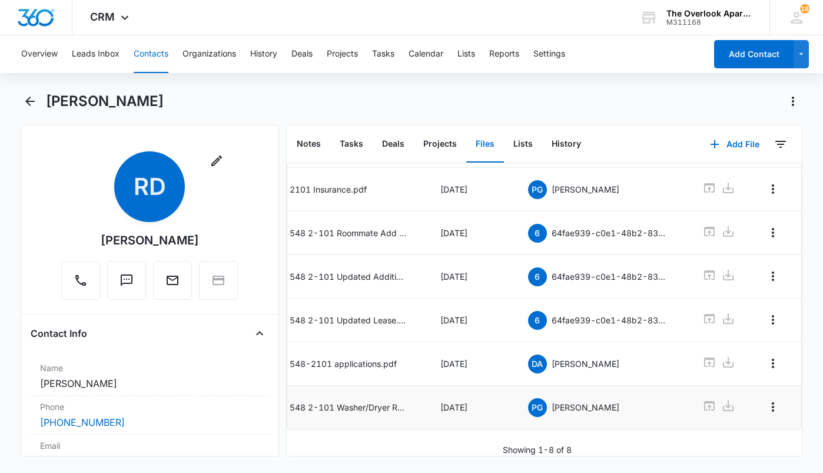
click at [151, 64] on button "Contacts" at bounding box center [151, 54] width 35 height 38
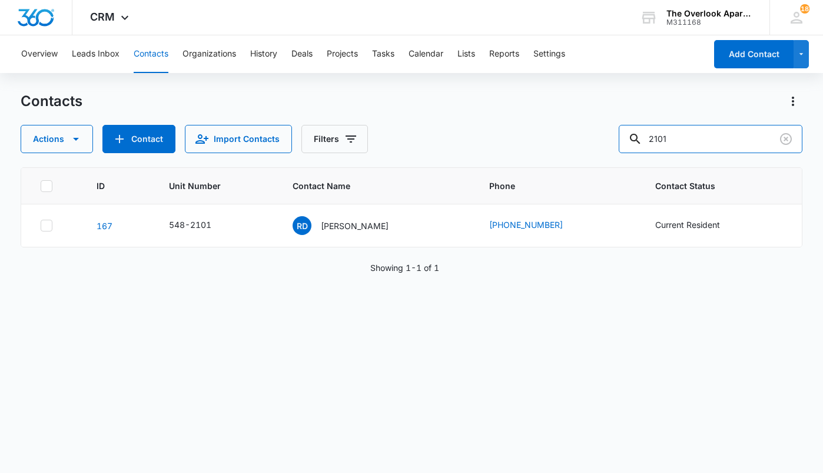
drag, startPoint x: 692, startPoint y: 140, endPoint x: 314, endPoint y: 163, distance: 378.0
click at [385, 155] on div "Contacts Actions Contact Import Contacts Filters 2101 ID Unit Number Contact Na…" at bounding box center [412, 282] width 782 height 380
type input "5101"
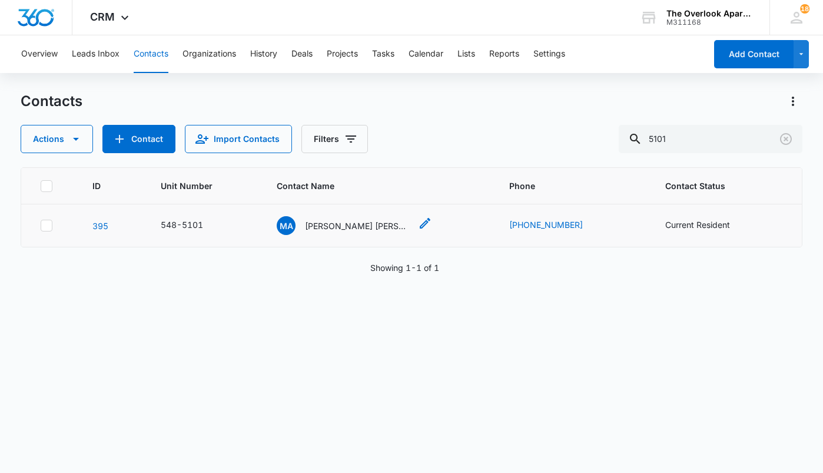
click at [375, 227] on p "[PERSON_NAME] [PERSON_NAME] [PERSON_NAME] [PERSON_NAME] & [PERSON_NAME]" at bounding box center [358, 226] width 106 height 12
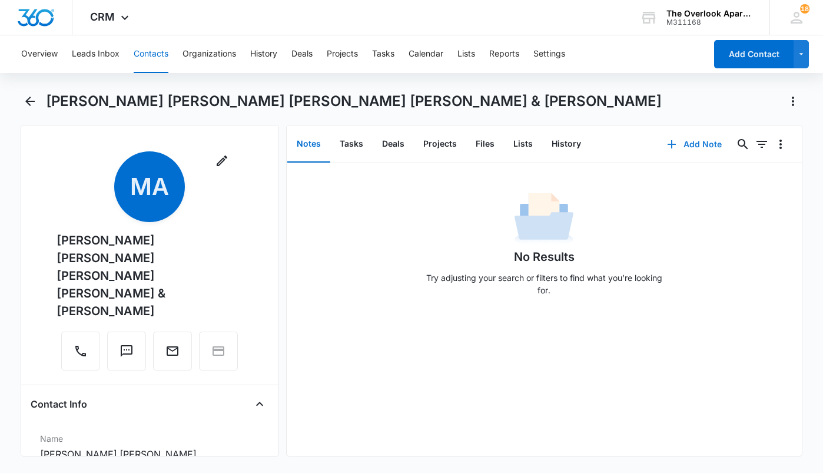
click at [667, 152] on button "Add Note" at bounding box center [694, 144] width 78 height 28
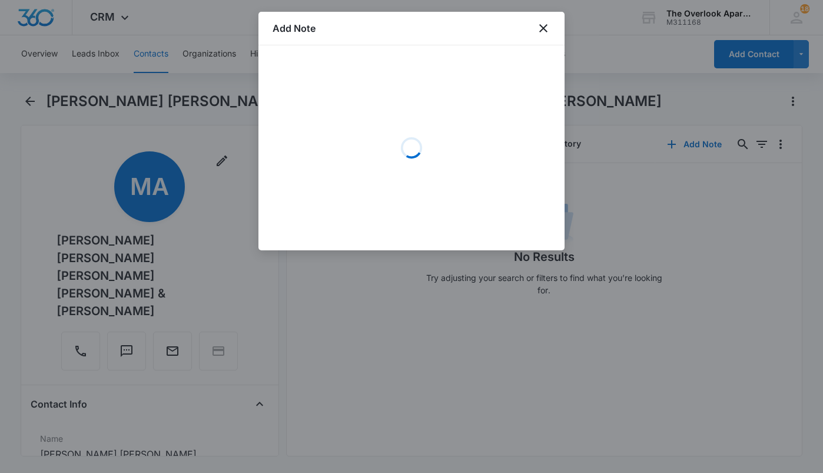
click at [550, 37] on div "Add Note" at bounding box center [411, 29] width 306 height 34
click at [549, 29] on icon "close" at bounding box center [543, 28] width 14 height 14
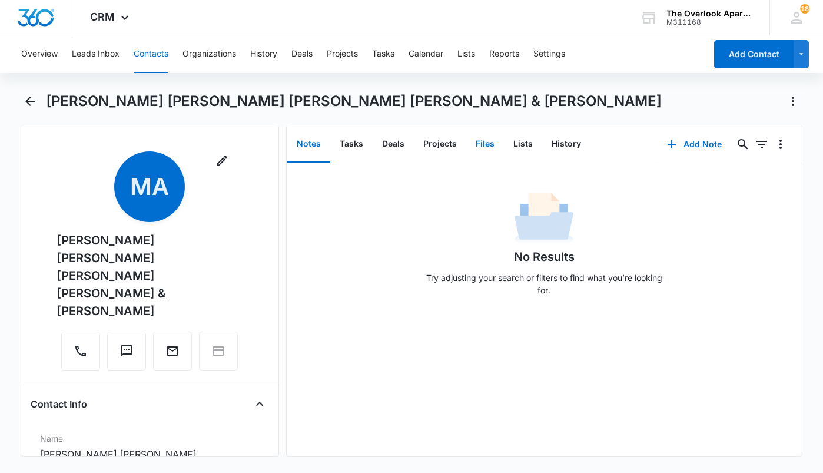
click at [470, 142] on button "Files" at bounding box center [485, 144] width 38 height 36
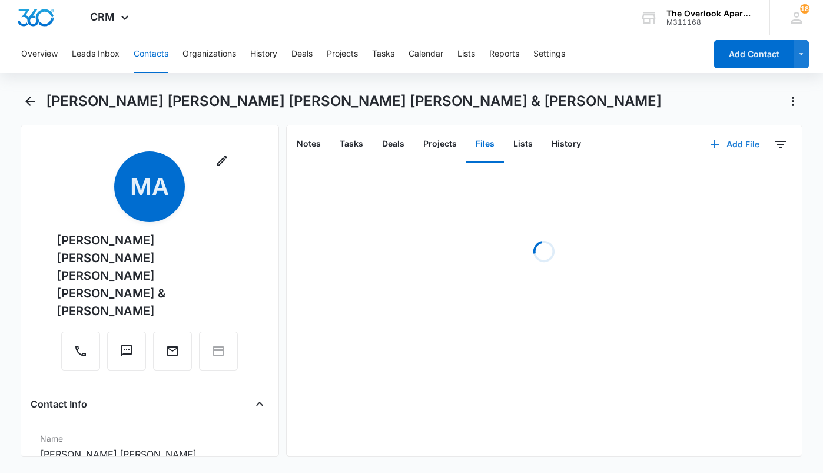
click at [698, 144] on button "Add File" at bounding box center [734, 144] width 73 height 28
click at [681, 182] on button "Upload Files" at bounding box center [725, 182] width 89 height 18
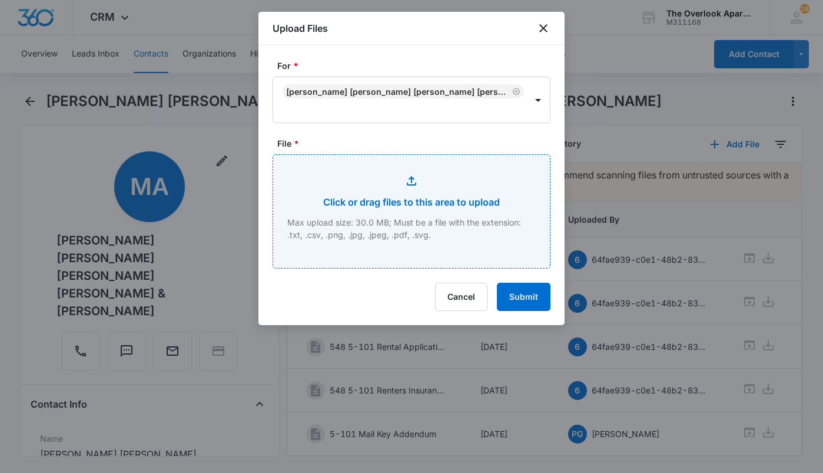
click at [406, 215] on input "File *" at bounding box center [411, 211] width 277 height 113
type input "C:\fakepath\5-101.pdf"
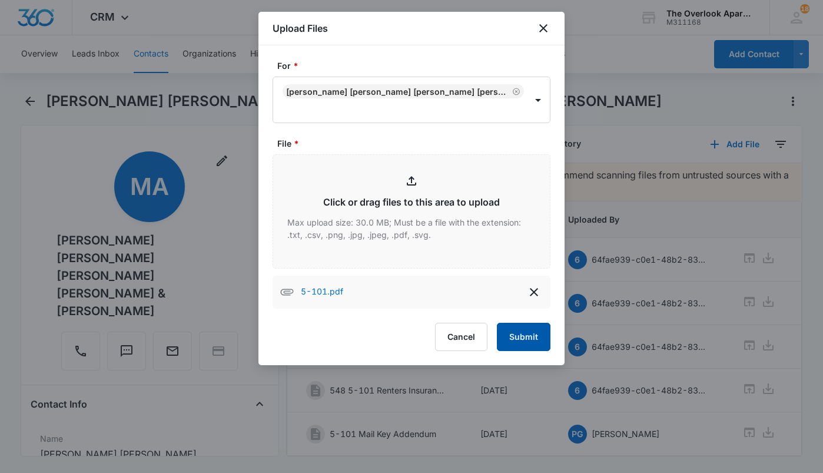
click at [517, 338] on button "Submit" at bounding box center [524, 337] width 54 height 28
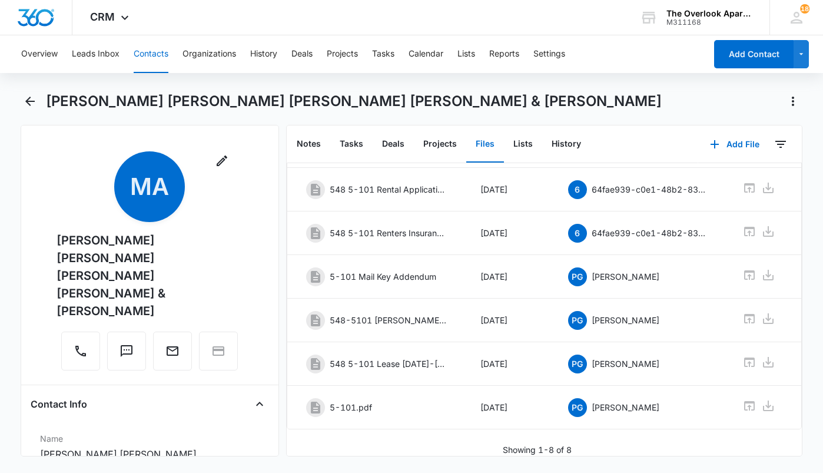
scroll to position [0, 48]
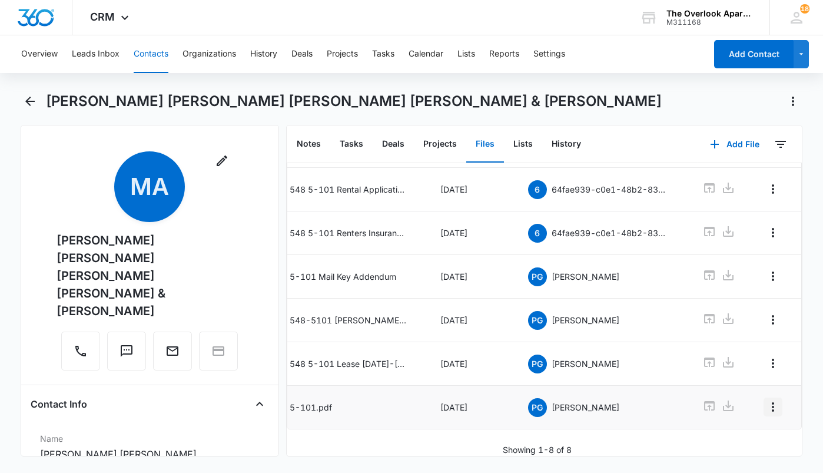
click at [766, 400] on icon "Overflow Menu" at bounding box center [773, 407] width 14 height 14
click at [736, 419] on div "Edit" at bounding box center [732, 422] width 25 height 8
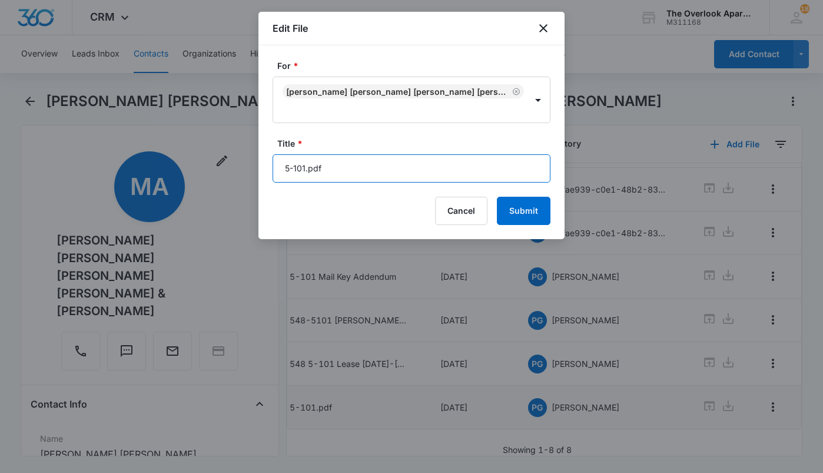
drag, startPoint x: 386, startPoint y: 165, endPoint x: -46, endPoint y: 198, distance: 432.8
click at [0, 198] on html "CRM Apps Reputation Websites Forms CRM Email Social Shop Payments POS Content A…" at bounding box center [411, 236] width 823 height 473
type input "548 5-101 Trash Fine"
click at [529, 205] on button "Submit" at bounding box center [524, 211] width 54 height 28
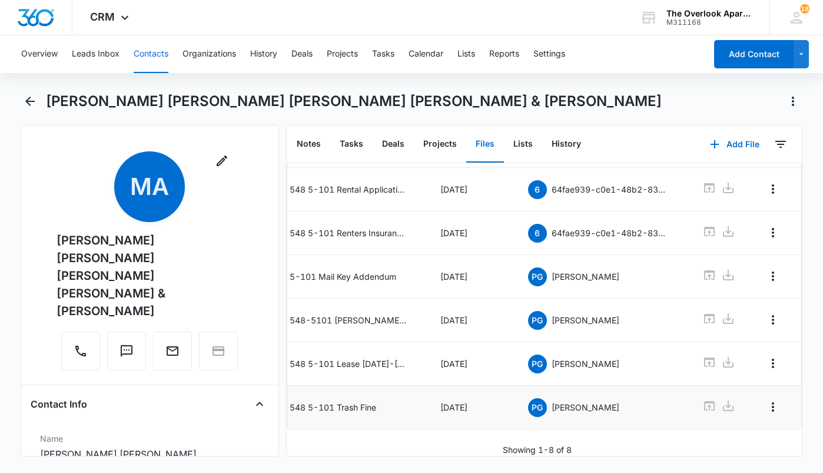
click at [159, 54] on button "Contacts" at bounding box center [151, 54] width 35 height 38
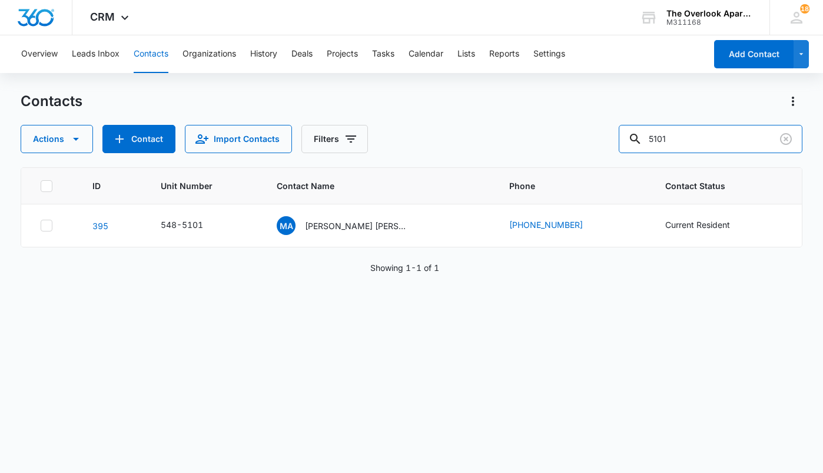
drag, startPoint x: 695, startPoint y: 147, endPoint x: 404, endPoint y: 145, distance: 290.2
click at [403, 146] on div "Actions Contact Import Contacts Filters 5101" at bounding box center [412, 139] width 782 height 28
type input "3-207"
click at [367, 227] on p "[PERSON_NAME] [PERSON_NAME]" at bounding box center [358, 226] width 106 height 12
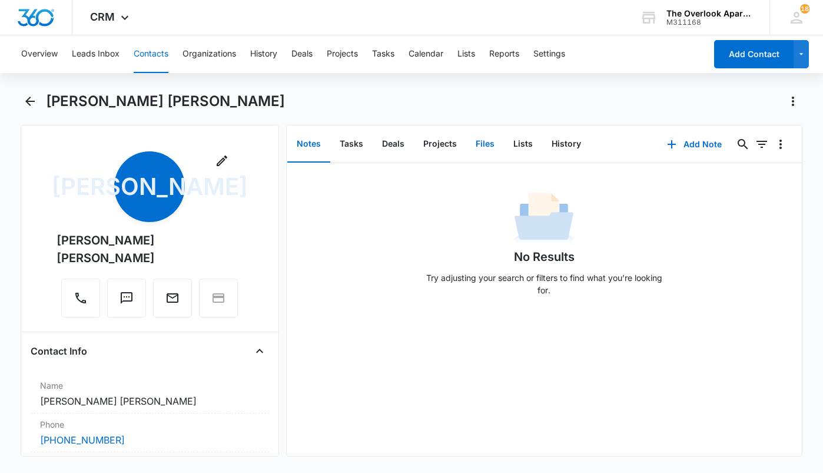
click at [485, 143] on button "Files" at bounding box center [485, 144] width 38 height 36
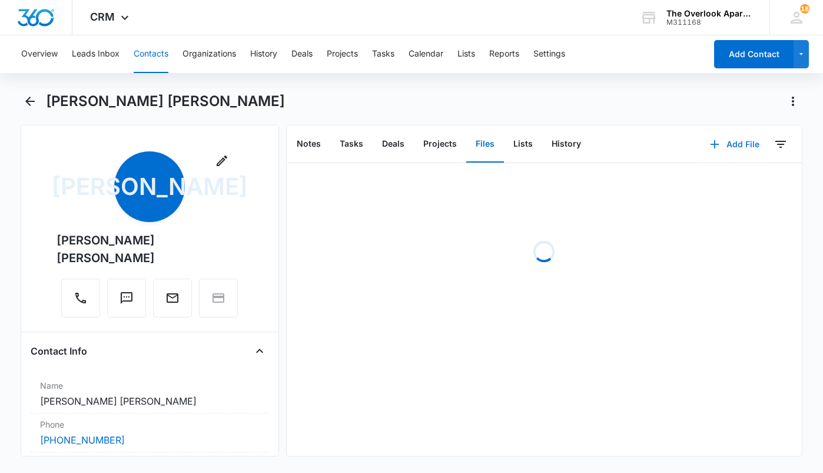
click at [708, 142] on icon "button" at bounding box center [715, 144] width 14 height 14
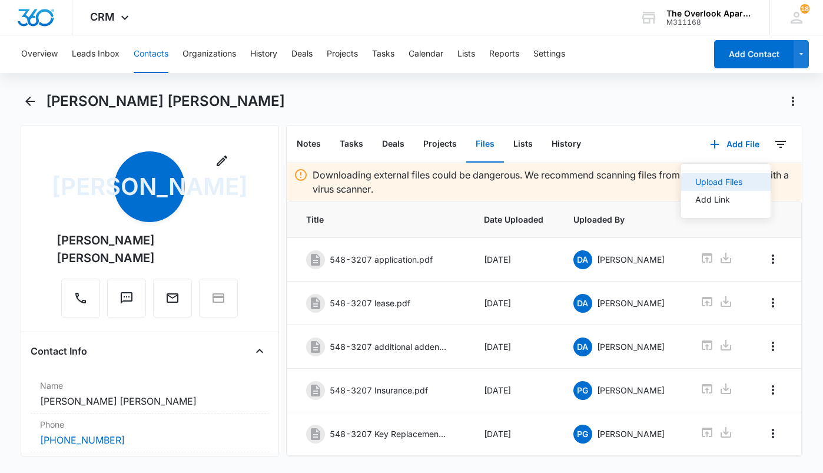
click at [686, 176] on button "Upload Files" at bounding box center [725, 182] width 89 height 18
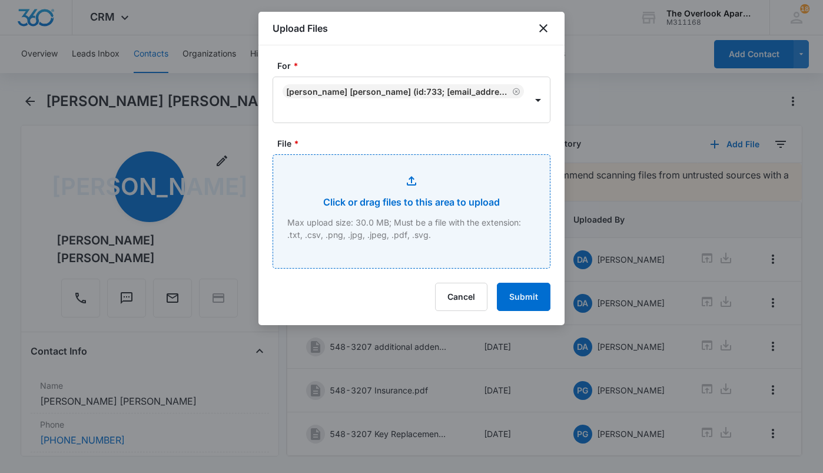
click at [388, 168] on input "File *" at bounding box center [411, 211] width 277 height 113
type input "C:\fakepath\3-207.pdf"
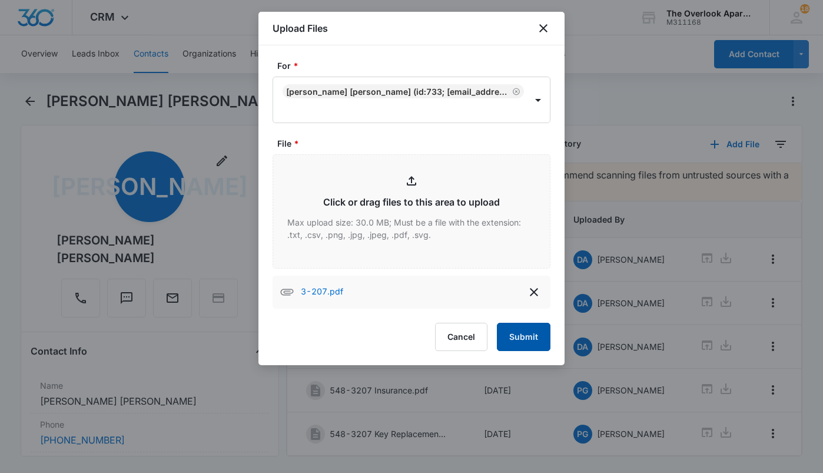
click at [539, 347] on button "Submit" at bounding box center [524, 337] width 54 height 28
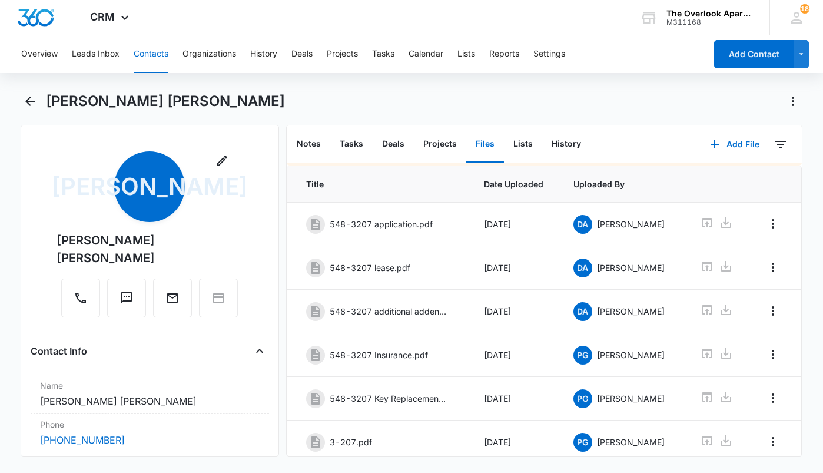
scroll to position [79, 0]
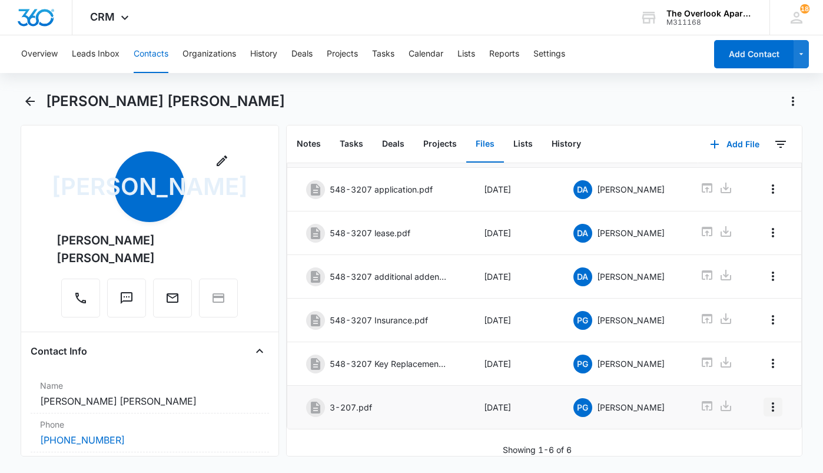
click at [766, 400] on icon "Overflow Menu" at bounding box center [773, 407] width 14 height 14
click at [744, 422] on button "Edit" at bounding box center [739, 431] width 67 height 18
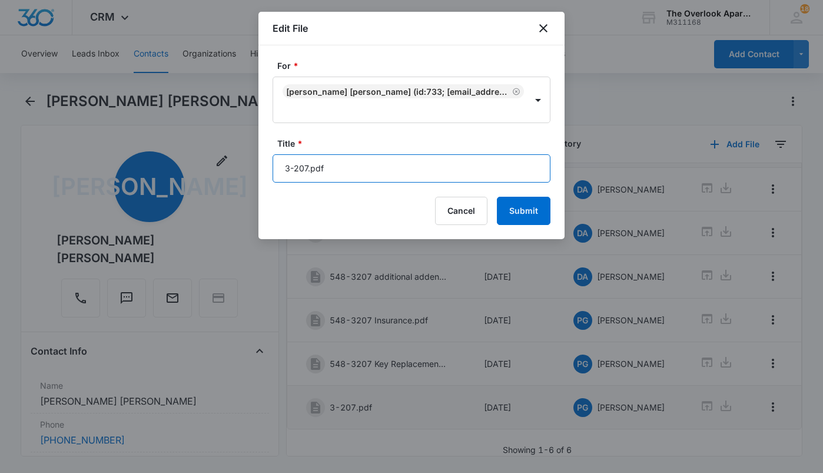
drag, startPoint x: 329, startPoint y: 171, endPoint x: -14, endPoint y: 212, distance: 345.0
click at [0, 212] on html "CRM Apps Reputation Websites Forms CRM Email Social Shop Payments POS Content A…" at bounding box center [411, 236] width 823 height 473
type input "548 3-207 Garage Addendum D2-G2"
click at [497, 197] on button "Submit" at bounding box center [524, 211] width 54 height 28
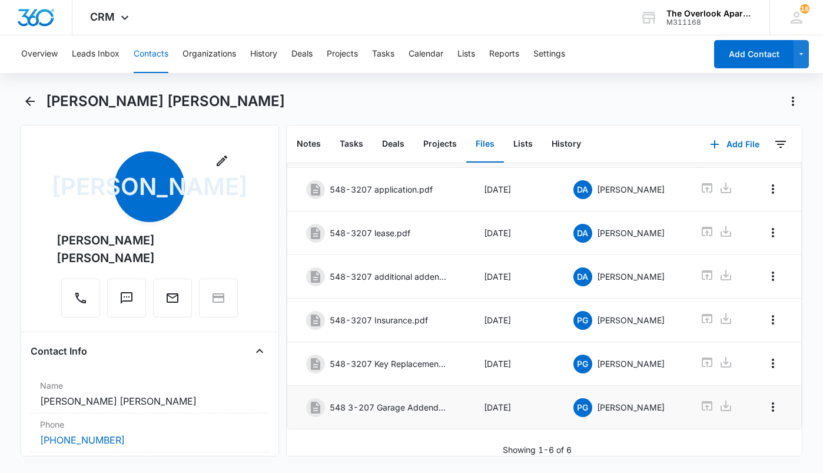
click at [138, 45] on button "Contacts" at bounding box center [151, 54] width 35 height 38
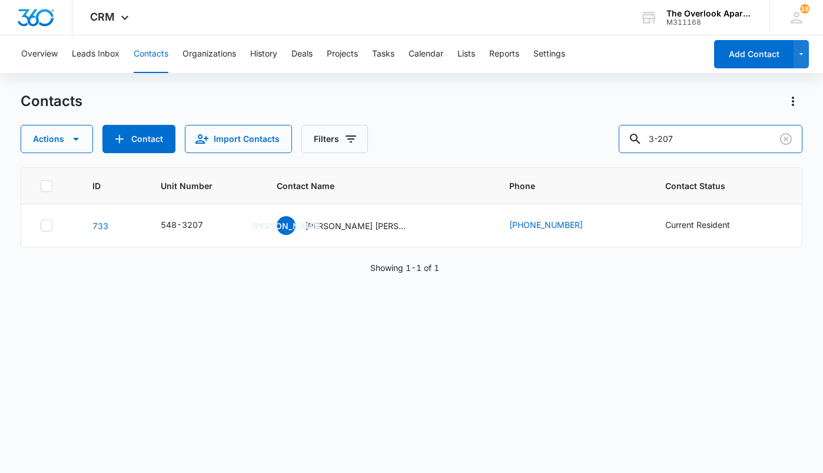
drag, startPoint x: 711, startPoint y: 142, endPoint x: 408, endPoint y: 156, distance: 303.5
click at [446, 158] on div "Contacts Actions Contact Import Contacts Filters 3-207 ID Unit Number Contact N…" at bounding box center [412, 282] width 782 height 380
type input "10204"
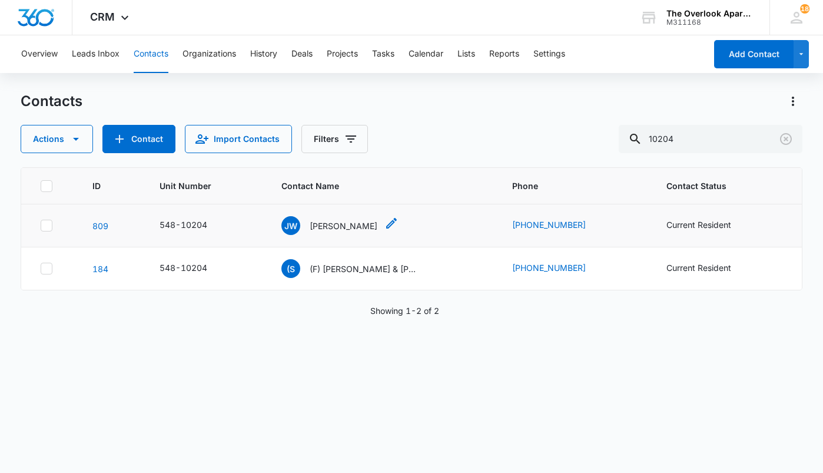
click at [330, 229] on p "[PERSON_NAME]" at bounding box center [344, 226] width 68 height 12
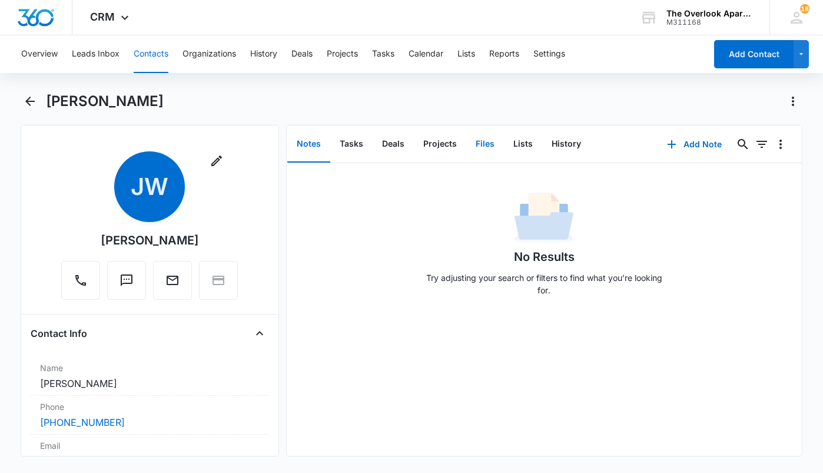
click at [489, 147] on button "Files" at bounding box center [485, 144] width 38 height 36
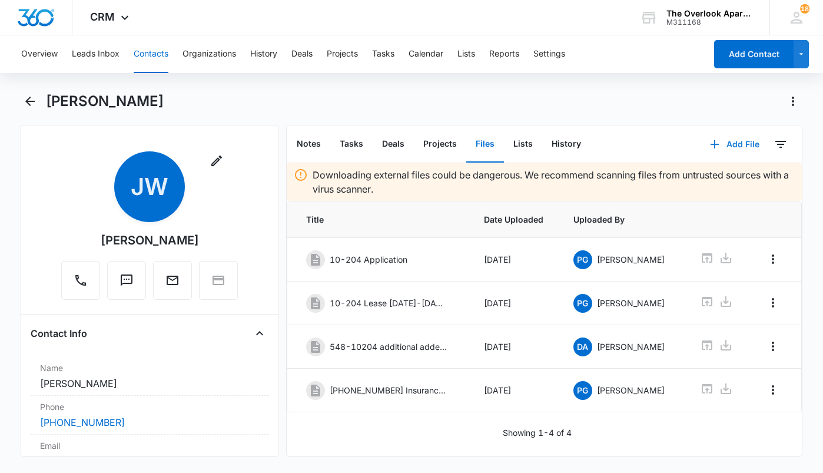
click at [709, 137] on icon "button" at bounding box center [715, 144] width 14 height 14
click at [703, 178] on div "Upload Files" at bounding box center [718, 182] width 47 height 8
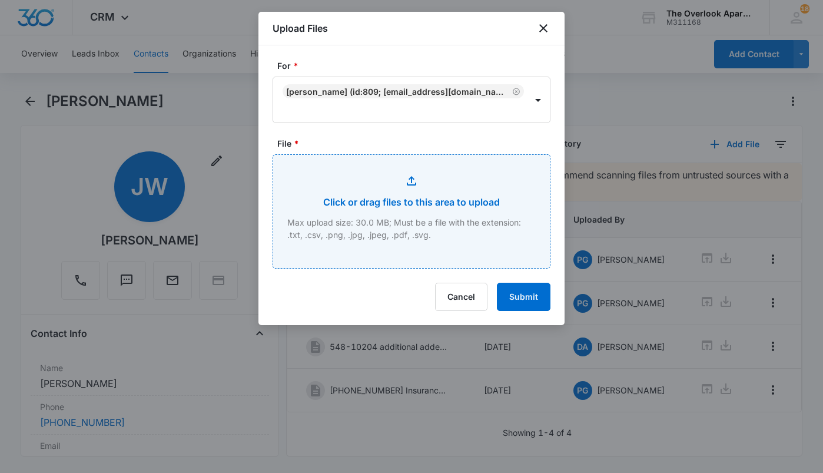
click at [435, 191] on input "File *" at bounding box center [411, 211] width 277 height 113
type input "C:\fakepath\10-204.pdf"
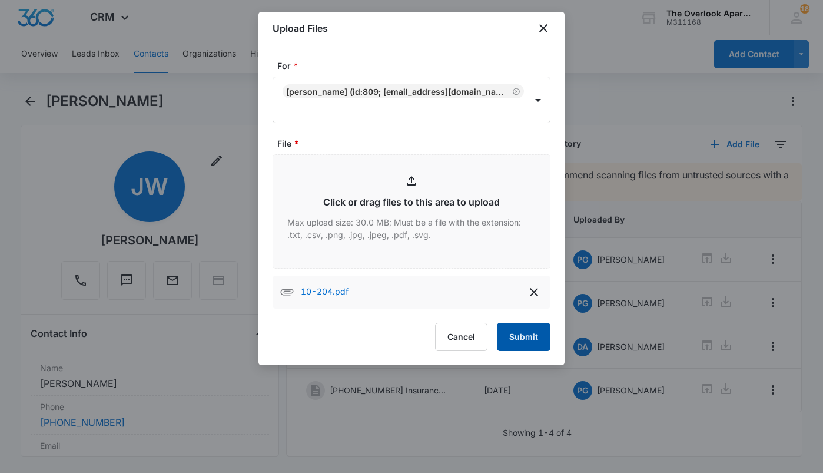
click at [520, 337] on button "Submit" at bounding box center [524, 337] width 54 height 28
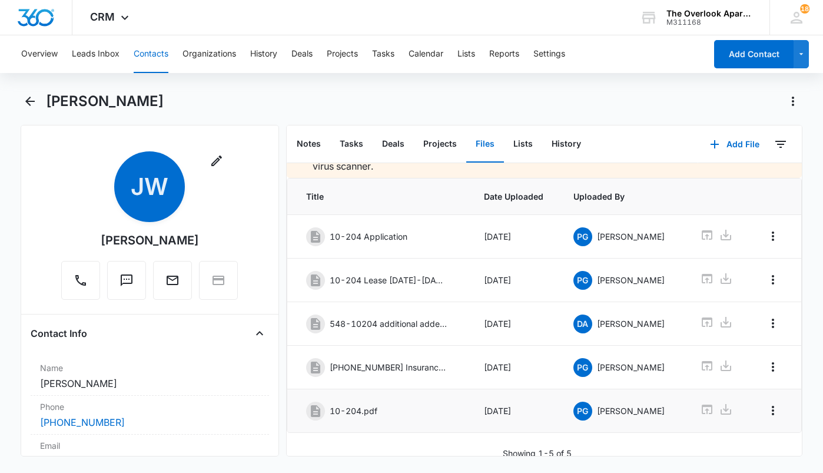
scroll to position [35, 0]
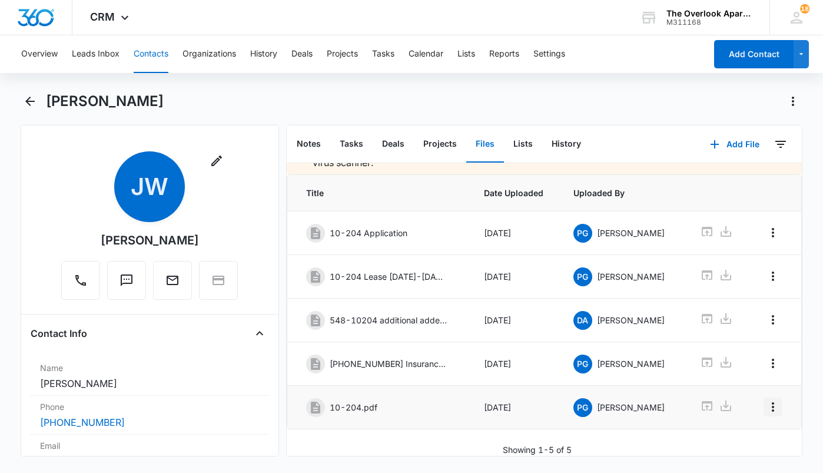
click at [772, 397] on button "Overflow Menu" at bounding box center [772, 406] width 19 height 19
click at [739, 431] on div "Edit" at bounding box center [732, 431] width 25 height 8
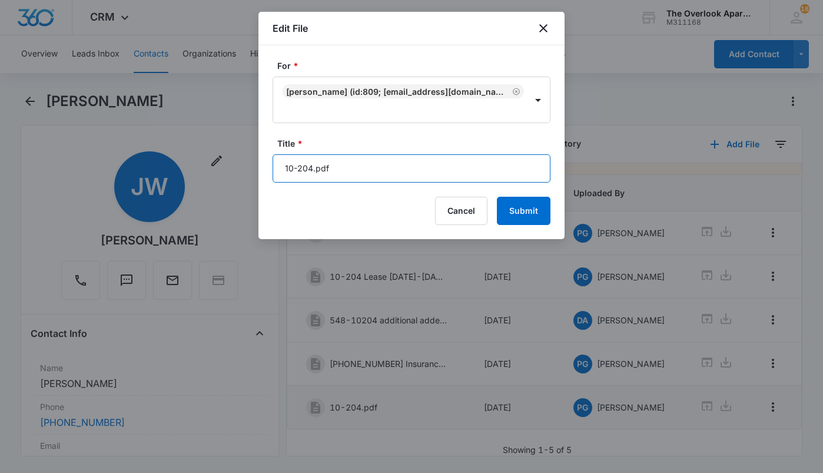
drag, startPoint x: 155, startPoint y: 158, endPoint x: -168, endPoint y: 173, distance: 322.9
click at [0, 173] on html "CRM Apps Reputation Websites Forms CRM Email Social Shop Payments POS Content A…" at bounding box center [411, 236] width 823 height 473
type input "[PHONE_NUMBER] Key Replacement Addendum"
click at [497, 197] on button "Submit" at bounding box center [524, 211] width 54 height 28
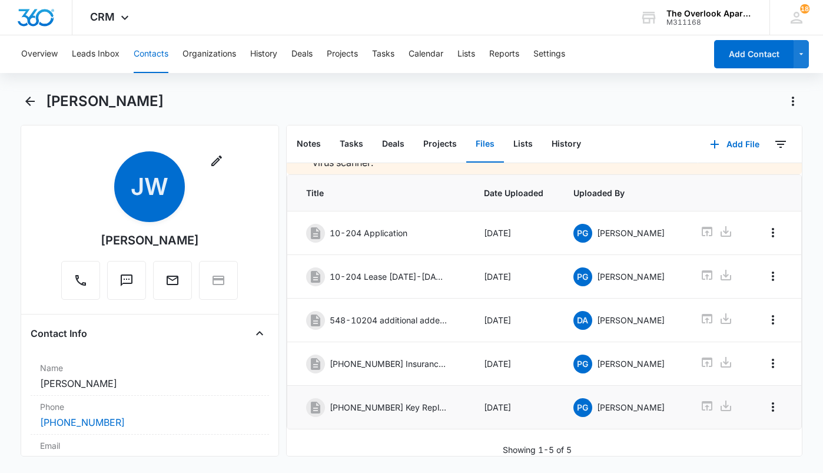
click at [129, 56] on div "Overview Leads Inbox Contacts Organizations History Deals Projects Tasks Calend…" at bounding box center [360, 54] width 692 height 38
click at [146, 49] on button "Contacts" at bounding box center [151, 54] width 35 height 38
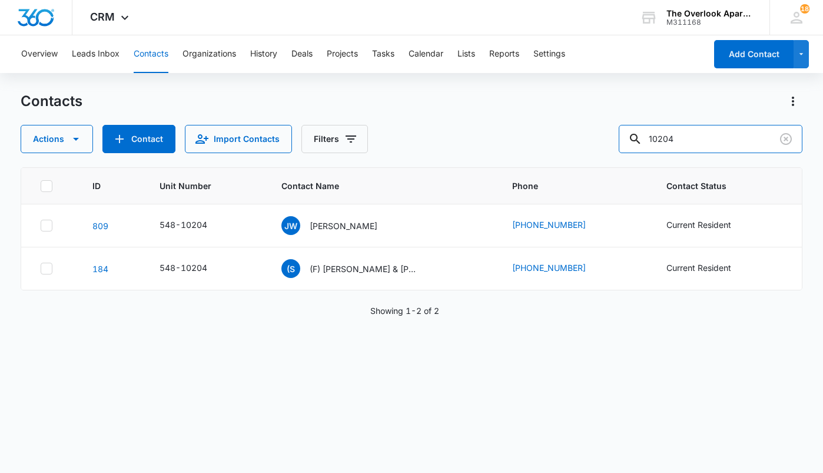
drag, startPoint x: 738, startPoint y: 134, endPoint x: 404, endPoint y: 198, distance: 340.0
click at [404, 198] on div "Contacts Actions Contact Import Contacts Filters 10204 ID Unit Number Contact N…" at bounding box center [412, 282] width 782 height 380
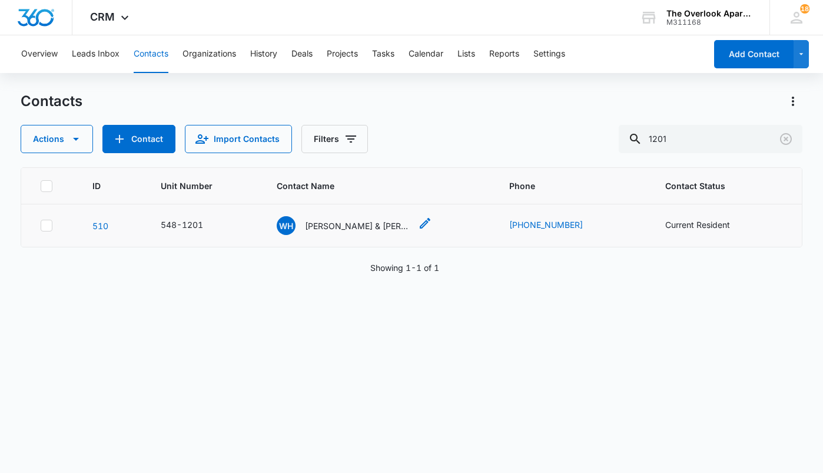
click at [425, 219] on icon "Contact Name - Wualberto Hernandez Juarez & Jose Rosario Guerra Suarez, Jose Ni…" at bounding box center [425, 223] width 14 height 14
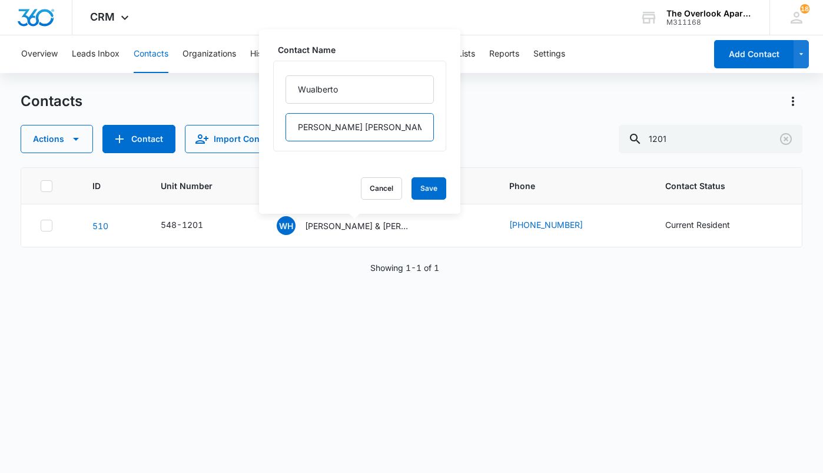
scroll to position [0, 310]
drag, startPoint x: 293, startPoint y: 126, endPoint x: 463, endPoint y: 127, distance: 170.7
click at [463, 127] on div "Contacts Actions Contact Import Contacts Filters 1201 ID Unit Number Contact Na…" at bounding box center [412, 282] width 782 height 380
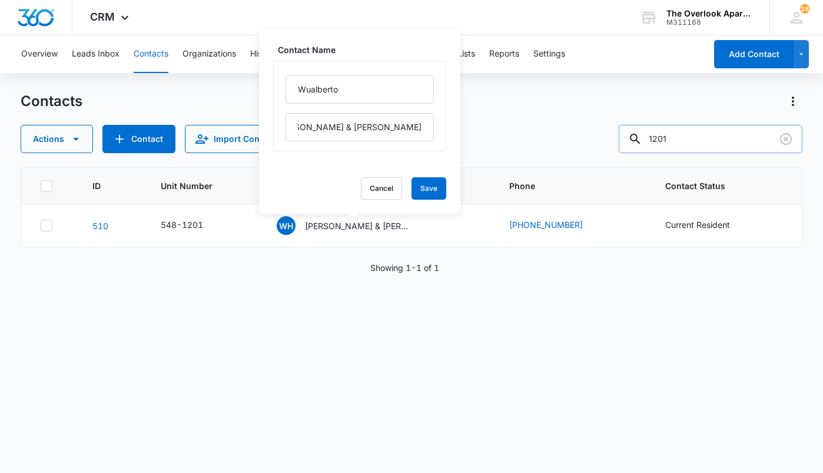
scroll to position [0, 0]
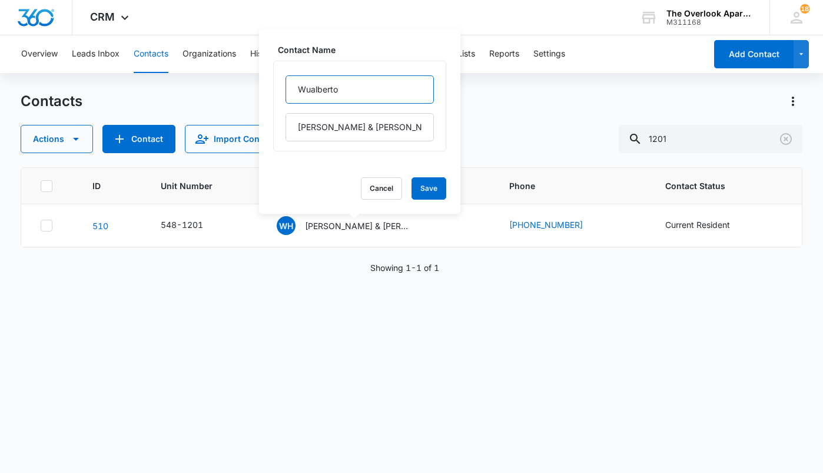
drag, startPoint x: 324, startPoint y: 94, endPoint x: 202, endPoint y: 103, distance: 122.2
click at [202, 103] on div "Contacts Actions Contact Import Contacts Filters 1201 ID Unit Number Contact Na…" at bounding box center [412, 282] width 782 height 380
drag, startPoint x: 308, startPoint y: 91, endPoint x: 243, endPoint y: 94, distance: 64.8
click at [243, 94] on div "Contacts Actions Contact Import Contacts Filters 1201 ID Unit Number Contact Na…" at bounding box center [412, 282] width 782 height 380
drag, startPoint x: 350, startPoint y: 89, endPoint x: 254, endPoint y: 93, distance: 96.0
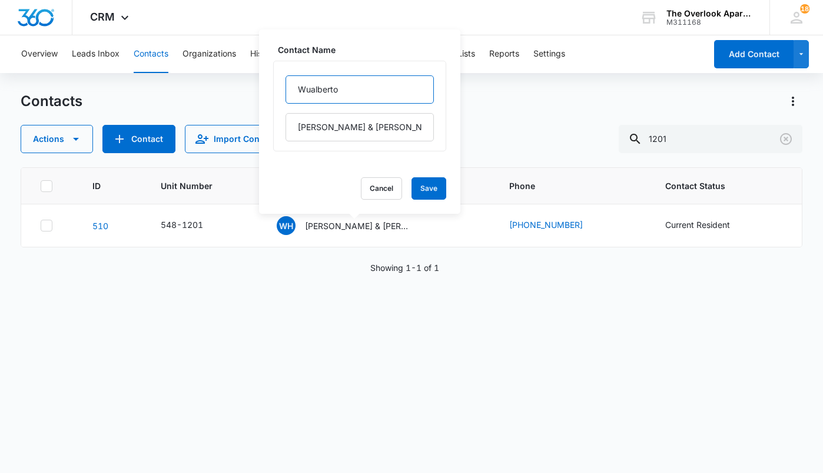
click at [254, 93] on div "Contacts Actions Contact Import Contacts Filters 1201 ID Unit Number Contact Na…" at bounding box center [412, 282] width 782 height 380
drag, startPoint x: 352, startPoint y: 89, endPoint x: 282, endPoint y: 91, distance: 70.1
click at [282, 91] on div "[PERSON_NAME] & [PERSON_NAME] [PERSON_NAME] [PERSON_NAME] [PERSON_NAME] & [PERS…" at bounding box center [359, 106] width 173 height 91
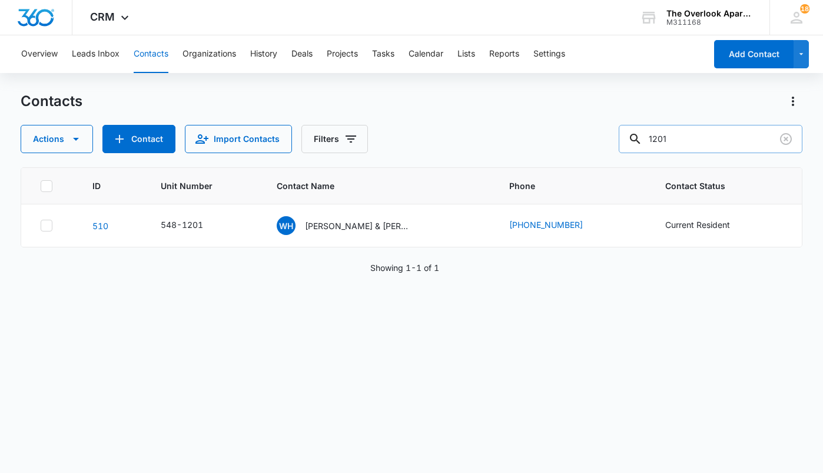
click at [696, 129] on input "1201" at bounding box center [711, 139] width 184 height 28
drag, startPoint x: 699, startPoint y: 138, endPoint x: 507, endPoint y: 150, distance: 191.7
click at [507, 150] on div "Actions Contact Import Contacts Filters 10201" at bounding box center [412, 139] width 782 height 28
type input "5101"
click at [382, 225] on p "[PERSON_NAME] [PERSON_NAME] [PERSON_NAME] [PERSON_NAME] & [PERSON_NAME]" at bounding box center [358, 226] width 106 height 12
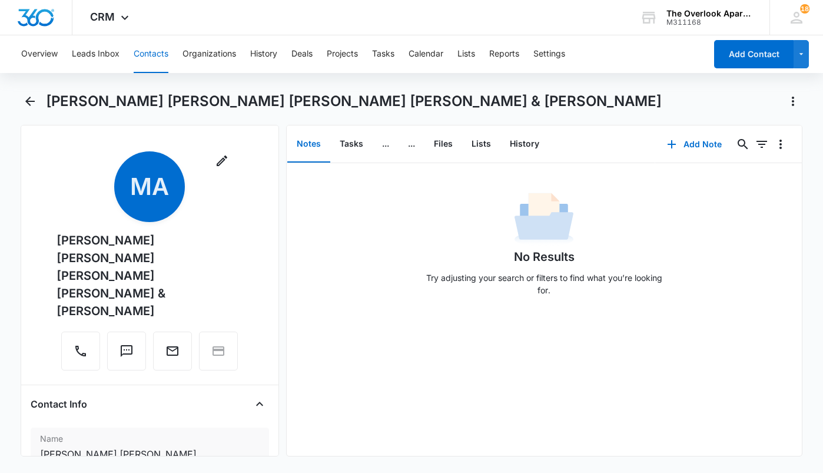
click at [171, 429] on div "Name Cancel Save Changes [PERSON_NAME] [PERSON_NAME] [PERSON_NAME] [PERSON_NAME…" at bounding box center [150, 460] width 238 height 67
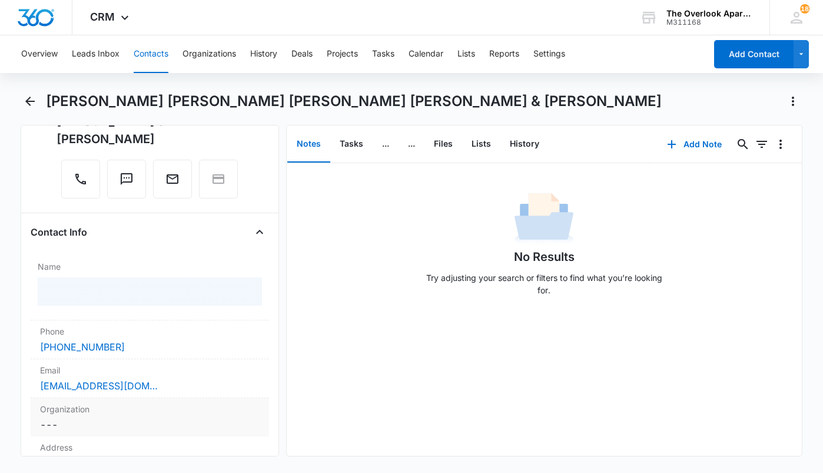
scroll to position [177, 0]
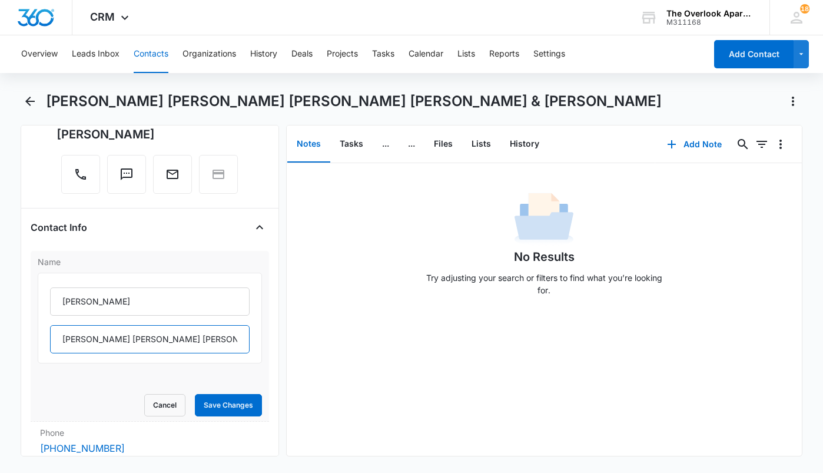
click at [164, 325] on input "[PERSON_NAME] [PERSON_NAME] [PERSON_NAME] & [PERSON_NAME]" at bounding box center [150, 339] width 200 height 28
drag, startPoint x: 152, startPoint y: 321, endPoint x: 228, endPoint y: 318, distance: 75.4
click at [228, 325] on input "[PERSON_NAME] [PERSON_NAME] [PERSON_NAME] & [PERSON_NAME]" at bounding box center [150, 339] width 200 height 28
